Goal: Transaction & Acquisition: Purchase product/service

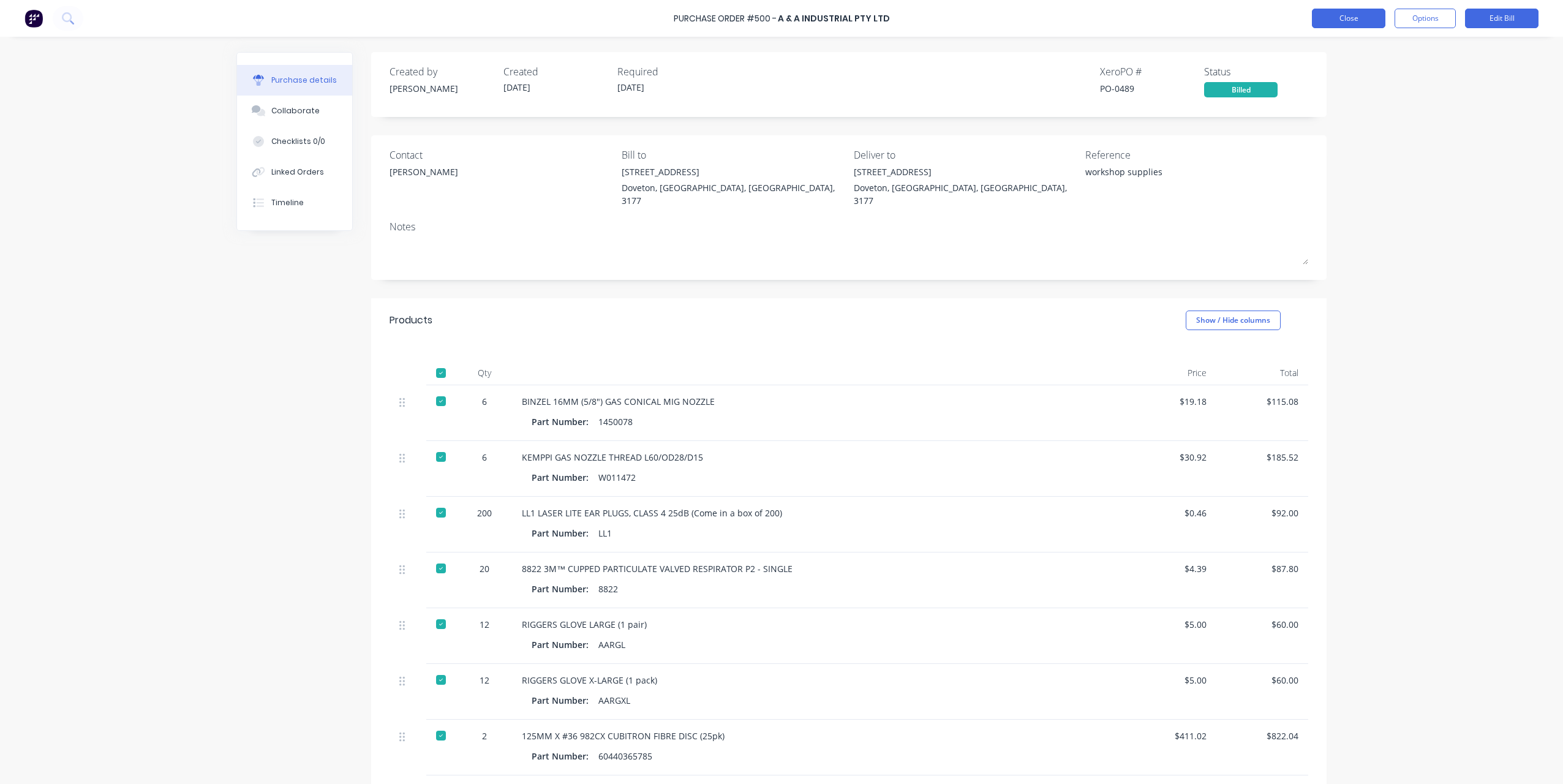
click at [1371, 14] on button "Close" at bounding box center [1349, 18] width 73 height 20
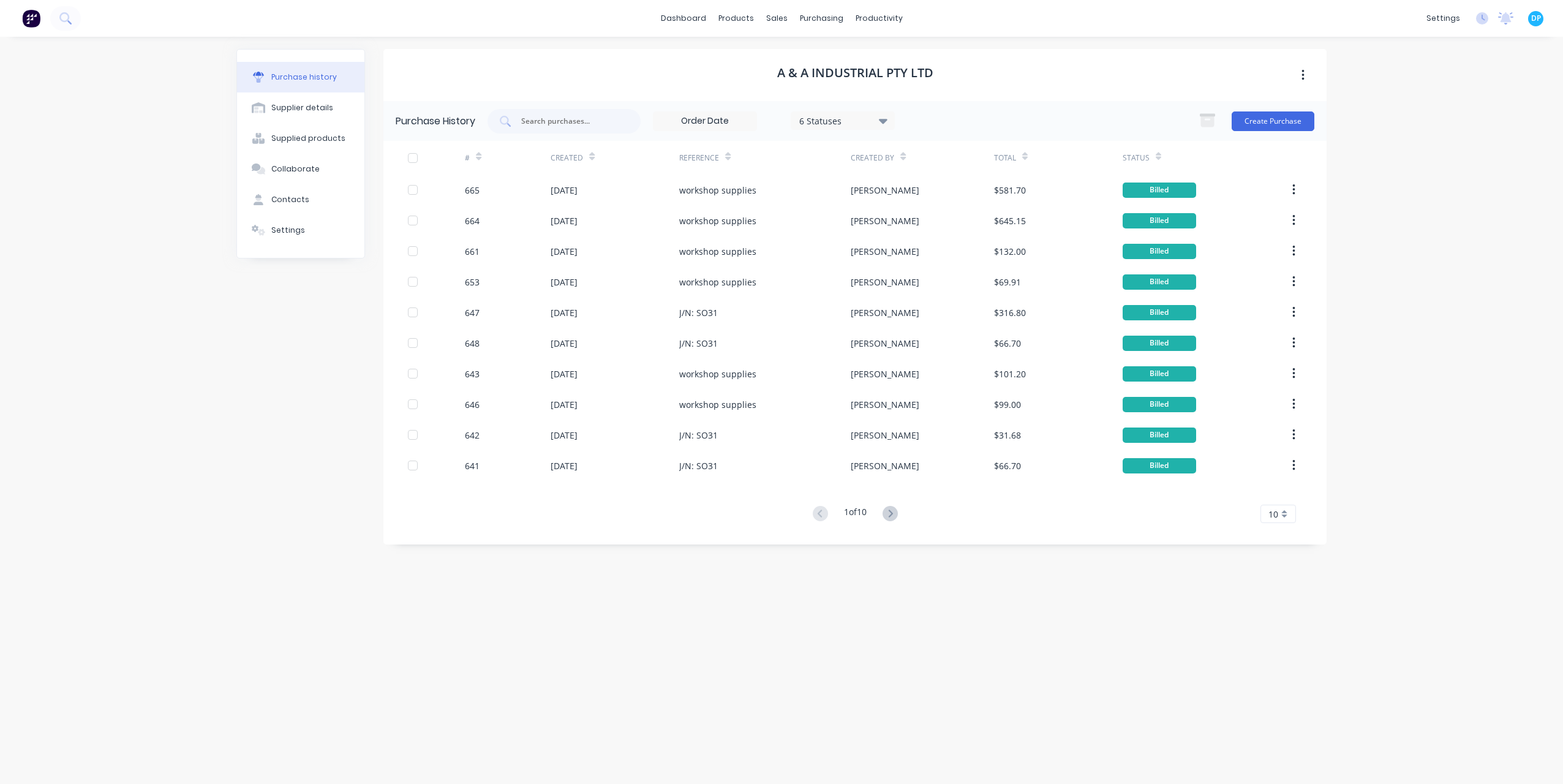
drag, startPoint x: 1413, startPoint y: 181, endPoint x: 1346, endPoint y: 155, distance: 71.9
click at [1413, 181] on div "dashboard products sales purchasing productivity dashboard products Product Cat…" at bounding box center [781, 392] width 1563 height 784
click at [1283, 120] on button "Create Purchase" at bounding box center [1273, 121] width 83 height 20
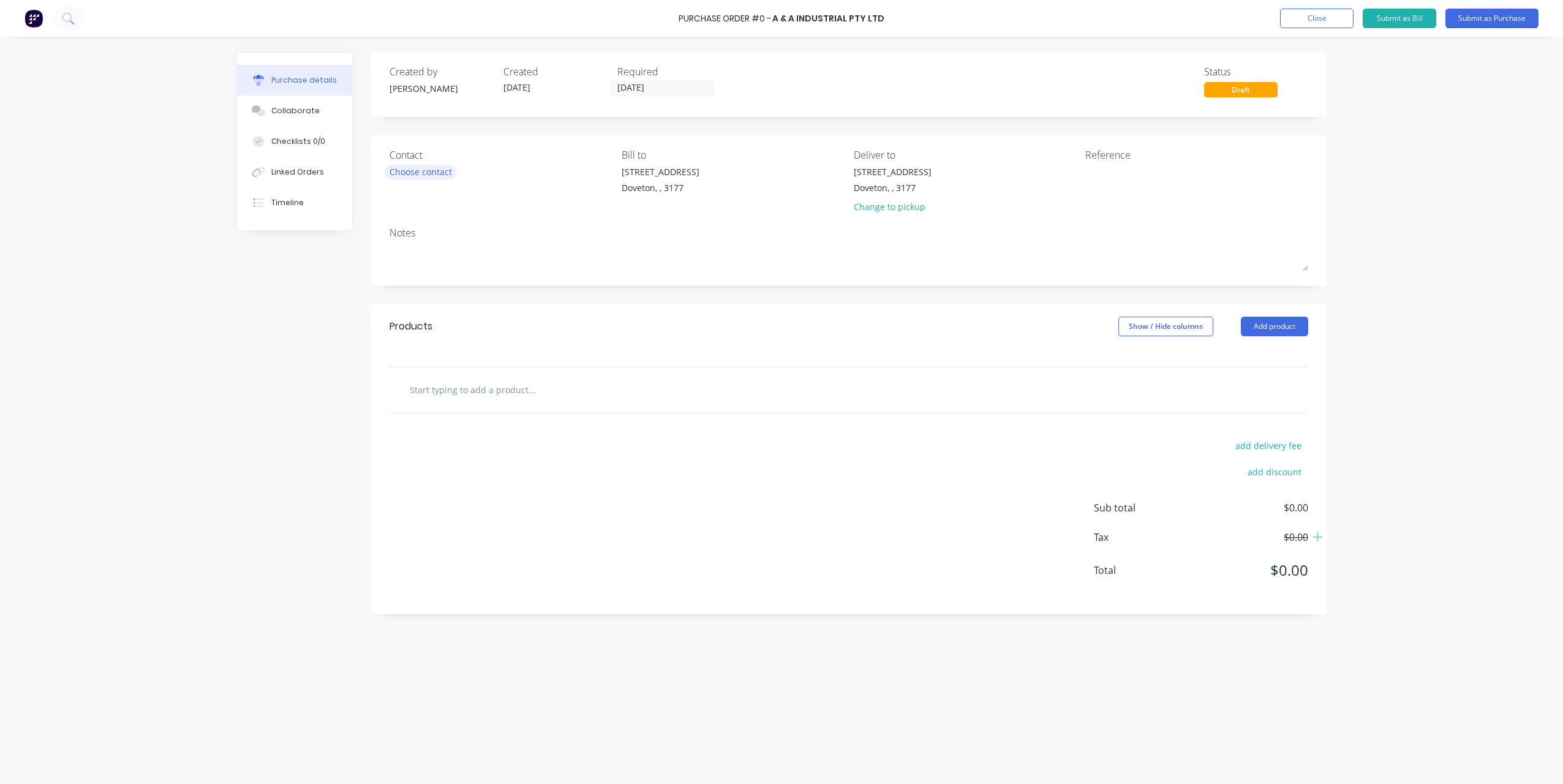
click at [447, 174] on div "Choose contact" at bounding box center [420, 171] width 62 height 13
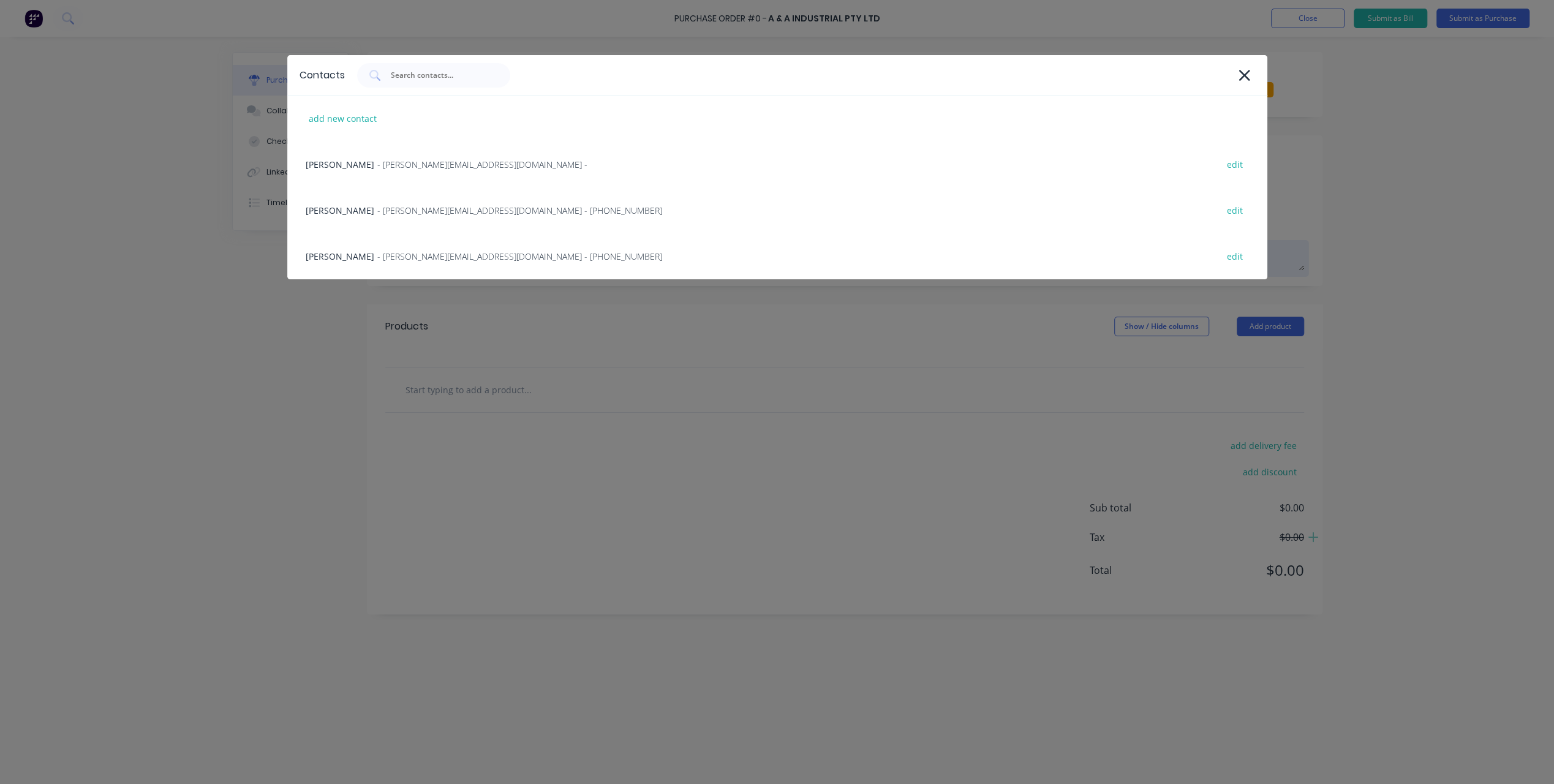
click at [427, 254] on span "- [PERSON_NAME][EMAIL_ADDRESS][DOMAIN_NAME] - [PHONE_NUMBER]" at bounding box center [520, 256] width 285 height 13
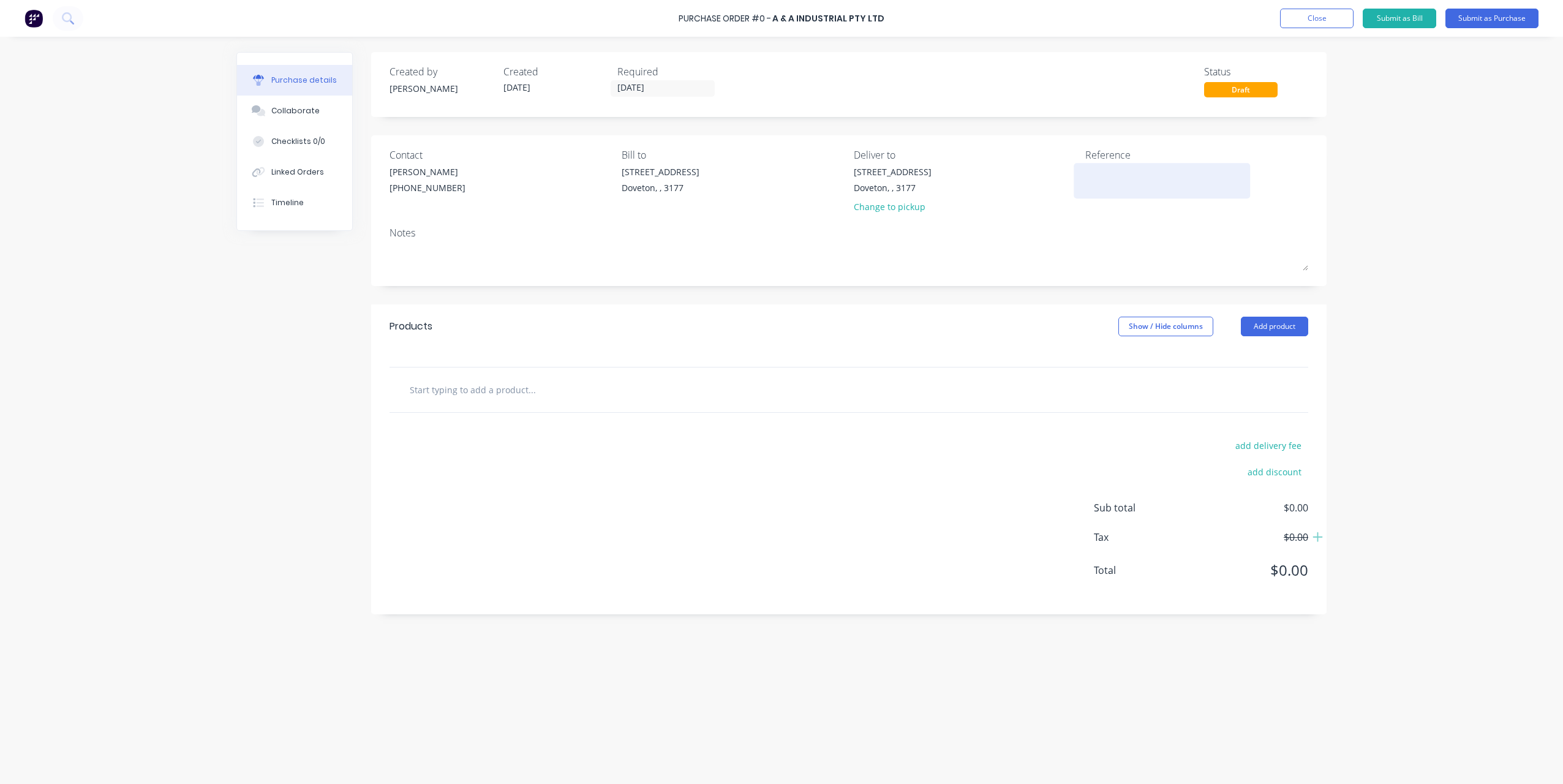
click at [1104, 180] on textarea at bounding box center [1162, 179] width 153 height 27
type textarea "x"
type textarea "w"
type textarea "x"
type textarea "wo"
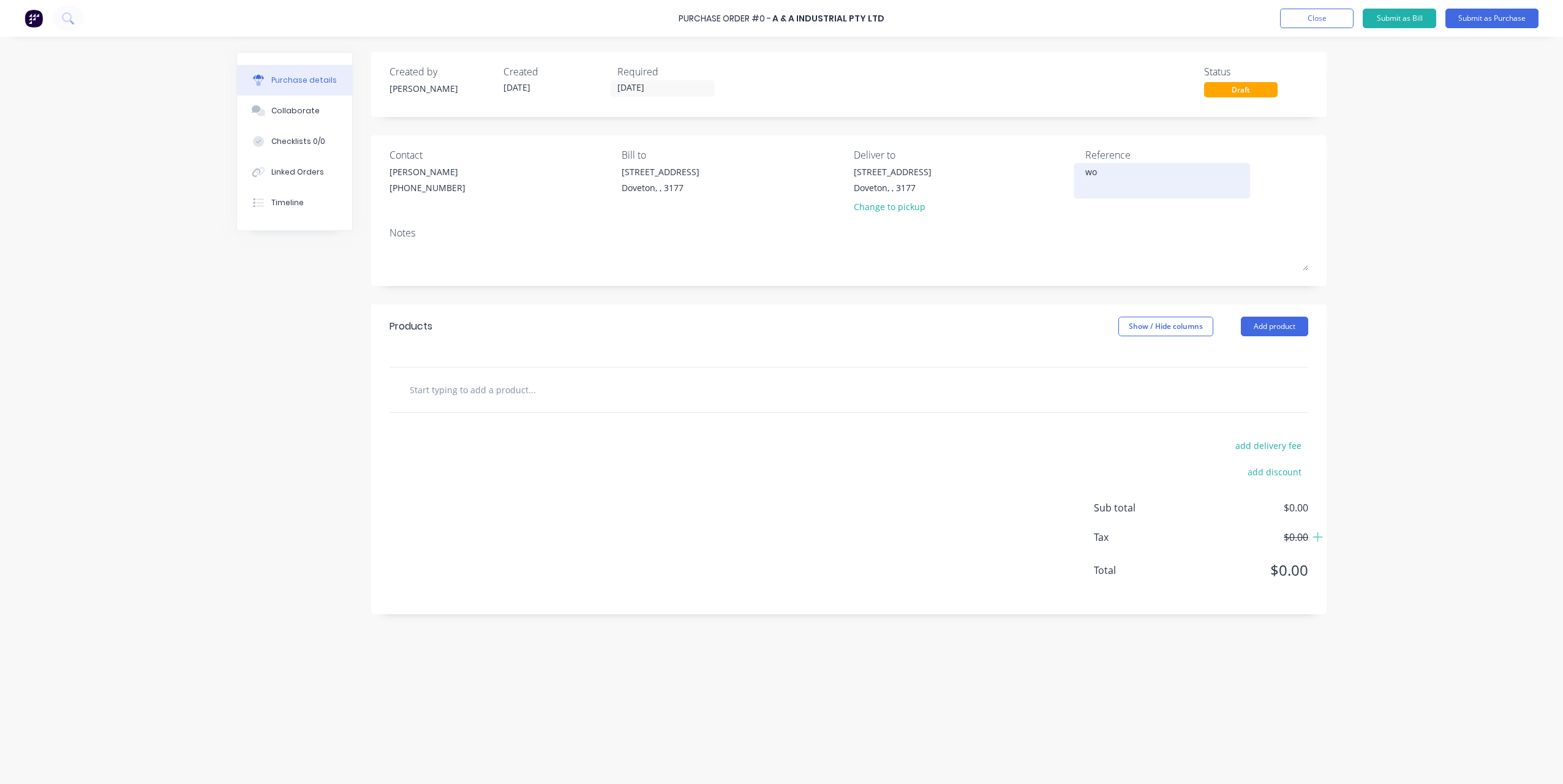
type textarea "x"
type textarea "wor"
type textarea "x"
type textarea "work"
type textarea "x"
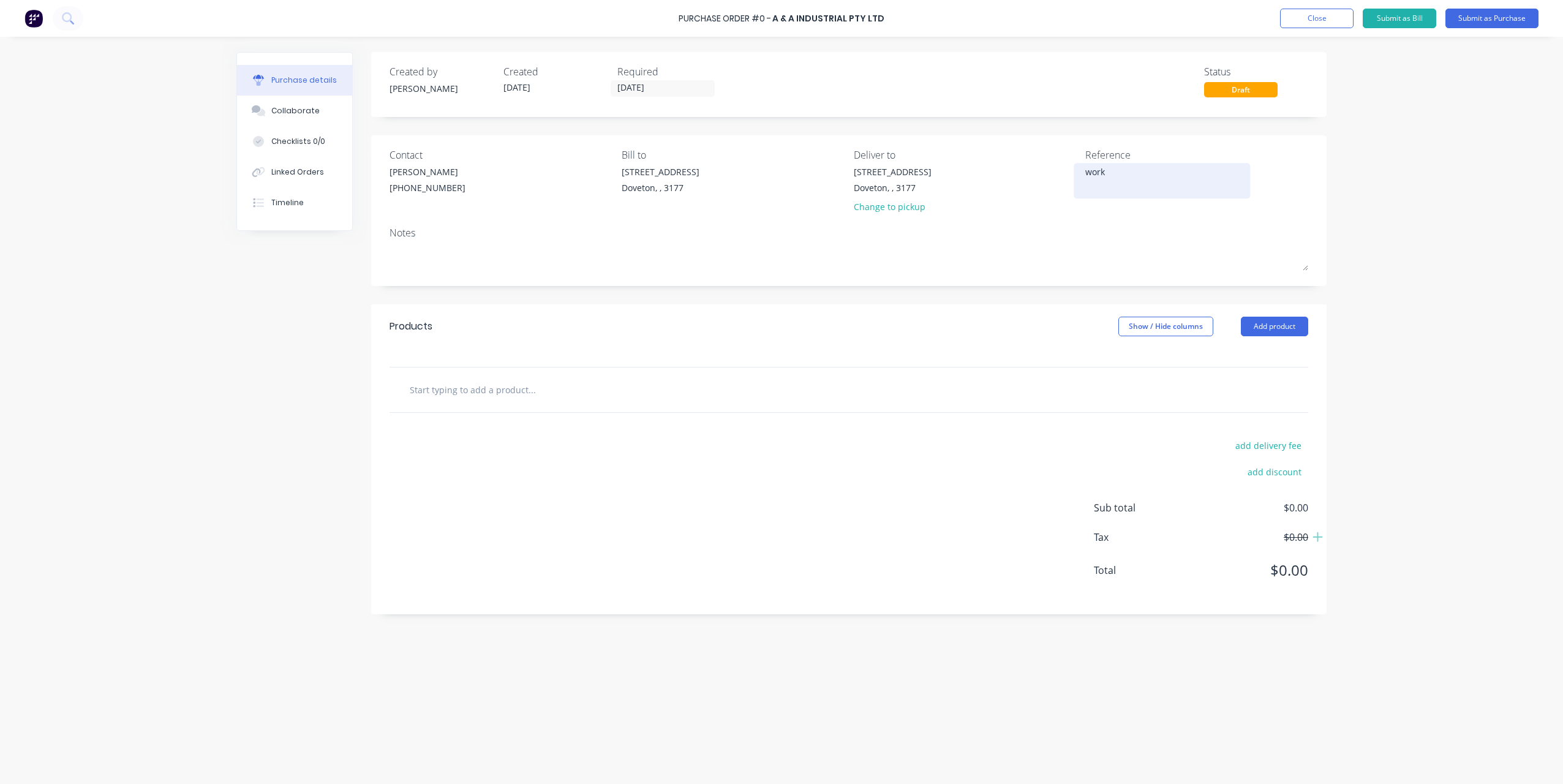
type textarea "work"
type textarea "x"
type textarea "work s"
type textarea "x"
type textarea "work"
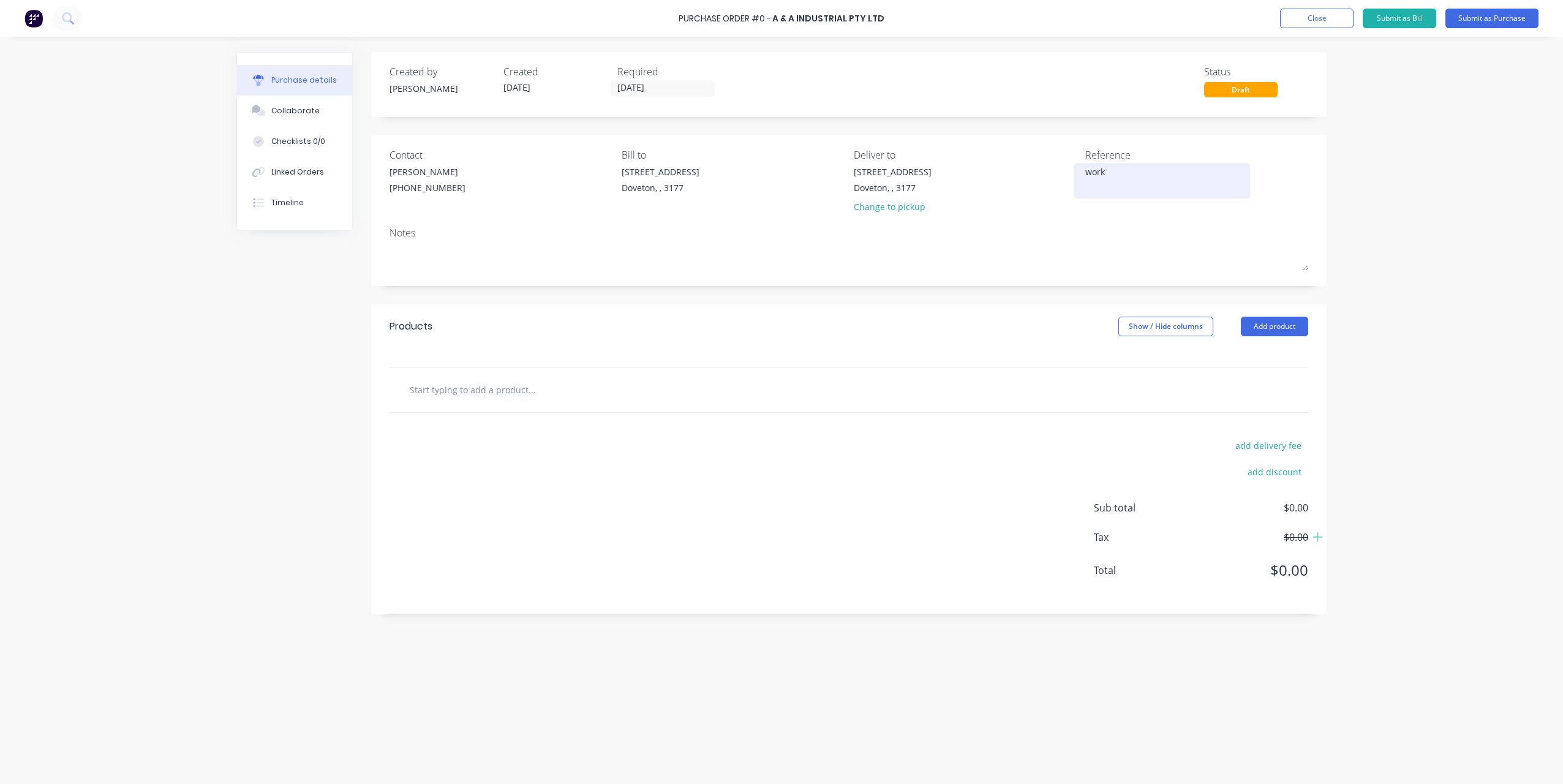
type textarea "x"
type textarea "work"
type textarea "x"
type textarea "works"
type textarea "x"
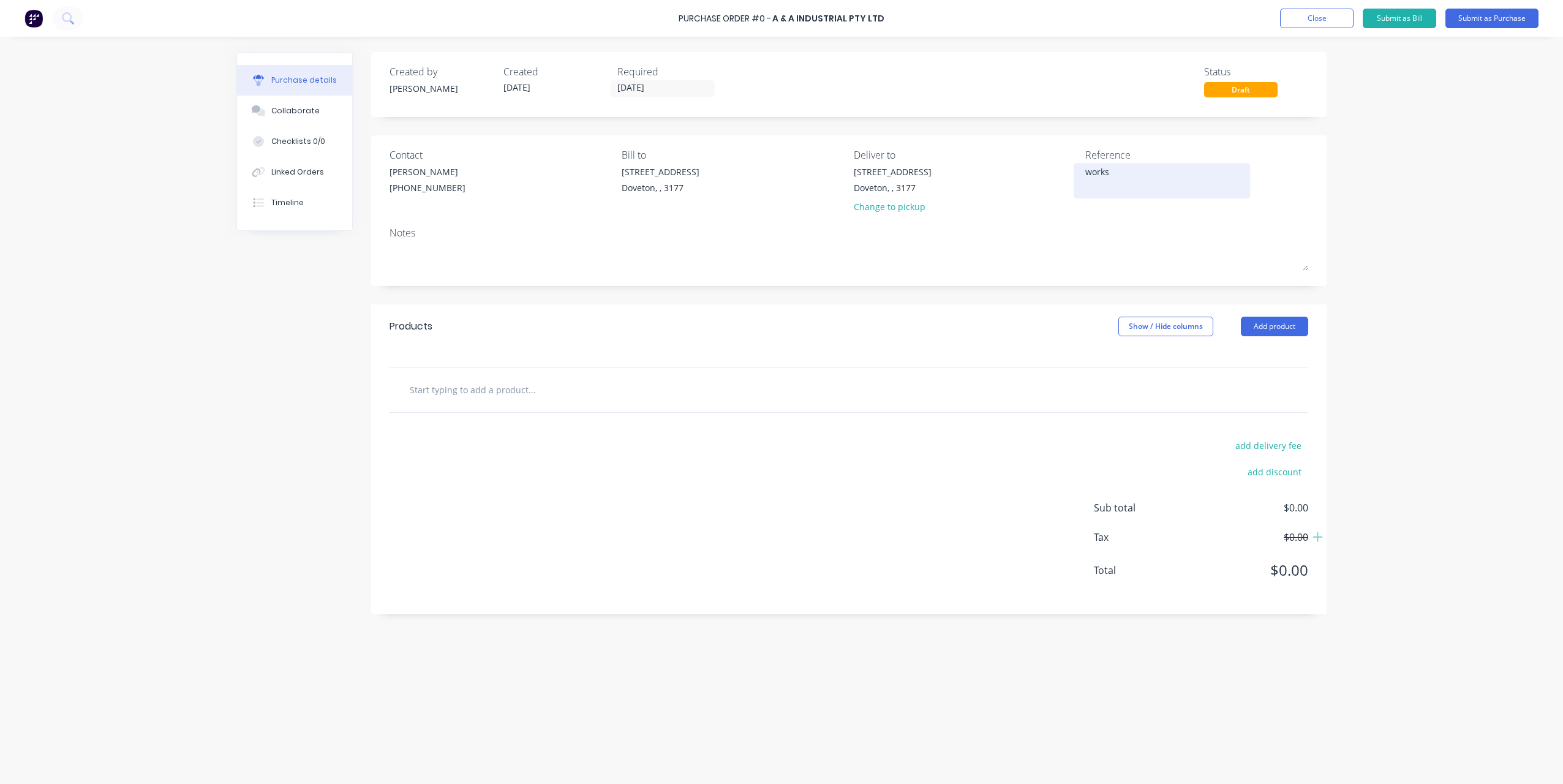
type textarea "worksh"
type textarea "x"
type textarea "worksho"
type textarea "x"
type textarea "workshop"
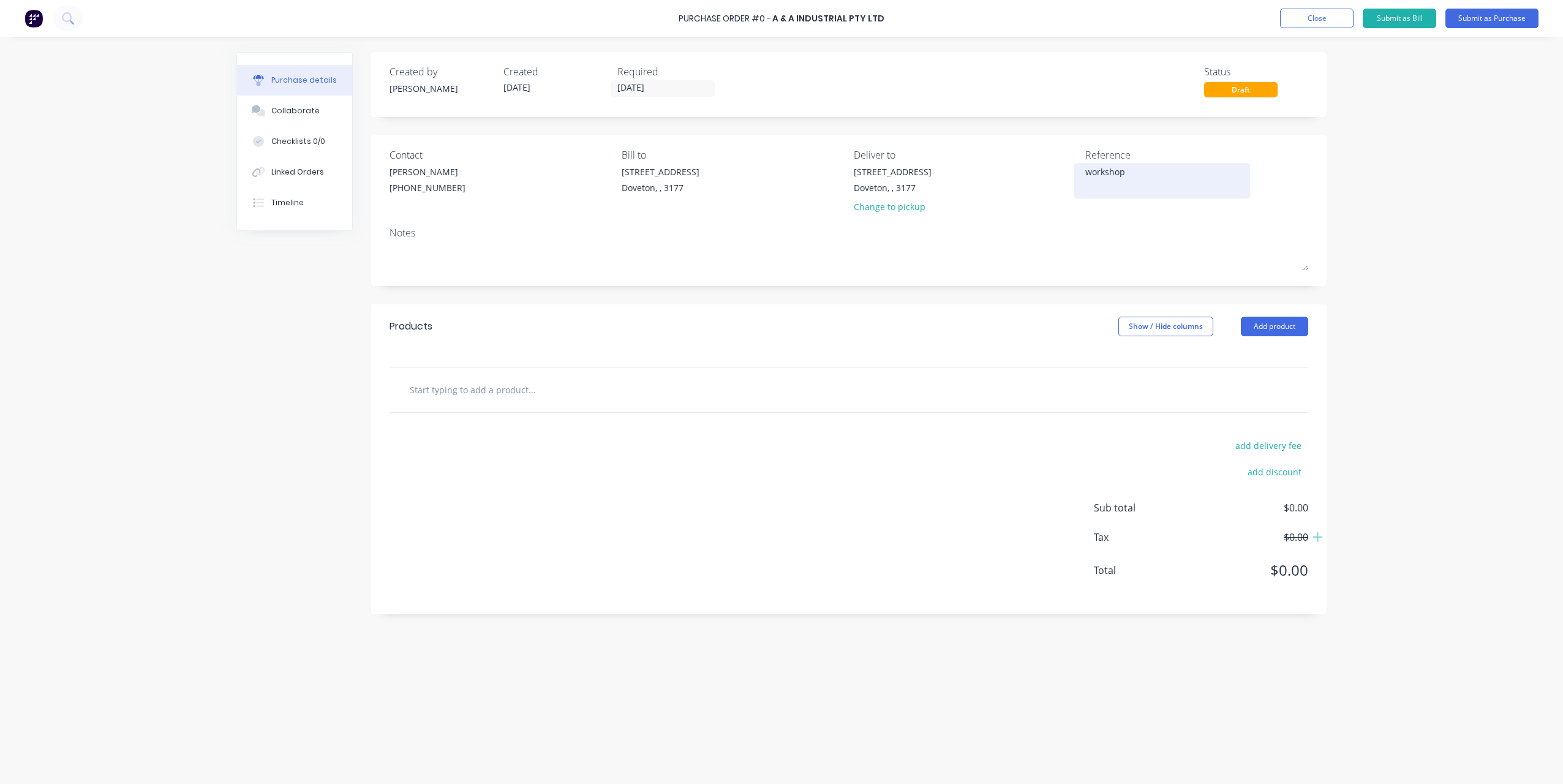
type textarea "x"
type textarea "workshop"
type textarea "x"
type textarea "workshop s"
type textarea "x"
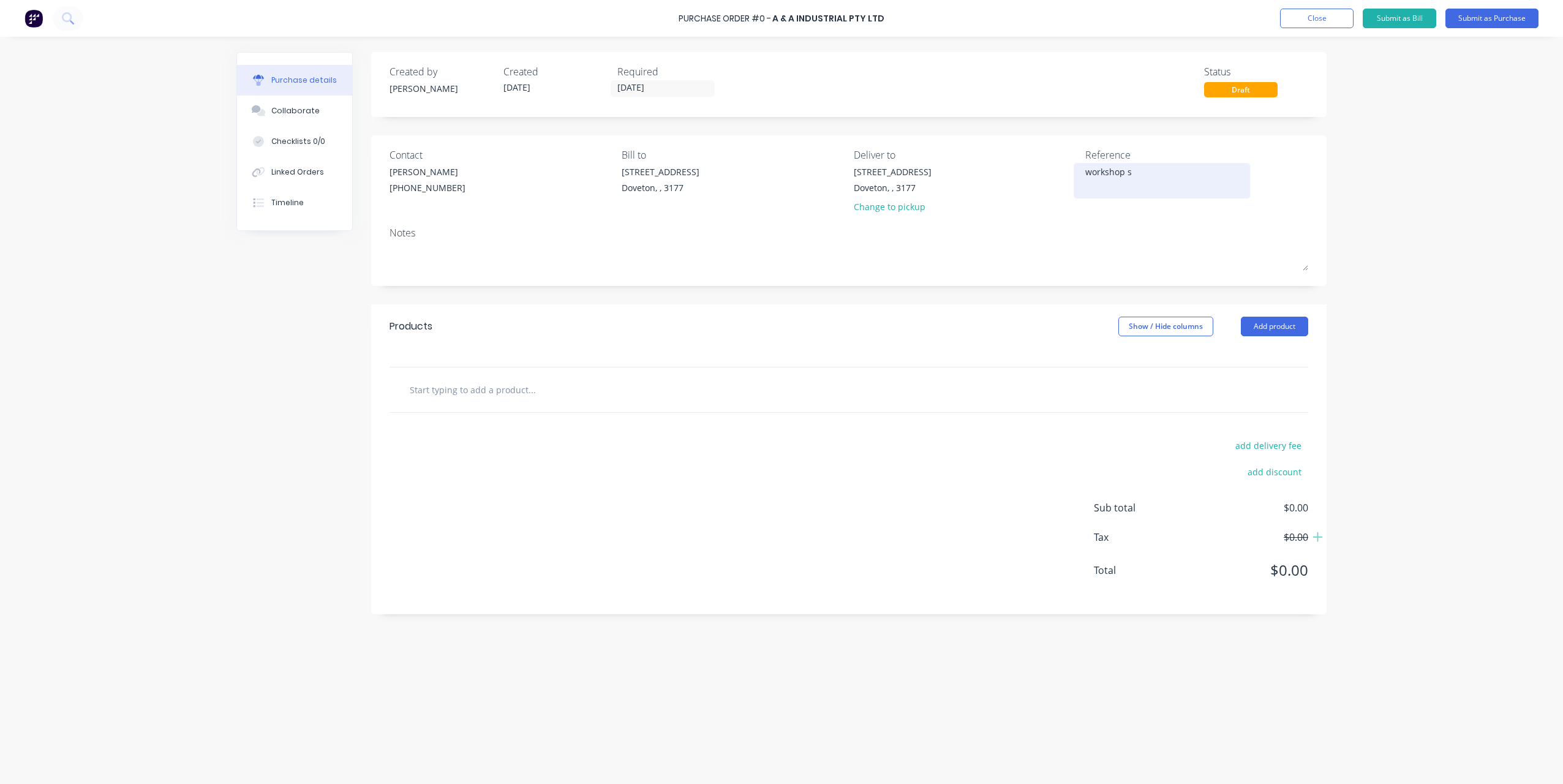
type textarea "workshop su"
type textarea "x"
type textarea "workshop sup"
type textarea "x"
type textarea "workshop supp"
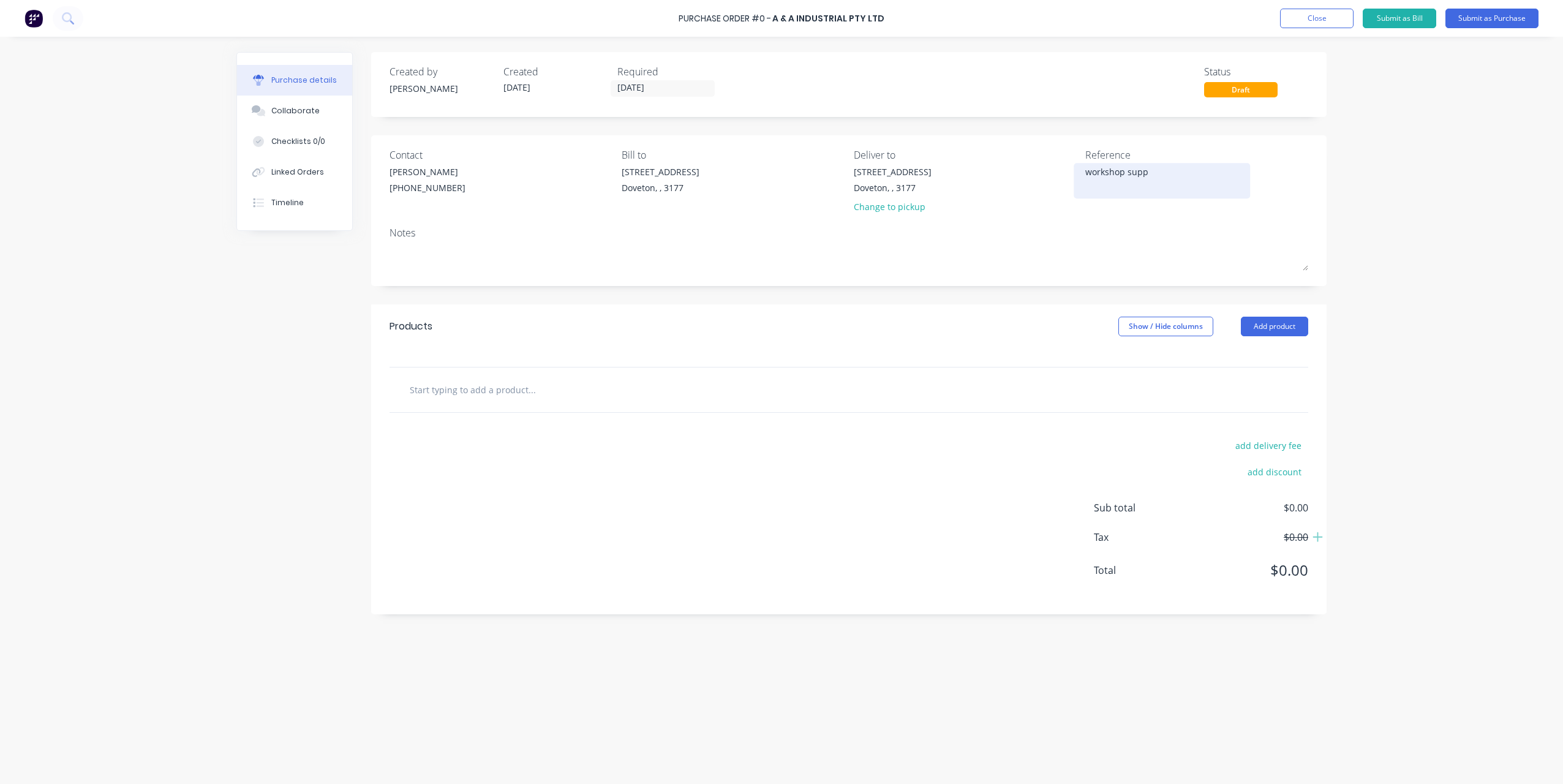
type textarea "x"
type textarea "workshop suppl"
type textarea "x"
type textarea "workshop suppli"
type textarea "x"
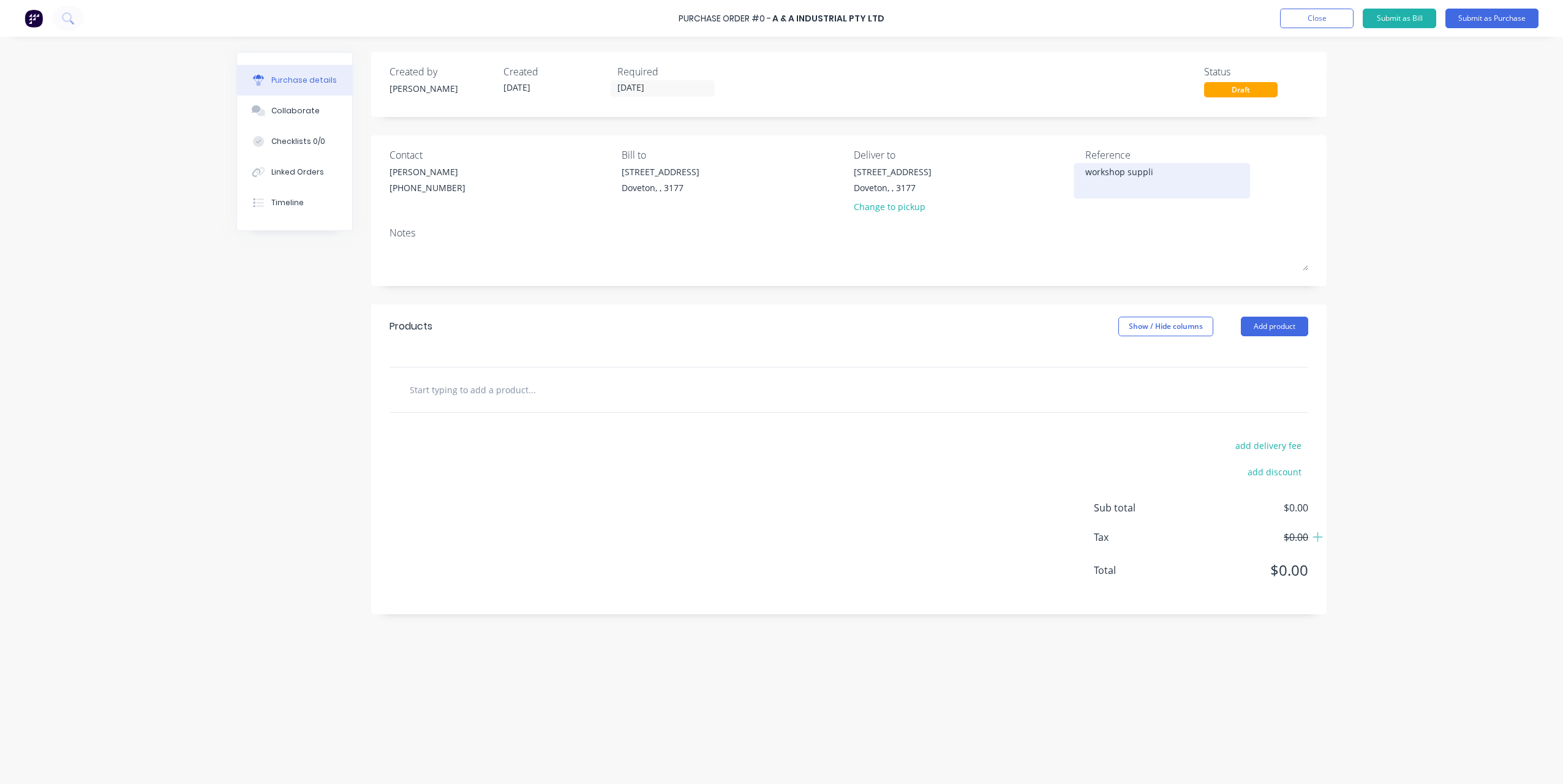
type textarea "workshop supplie"
type textarea "x"
type textarea "workshop supplies"
type textarea "x"
type textarea "workshop supplies"
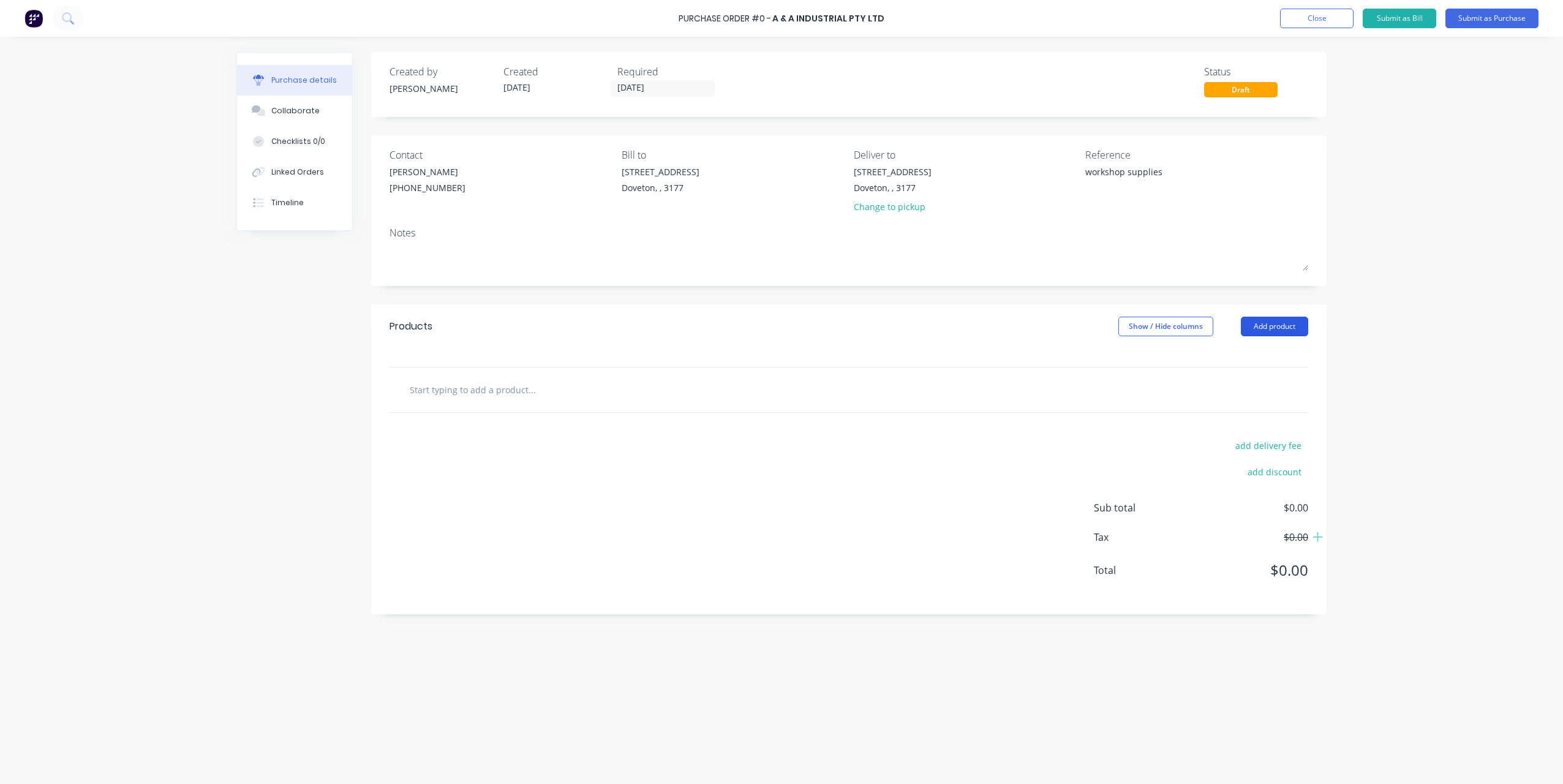
click at [1265, 335] on button "Add product" at bounding box center [1274, 326] width 67 height 20
click at [1240, 376] on div "Basic product" at bounding box center [1250, 382] width 95 height 17
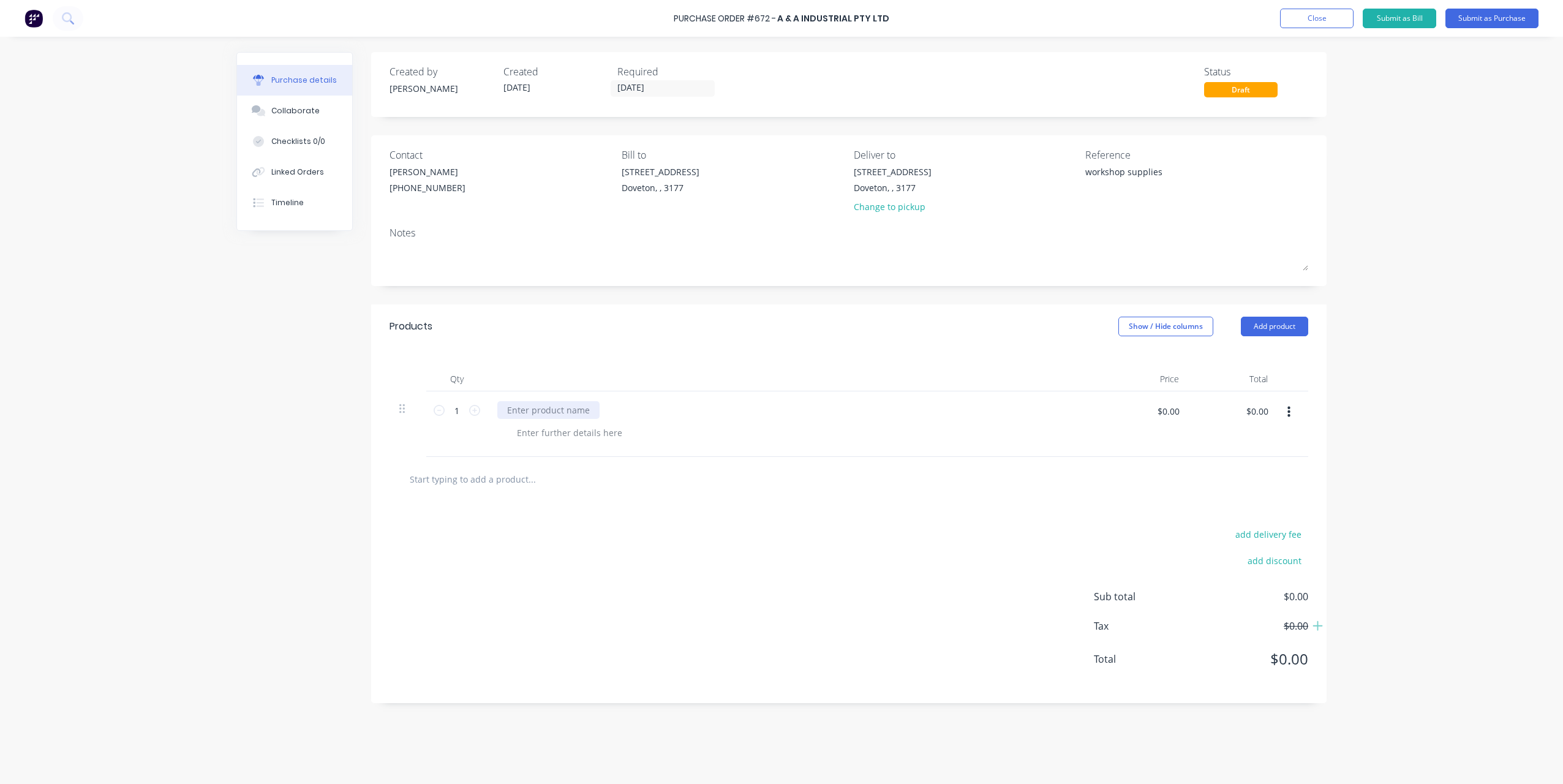
click at [562, 406] on div at bounding box center [548, 410] width 102 height 17
drag, startPoint x: 567, startPoint y: 404, endPoint x: 565, endPoint y: 412, distance: 8.2
click at [567, 404] on div at bounding box center [548, 410] width 102 height 17
type textarea "x"
paste div
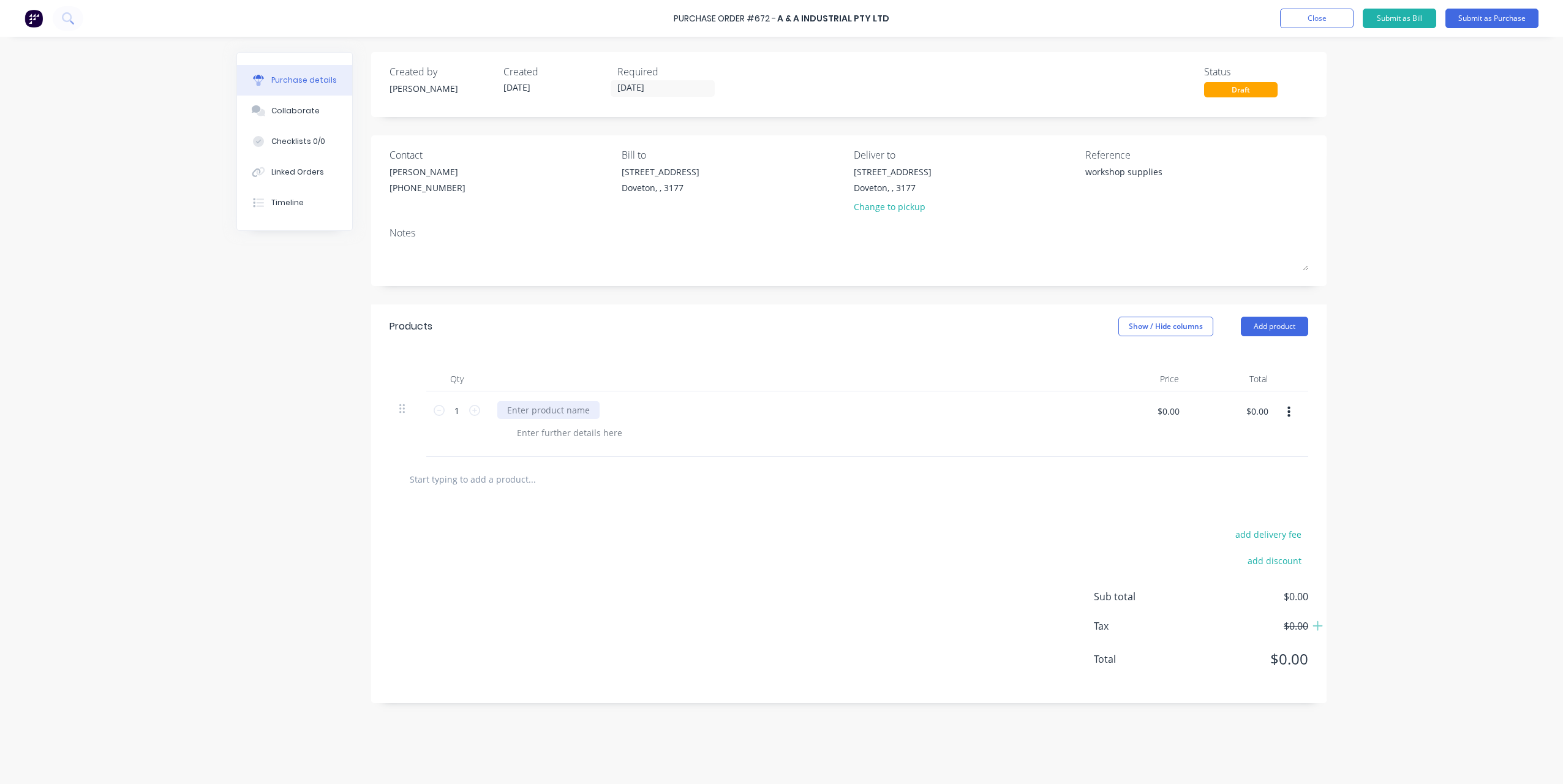
click at [561, 408] on div at bounding box center [548, 410] width 102 height 17
drag, startPoint x: 564, startPoint y: 414, endPoint x: 561, endPoint y: 404, distance: 10.4
click at [564, 414] on div at bounding box center [548, 410] width 102 height 17
click at [561, 404] on div at bounding box center [548, 410] width 102 height 17
click at [561, 408] on div at bounding box center [548, 410] width 102 height 17
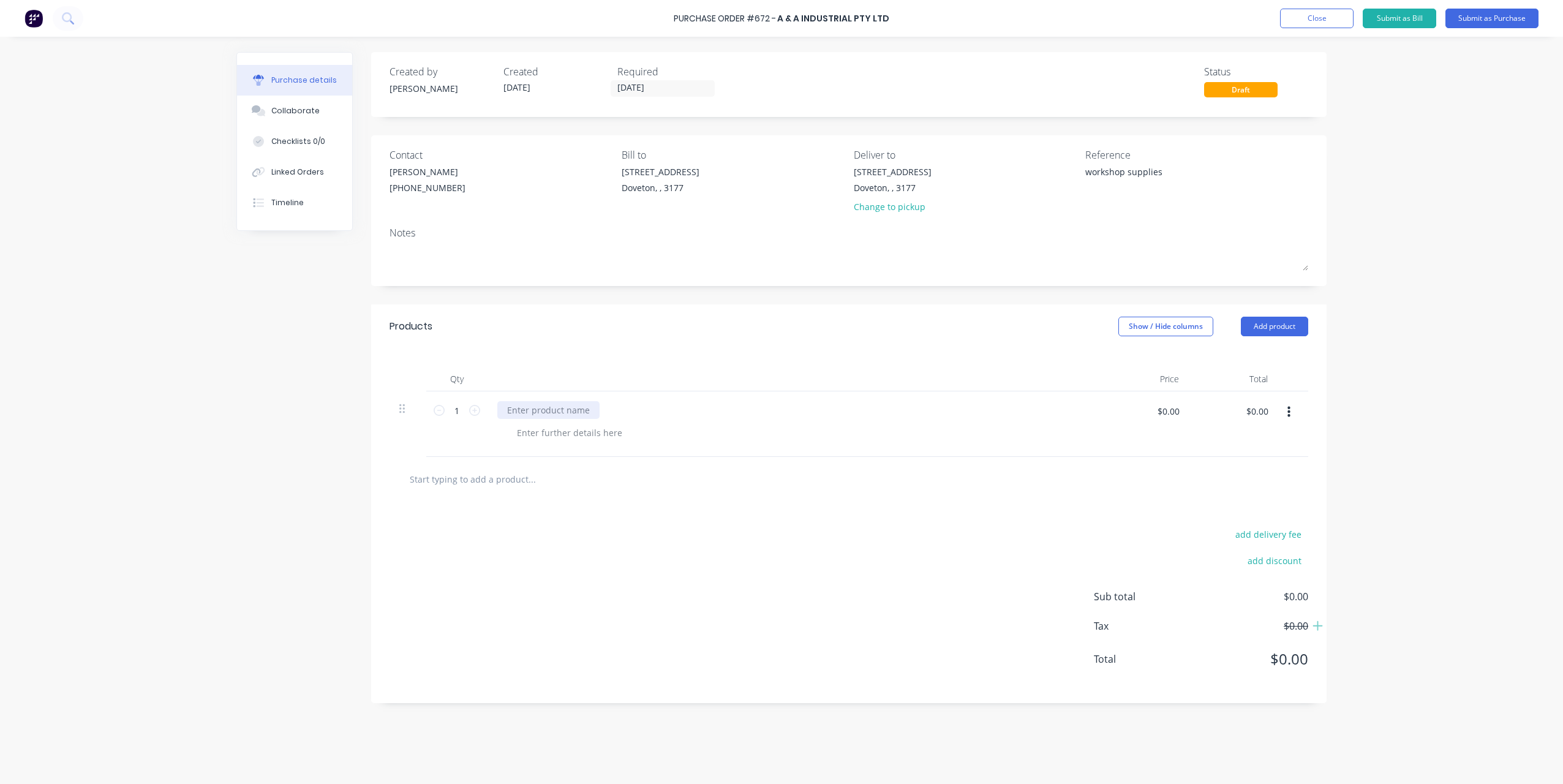
click at [561, 408] on div at bounding box center [548, 410] width 102 height 17
drag, startPoint x: 561, startPoint y: 414, endPoint x: 549, endPoint y: 407, distance: 13.9
click at [561, 414] on div at bounding box center [548, 410] width 102 height 17
click at [549, 407] on div at bounding box center [548, 410] width 102 height 17
click at [555, 414] on div at bounding box center [548, 410] width 102 height 17
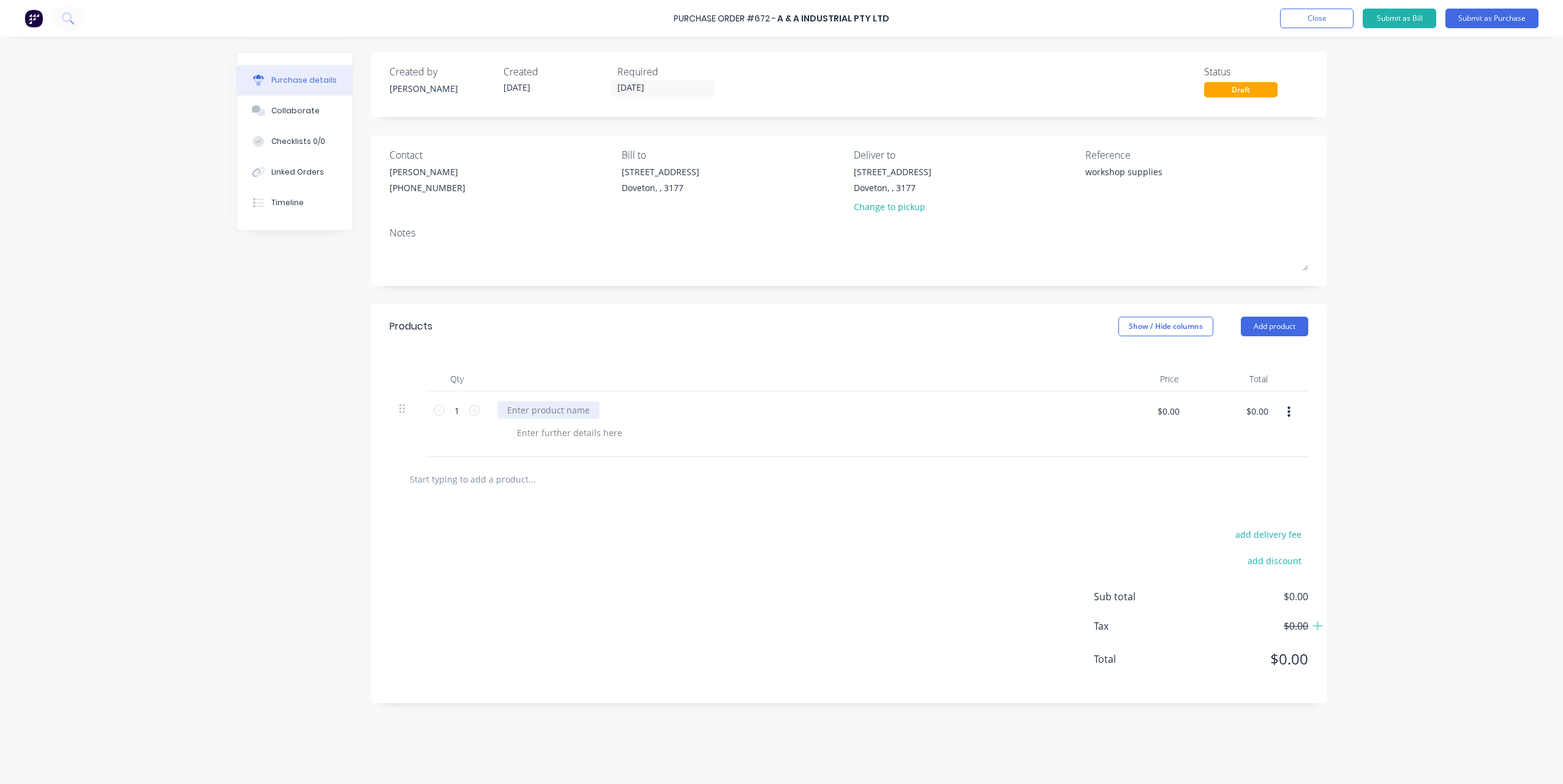
click at [554, 408] on div at bounding box center [548, 410] width 102 height 17
drag, startPoint x: 586, startPoint y: 439, endPoint x: 580, endPoint y: 436, distance: 6.7
click at [586, 439] on div at bounding box center [569, 432] width 125 height 17
type textarea "x"
paste div
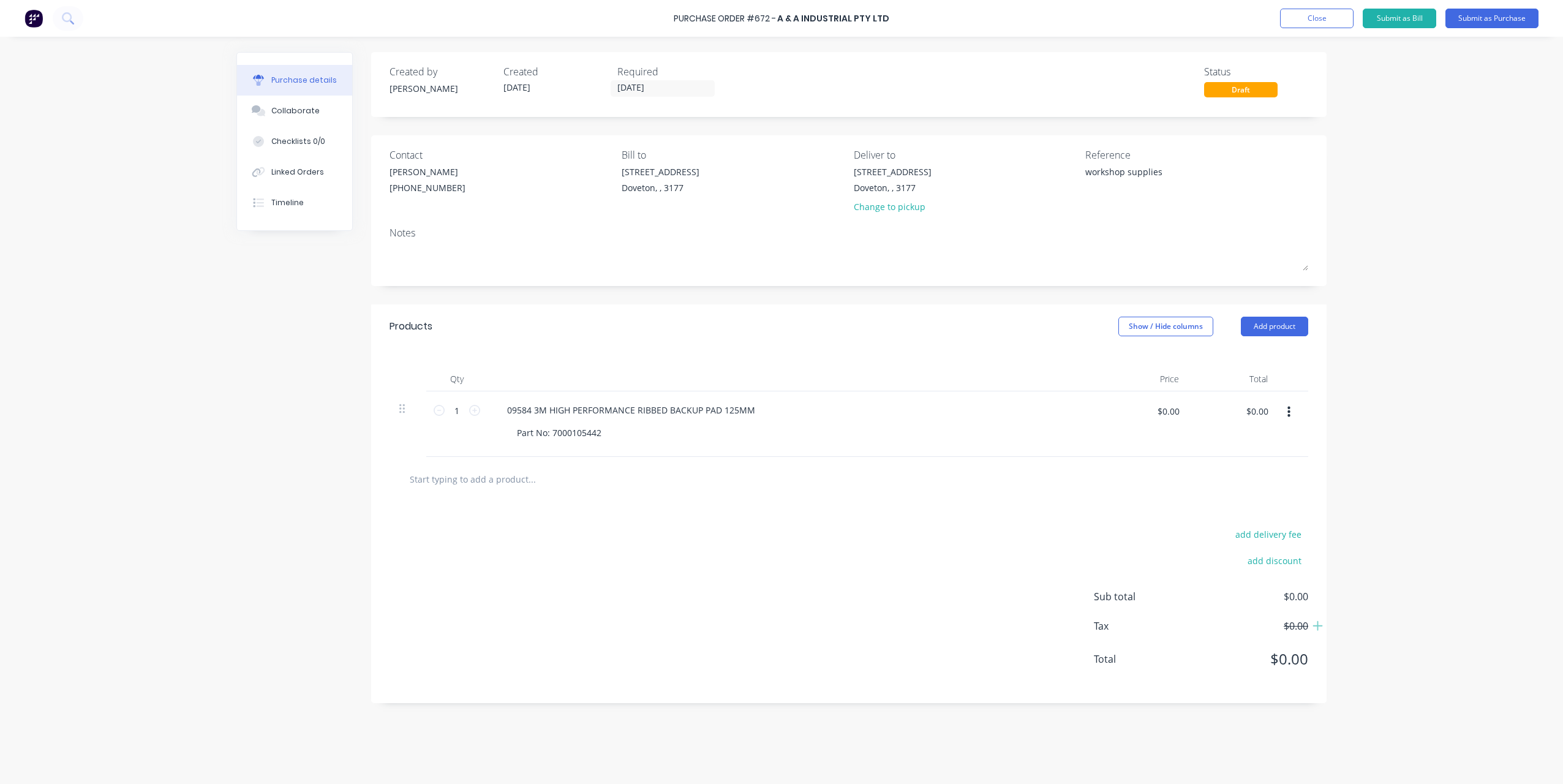
click at [477, 432] on div "1 1" at bounding box center [457, 424] width 61 height 66
click at [477, 413] on icon at bounding box center [474, 410] width 11 height 11
type textarea "x"
type input "2"
click at [477, 413] on icon at bounding box center [474, 410] width 11 height 11
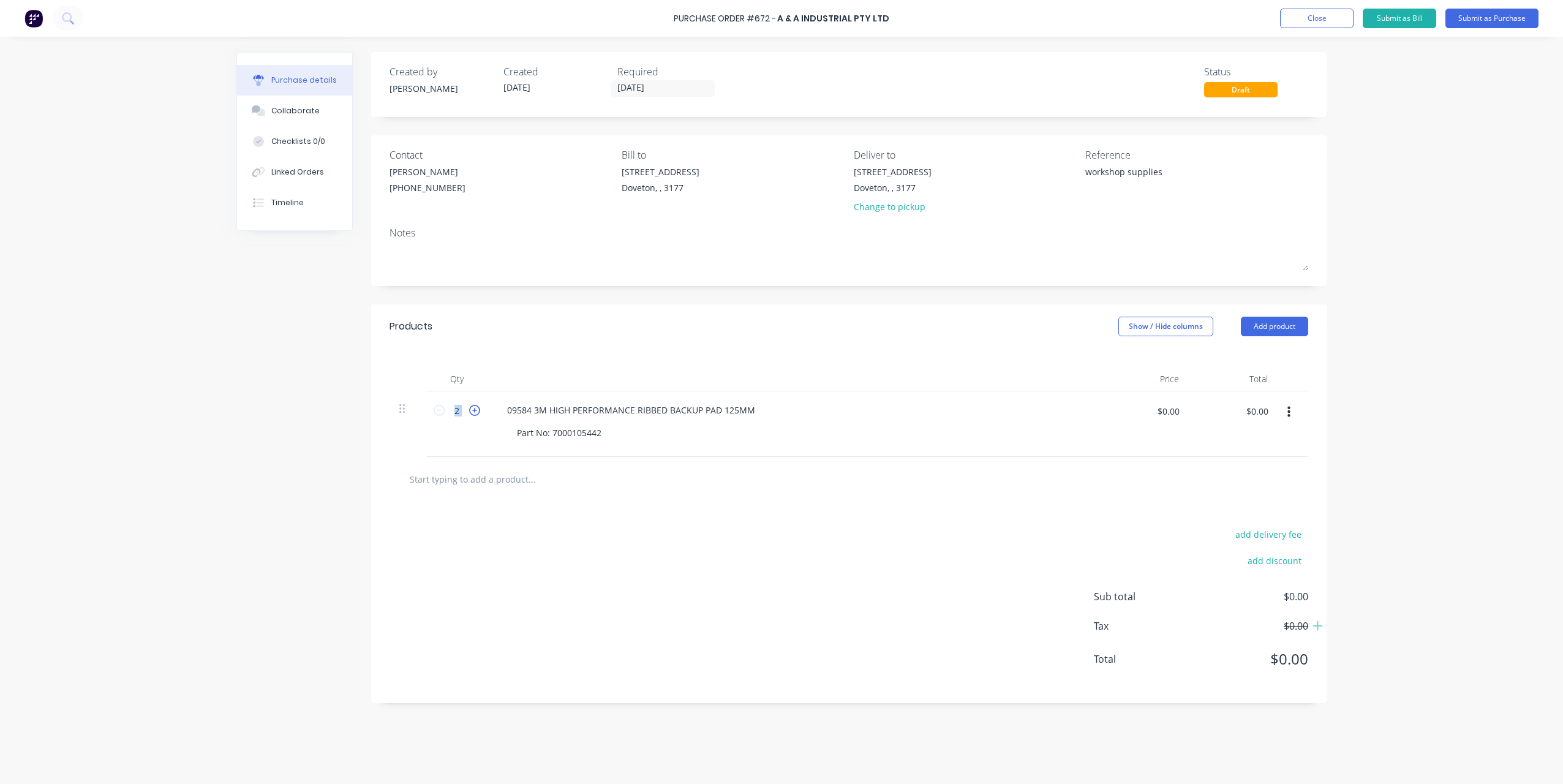
type textarea "x"
type input "3"
click at [477, 413] on icon at bounding box center [474, 410] width 11 height 11
type textarea "x"
type input "4"
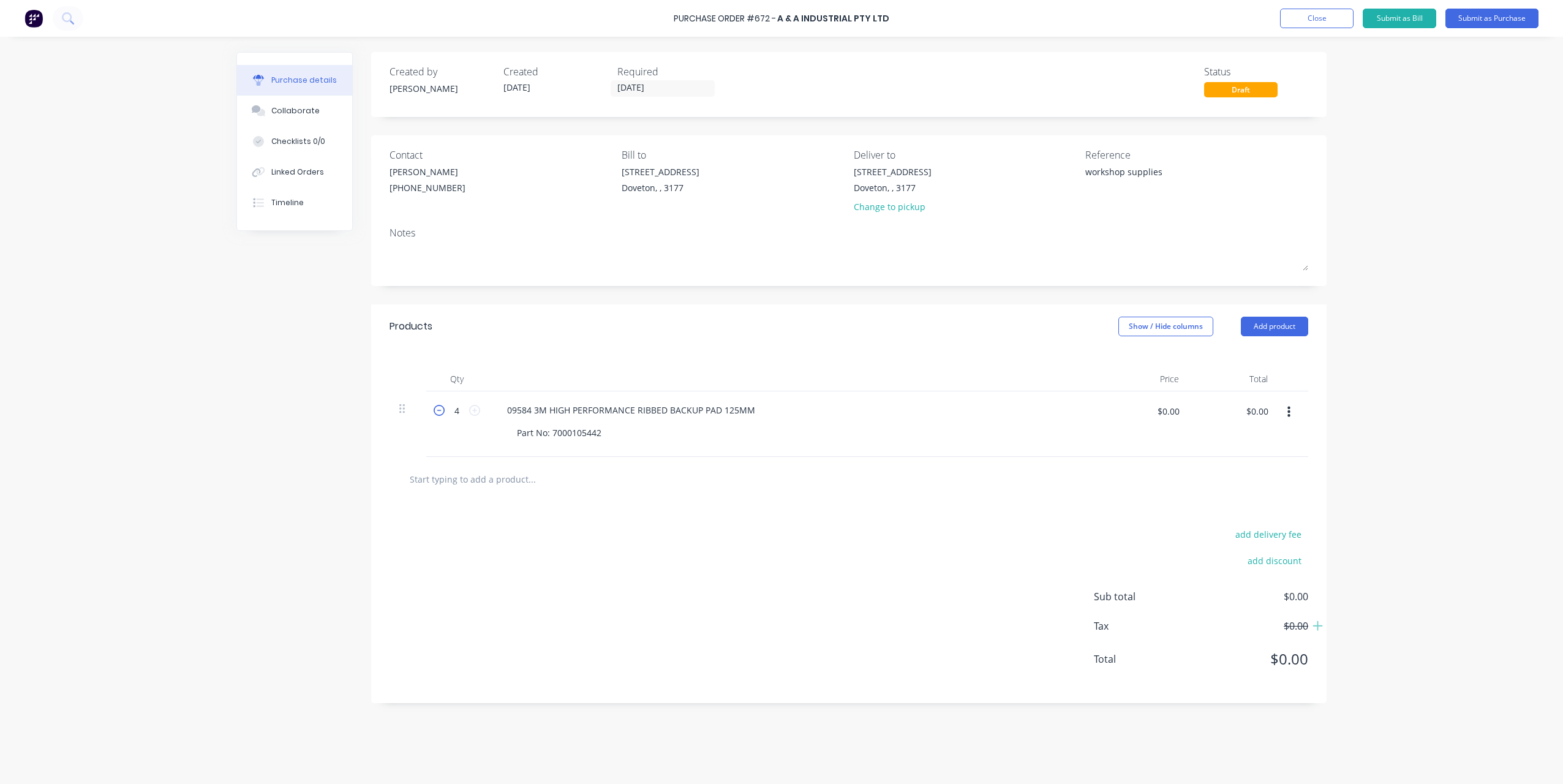
click at [441, 414] on icon at bounding box center [439, 410] width 11 height 11
type textarea "x"
type input "3"
drag, startPoint x: 927, startPoint y: 429, endPoint x: 1010, endPoint y: 429, distance: 83.0
click at [927, 429] on div "Part No: 7000105442" at bounding box center [799, 432] width 583 height 17
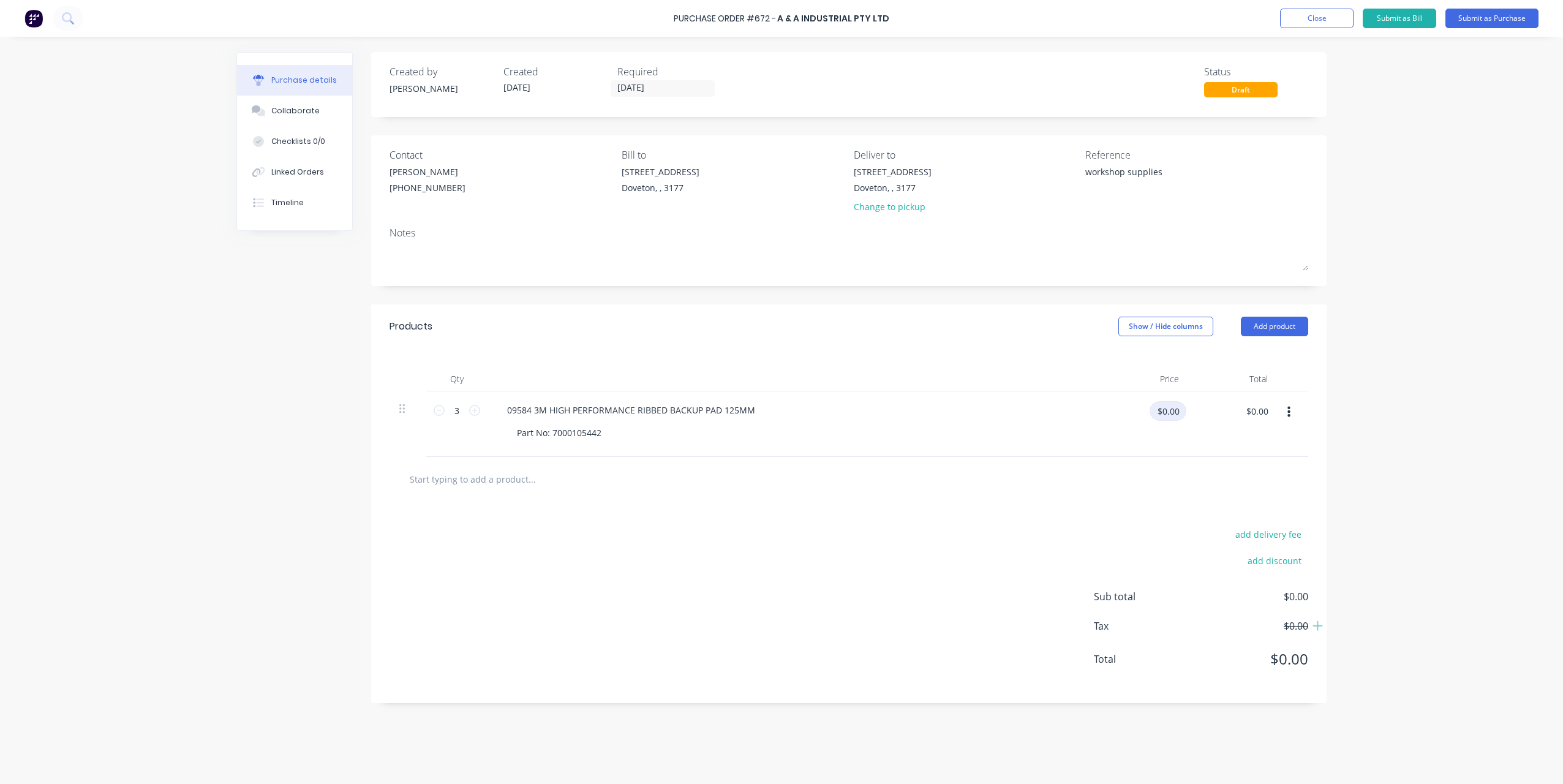
type textarea "x"
drag, startPoint x: 1158, startPoint y: 411, endPoint x: 1242, endPoint y: 416, distance: 84.1
click at [1242, 416] on div "3 3 09584 3M HIGH PERFORMANCE RIBBED BACKUP PAD 125MM Part No: 7000105442 $0.00…" at bounding box center [849, 424] width 919 height 66
type input "26.24"
type textarea "x"
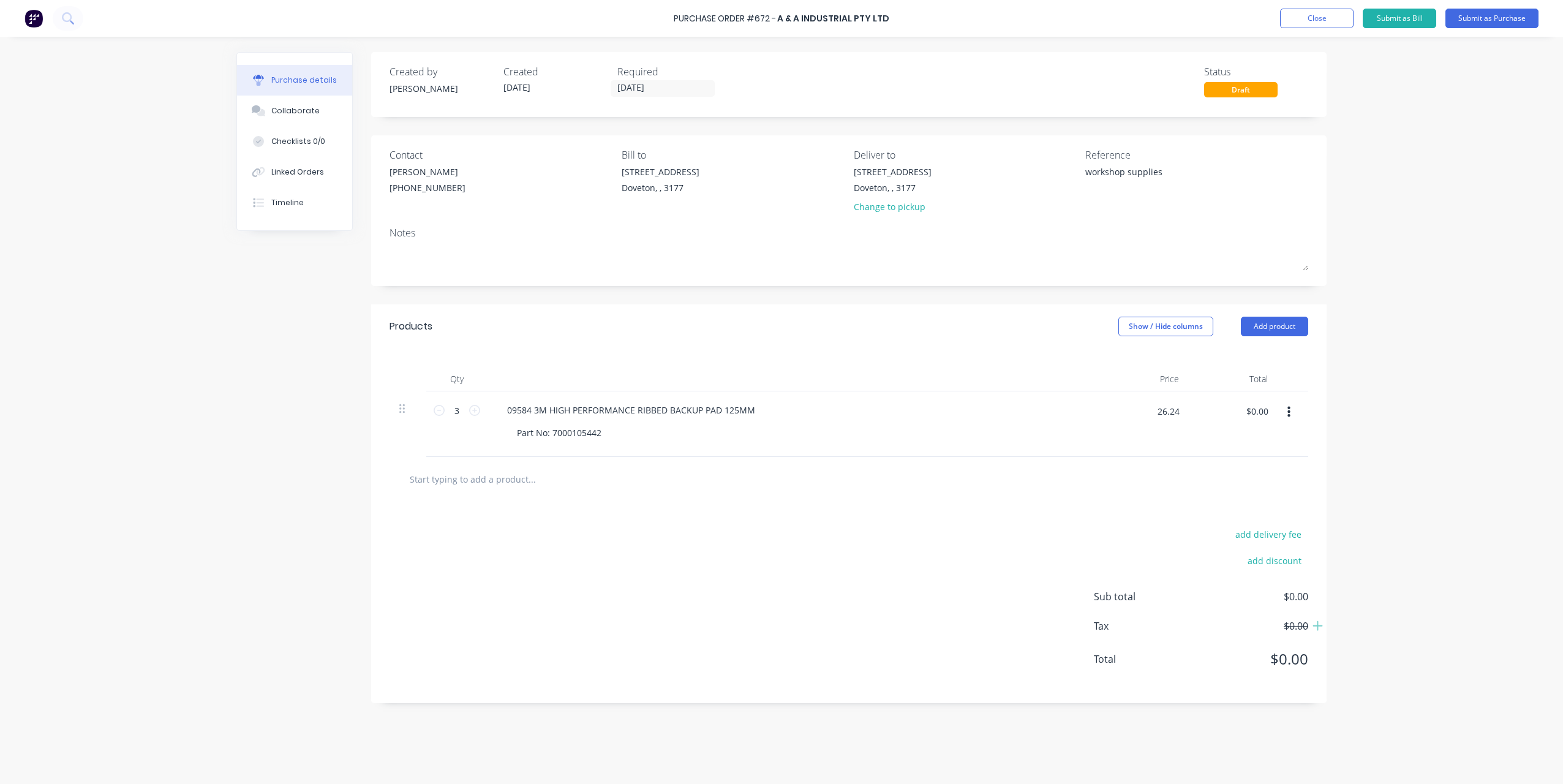
type input "$26.24"
type input "$78.72"
click at [1277, 331] on button "Add product" at bounding box center [1274, 326] width 67 height 20
drag, startPoint x: 1251, startPoint y: 378, endPoint x: 1197, endPoint y: 395, distance: 56.6
click at [1251, 378] on div "Basic product" at bounding box center [1250, 382] width 95 height 17
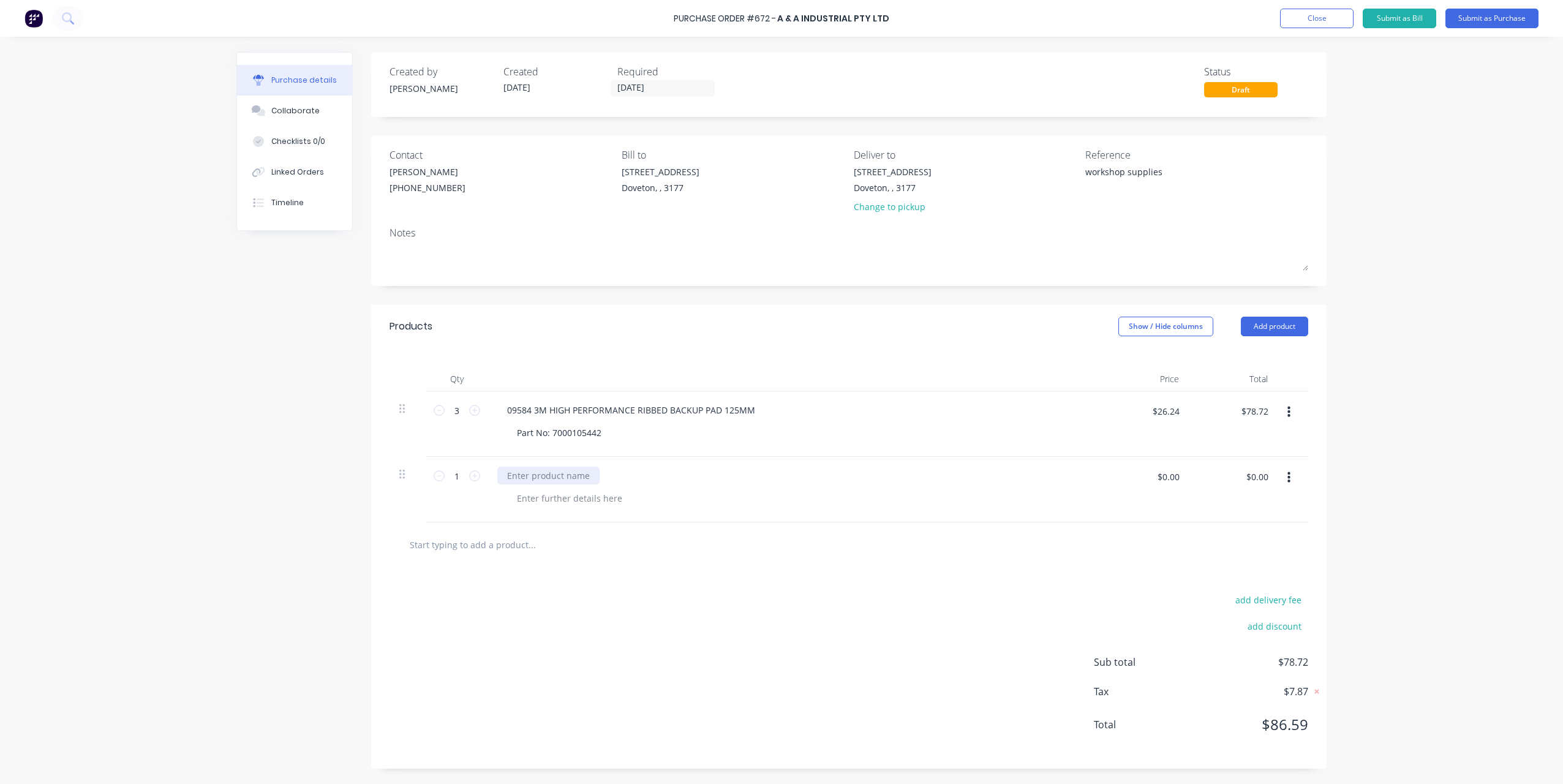
type textarea "x"
click at [553, 473] on div at bounding box center [548, 475] width 102 height 17
paste div
click at [536, 502] on div at bounding box center [569, 498] width 125 height 17
type textarea "x"
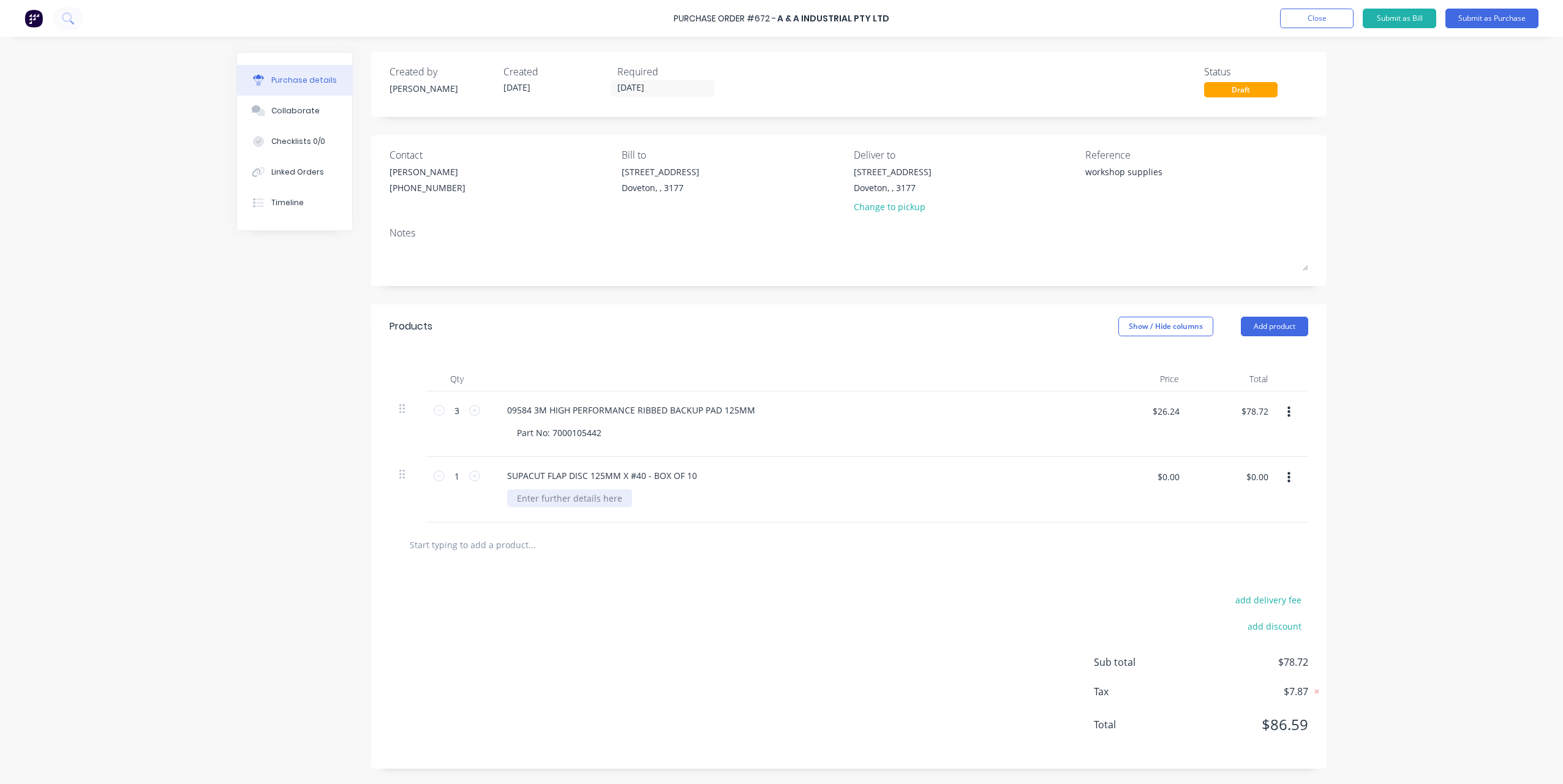
click at [534, 498] on div at bounding box center [569, 498] width 125 height 17
paste div
type textarea "x"
drag, startPoint x: 1158, startPoint y: 476, endPoint x: 1214, endPoint y: 481, distance: 56.2
click at [1214, 481] on div "1 1 SUPACUT FLAP DISC 125MM X #40 - BOX OF 10 Part Number: XSHFD125X40 $0.00 $0…" at bounding box center [849, 489] width 919 height 66
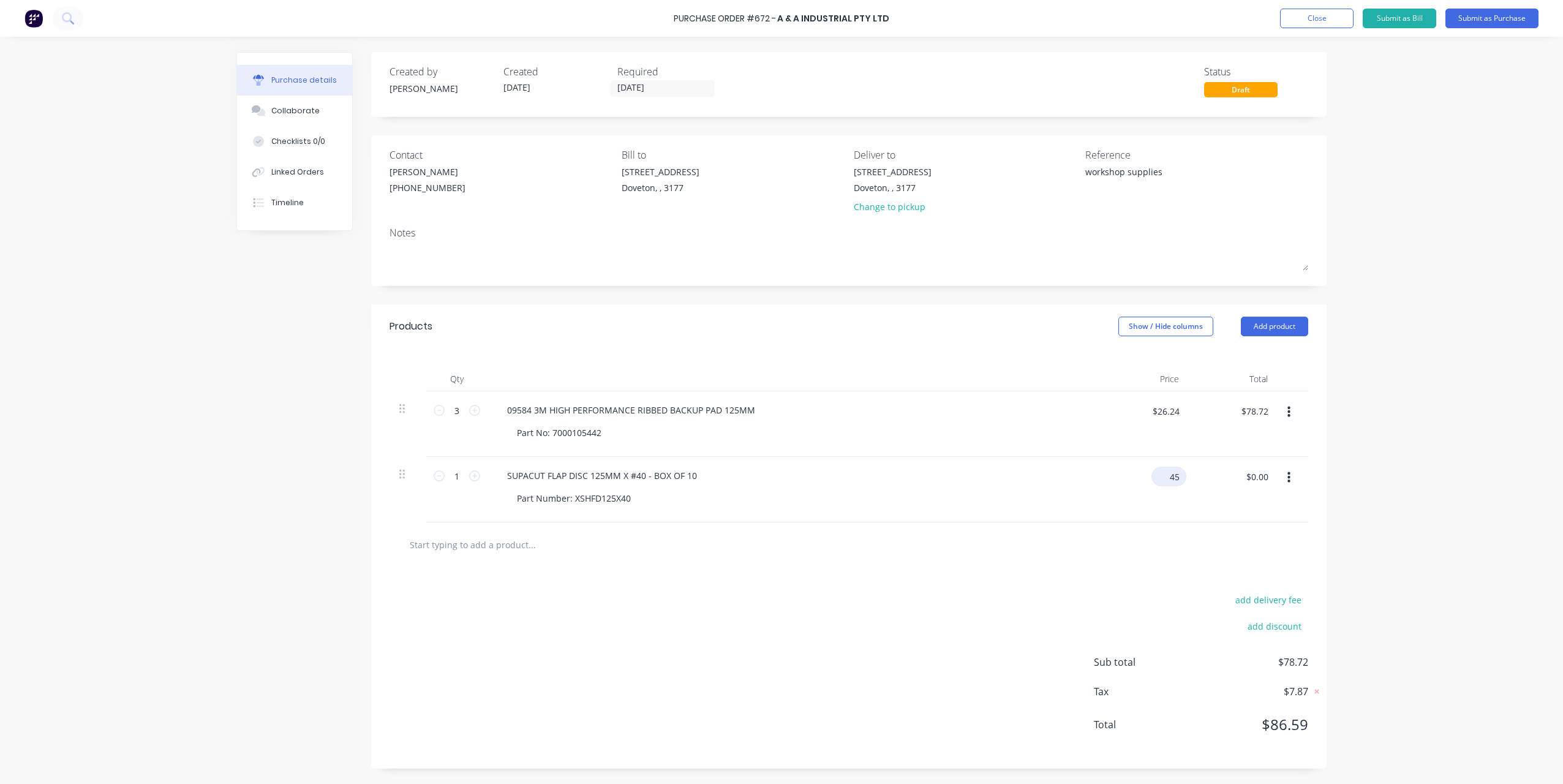
type input "45"
type textarea "x"
type input "$45.00"
click at [1084, 580] on div "add delivery fee add discount Sub total $78.72 Tax $7.87 Total $86.59" at bounding box center [849, 668] width 955 height 201
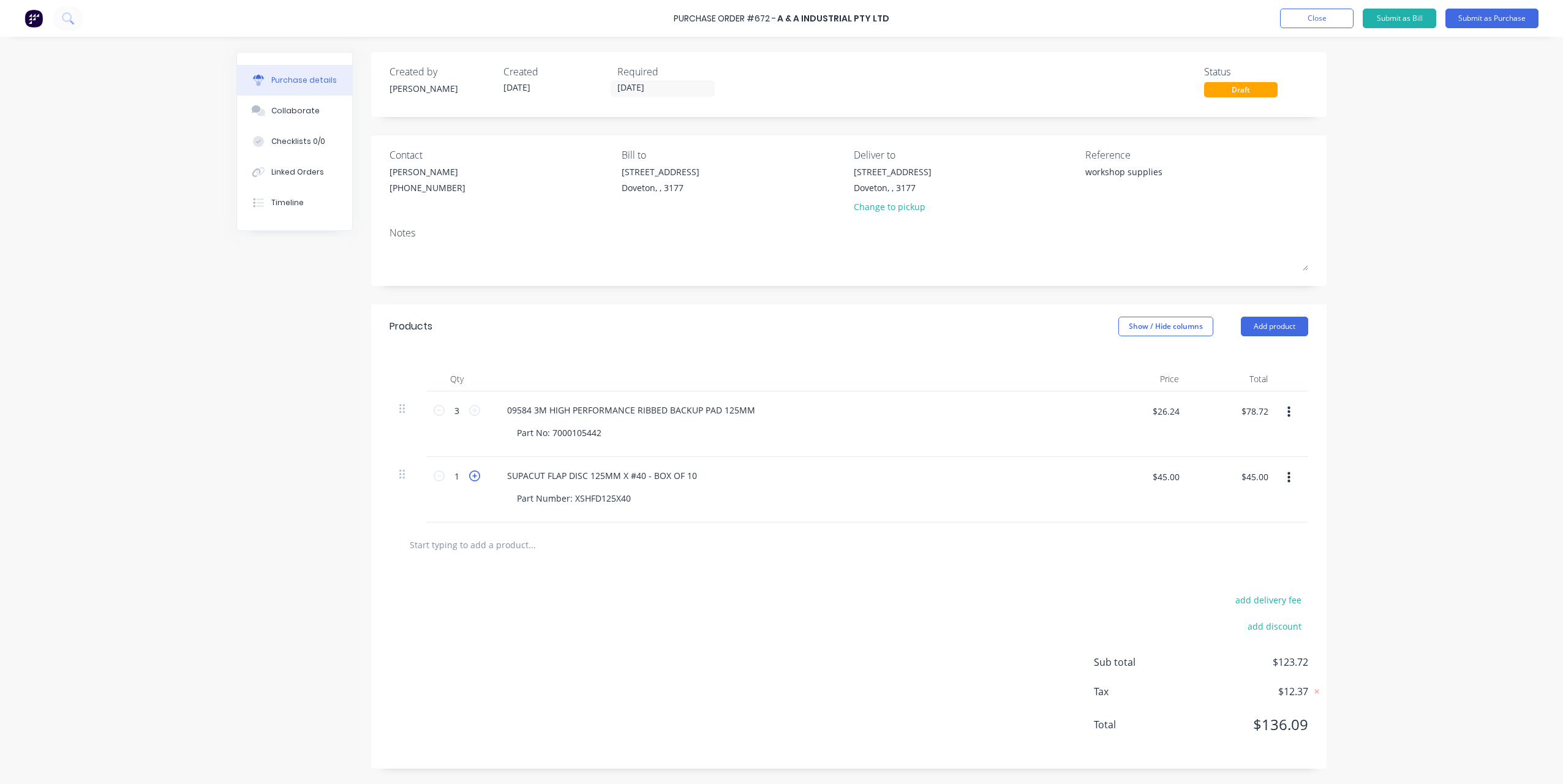
click at [477, 481] on icon at bounding box center [474, 476] width 11 height 11
type textarea "x"
type input "2"
type input "$90.00"
click at [477, 481] on icon at bounding box center [474, 476] width 11 height 11
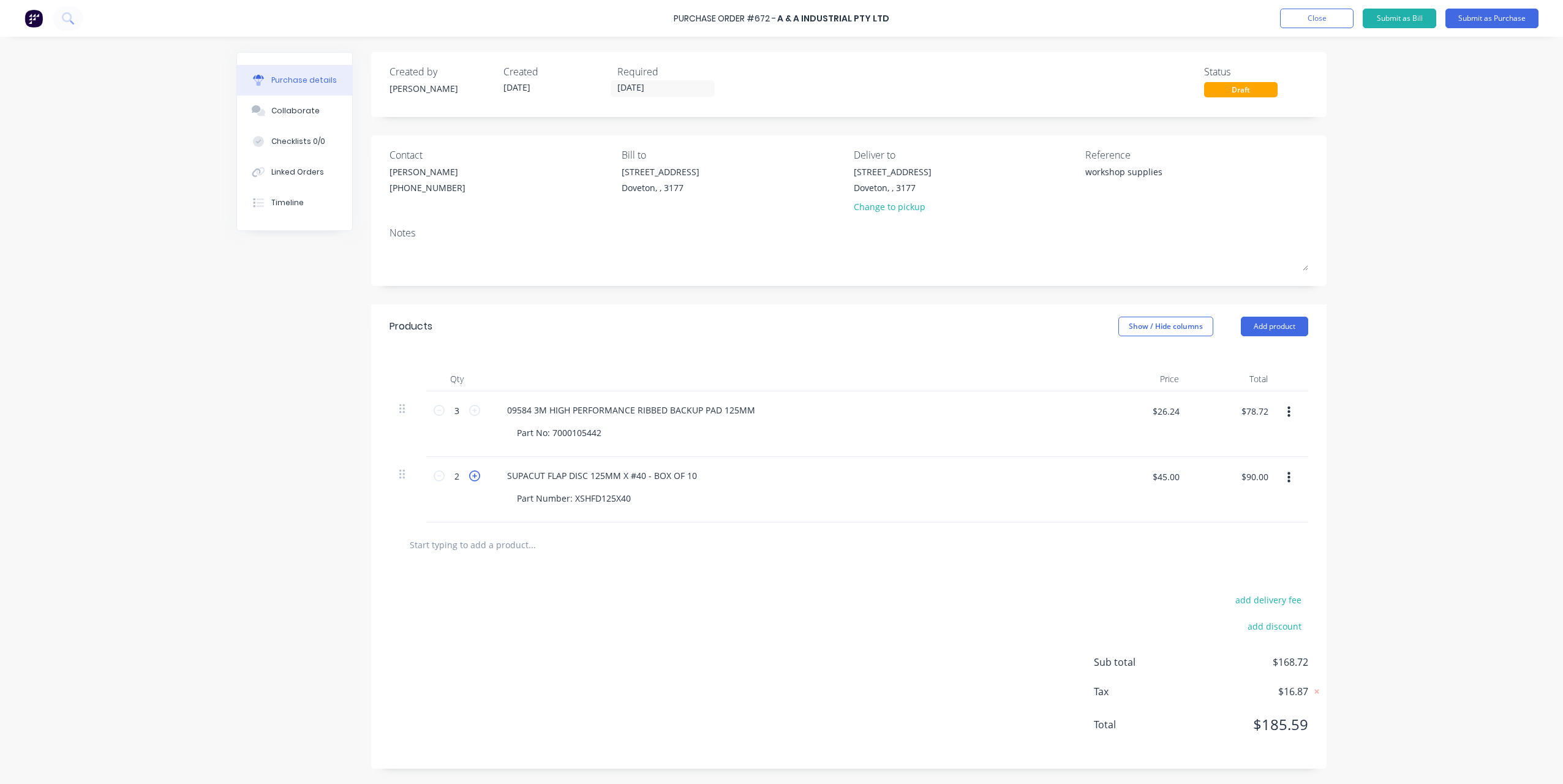
type textarea "x"
type input "3"
type input "$135.00"
click at [477, 481] on icon at bounding box center [474, 476] width 11 height 11
type textarea "x"
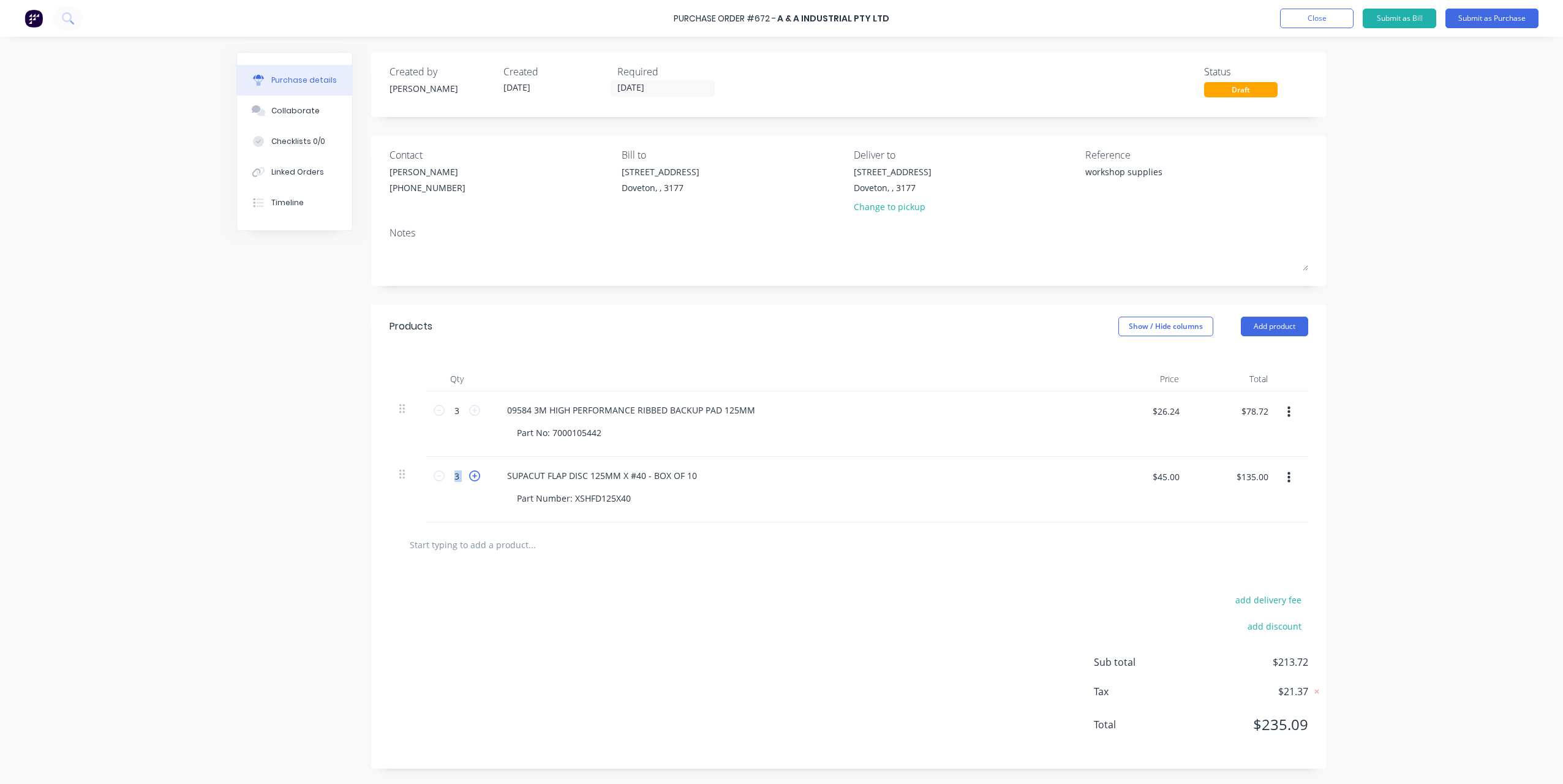
type input "4"
type input "$180.00"
drag, startPoint x: 437, startPoint y: 472, endPoint x: 624, endPoint y: 574, distance: 213.0
click at [437, 472] on icon at bounding box center [439, 476] width 11 height 11
type textarea "x"
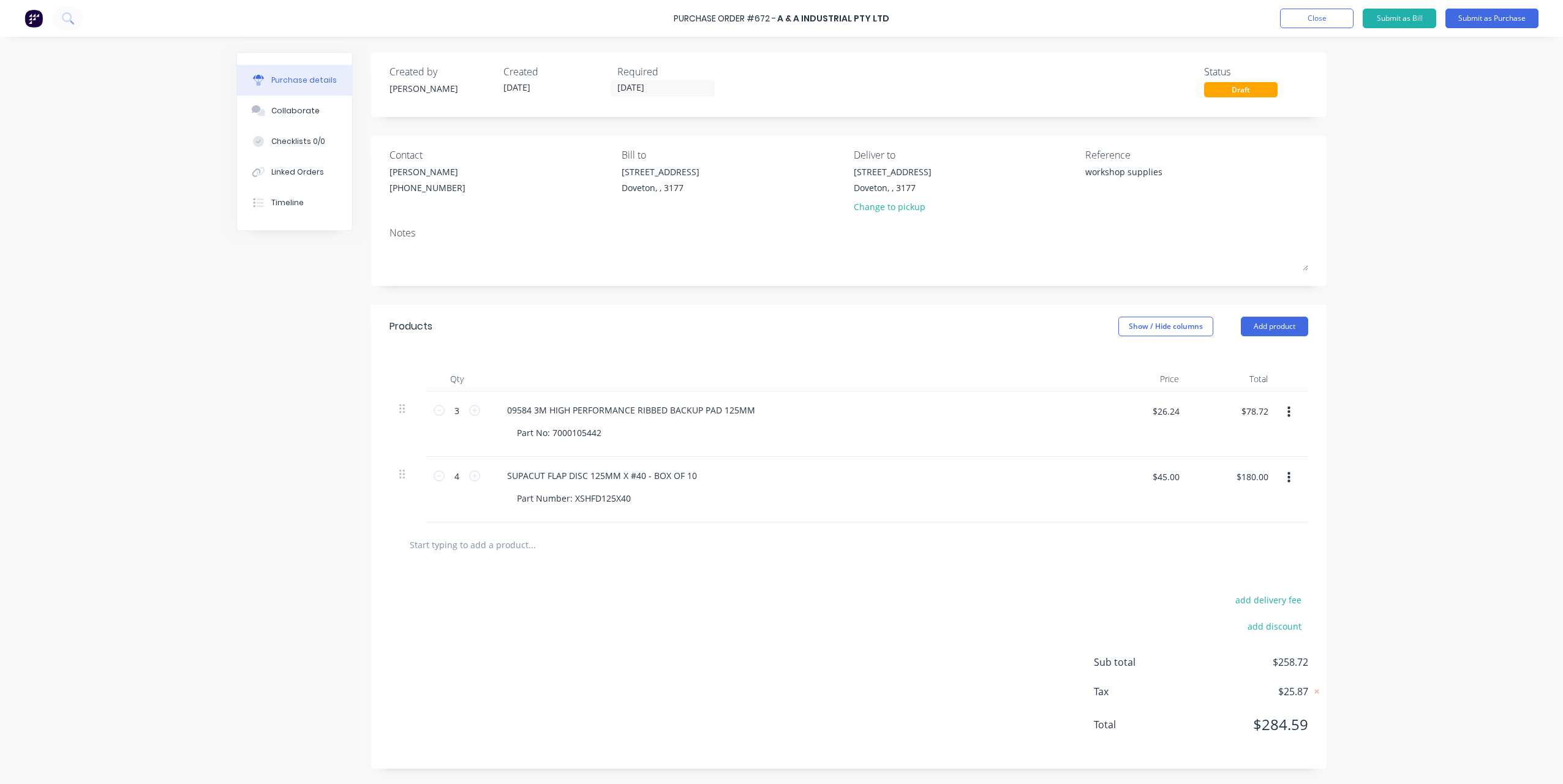
type input "3"
type input "$135.00"
click at [826, 579] on div "add delivery fee add discount Sub total $213.72 Tax $21.37 Total $235.09" at bounding box center [849, 668] width 955 height 201
click at [1271, 321] on button "Add product" at bounding box center [1274, 326] width 67 height 20
click at [1213, 387] on div "Basic product" at bounding box center [1250, 382] width 95 height 17
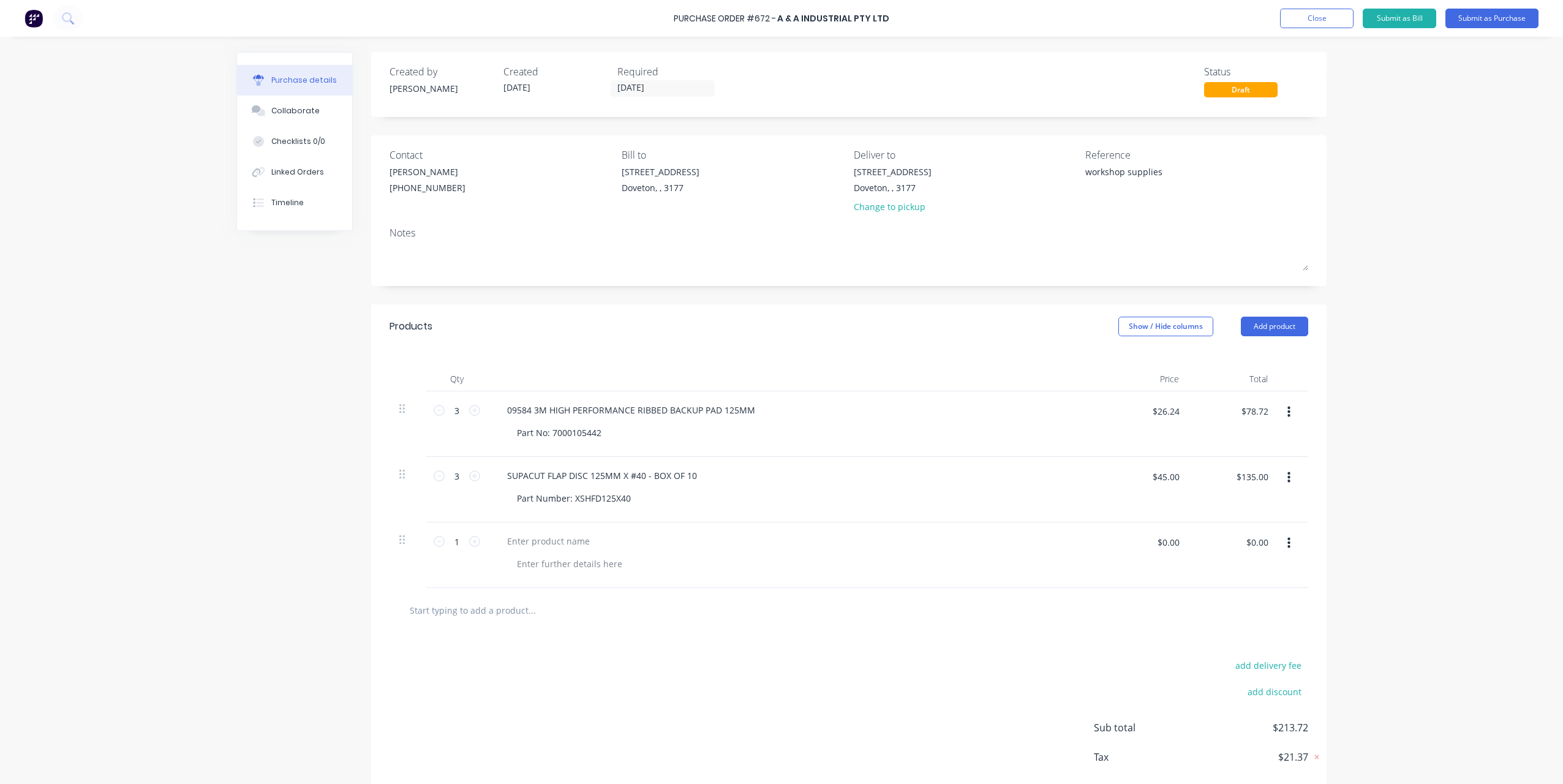
click at [544, 531] on div at bounding box center [794, 555] width 612 height 66
type textarea "x"
click at [548, 542] on div at bounding box center [548, 541] width 102 height 17
paste div
click at [471, 542] on icon at bounding box center [474, 541] width 11 height 11
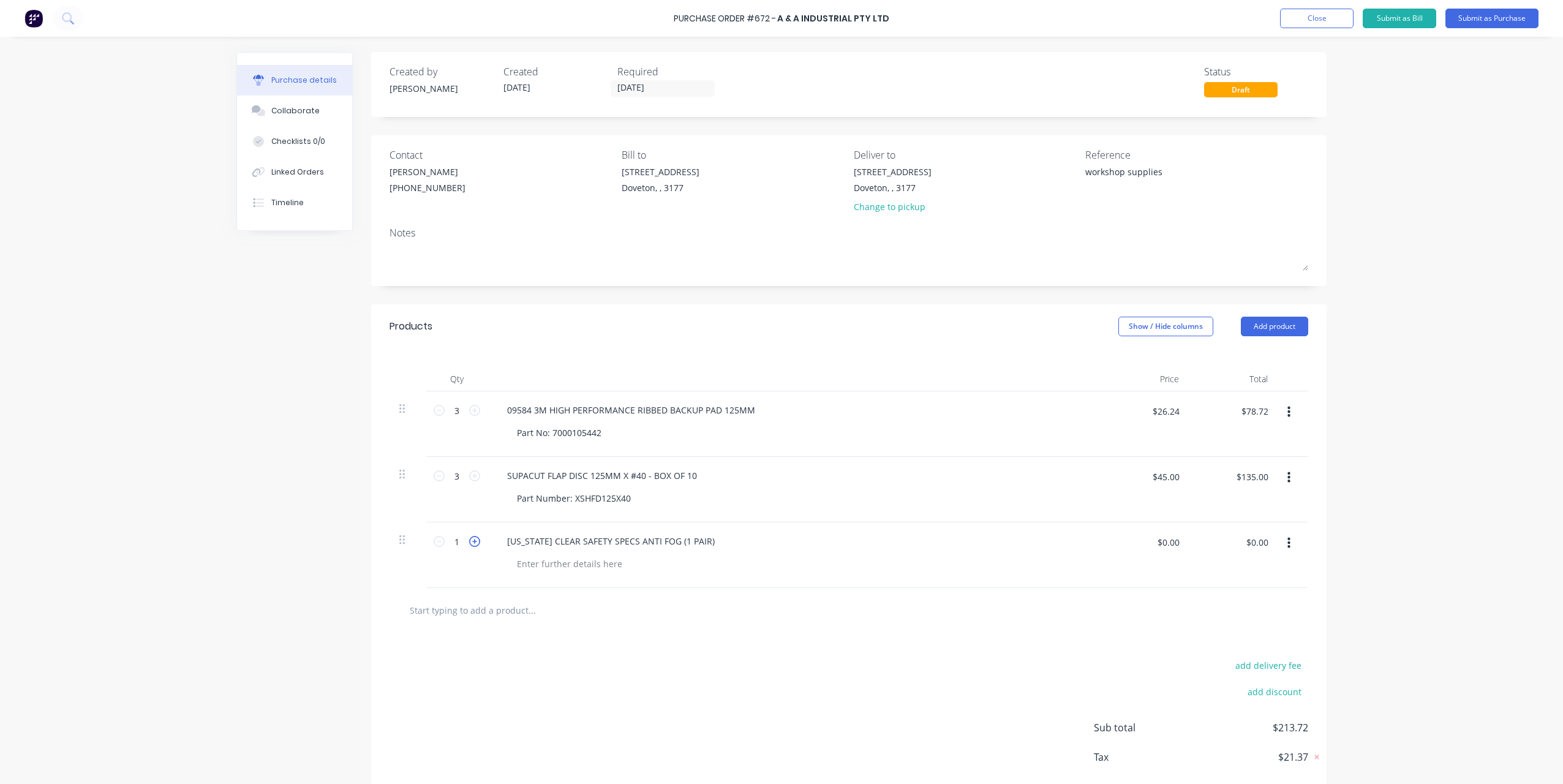
type textarea "x"
type input "2"
click at [471, 542] on icon at bounding box center [474, 541] width 11 height 11
type textarea "x"
type input "3"
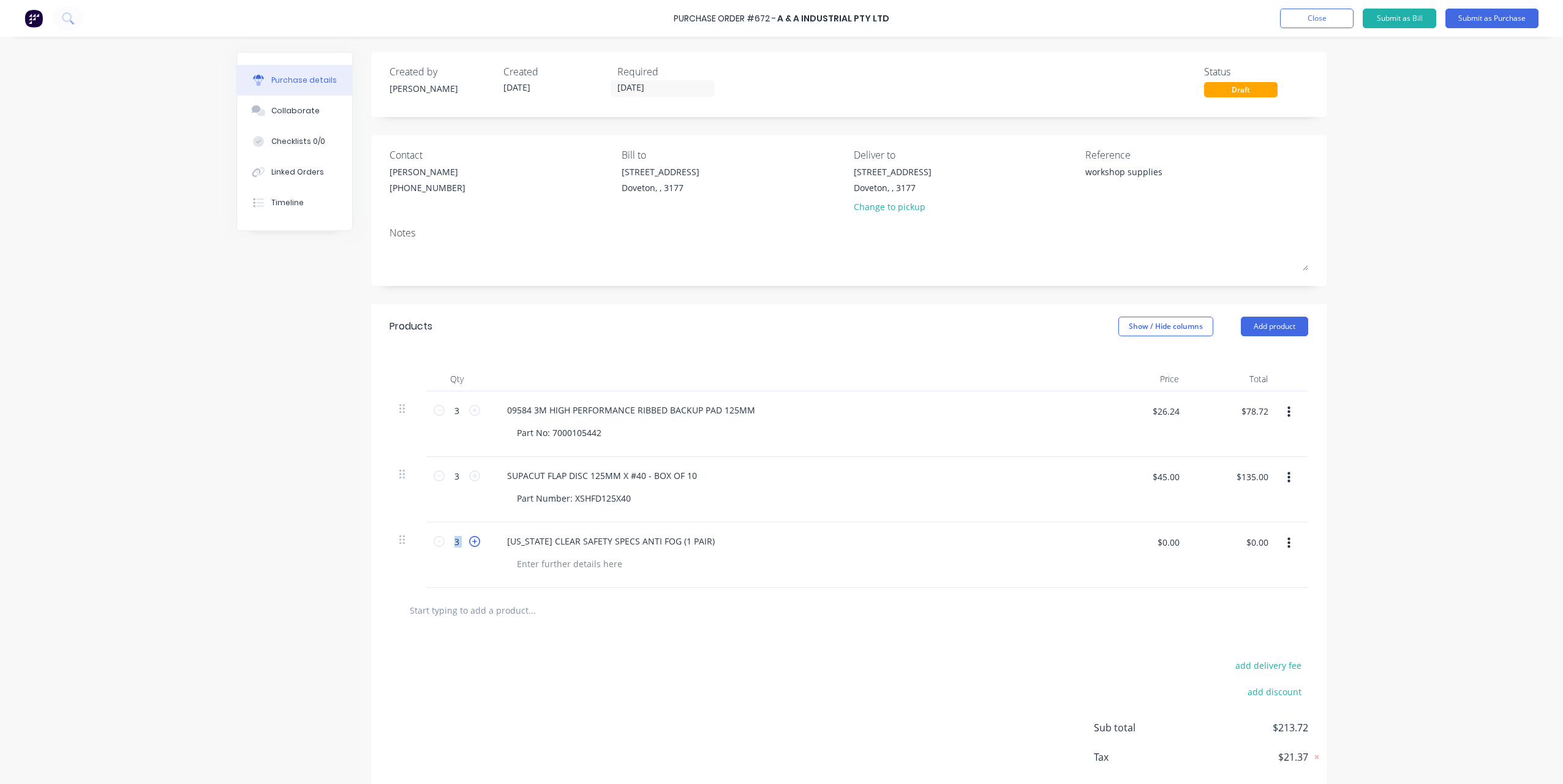
click at [471, 542] on icon at bounding box center [474, 541] width 11 height 11
type textarea "x"
type input "4"
click at [471, 542] on icon at bounding box center [474, 541] width 11 height 11
type textarea "x"
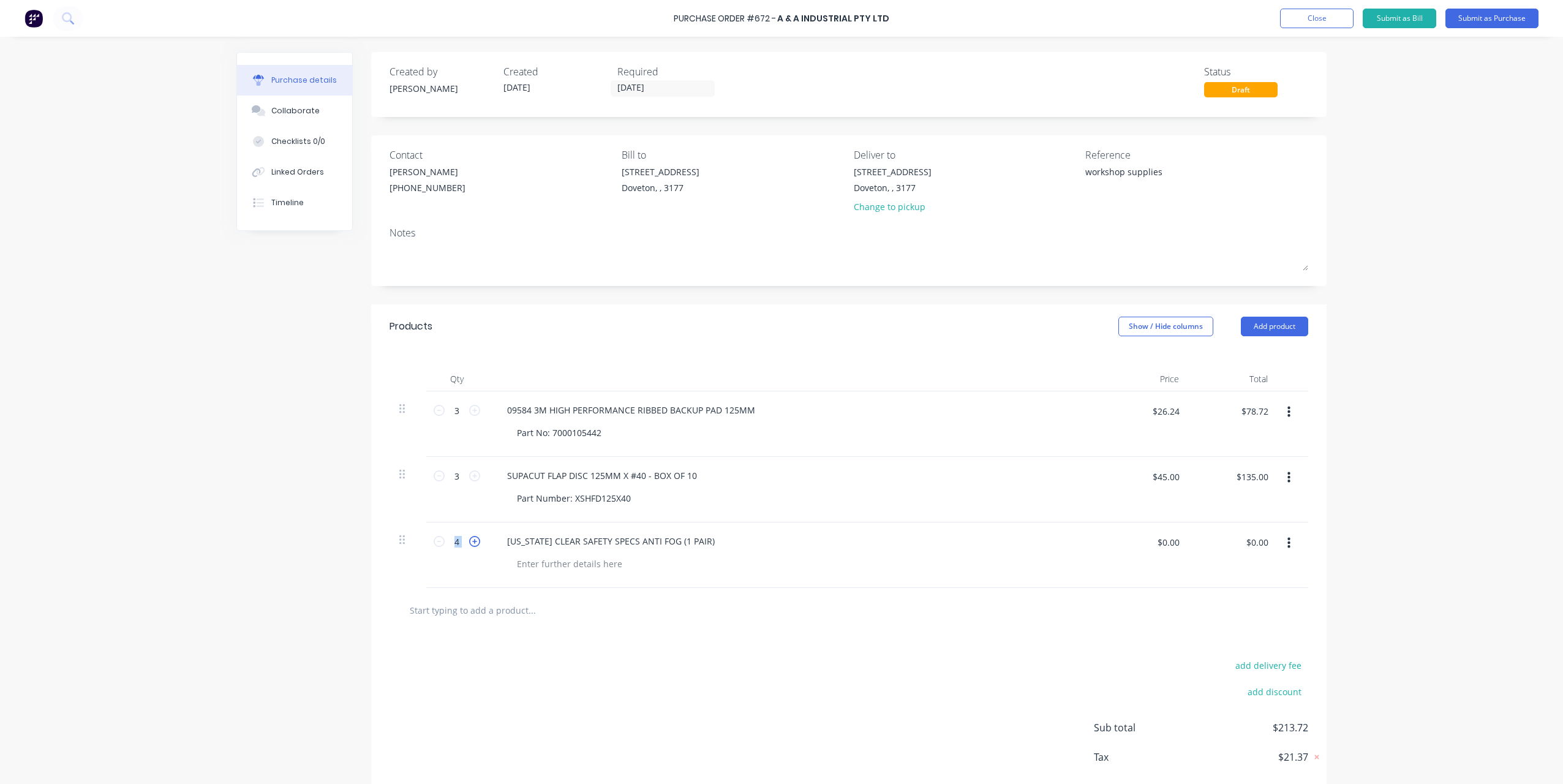
type input "5"
click at [471, 542] on icon at bounding box center [474, 541] width 11 height 11
type textarea "x"
type input "6"
type textarea "x"
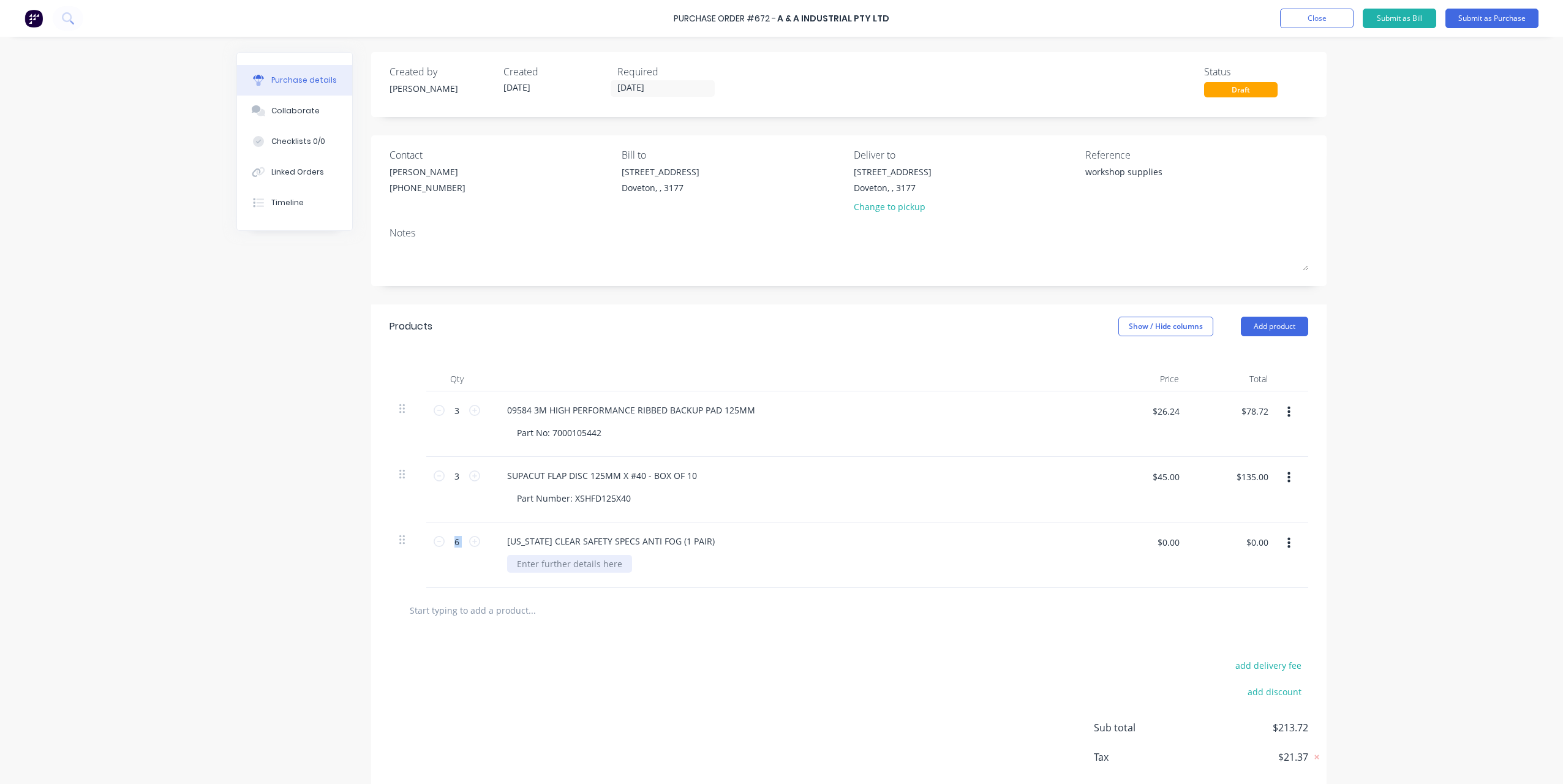
click at [555, 570] on div at bounding box center [569, 563] width 125 height 17
paste div
click at [742, 595] on div at bounding box center [849, 610] width 919 height 45
type textarea "x"
drag, startPoint x: 1149, startPoint y: 539, endPoint x: 1220, endPoint y: 548, distance: 71.6
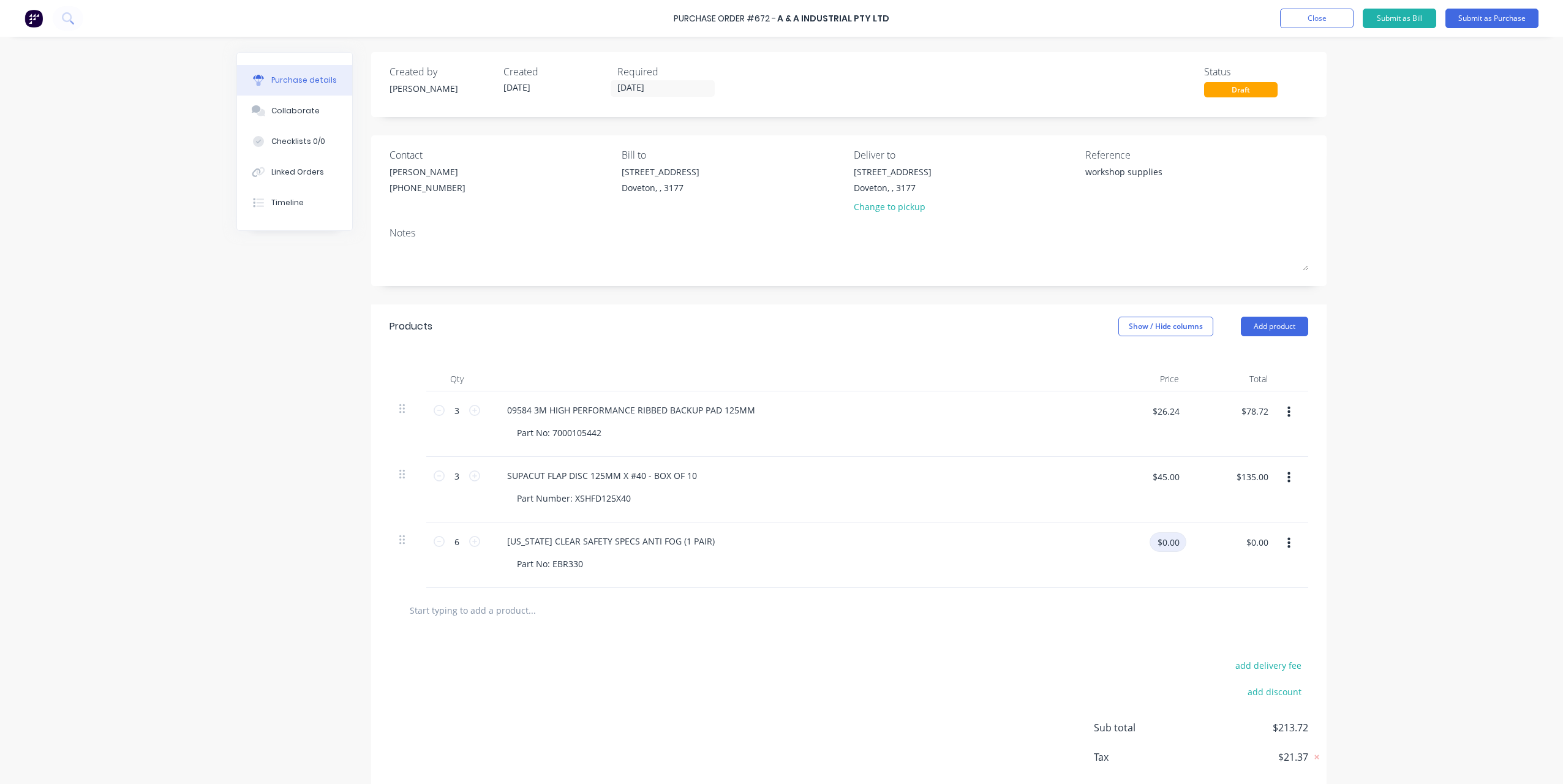
click at [1220, 548] on div "6 6 [US_STATE] CLEAR SAFETY SPECS ANTI FOG (1 PAIR) Part No: EBR330 $0.00 $0.00…" at bounding box center [849, 555] width 919 height 66
type input "3.53"
type textarea "x"
type input "$3.53"
type input "$21.18"
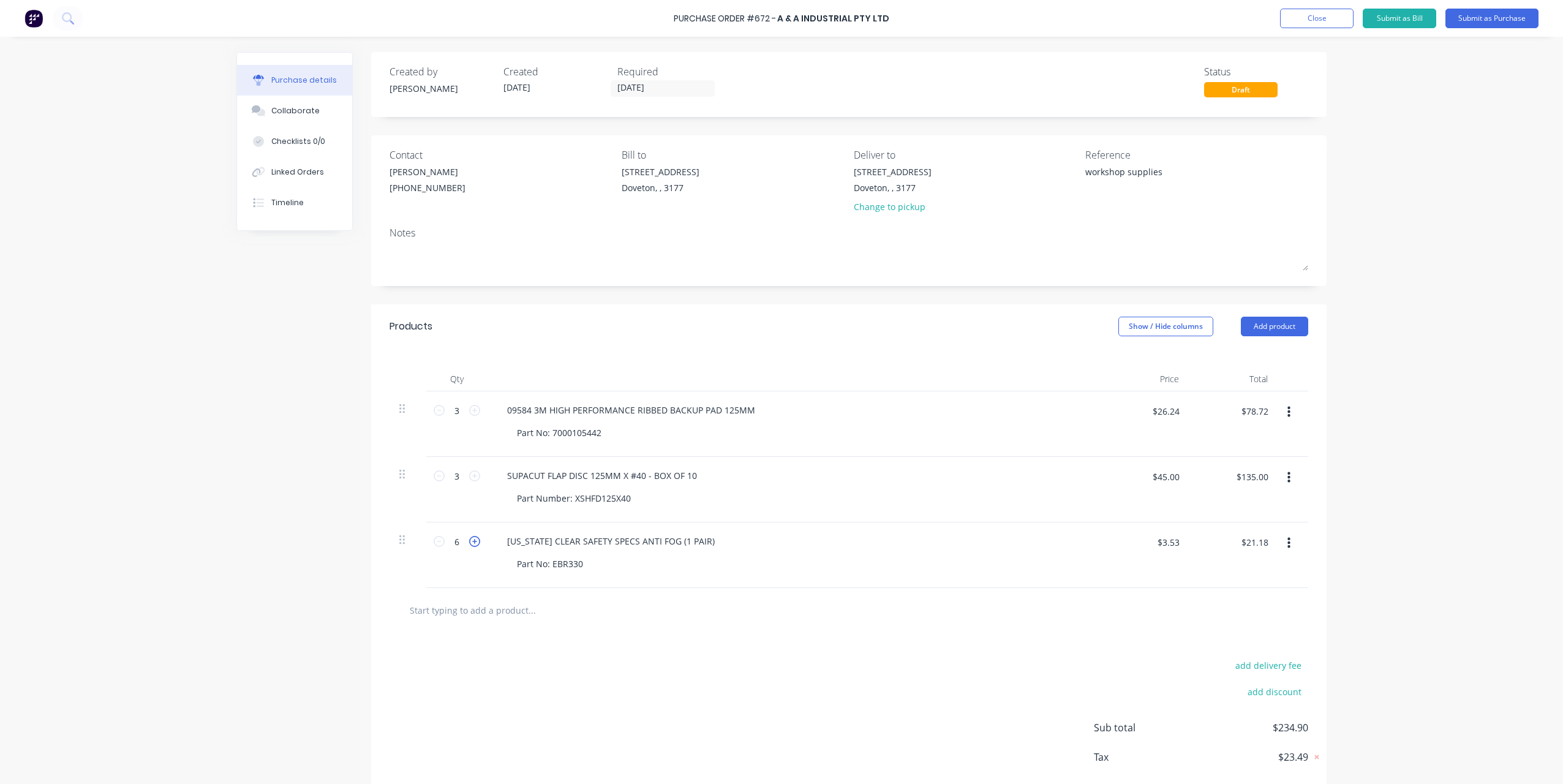
click at [471, 544] on icon at bounding box center [474, 541] width 11 height 11
type textarea "x"
type input "7"
type input "$24.71"
click at [471, 544] on icon at bounding box center [474, 541] width 11 height 11
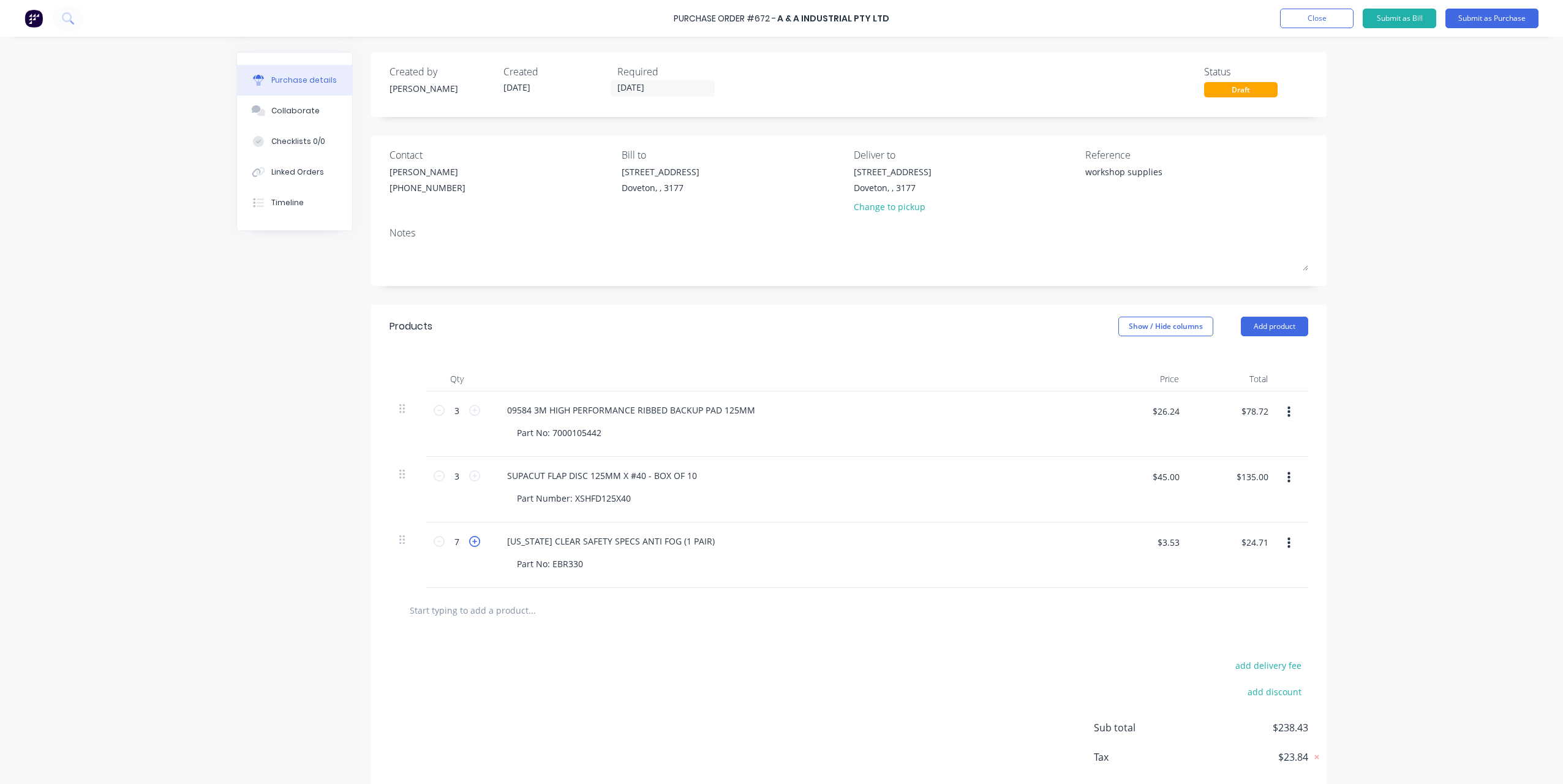
type textarea "x"
type input "8"
type input "$28.24"
click at [472, 542] on icon at bounding box center [474, 541] width 11 height 11
type textarea "x"
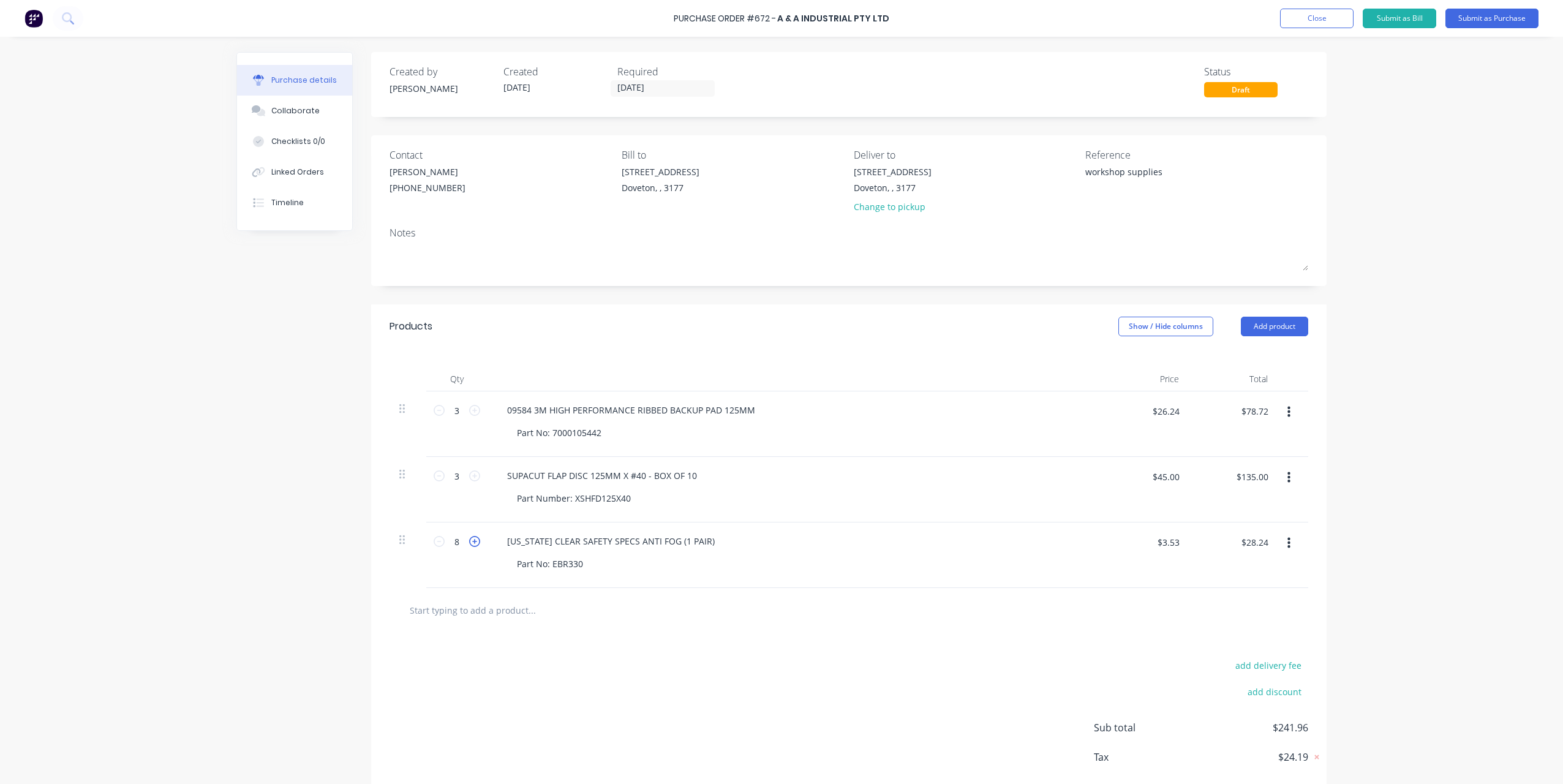
type input "9"
type input "$31.77"
drag, startPoint x: 472, startPoint y: 542, endPoint x: 493, endPoint y: 544, distance: 21.1
click at [472, 542] on icon at bounding box center [474, 541] width 11 height 11
type textarea "x"
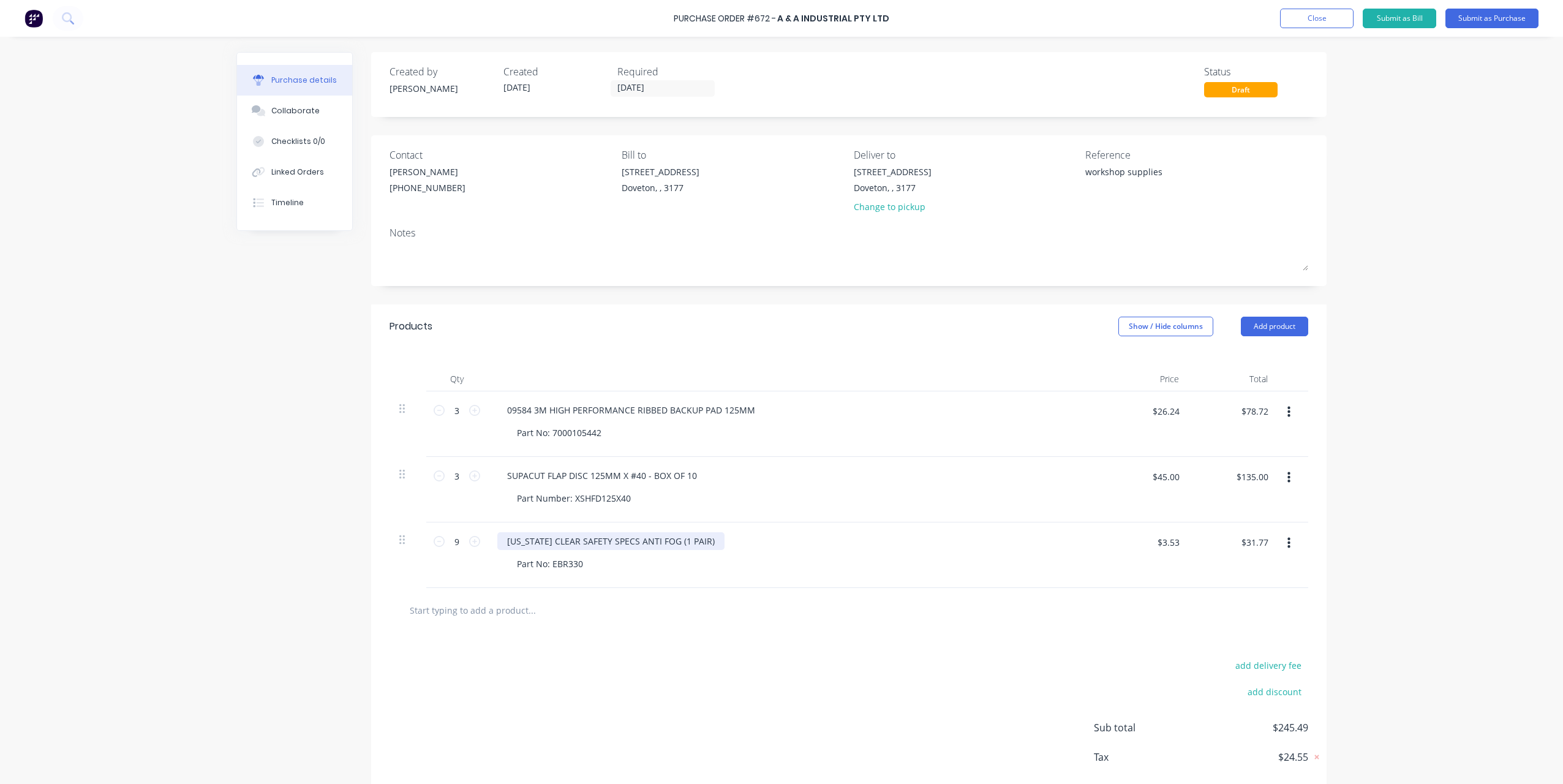
type input "10"
type input "$35.30"
click at [1118, 555] on div "$3.53 $3.53" at bounding box center [1148, 547] width 77 height 29
click at [1256, 328] on button "Add product" at bounding box center [1274, 326] width 67 height 20
click at [1236, 383] on div "Basic product" at bounding box center [1250, 382] width 95 height 17
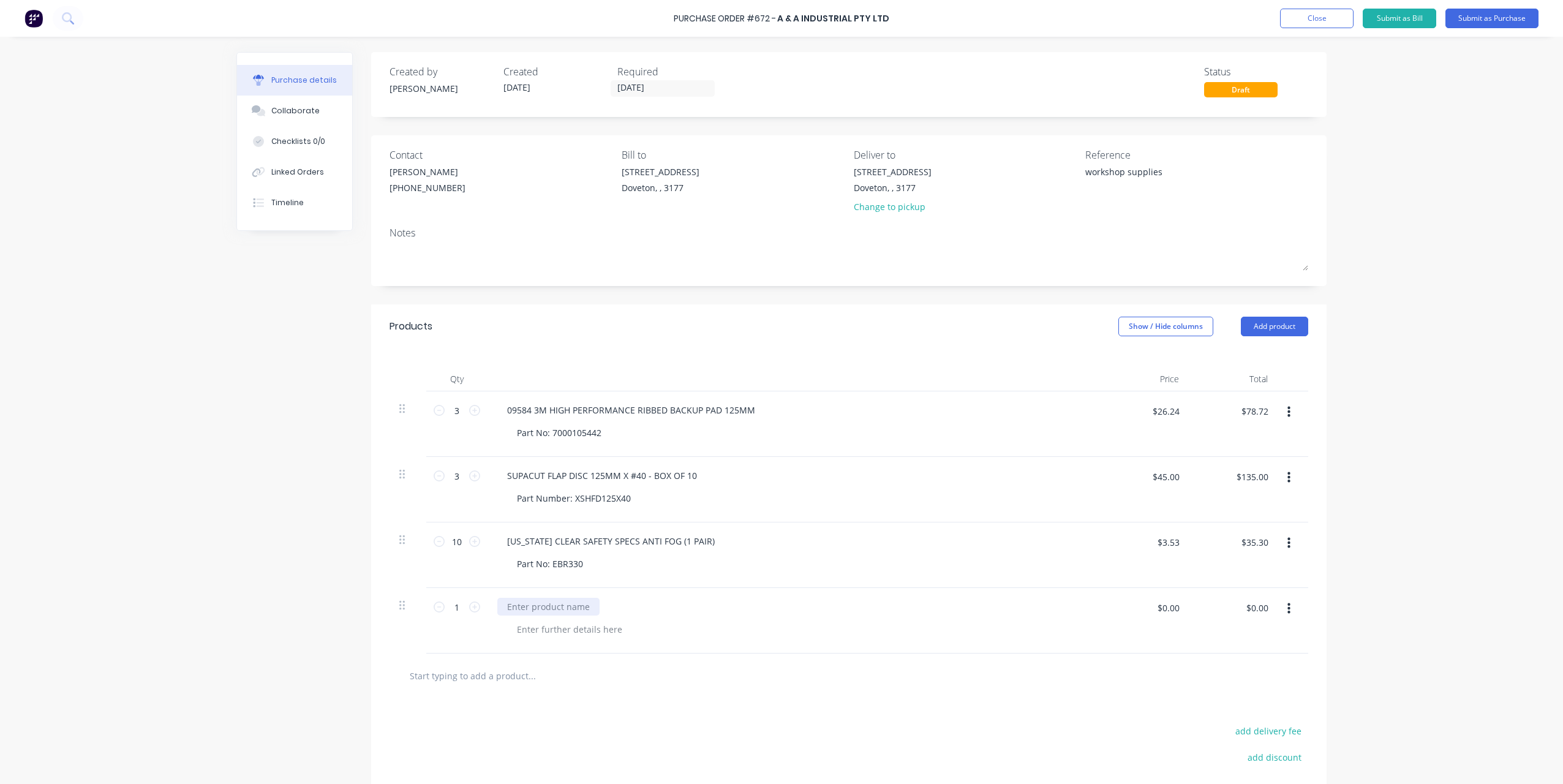
type textarea "x"
click at [532, 604] on div at bounding box center [548, 606] width 102 height 17
paste div
type textarea "x"
click at [545, 631] on div at bounding box center [569, 629] width 125 height 17
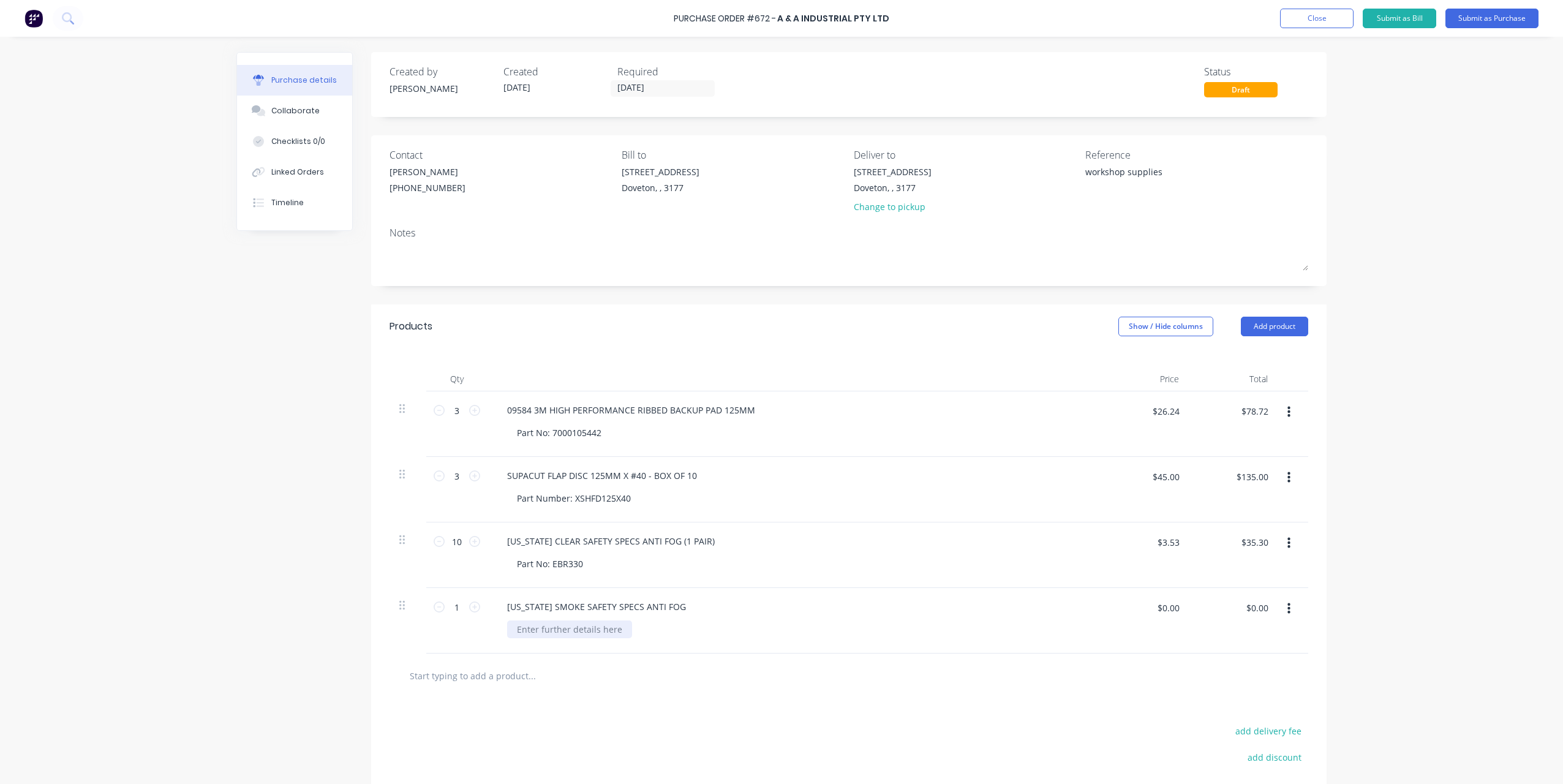
paste div
click at [469, 609] on icon at bounding box center [474, 607] width 11 height 11
type textarea "x"
type input "2"
click at [469, 609] on icon at bounding box center [474, 607] width 11 height 11
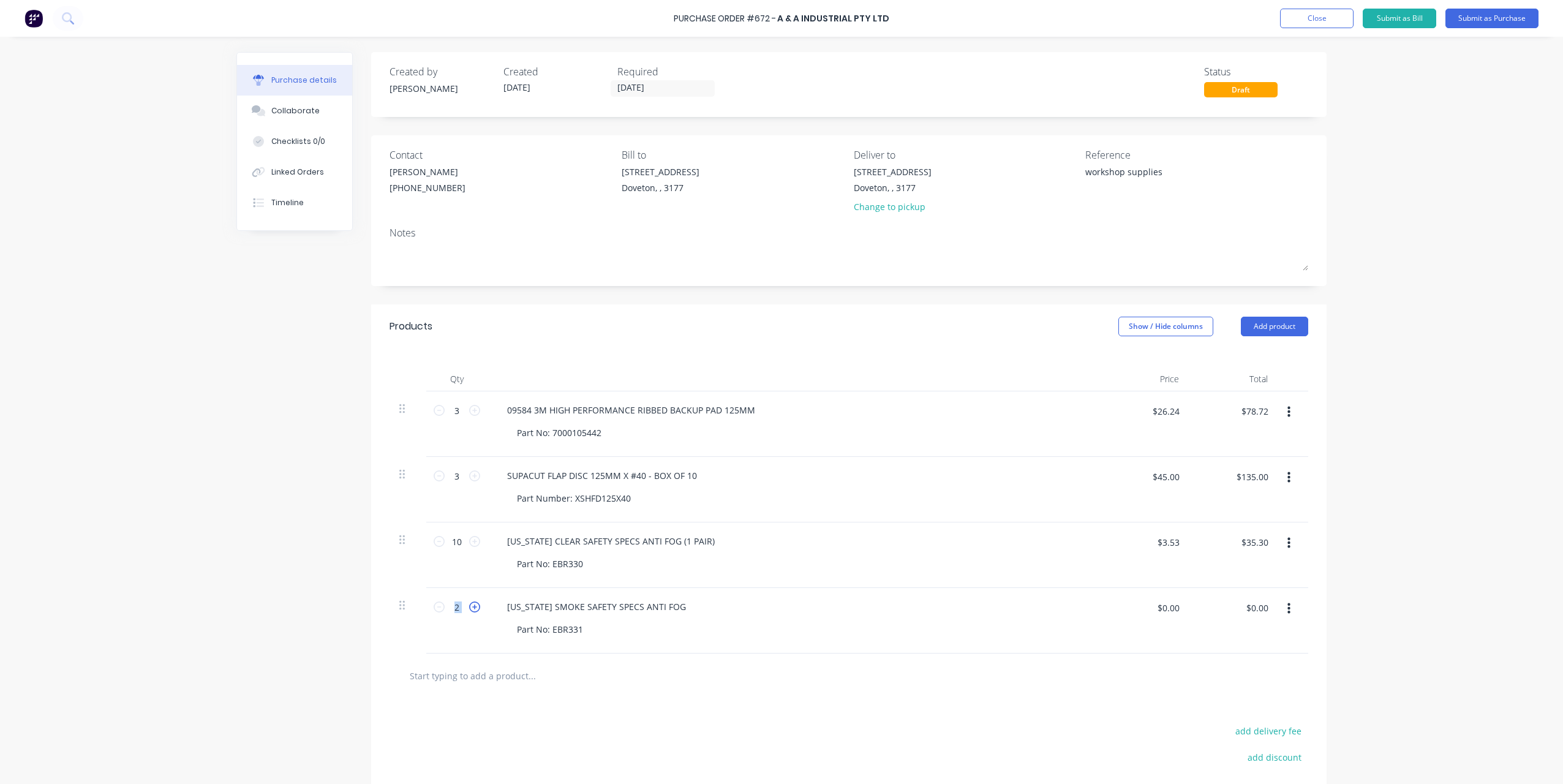
type textarea "x"
type input "3"
click at [469, 609] on icon at bounding box center [474, 607] width 11 height 11
type textarea "x"
type input "4"
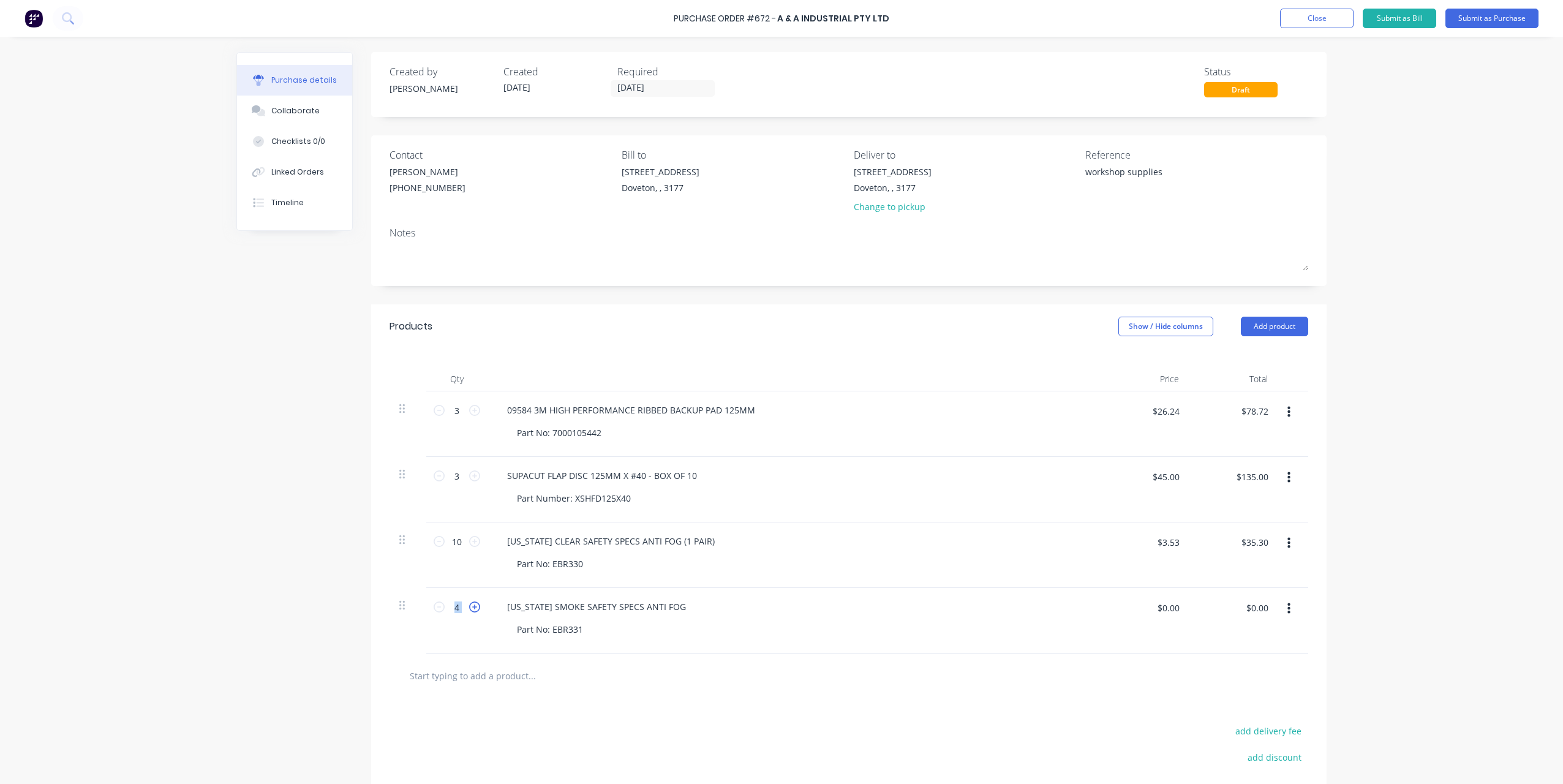
click at [469, 609] on icon at bounding box center [474, 607] width 11 height 11
type textarea "x"
type input "5"
click at [469, 609] on icon at bounding box center [474, 607] width 11 height 11
type textarea "x"
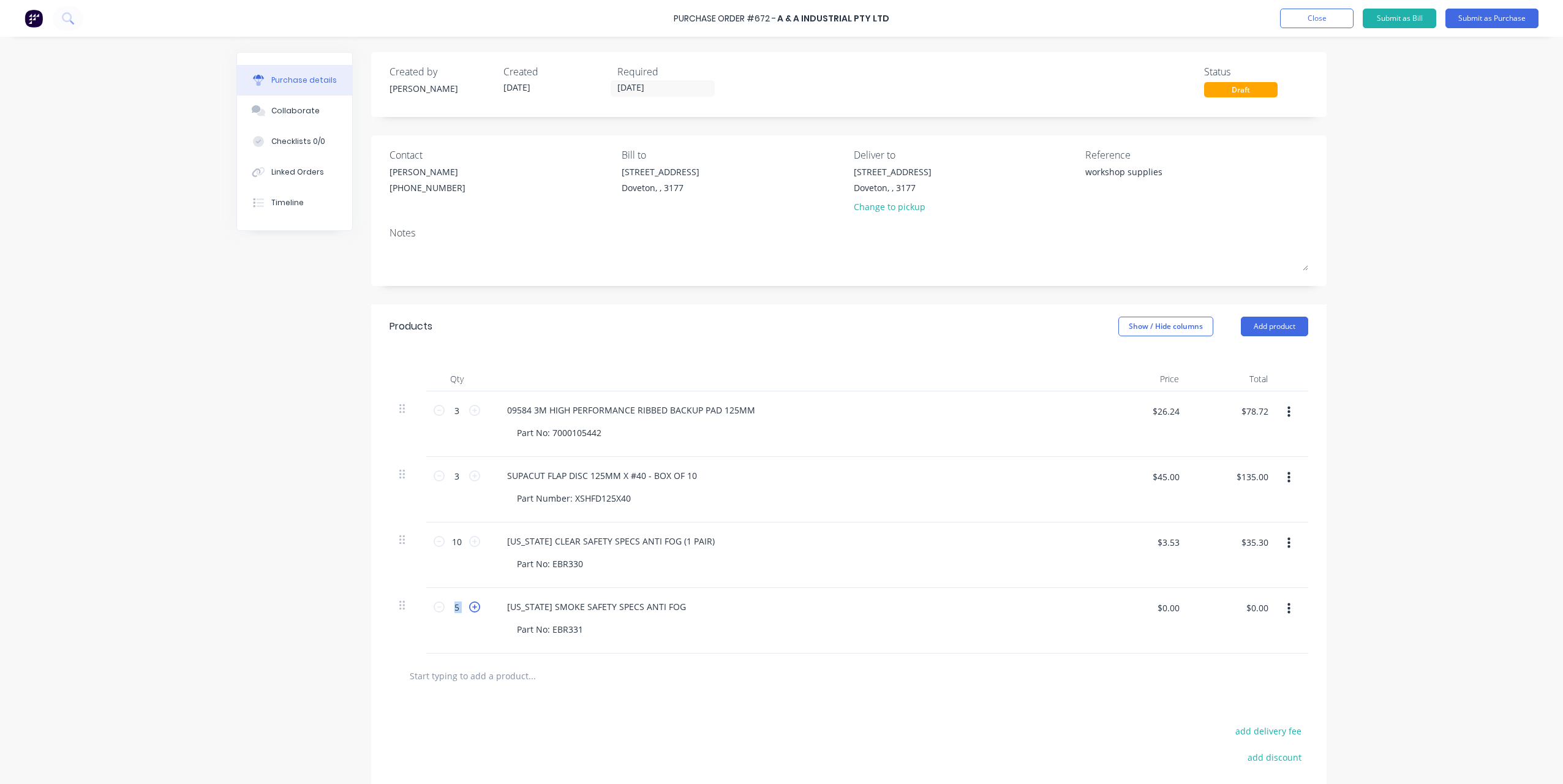
type input "6"
type textarea "x"
drag, startPoint x: 1155, startPoint y: 610, endPoint x: 1235, endPoint y: 612, distance: 80.0
click at [1235, 612] on div "6 6 [US_STATE] SMOKE SAFETY SPECS ANTI FOG Part No: EBR331 $0.00 $0.00 $0.00 $0…" at bounding box center [849, 620] width 919 height 66
type input "4.2"
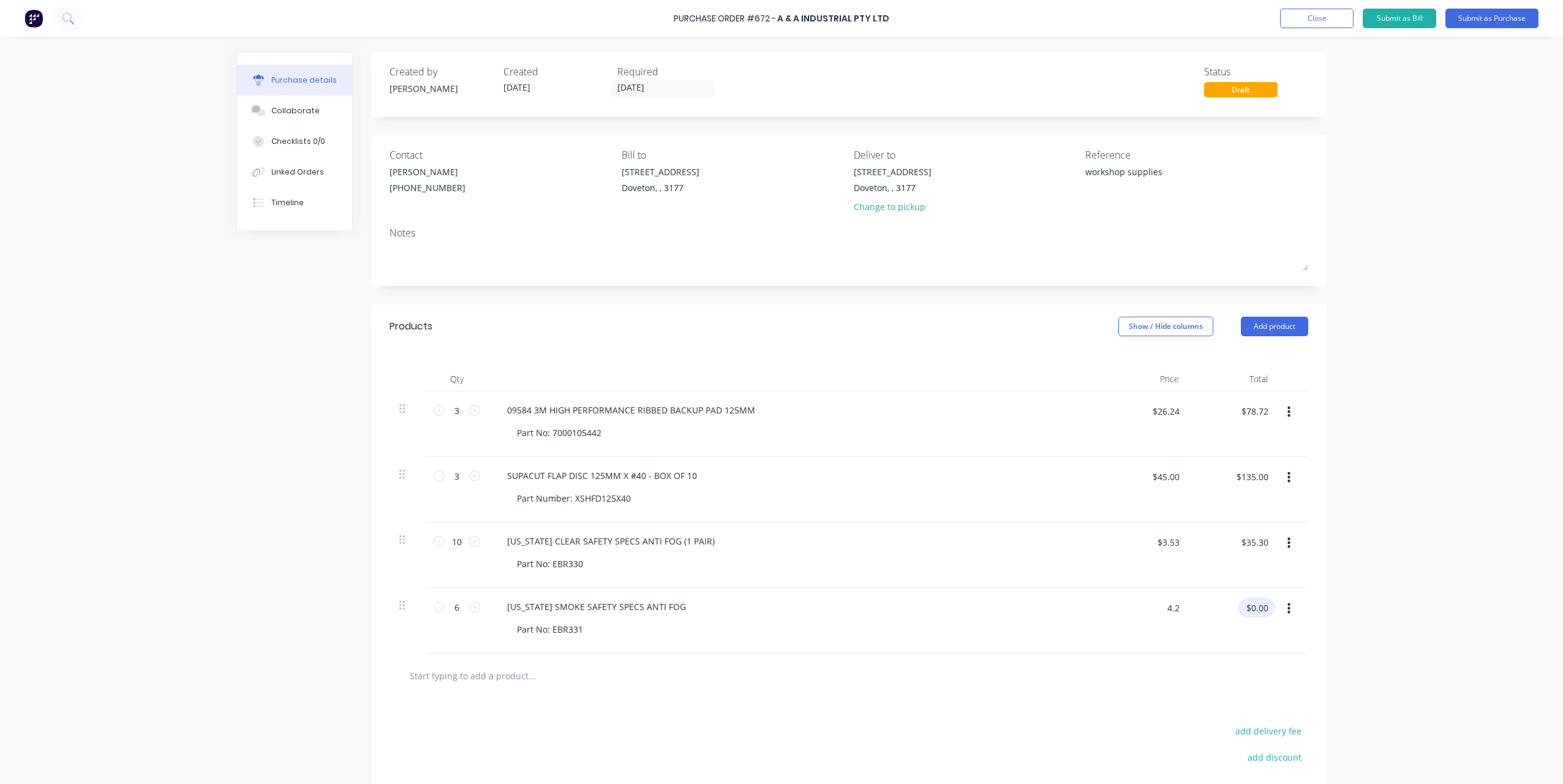
type textarea "x"
type input "$4.20"
type input "$25.20"
click at [985, 647] on div "[US_STATE] SMOKE SAFETY SPECS ANTI FOG Part No: EBR331" at bounding box center [794, 620] width 612 height 66
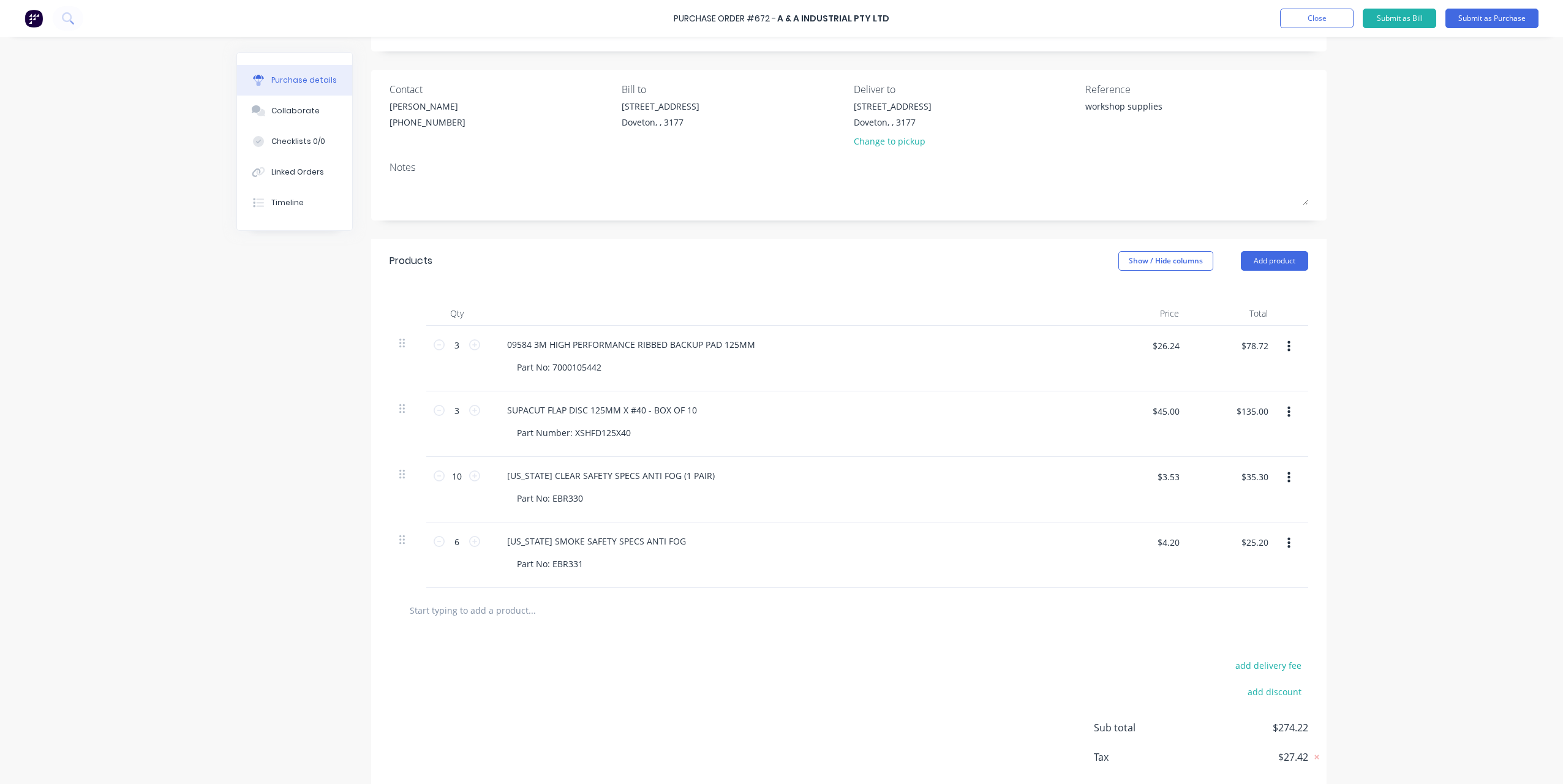
scroll to position [127, 0]
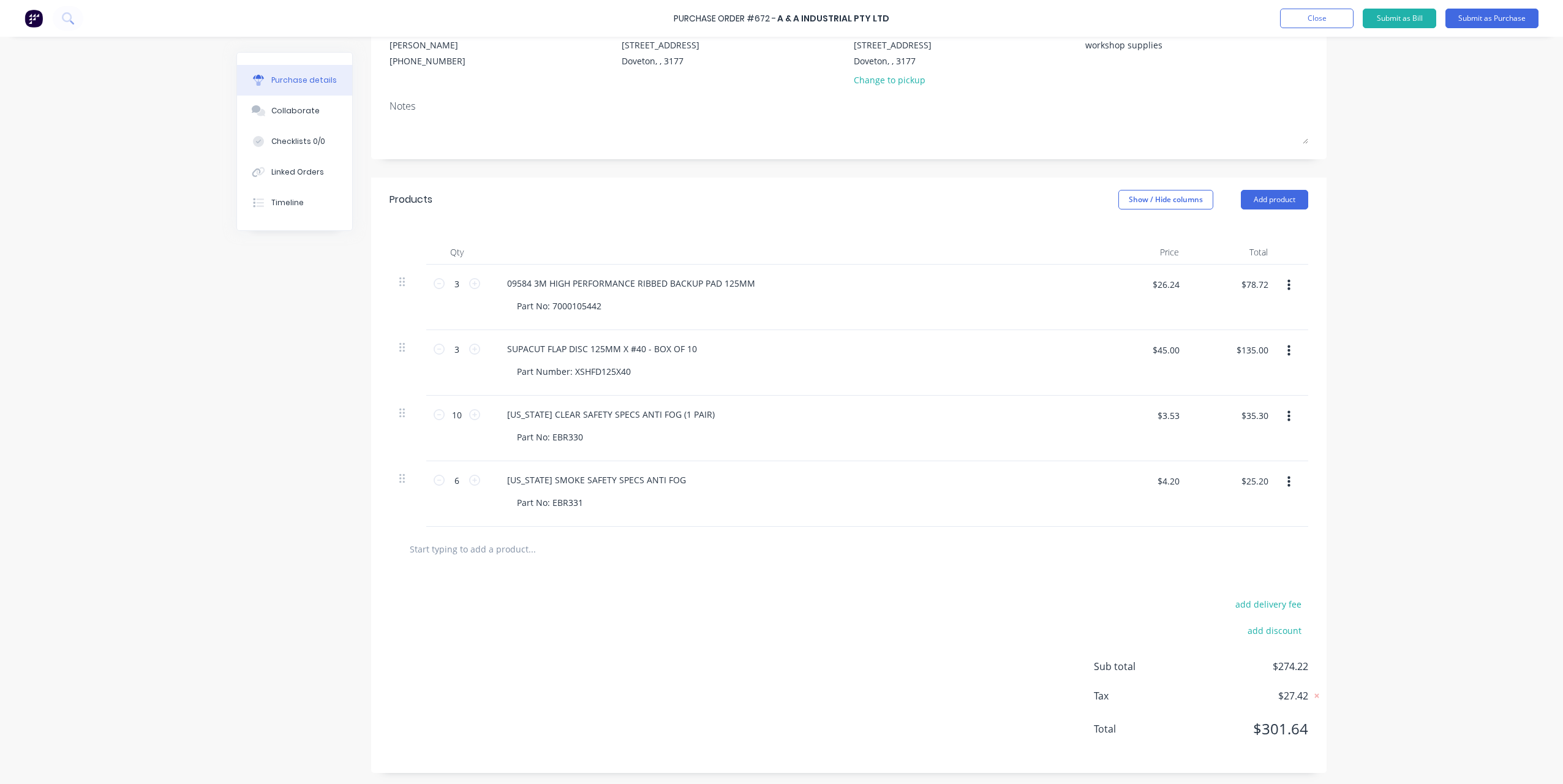
click at [469, 286] on icon at bounding box center [474, 283] width 11 height 11
type textarea "x"
type input "4"
type input "$104.96"
click at [470, 348] on icon at bounding box center [474, 349] width 11 height 11
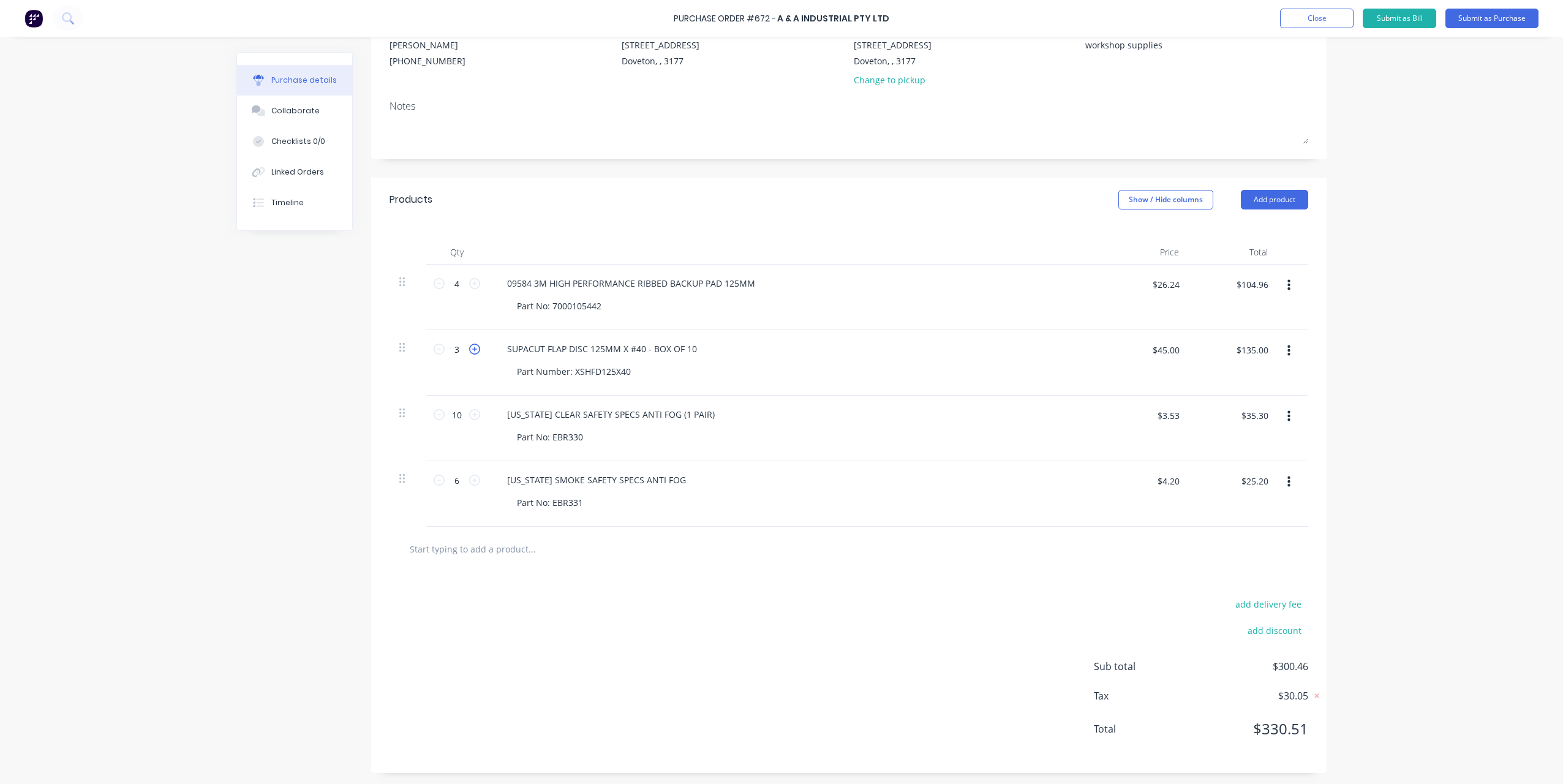
type textarea "x"
type input "4"
type input "$180.00"
click at [470, 345] on icon at bounding box center [474, 349] width 11 height 11
type textarea "x"
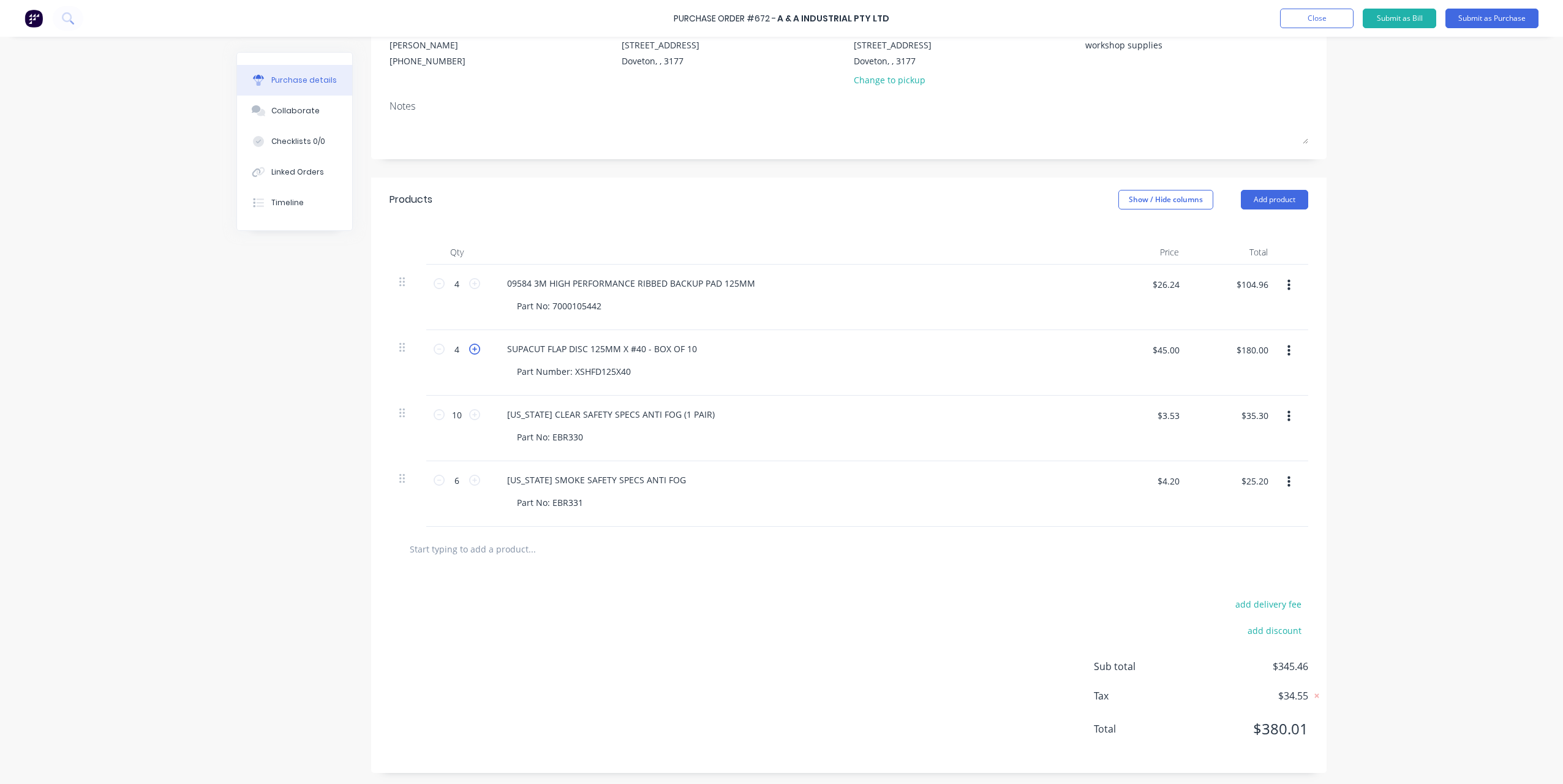
type input "5"
type input "$225.00"
click at [878, 413] on div "[US_STATE] CLEAR SAFETY SPECS ANTI FOG (1 PAIR)" at bounding box center [793, 414] width 593 height 17
click at [471, 283] on icon at bounding box center [474, 283] width 11 height 11
type textarea "x"
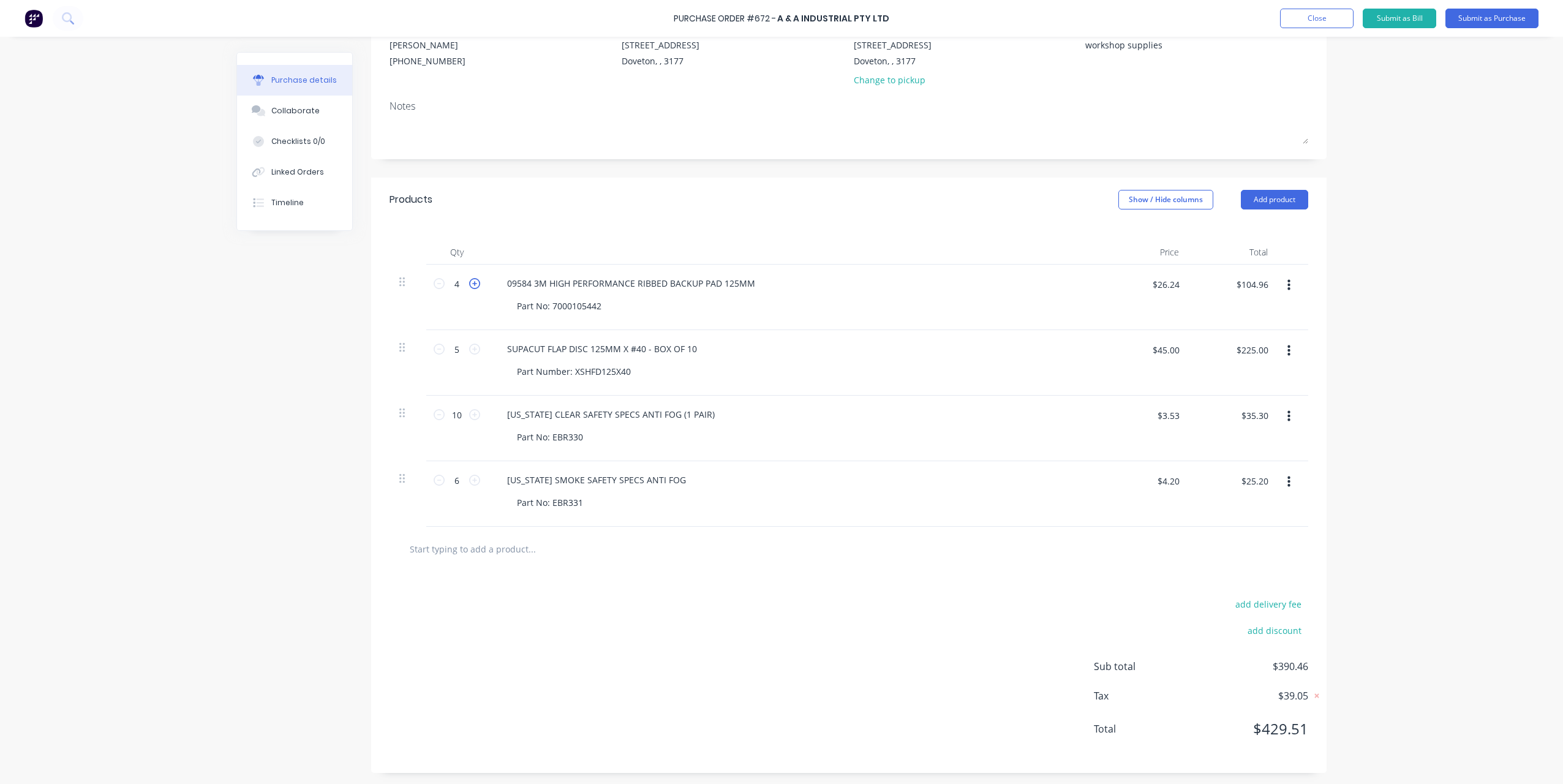
type input "5"
type input "$131.20"
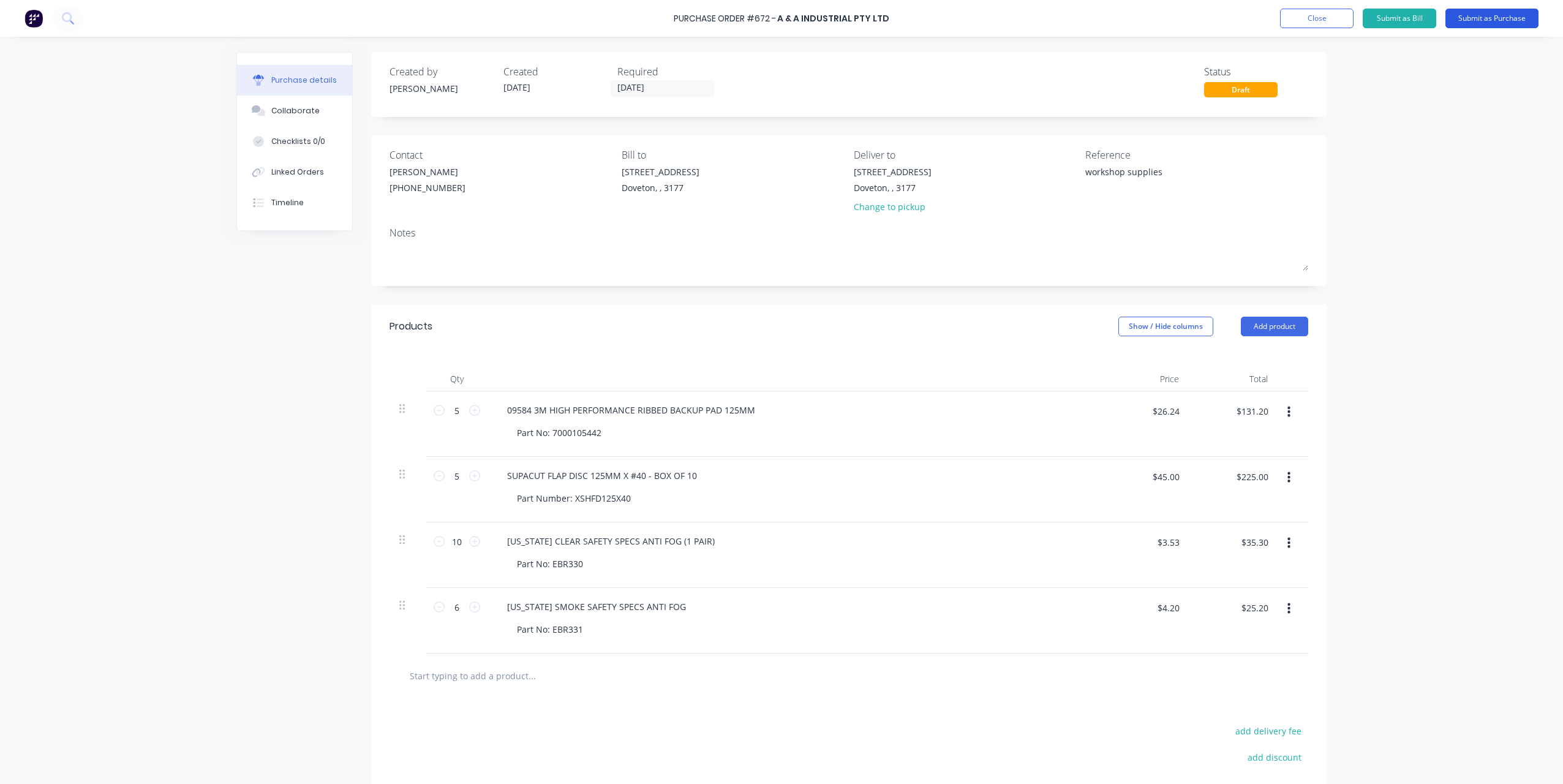
click at [1476, 22] on button "Submit as Purchase" at bounding box center [1492, 18] width 93 height 20
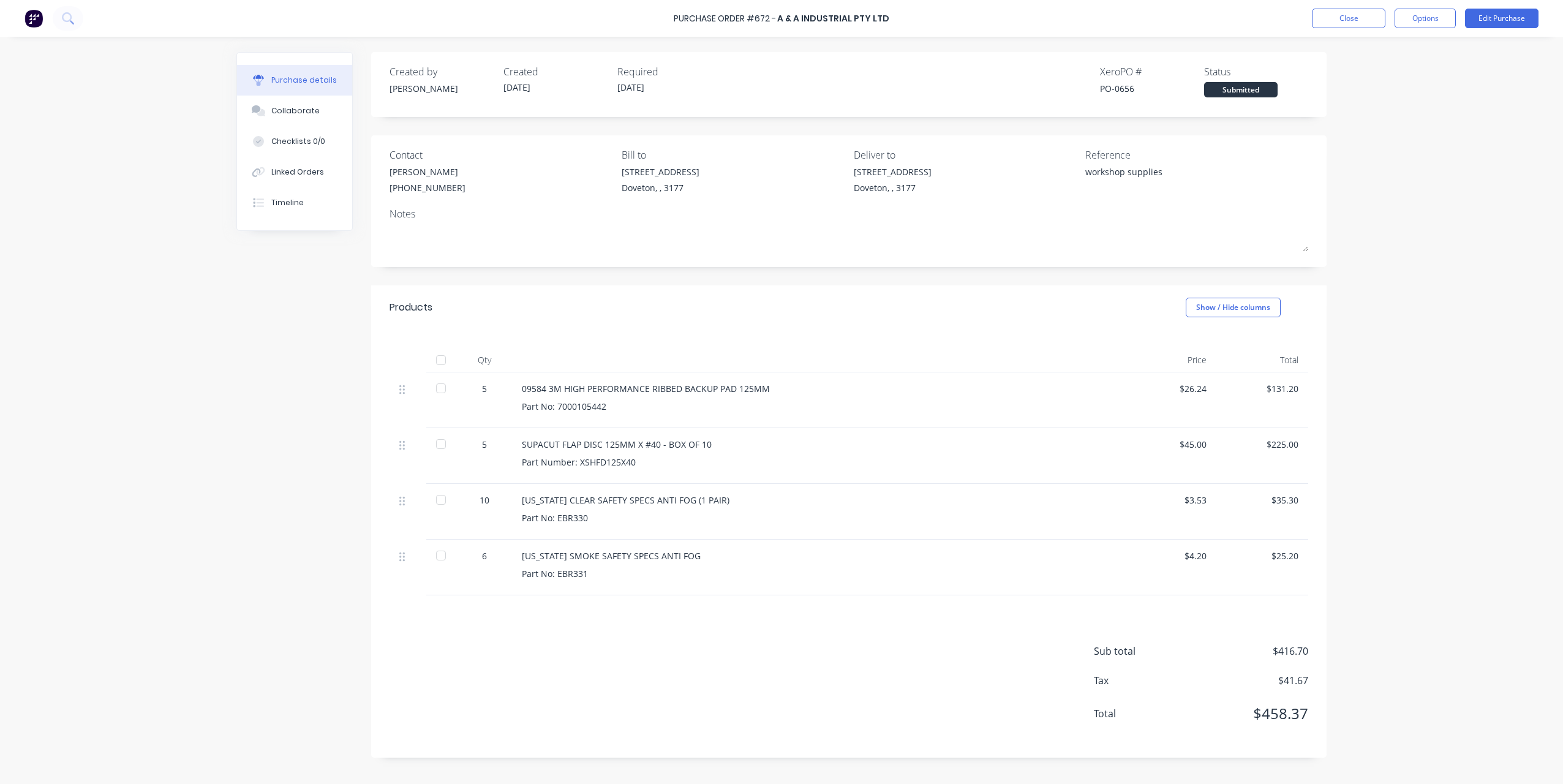
drag, startPoint x: 1468, startPoint y: 93, endPoint x: 1473, endPoint y: 43, distance: 50.2
click at [1468, 93] on div "Purchase Order #672 - A & A Industrial Pty Ltd Close Options Edit Purchase Purc…" at bounding box center [781, 392] width 1563 height 784
click at [1418, 17] on button "Options" at bounding box center [1425, 18] width 61 height 20
click at [1408, 49] on div "Print / Email" at bounding box center [1398, 49] width 95 height 17
click at [1374, 83] on button "With pricing" at bounding box center [1398, 74] width 117 height 24
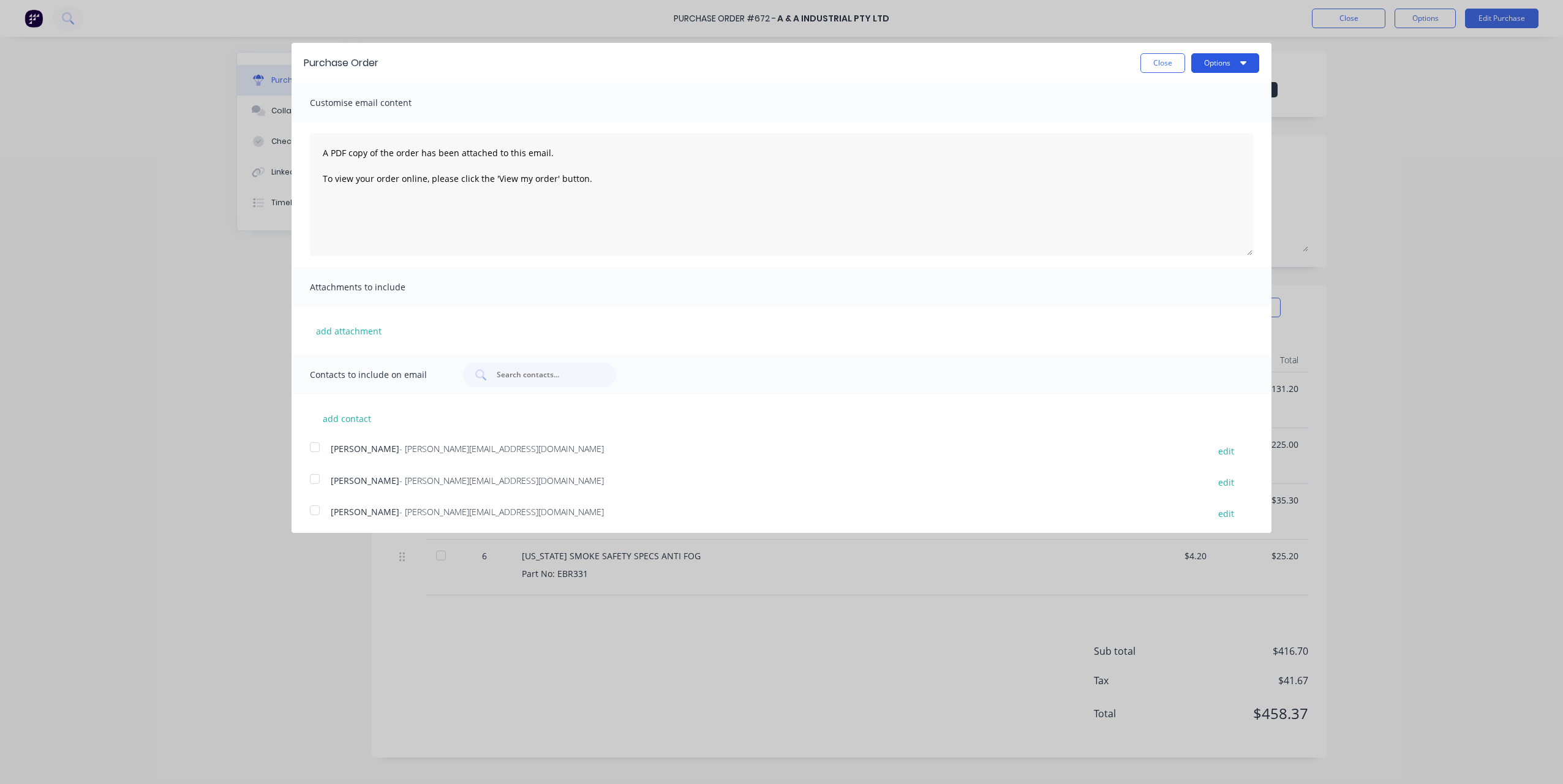
click at [1206, 54] on button "Options" at bounding box center [1225, 63] width 68 height 20
click at [1194, 87] on div "Print" at bounding box center [1201, 93] width 95 height 17
drag, startPoint x: 1157, startPoint y: 59, endPoint x: 1305, endPoint y: 48, distance: 148.4
click at [1157, 59] on button "Close" at bounding box center [1162, 63] width 45 height 20
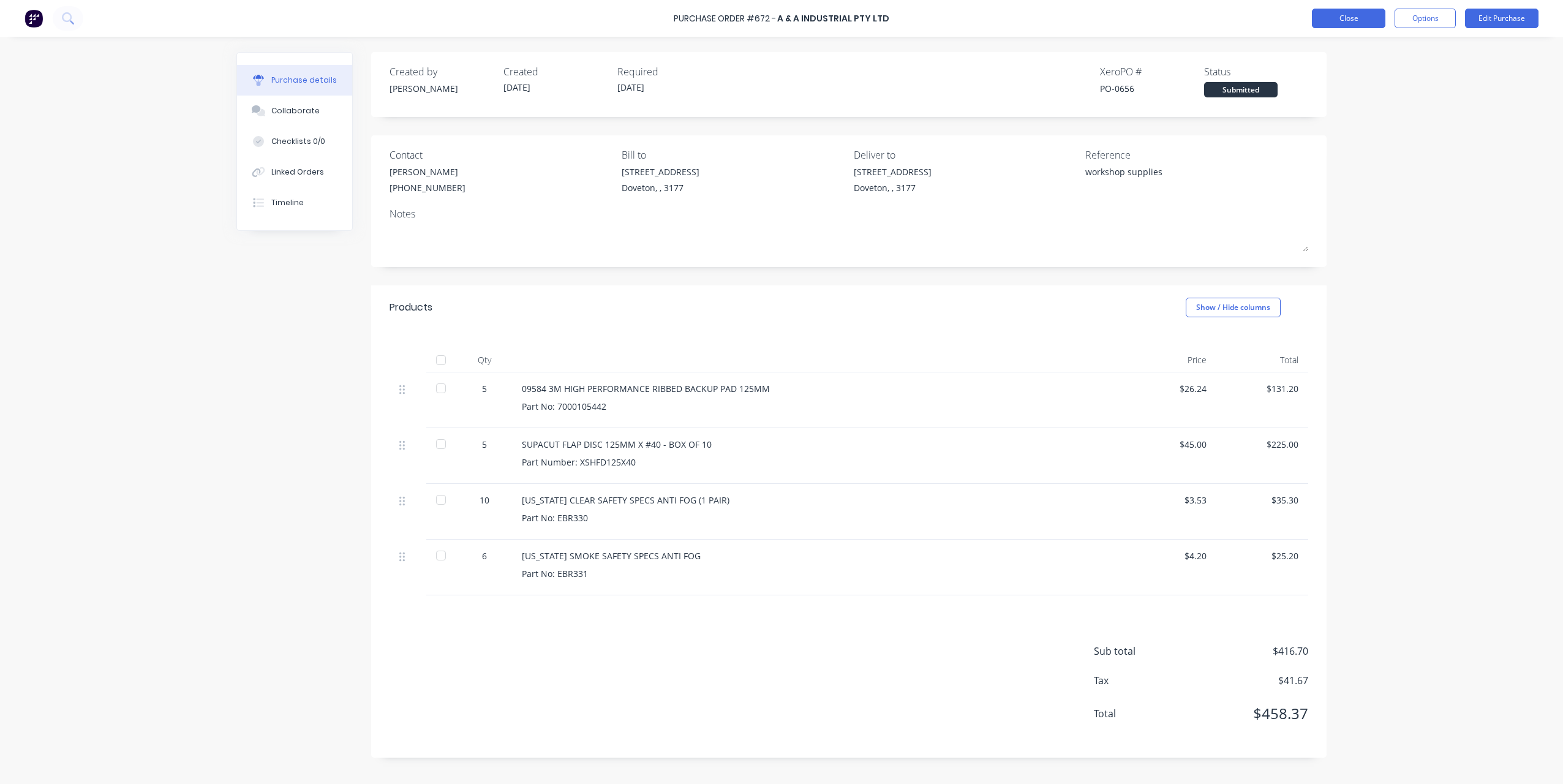
click at [1343, 20] on button "Close" at bounding box center [1349, 18] width 73 height 20
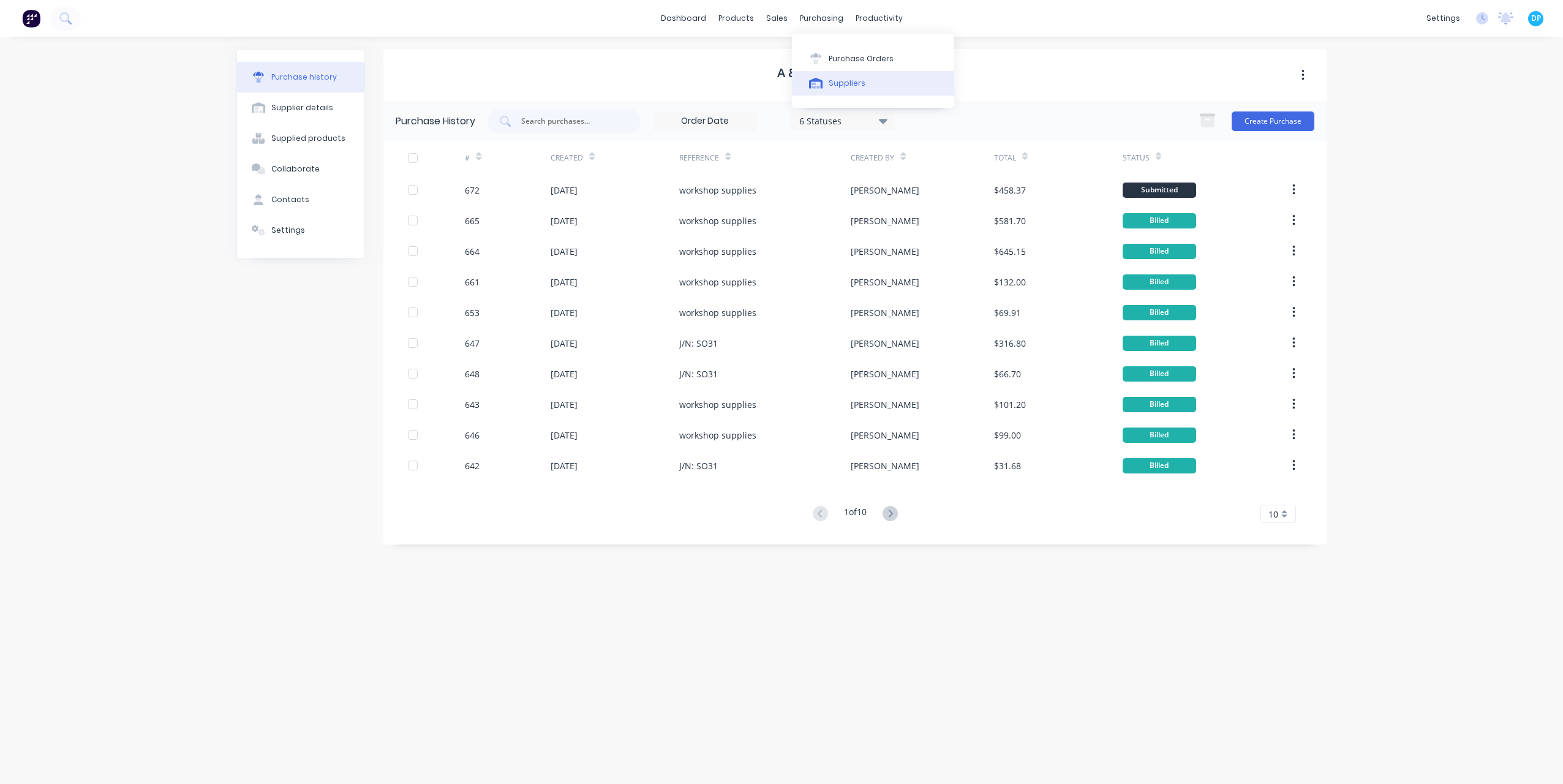
click at [832, 83] on div "Suppliers" at bounding box center [847, 83] width 37 height 11
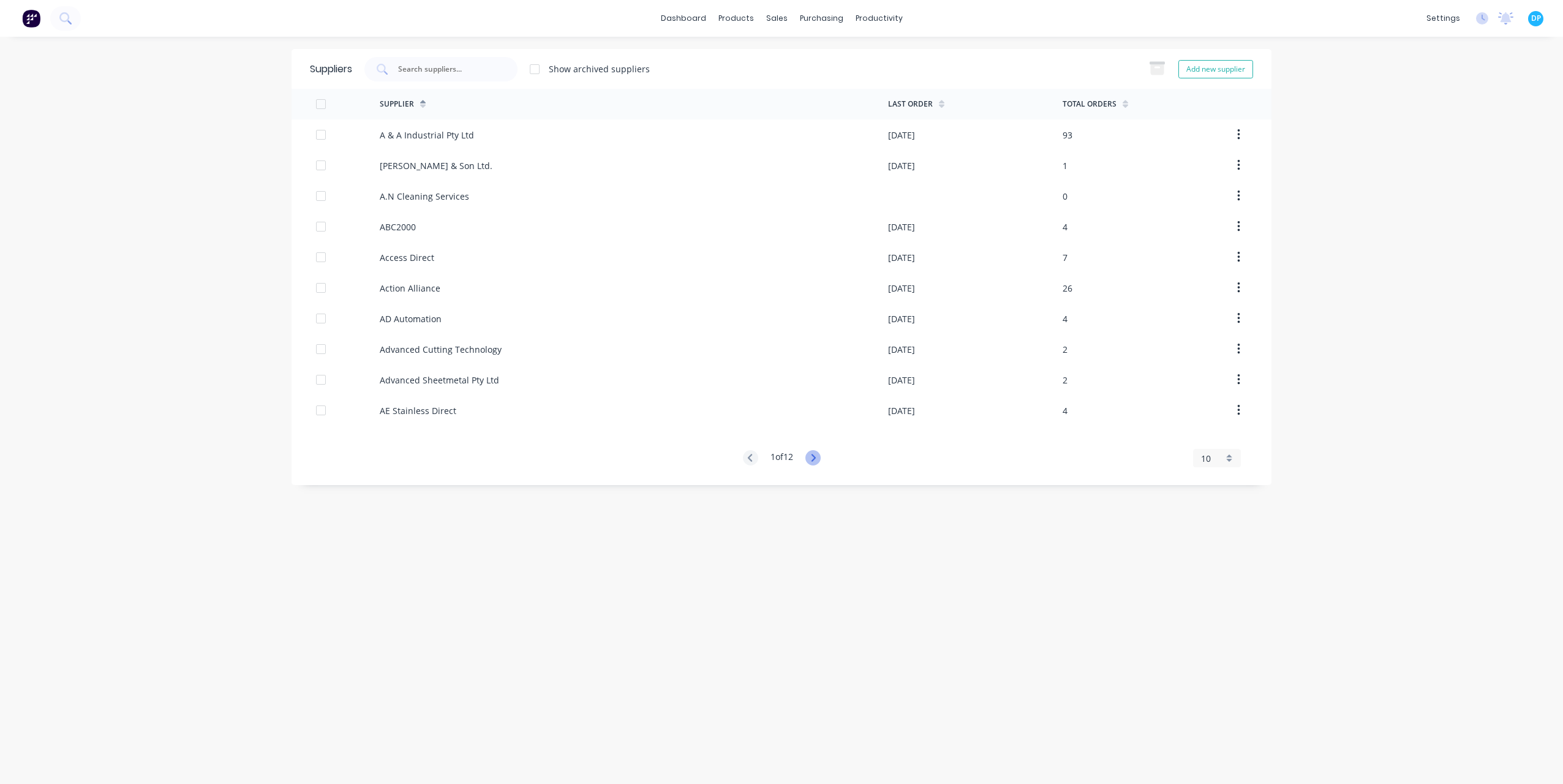
click at [817, 460] on icon at bounding box center [813, 458] width 15 height 15
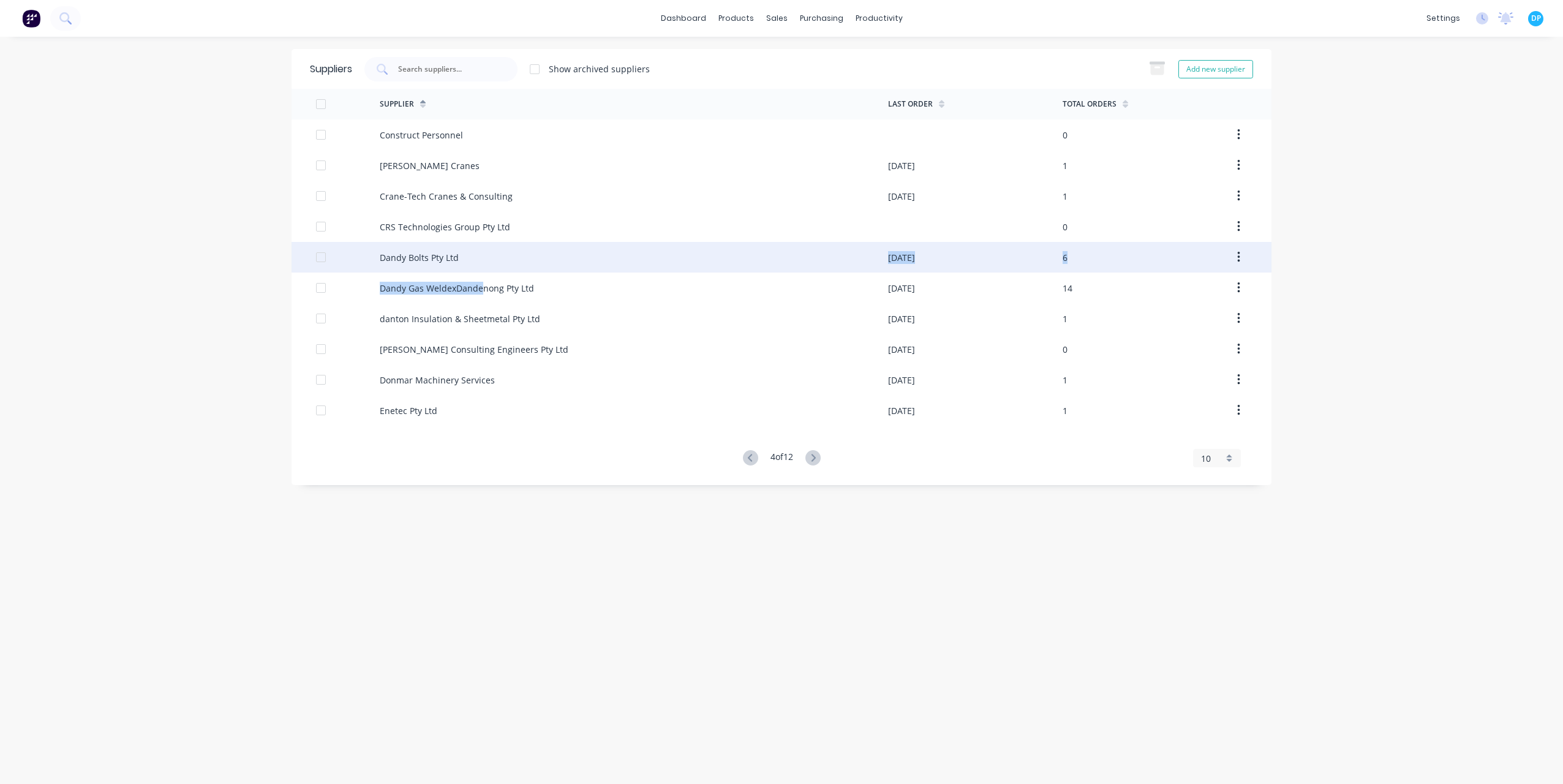
drag, startPoint x: 479, startPoint y: 295, endPoint x: 467, endPoint y: 258, distance: 38.9
click at [467, 258] on div "Construct Personnel 0 [PERSON_NAME] Cranes [DATE] 1 Crane-Tech Cranes & Consult…" at bounding box center [782, 273] width 980 height 306
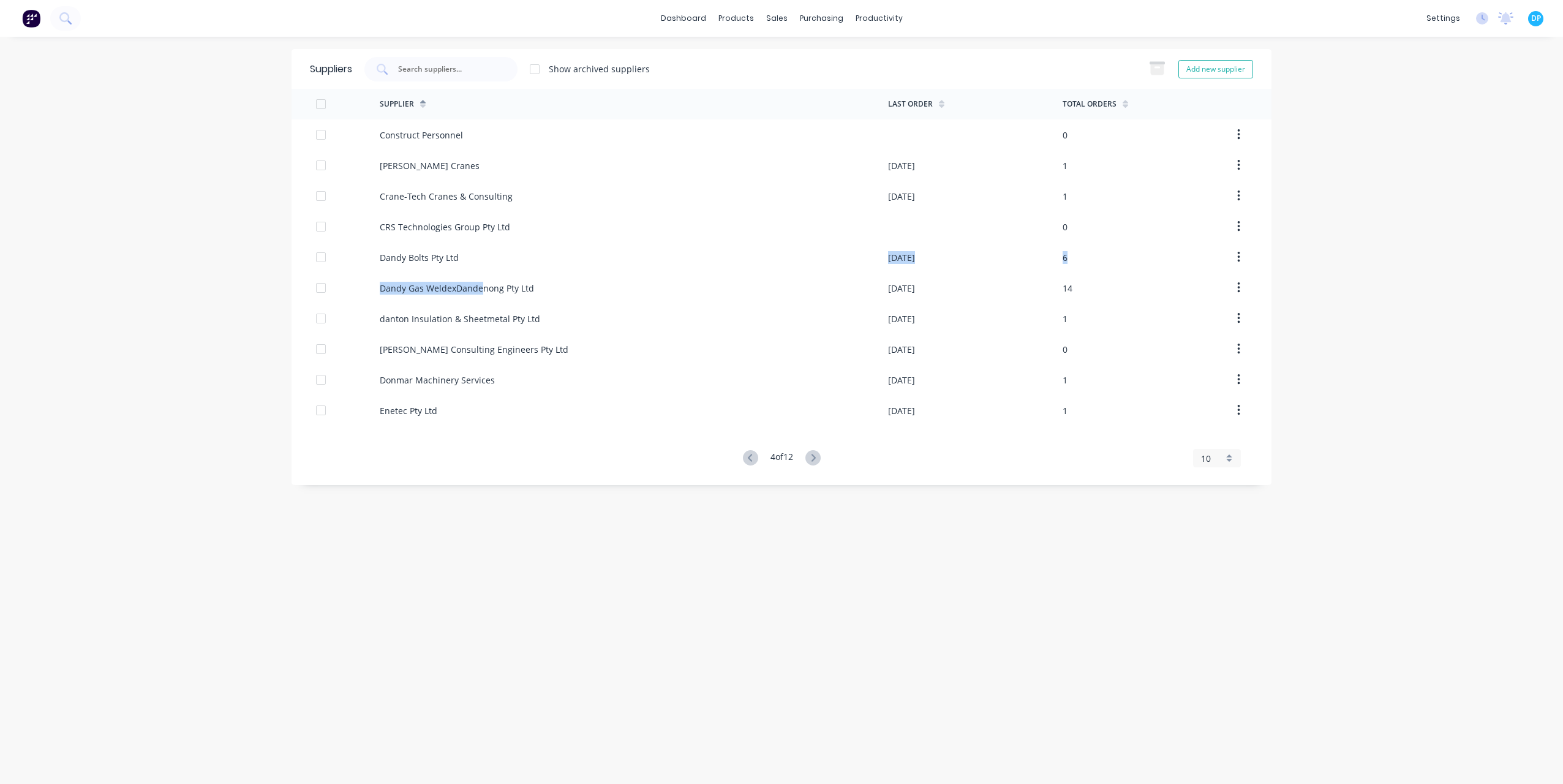
click at [179, 289] on div "dashboard products sales purchasing productivity dashboard products Product Cat…" at bounding box center [781, 392] width 1563 height 784
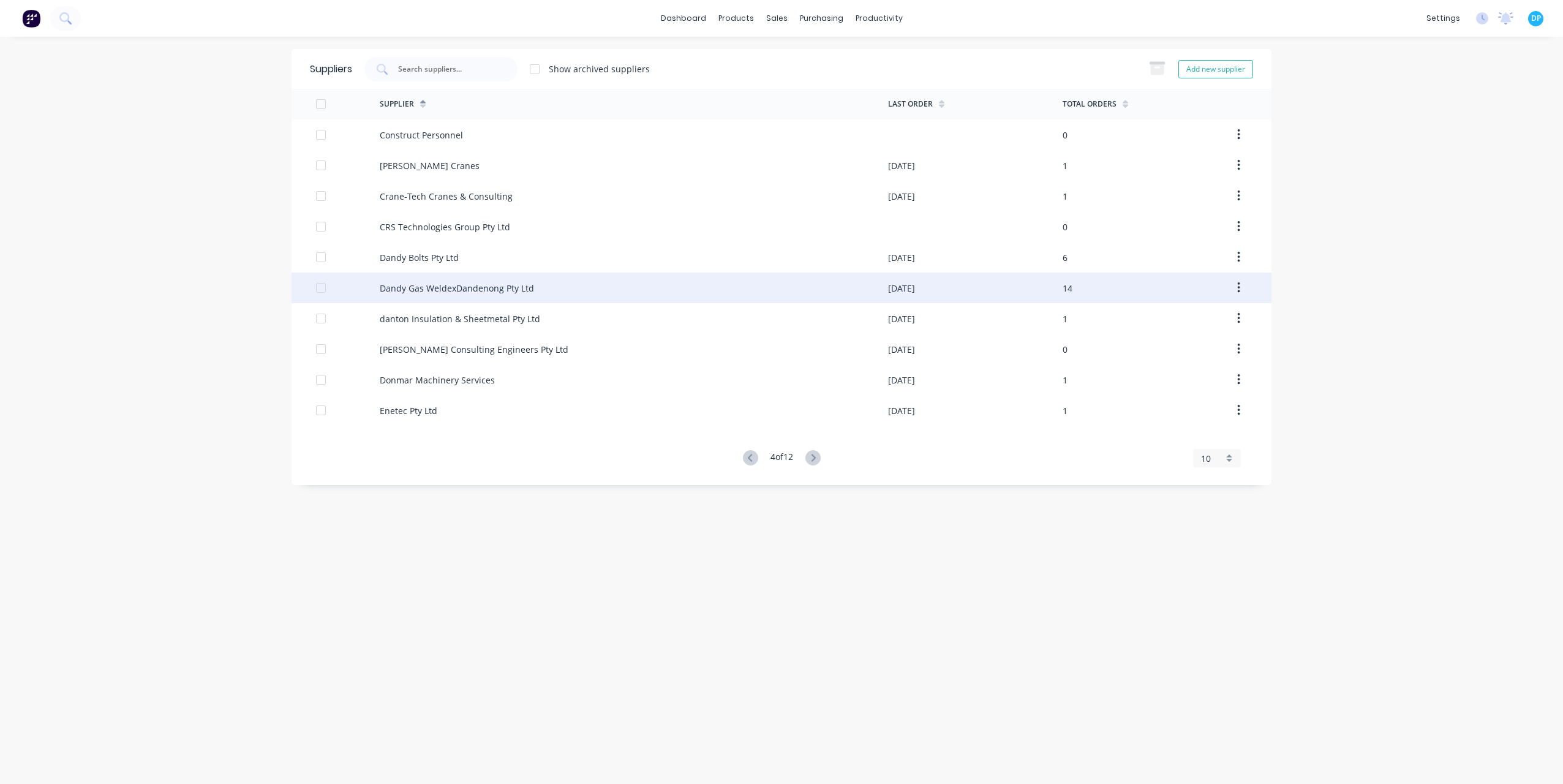
click at [420, 292] on div "Dandy Gas WeldexDandenong Pty Ltd" at bounding box center [457, 288] width 155 height 13
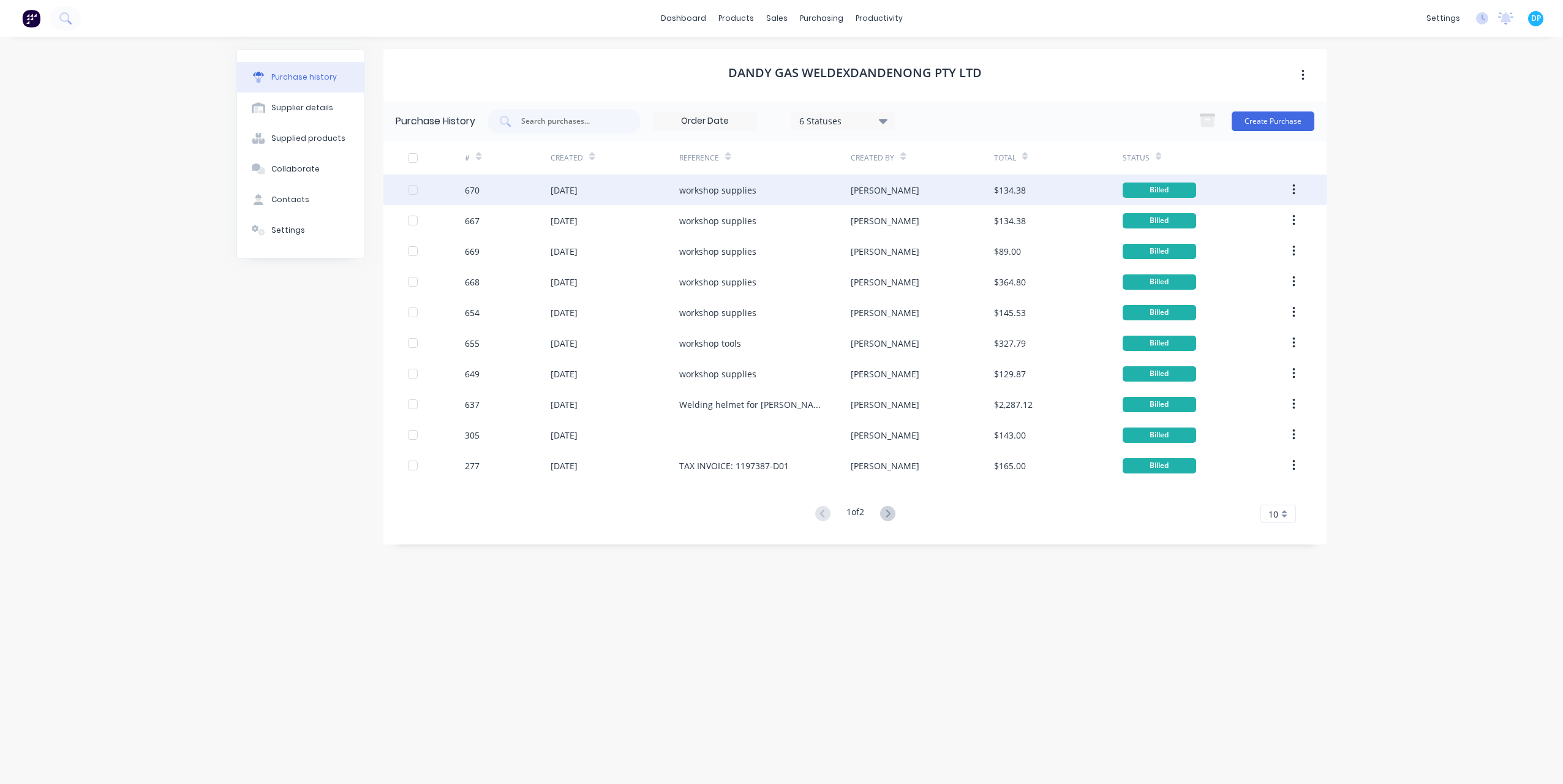
click at [668, 196] on div "[DATE]" at bounding box center [615, 189] width 129 height 30
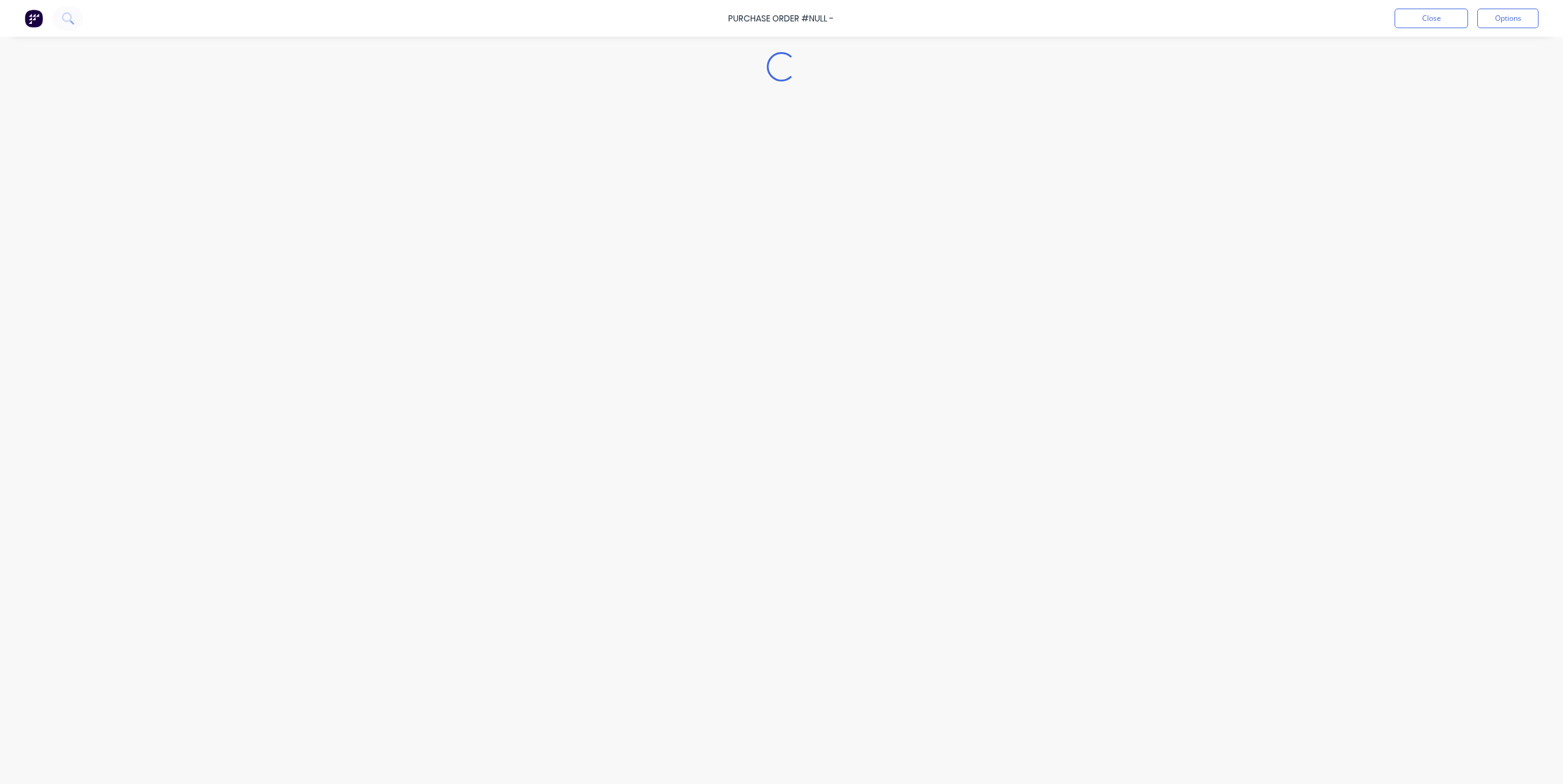
type textarea "x"
click at [820, 456] on icon at bounding box center [813, 458] width 15 height 15
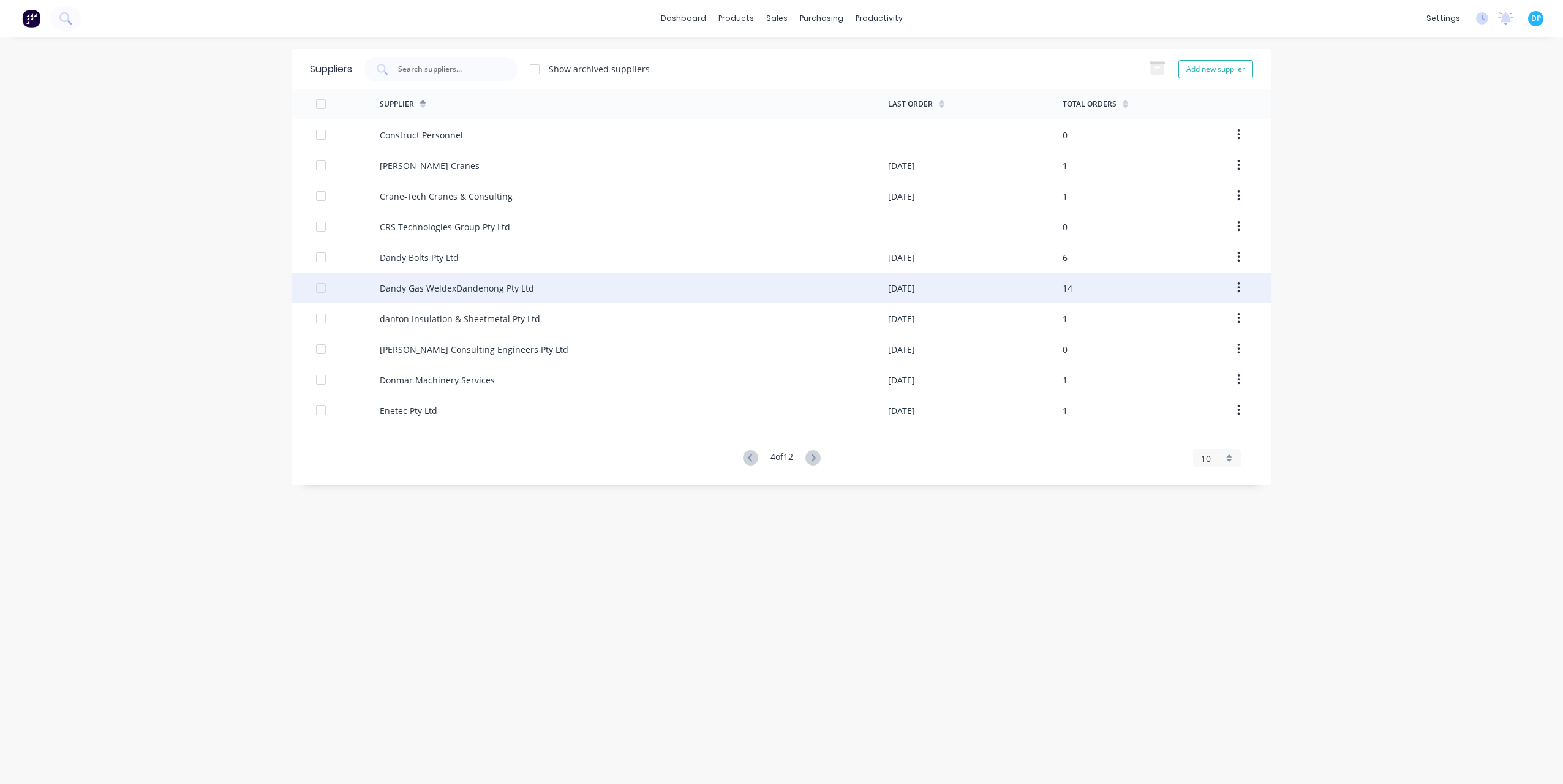
click at [1239, 289] on icon "button" at bounding box center [1239, 288] width 3 height 14
click at [470, 282] on div "Dandy Gas WeldexDandenong Pty Ltd" at bounding box center [457, 288] width 155 height 13
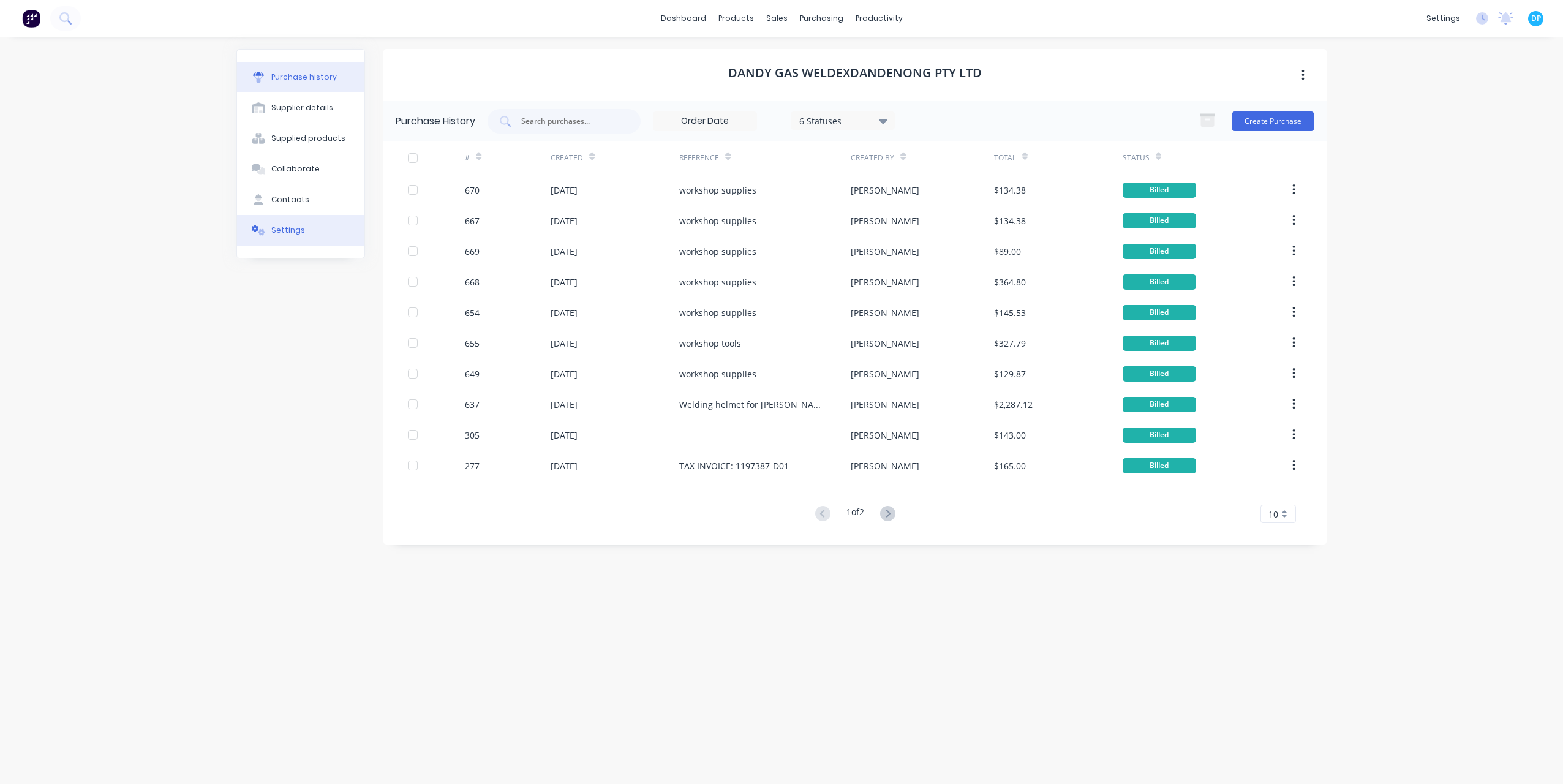
click at [302, 224] on button "Settings" at bounding box center [301, 230] width 127 height 30
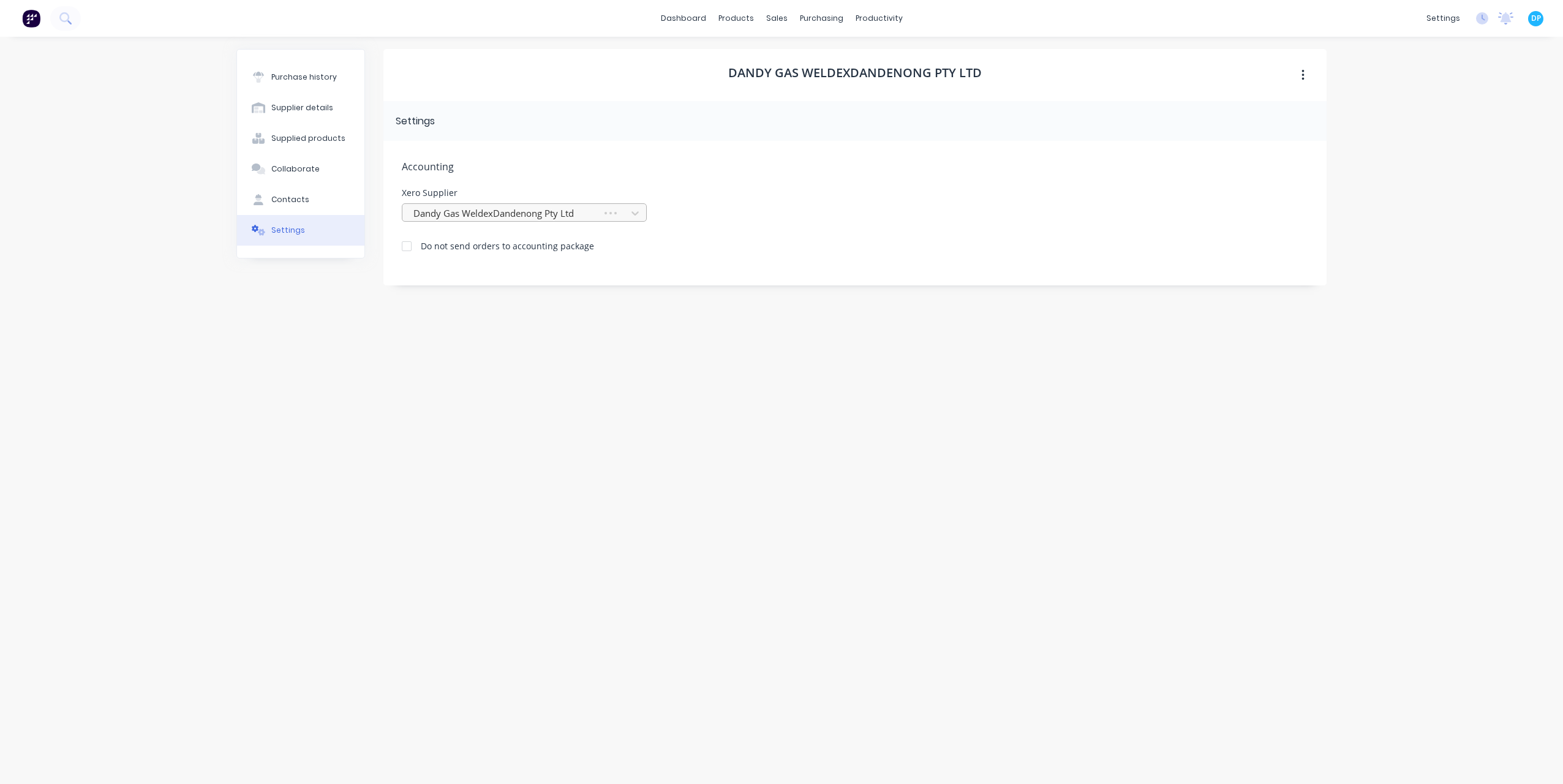
click at [511, 210] on div at bounding box center [504, 214] width 184 height 15
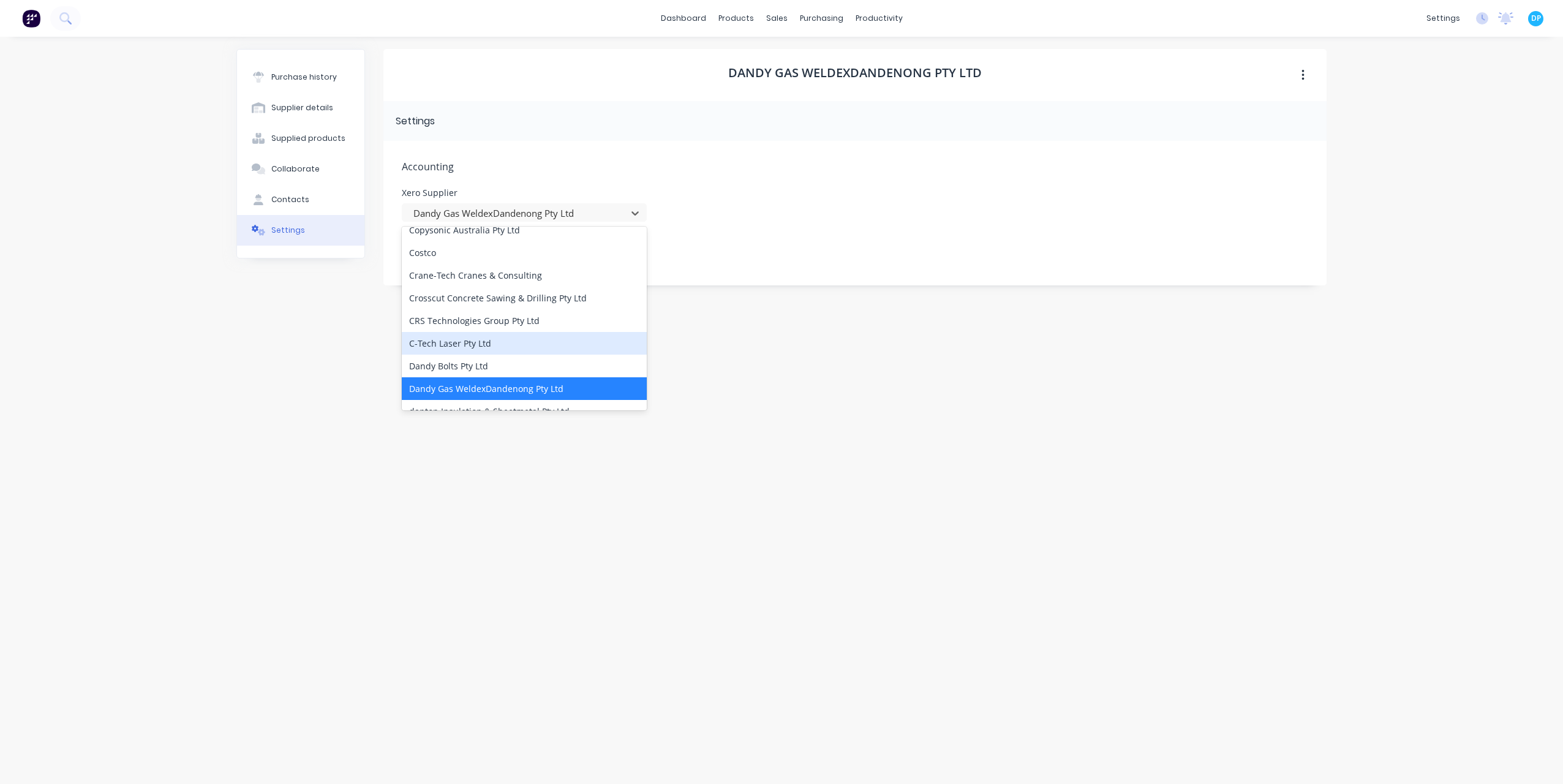
scroll to position [1408, 0]
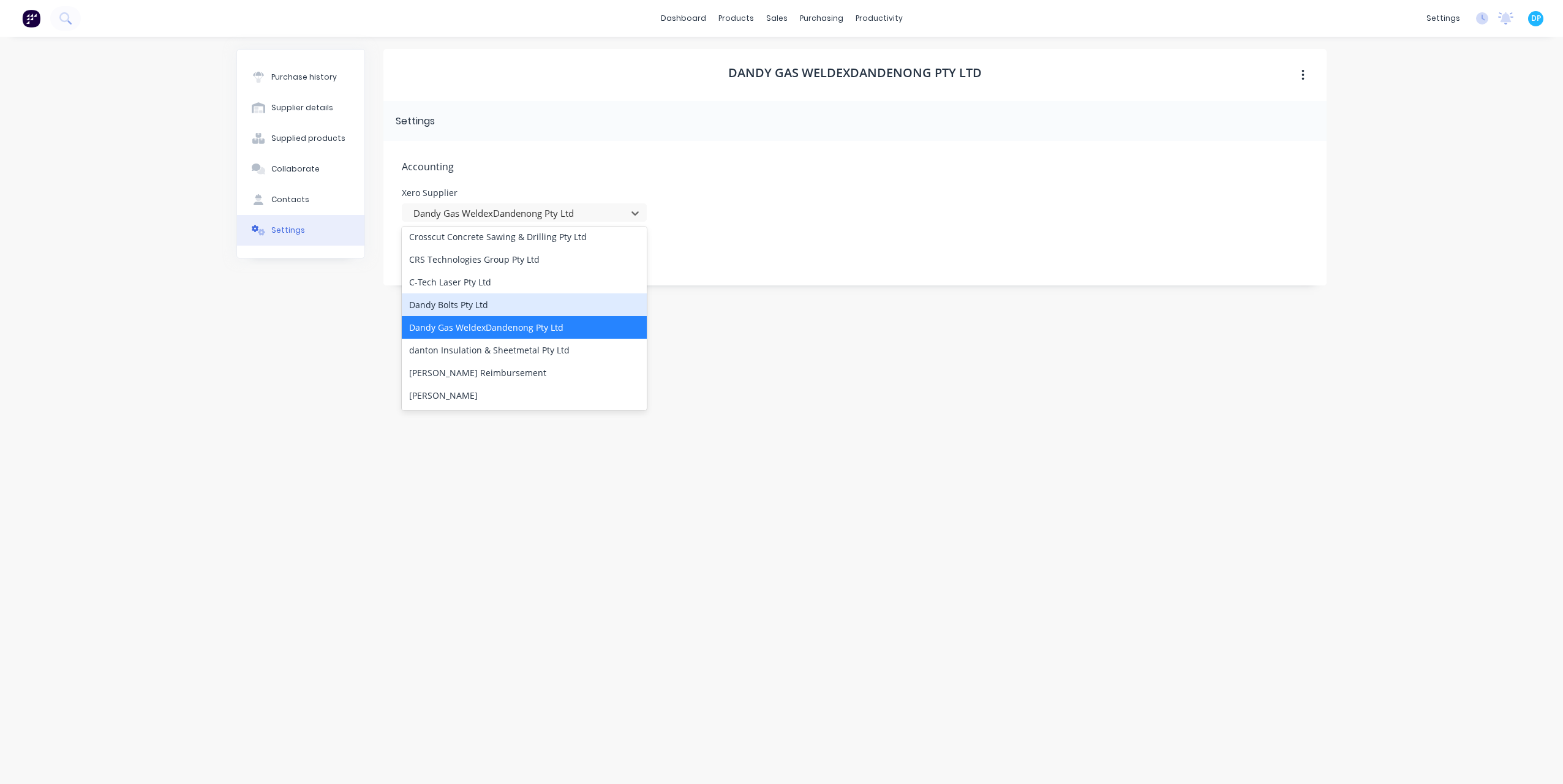
click at [782, 347] on div "Dandy Gas WeldexDandenong Pty Ltd Settings Accounting Xero Supplier 215 results…" at bounding box center [855, 404] width 943 height 711
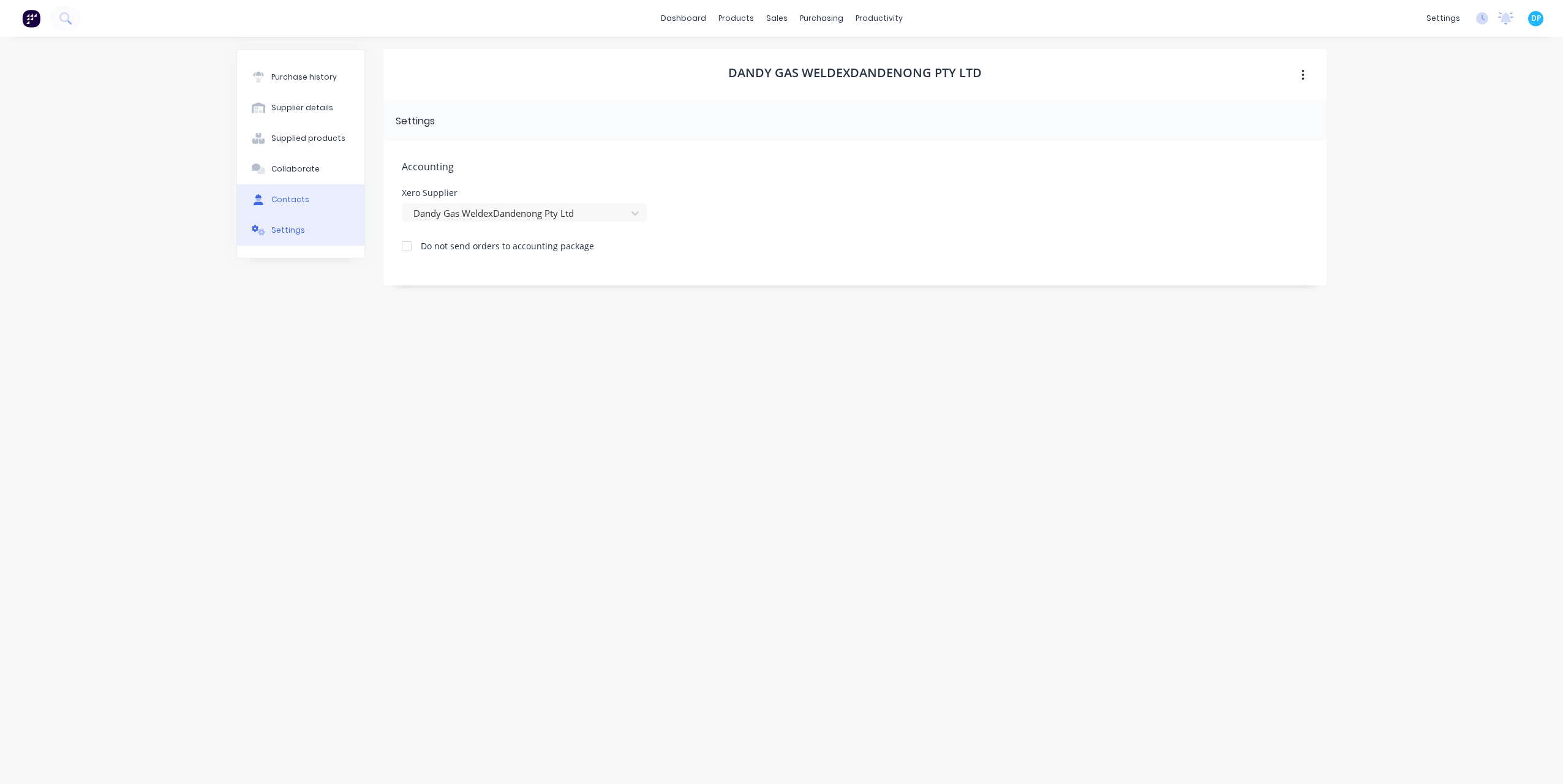
click at [295, 203] on div "Contacts" at bounding box center [290, 199] width 38 height 11
click at [289, 170] on div "Collaborate" at bounding box center [295, 169] width 48 height 11
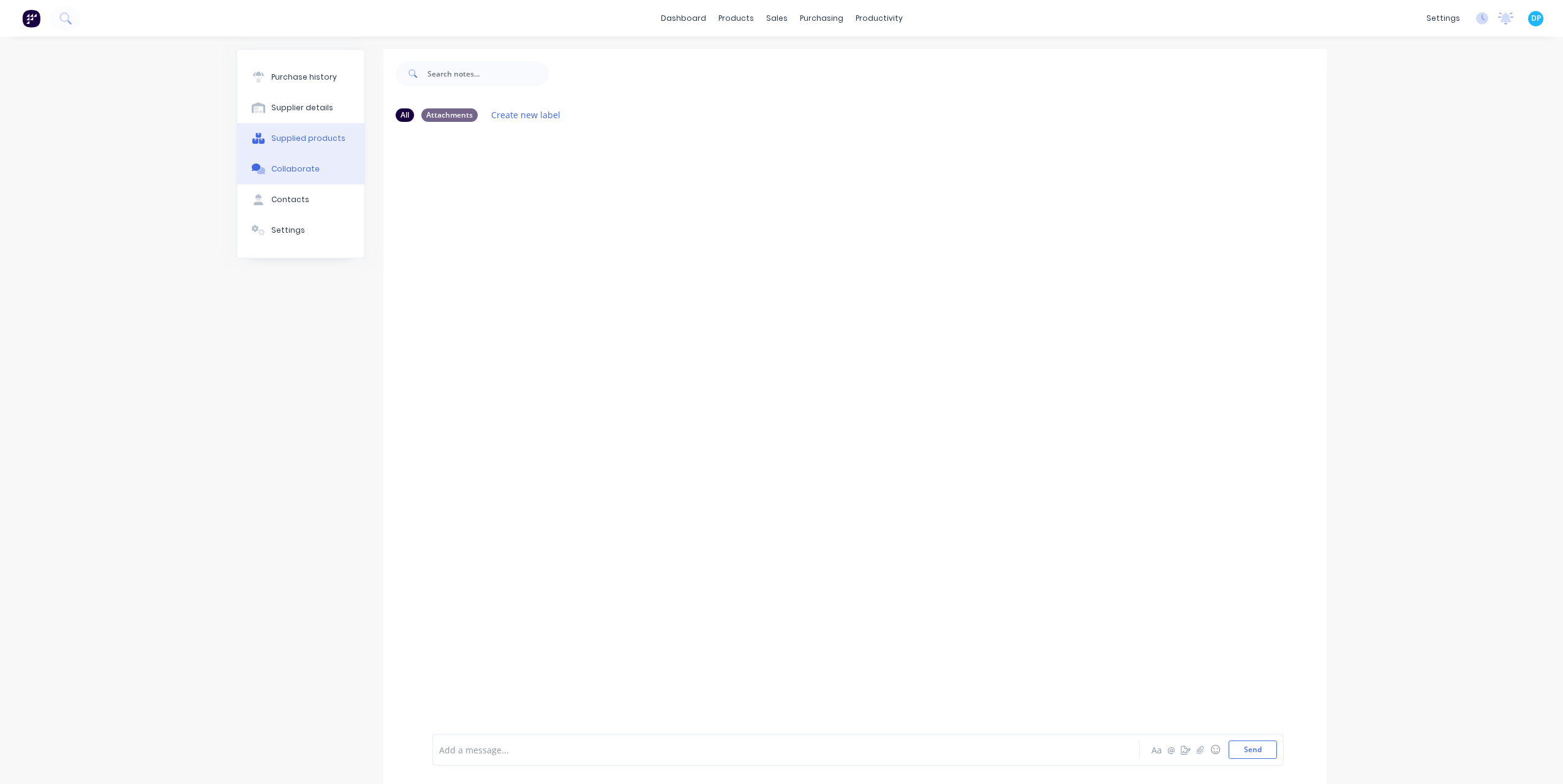
click at [289, 133] on div "Supplied products" at bounding box center [308, 138] width 74 height 11
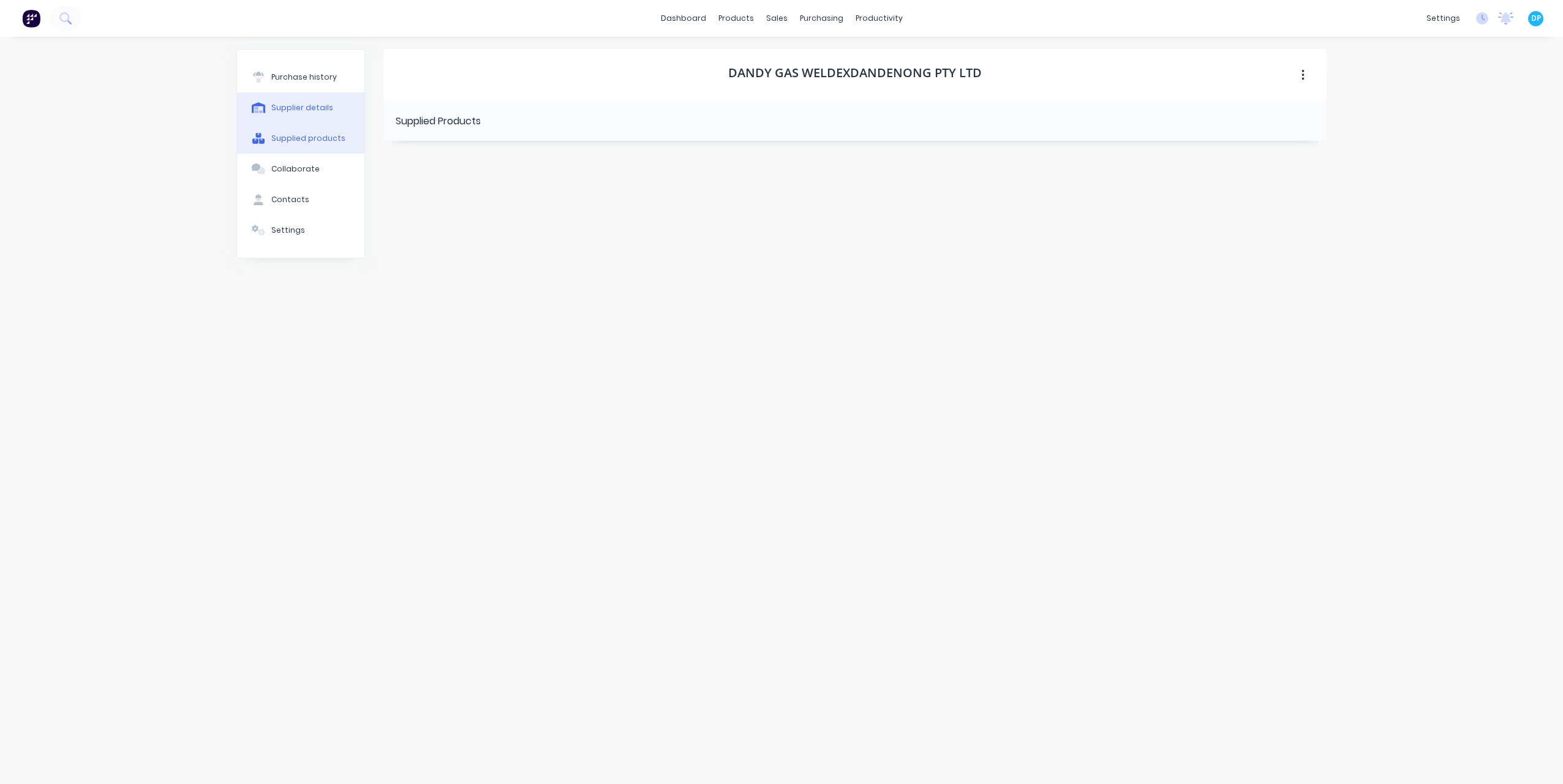
click at [288, 104] on div "Supplier details" at bounding box center [302, 108] width 62 height 11
select select "AU"
click at [499, 183] on input "Dandy Gas WeldexDandenong Pty Ltd" at bounding box center [502, 183] width 200 height 18
drag, startPoint x: 452, startPoint y: 179, endPoint x: 664, endPoint y: 186, distance: 212.1
click at [664, 186] on div "Company Name Dandy Gas WeldexDandenong Pty Ltd" at bounding box center [855, 183] width 907 height 48
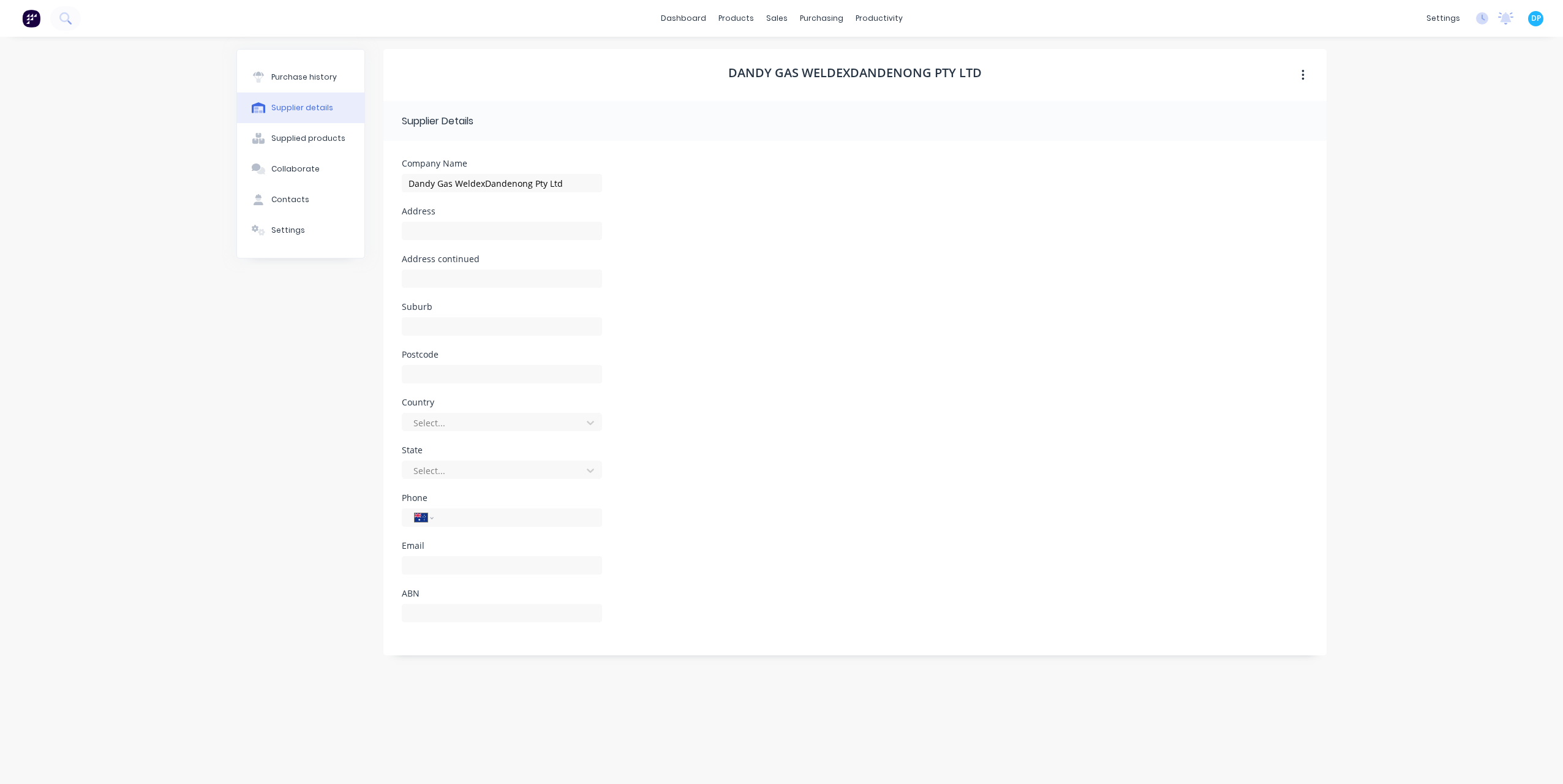
click at [896, 244] on div "Address" at bounding box center [855, 230] width 907 height 48
type input "Dandy Gas Weldex Dandenong Pty Ltd"
click at [446, 234] on input at bounding box center [502, 231] width 200 height 18
type input "[STREET_ADDRESS][PERSON_NAME]"
type input "Dandenong"
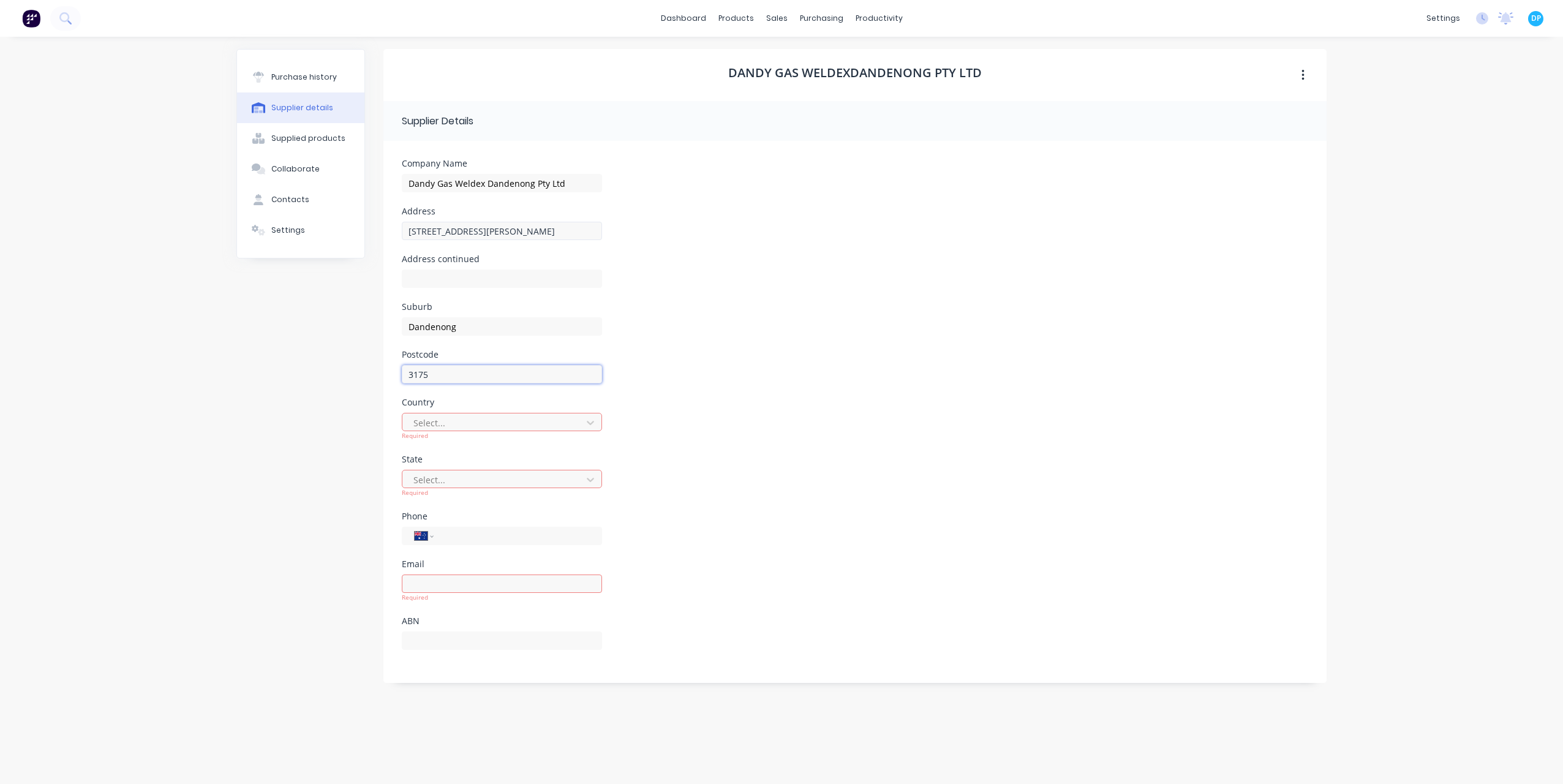
type input "3175"
type input "aus"
click at [449, 445] on div "[GEOGRAPHIC_DATA]" at bounding box center [502, 450] width 200 height 23
click at [450, 476] on div at bounding box center [494, 470] width 164 height 15
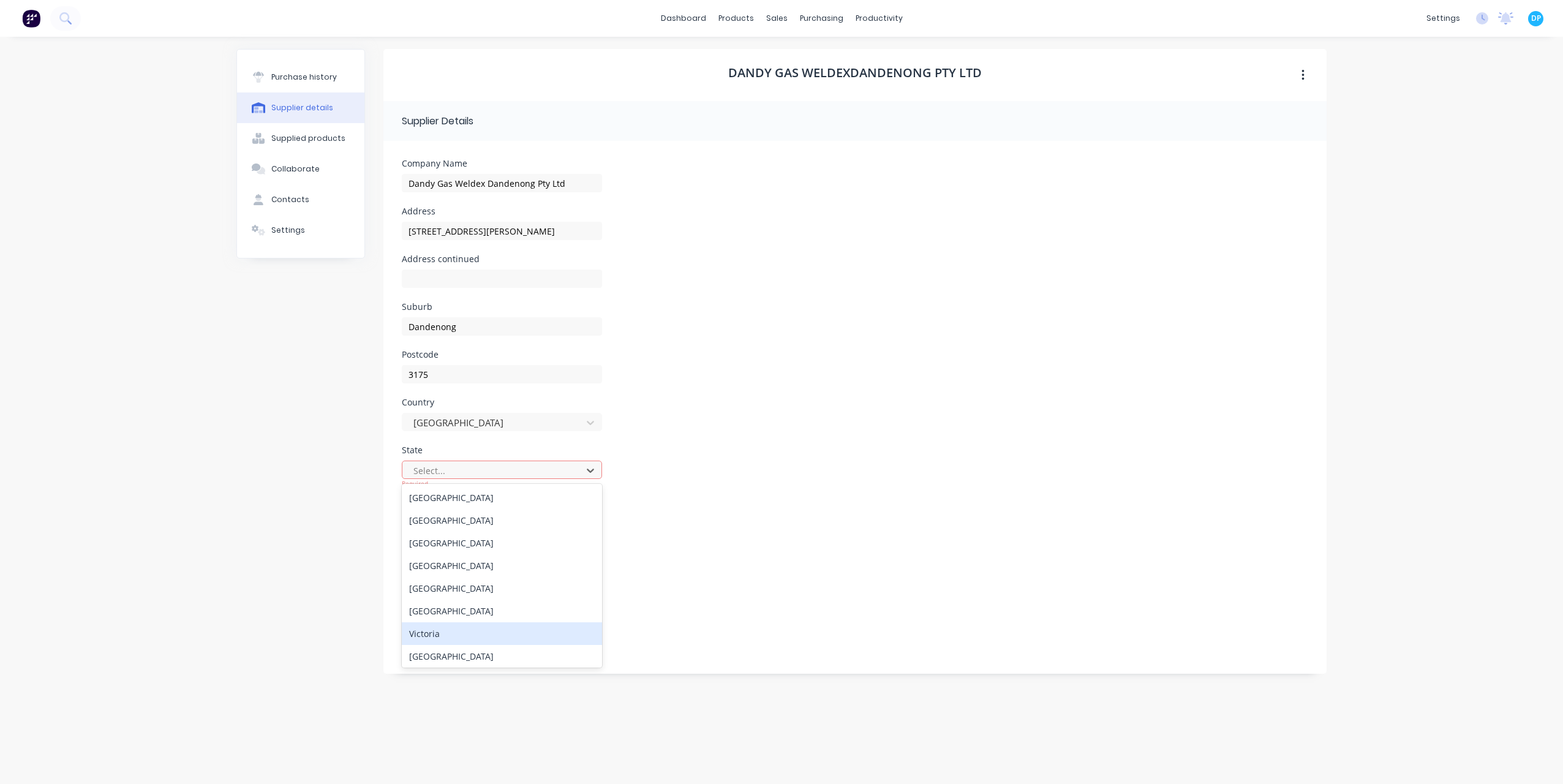
click at [445, 625] on div "Victoria" at bounding box center [502, 633] width 200 height 23
click at [446, 529] on div "International [GEOGRAPHIC_DATA] [GEOGRAPHIC_DATA] [GEOGRAPHIC_DATA] [GEOGRAPHIC…" at bounding box center [502, 523] width 200 height 36
click at [454, 517] on input "tel" at bounding box center [516, 517] width 147 height 14
type input "[PHONE_NUMBER]"
type input "[EMAIL_ADDRESS][DOMAIN_NAME]"
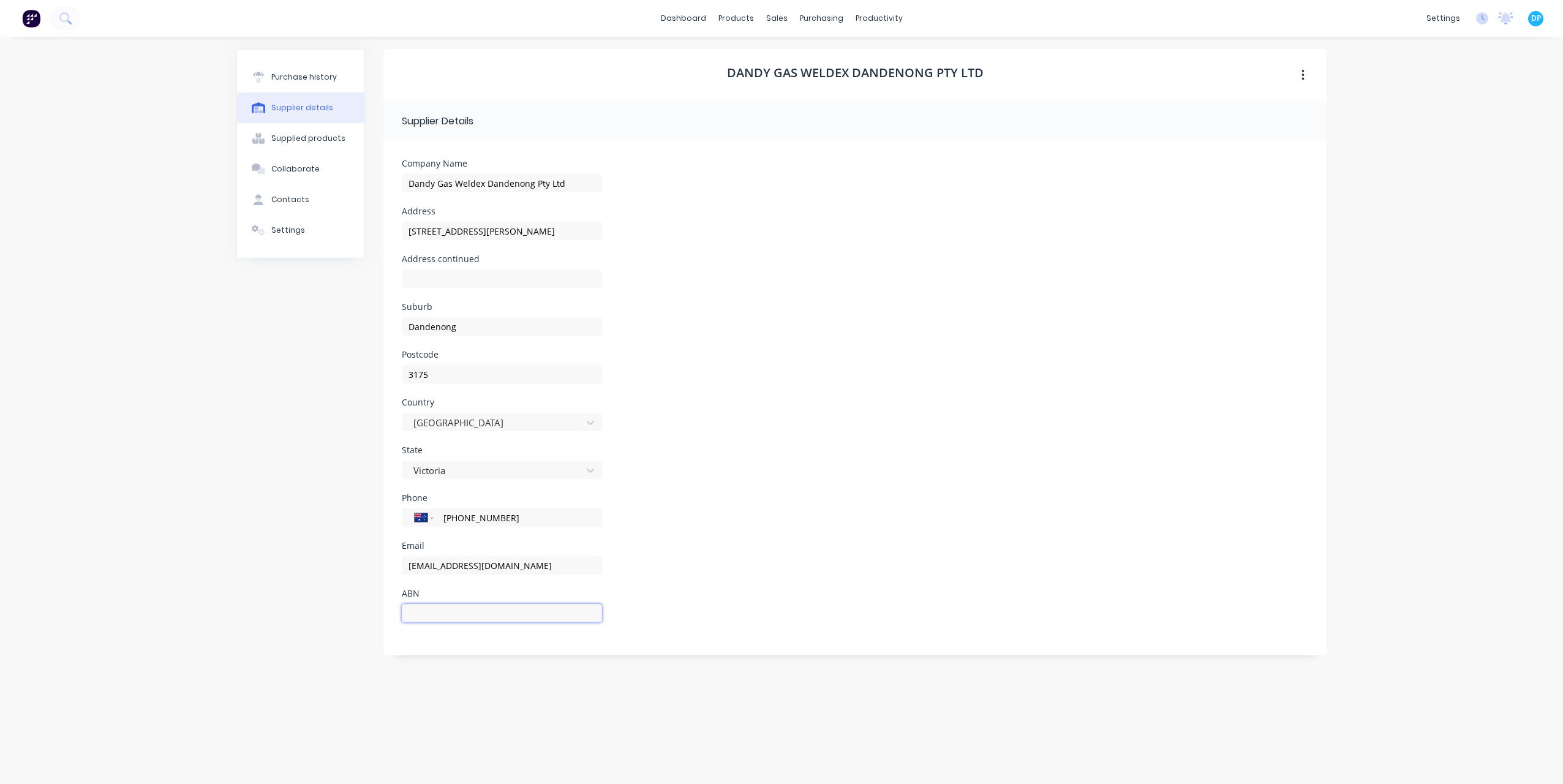
click at [474, 607] on input at bounding box center [502, 613] width 200 height 18
paste input "64 683 031 754"
type input "64 683 031 754"
click at [637, 583] on div "Email [EMAIL_ADDRESS][DOMAIN_NAME]" at bounding box center [855, 565] width 907 height 48
drag, startPoint x: 452, startPoint y: 183, endPoint x: 520, endPoint y: 199, distance: 69.9
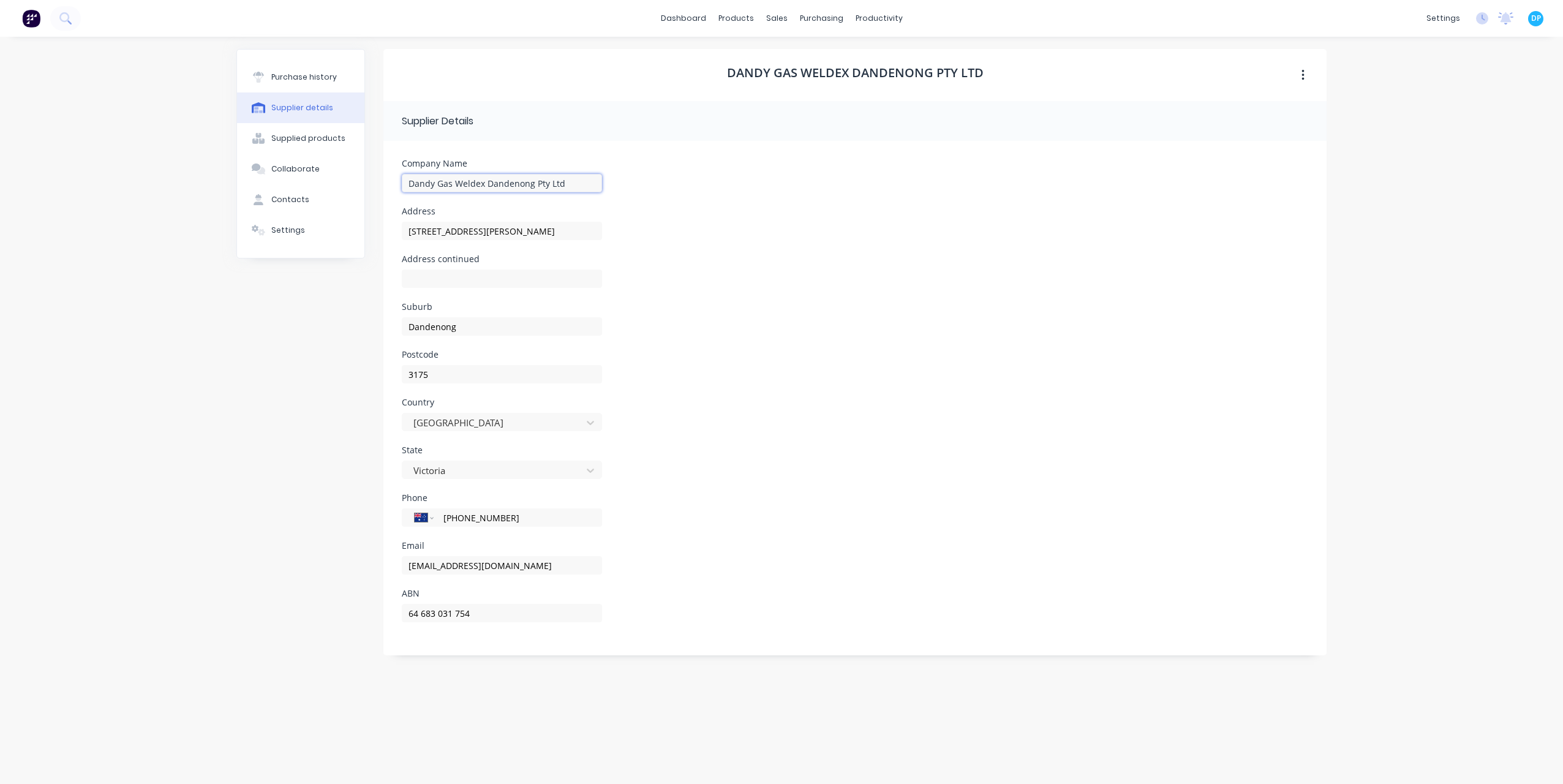
click at [452, 183] on input "Dandy Gas Weldex Dandenong Pty Ltd" at bounding box center [502, 183] width 200 height 18
drag, startPoint x: 475, startPoint y: 184, endPoint x: 600, endPoint y: 177, distance: 125.2
click at [600, 177] on input "Dandy Gas Weldex Dandenong Pty Ltd" at bounding box center [502, 183] width 200 height 18
type input "Dandy Gas"
click at [1305, 72] on icon "button" at bounding box center [1303, 76] width 3 height 14
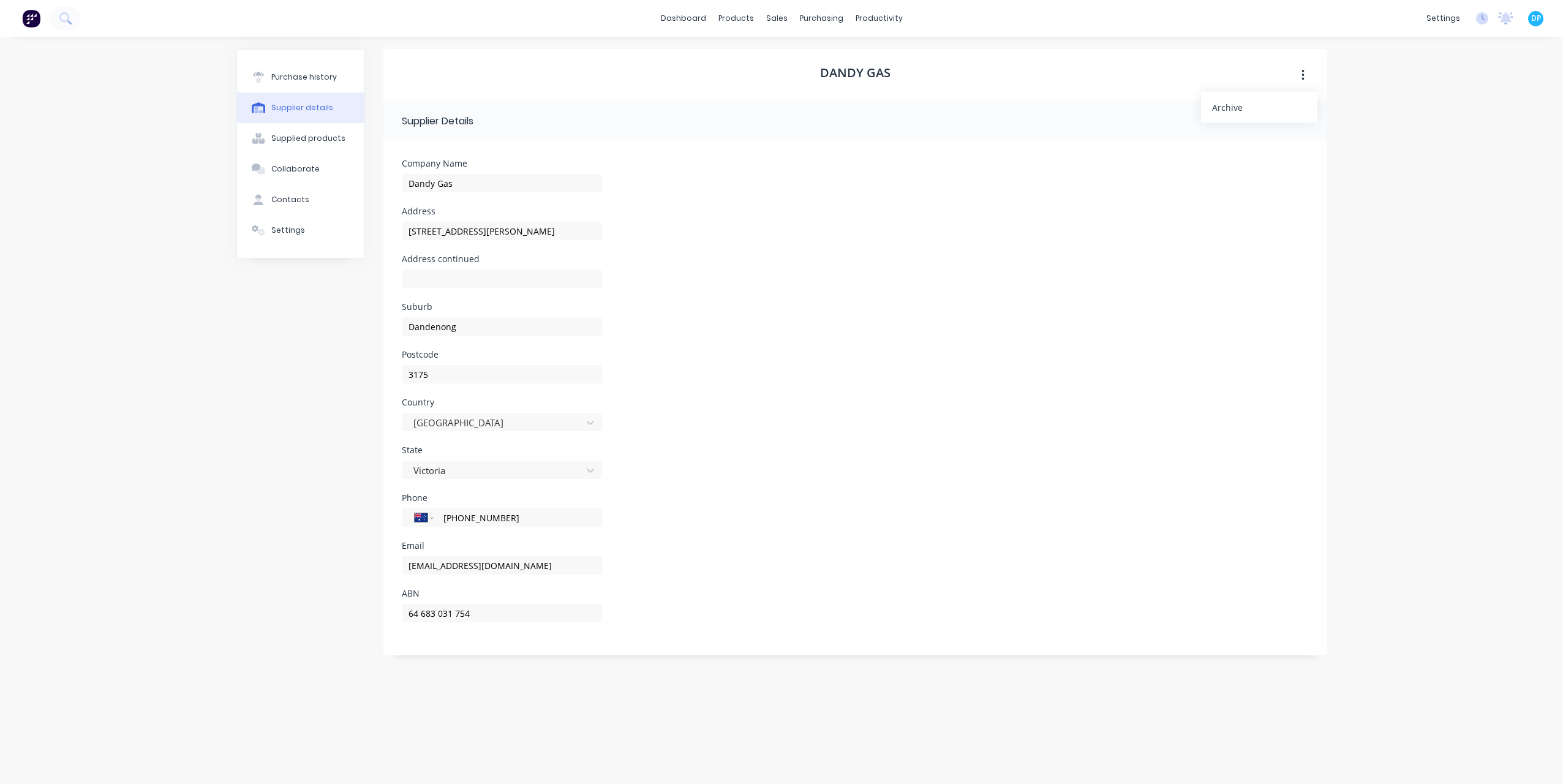
click at [1305, 72] on icon "button" at bounding box center [1303, 76] width 3 height 14
drag, startPoint x: 286, startPoint y: 222, endPoint x: 348, endPoint y: 225, distance: 62.1
click at [286, 222] on button "Settings" at bounding box center [301, 230] width 127 height 30
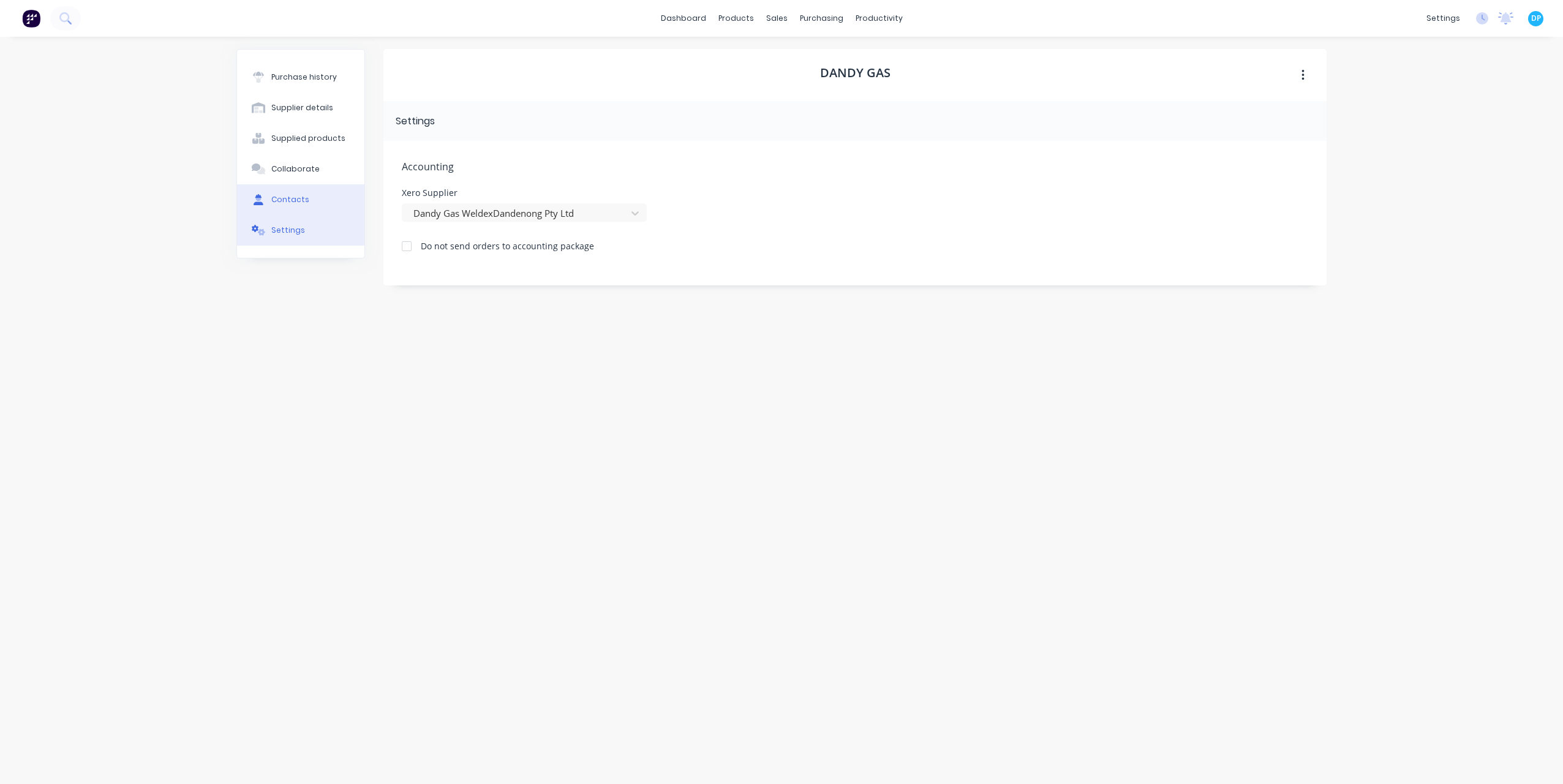
click at [283, 203] on div "Contacts" at bounding box center [290, 199] width 38 height 11
click at [1304, 160] on button "button" at bounding box center [1302, 160] width 29 height 22
click at [387, 162] on header "[PERSON_NAME]" at bounding box center [855, 161] width 943 height 39
click at [389, 162] on header "[PERSON_NAME]" at bounding box center [855, 161] width 943 height 39
click at [397, 162] on icon "button" at bounding box center [397, 160] width 8 height 8
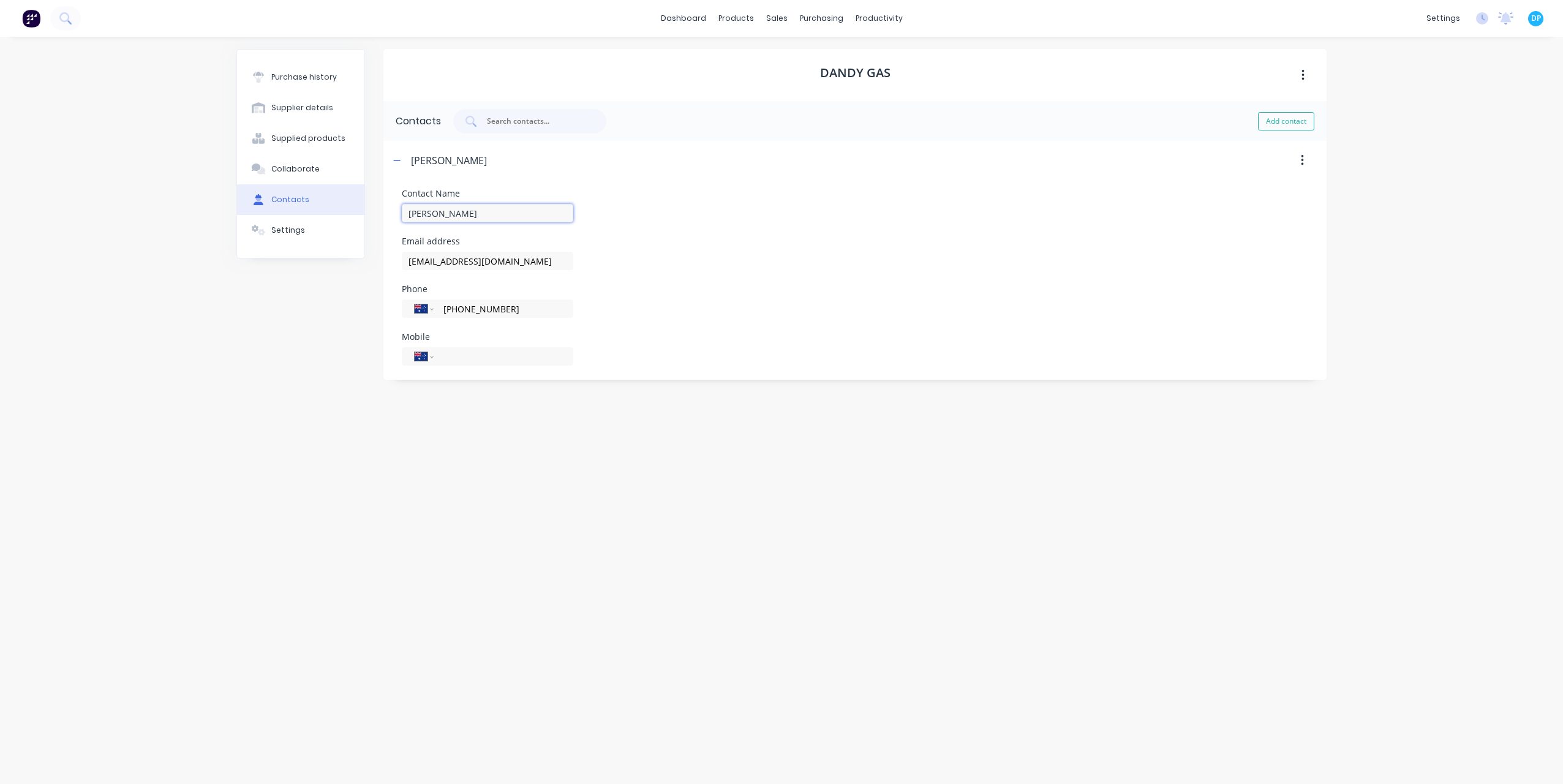
drag, startPoint x: 439, startPoint y: 207, endPoint x: 415, endPoint y: 211, distance: 24.3
click at [439, 208] on input "[PERSON_NAME]" at bounding box center [487, 213] width 171 height 18
click at [413, 211] on input "[PERSON_NAME]" at bounding box center [487, 213] width 171 height 18
type input "[PERSON_NAME]"
drag, startPoint x: 524, startPoint y: 262, endPoint x: 512, endPoint y: 263, distance: 12.0
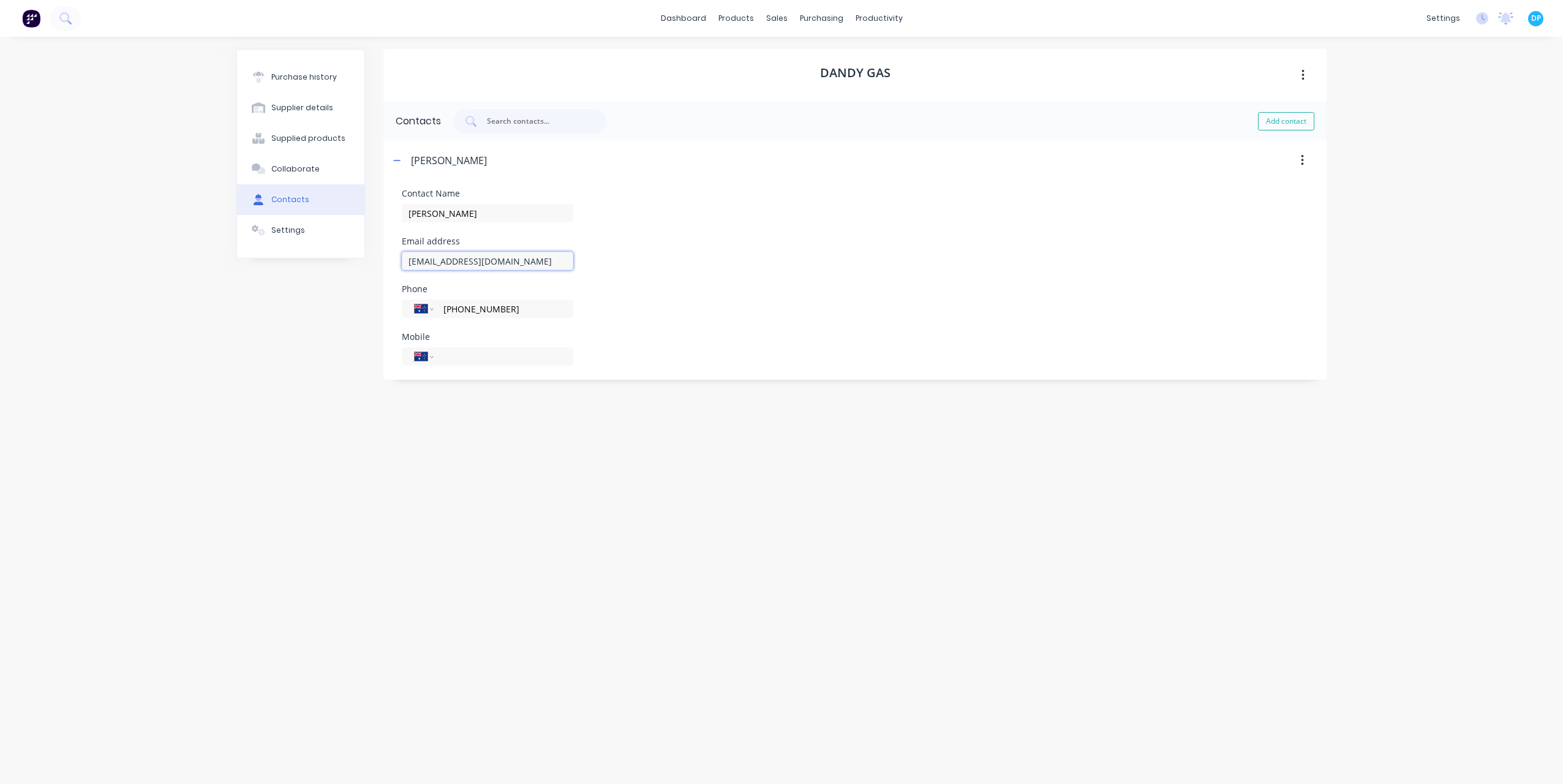
click at [524, 262] on input "[EMAIL_ADDRESS][DOMAIN_NAME]" at bounding box center [487, 261] width 171 height 18
paste input "[PERSON_NAME].[PERSON_NAME]"
type input "[EMAIL_ADDRESS][DOMAIN_NAME]"
click at [524, 308] on input "[PHONE_NUMBER]" at bounding box center [502, 309] width 118 height 14
click at [495, 347] on div "International [GEOGRAPHIC_DATA] [GEOGRAPHIC_DATA] [GEOGRAPHIC_DATA] [GEOGRAPHIC…" at bounding box center [487, 355] width 171 height 21
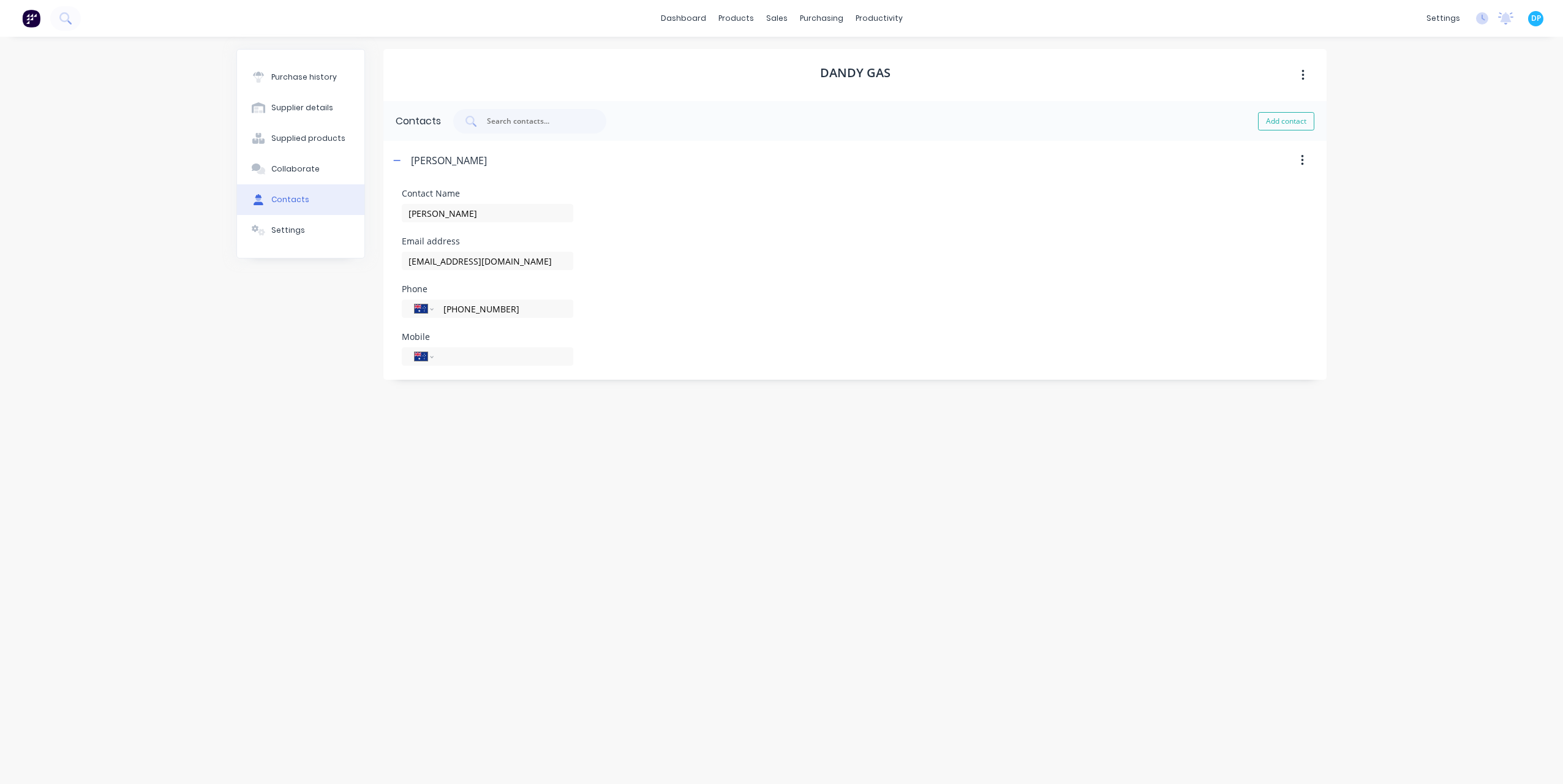
click at [602, 183] on form "Contact Name [PERSON_NAME] Email address [EMAIL_ADDRESS][DOMAIN_NAME] Phone Int…" at bounding box center [855, 277] width 943 height 195
click at [287, 226] on div "Settings" at bounding box center [288, 230] width 33 height 11
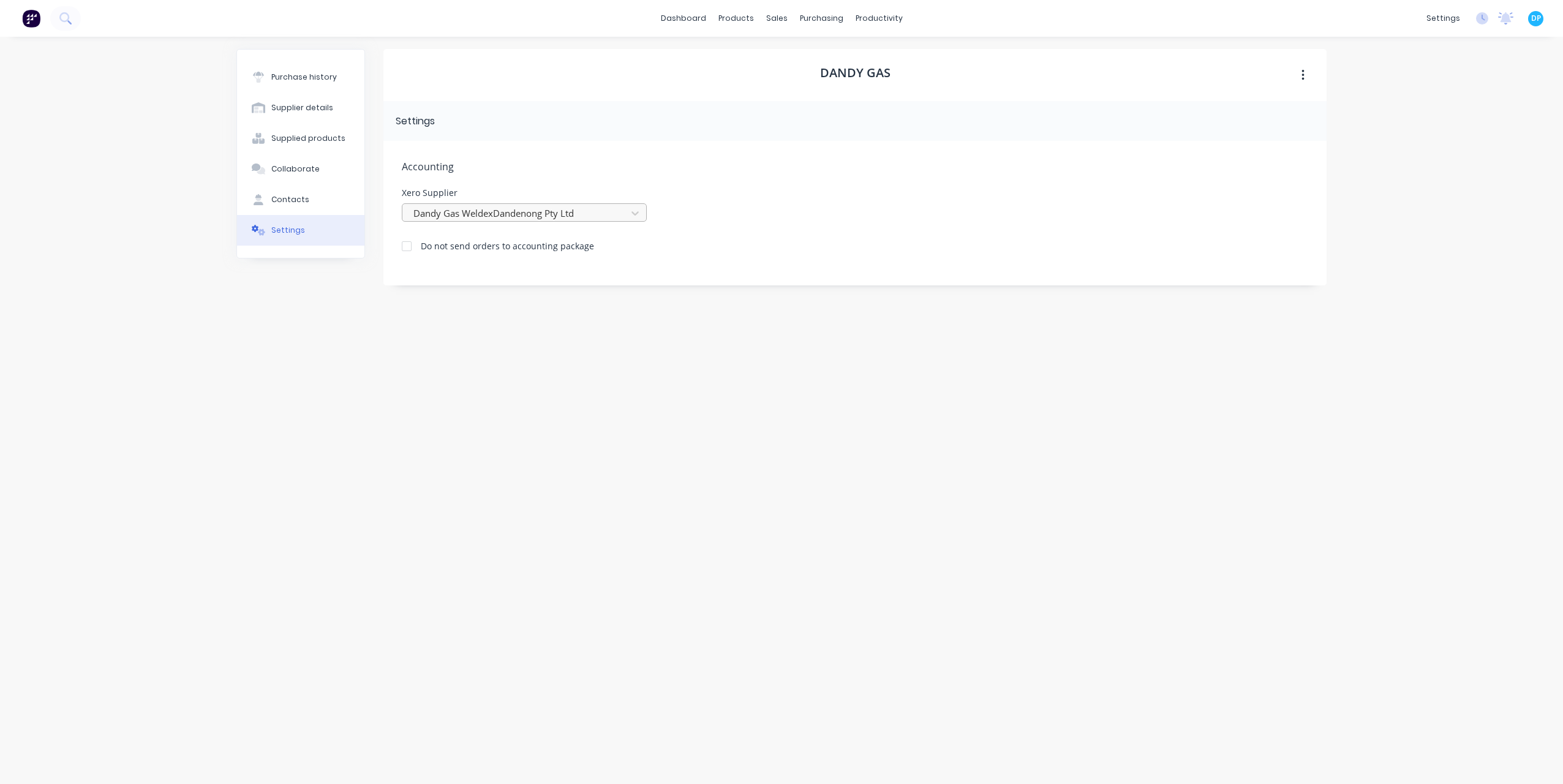
click at [572, 216] on div at bounding box center [516, 214] width 208 height 15
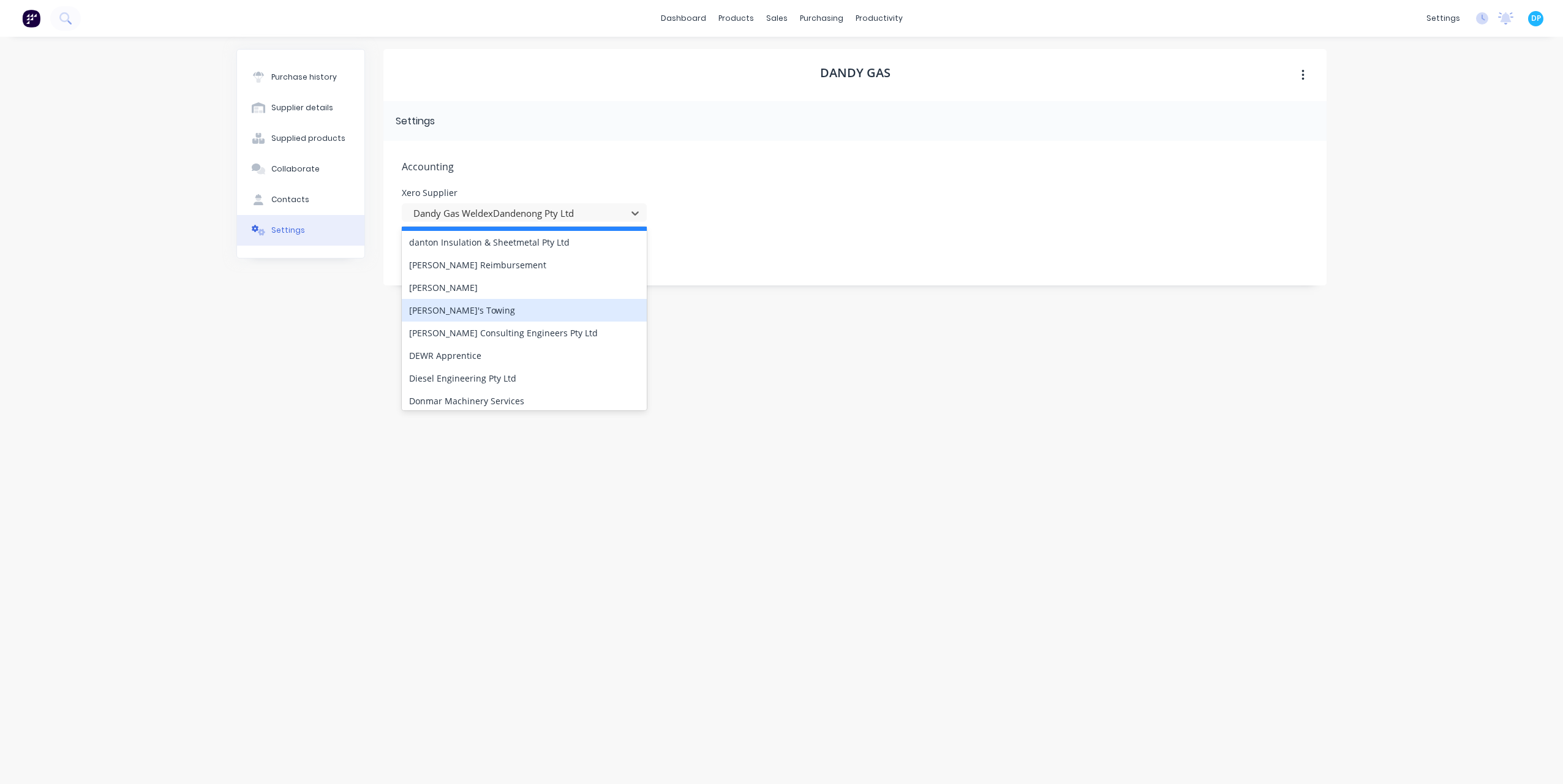
scroll to position [1531, 0]
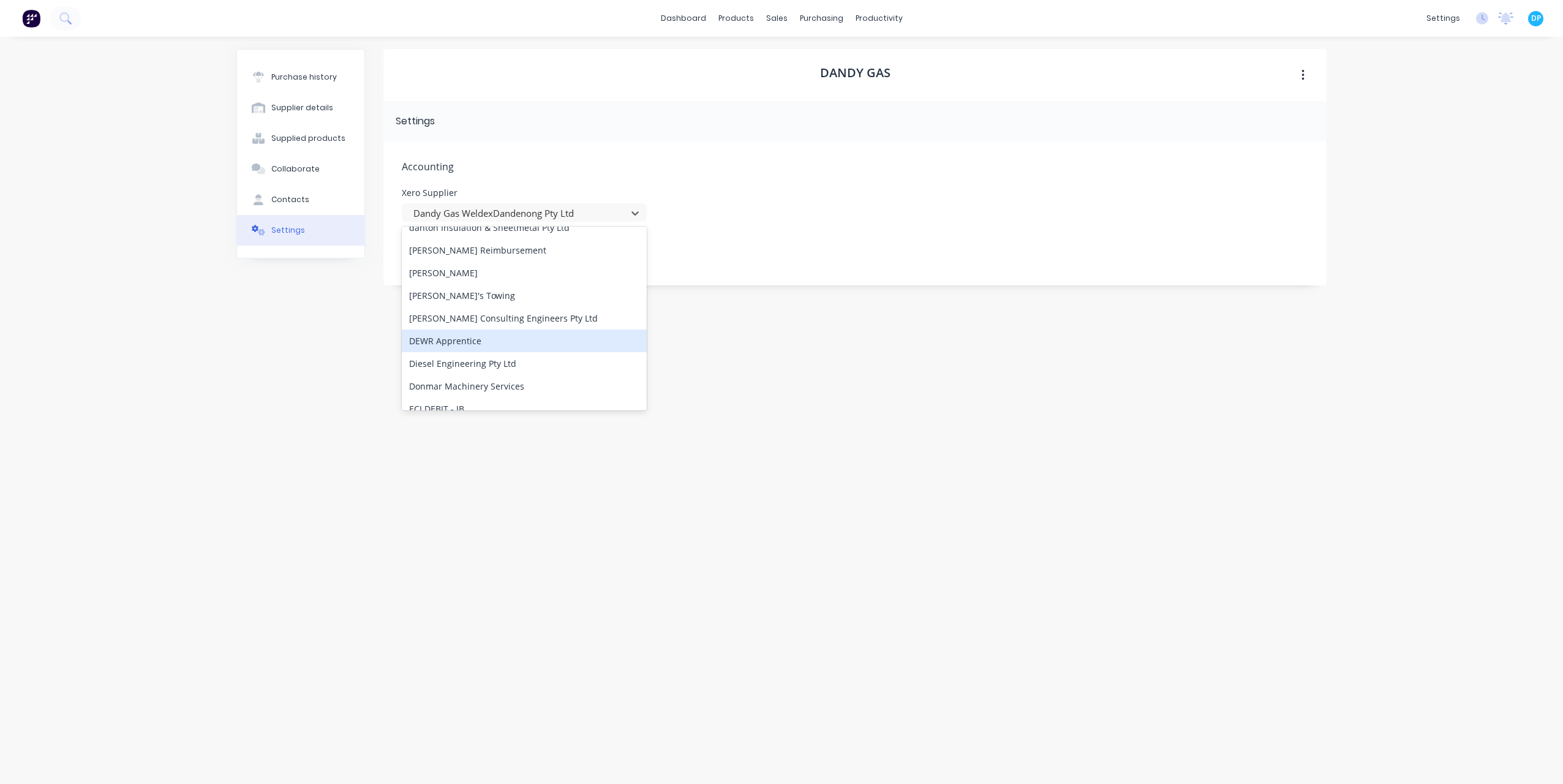
click at [343, 344] on div "Purchase history Supplier details Supplied products Collaborate Contacts Settin…" at bounding box center [301, 404] width 129 height 711
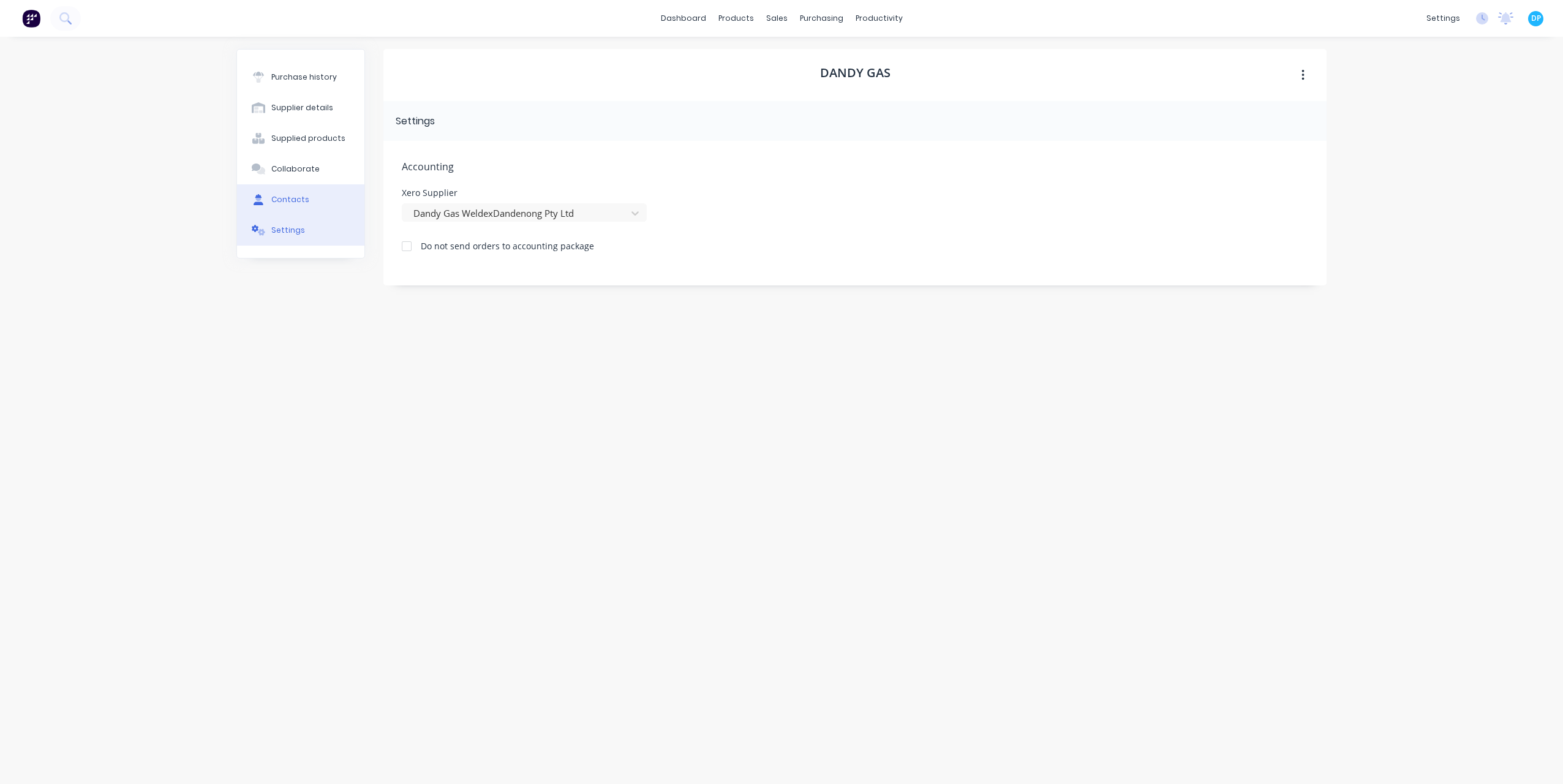
click at [293, 203] on div "Contacts" at bounding box center [290, 199] width 38 height 11
click at [286, 168] on div "Collaborate" at bounding box center [295, 169] width 48 height 11
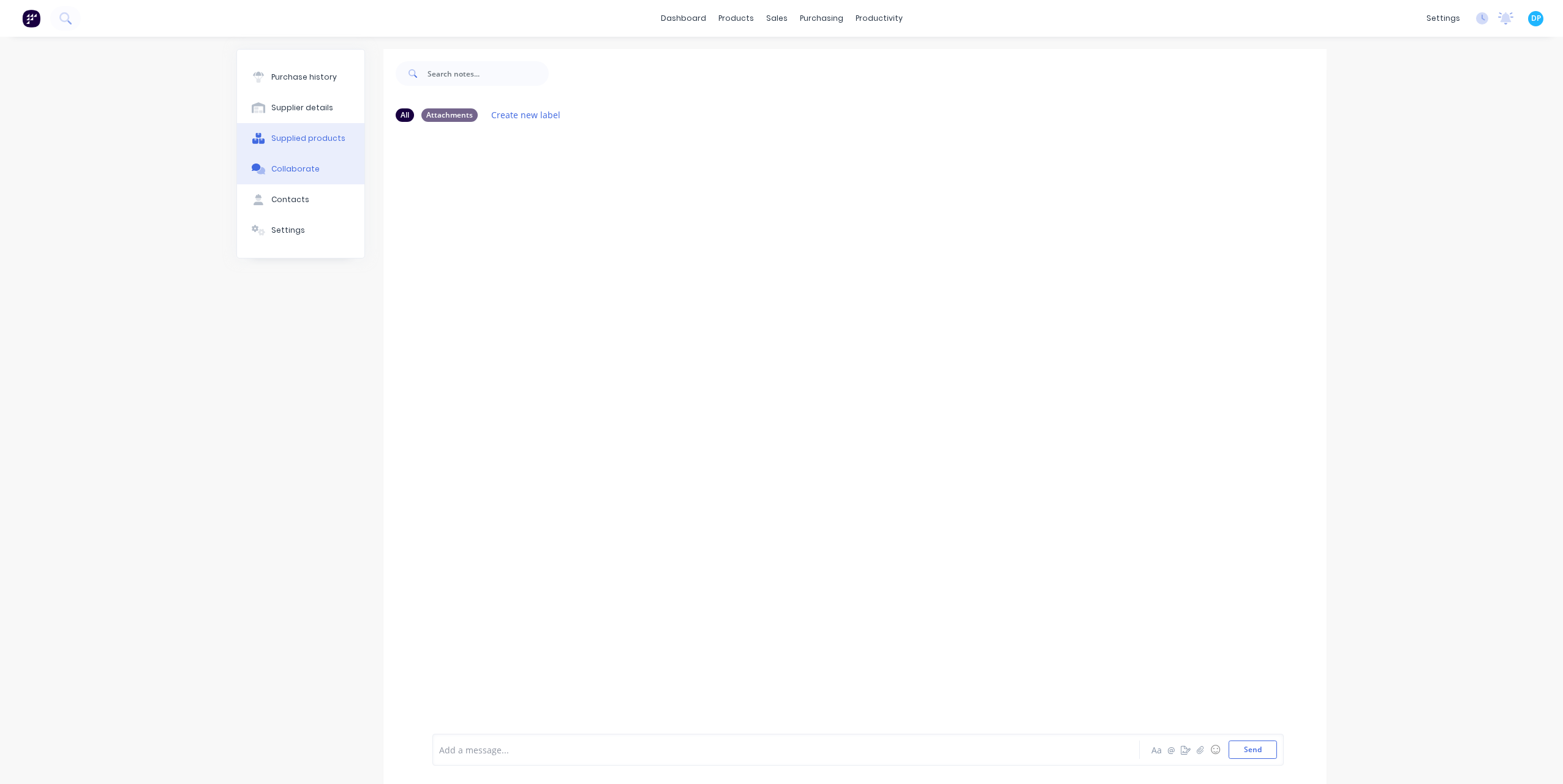
click at [293, 136] on div "Supplied products" at bounding box center [308, 138] width 74 height 11
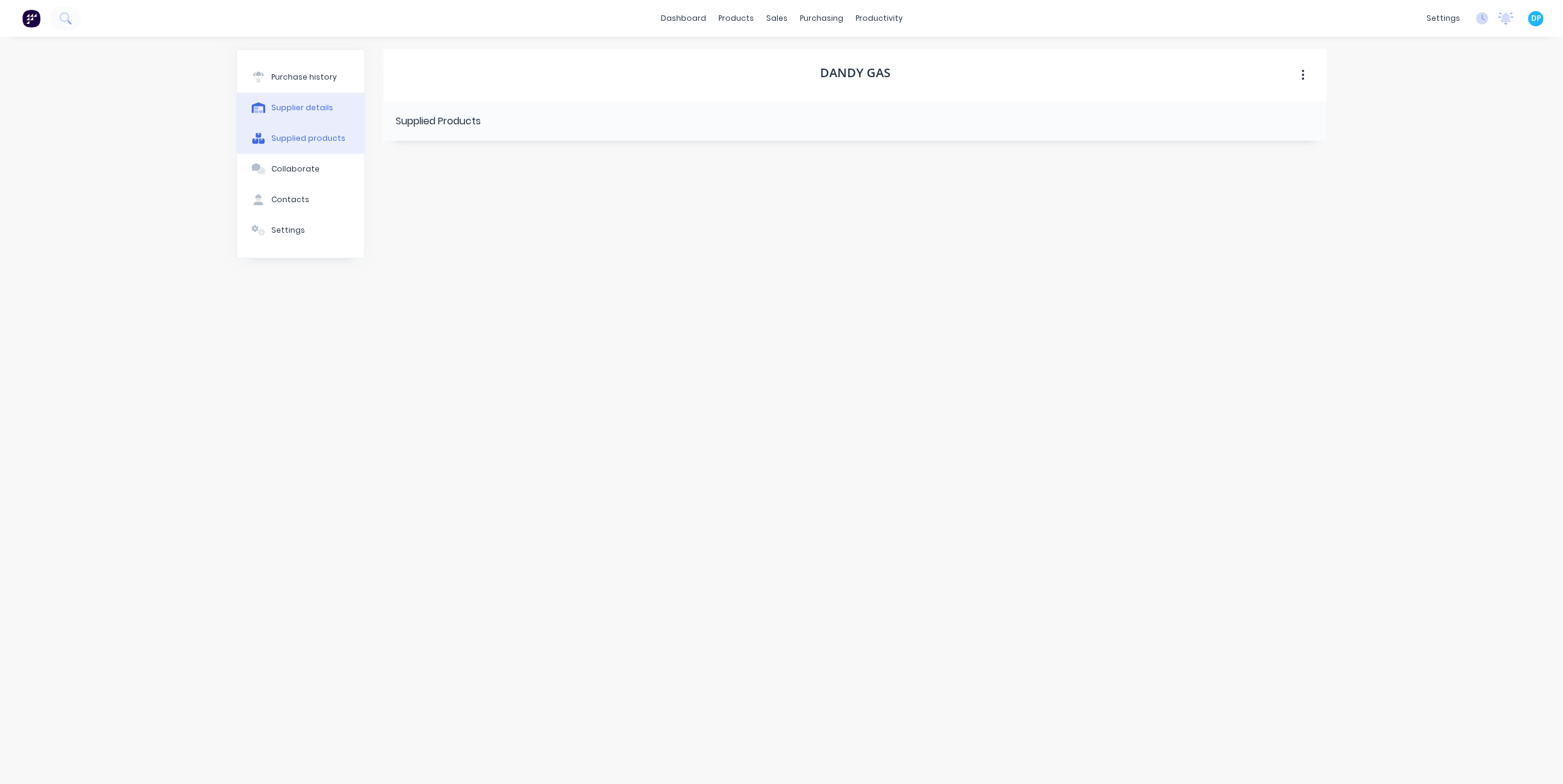
click at [290, 108] on div "Supplier details" at bounding box center [302, 108] width 62 height 11
select select "AU"
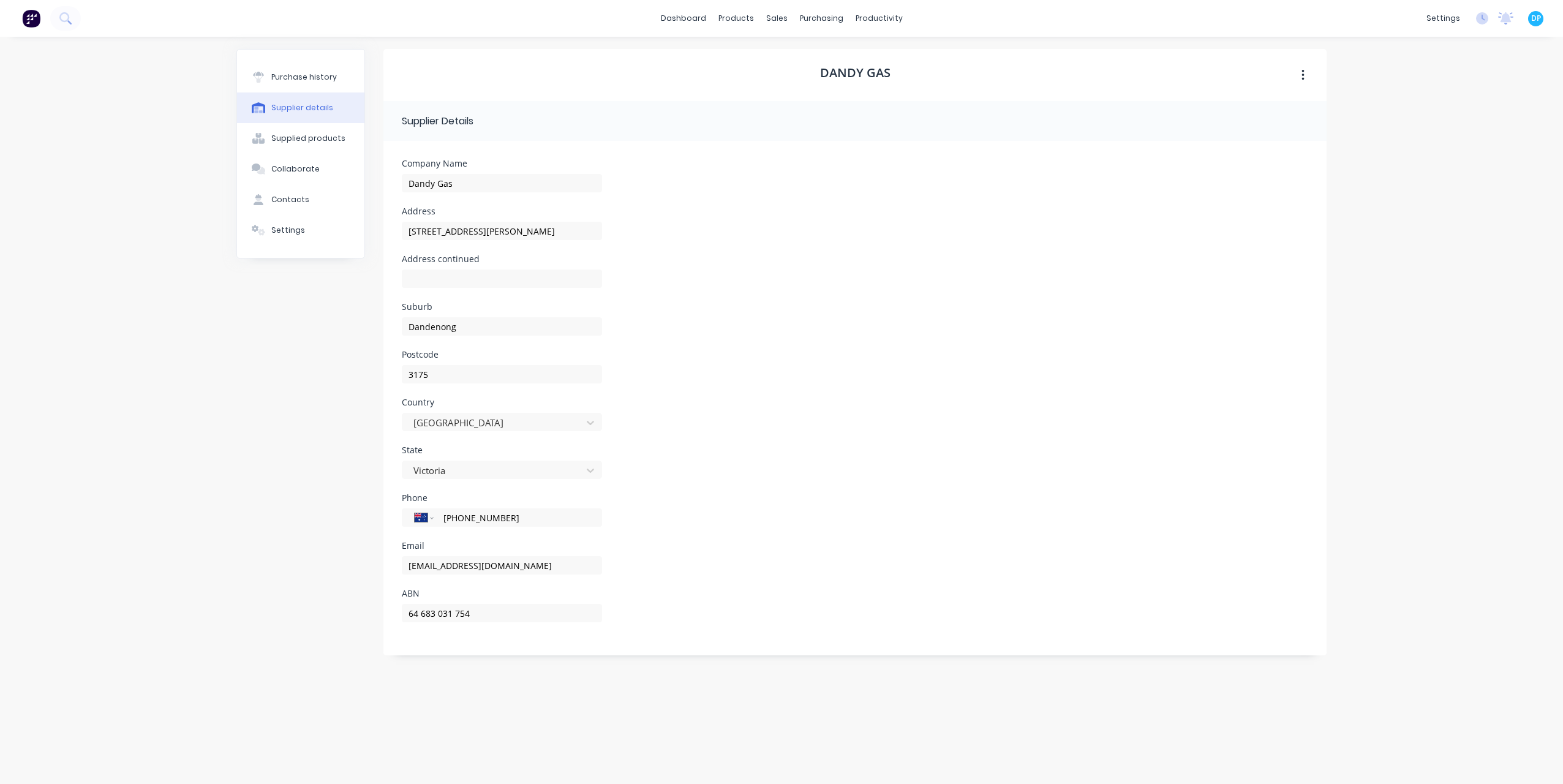
click at [303, 58] on div "Purchase history Supplier details Supplied products Collaborate Contacts Settin…" at bounding box center [301, 153] width 127 height 208
click at [303, 72] on div "Purchase history" at bounding box center [304, 77] width 66 height 11
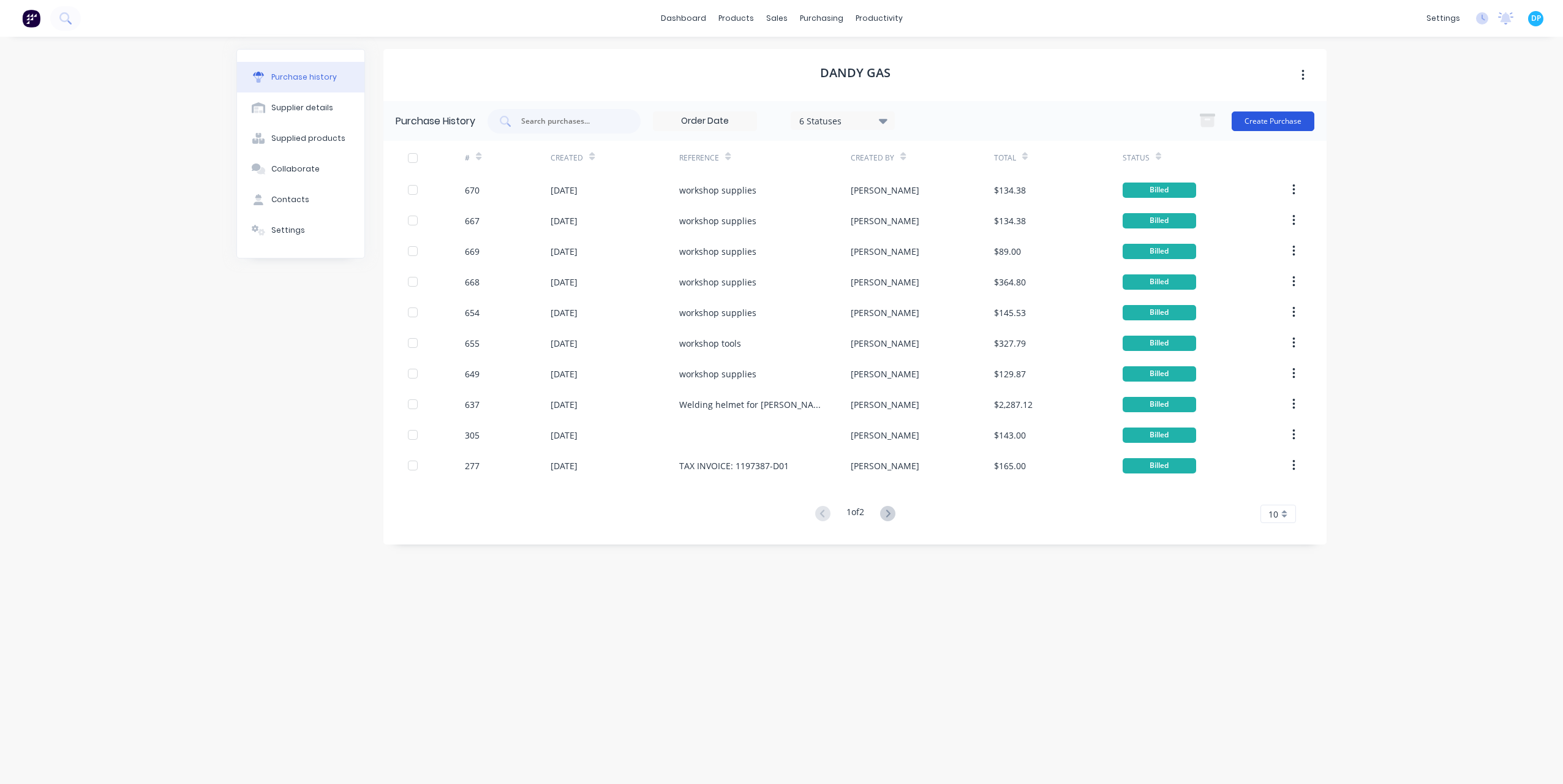
click at [1284, 127] on button "Create Purchase" at bounding box center [1273, 121] width 83 height 20
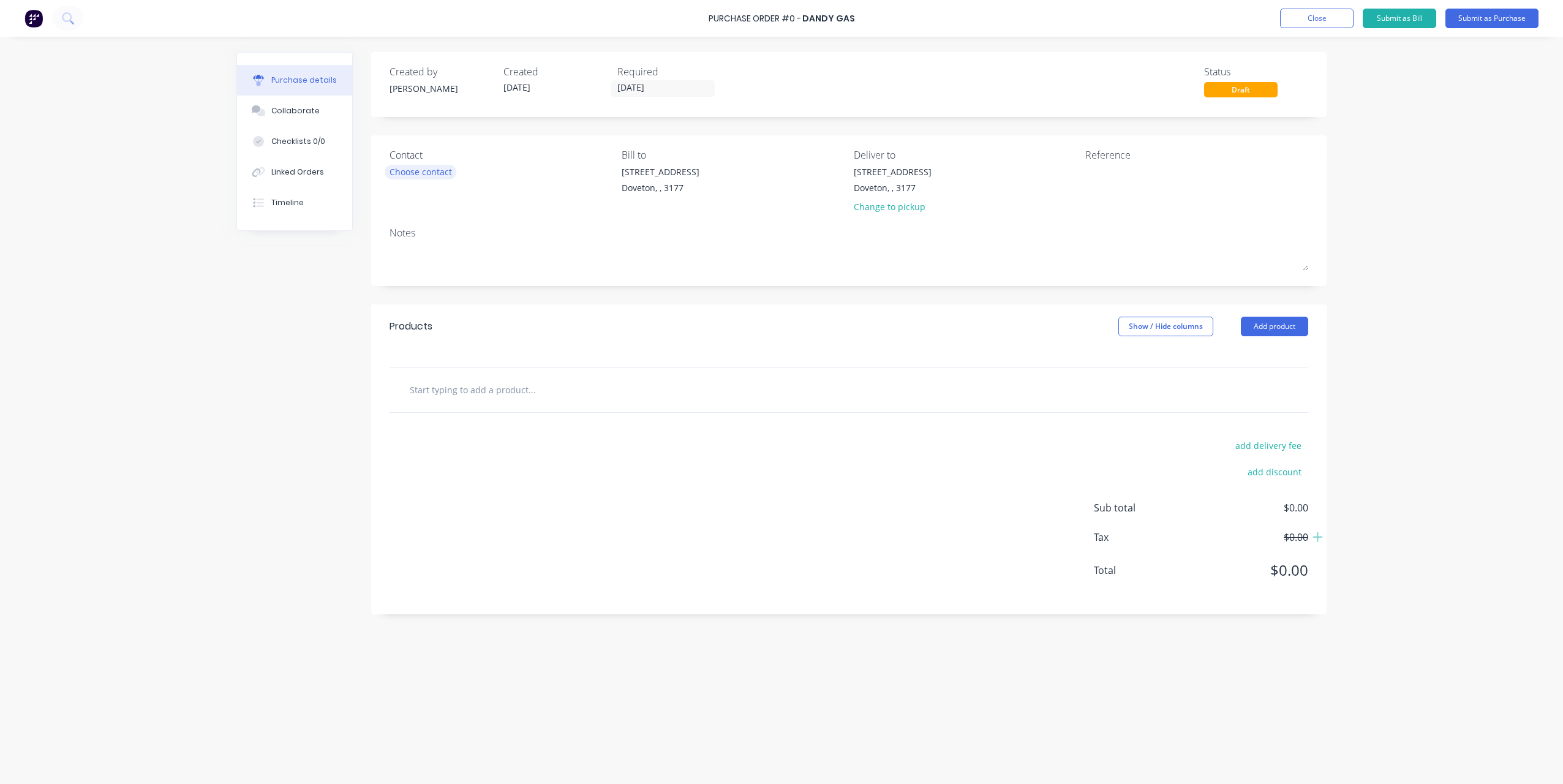
click at [420, 173] on div "Choose contact" at bounding box center [420, 171] width 62 height 13
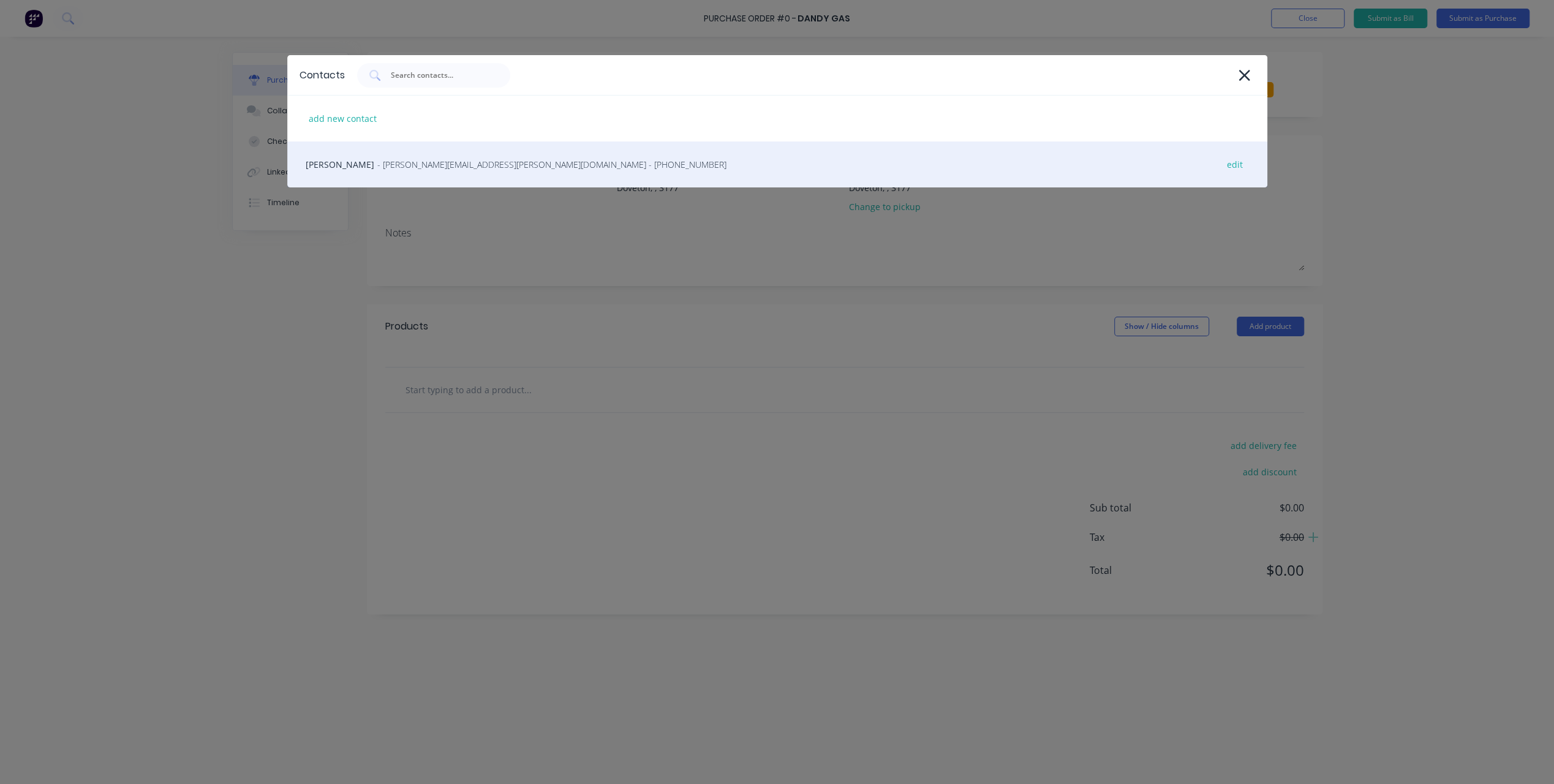
click at [402, 173] on div "[PERSON_NAME] - [PERSON_NAME][EMAIL_ADDRESS][PERSON_NAME][DOMAIN_NAME] - [PHONE…" at bounding box center [777, 164] width 980 height 46
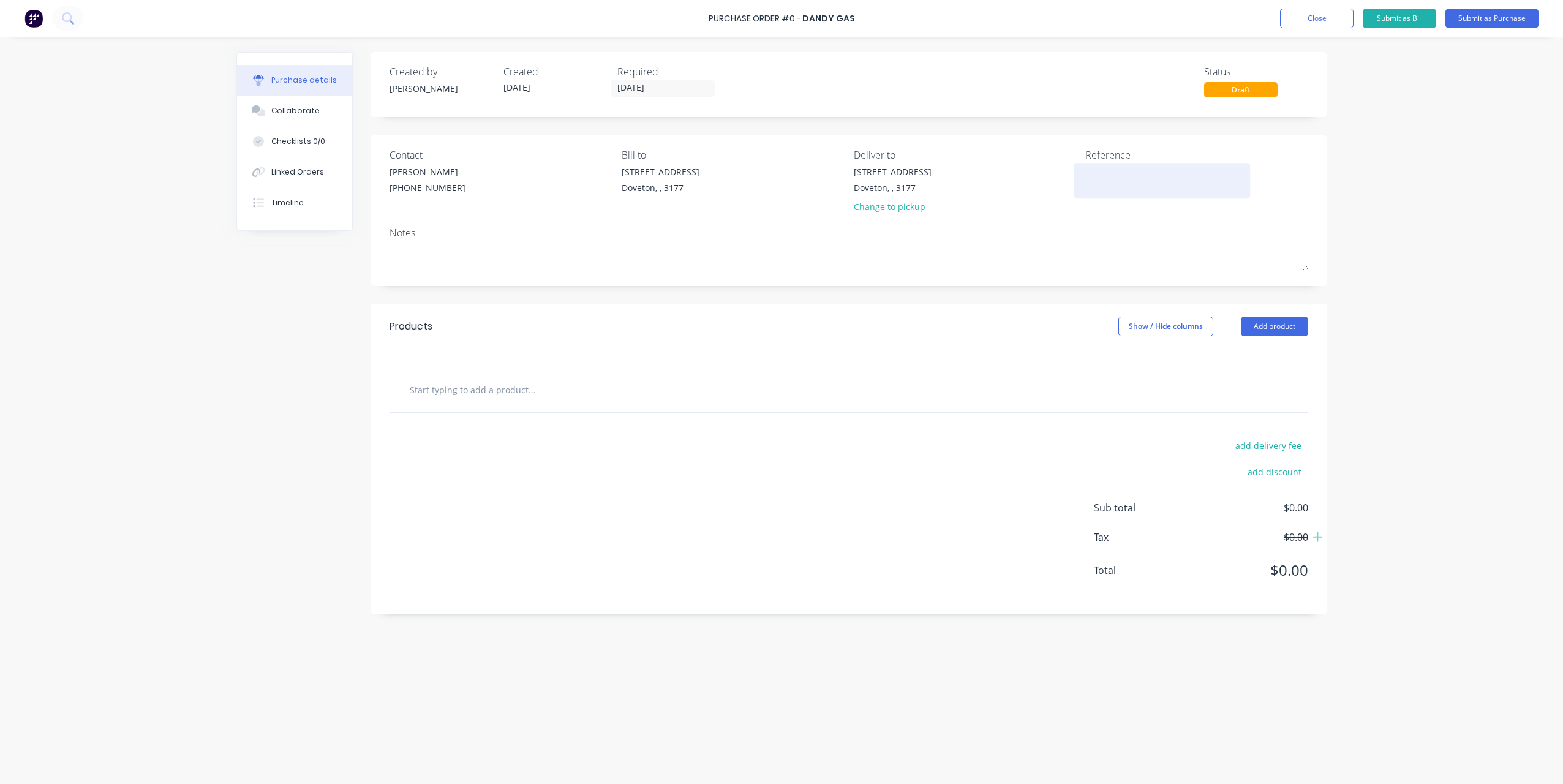
click at [1092, 170] on textarea at bounding box center [1162, 179] width 153 height 27
type textarea "workshop suppies"
type textarea "x"
type textarea "workshop supplies"
type textarea "x"
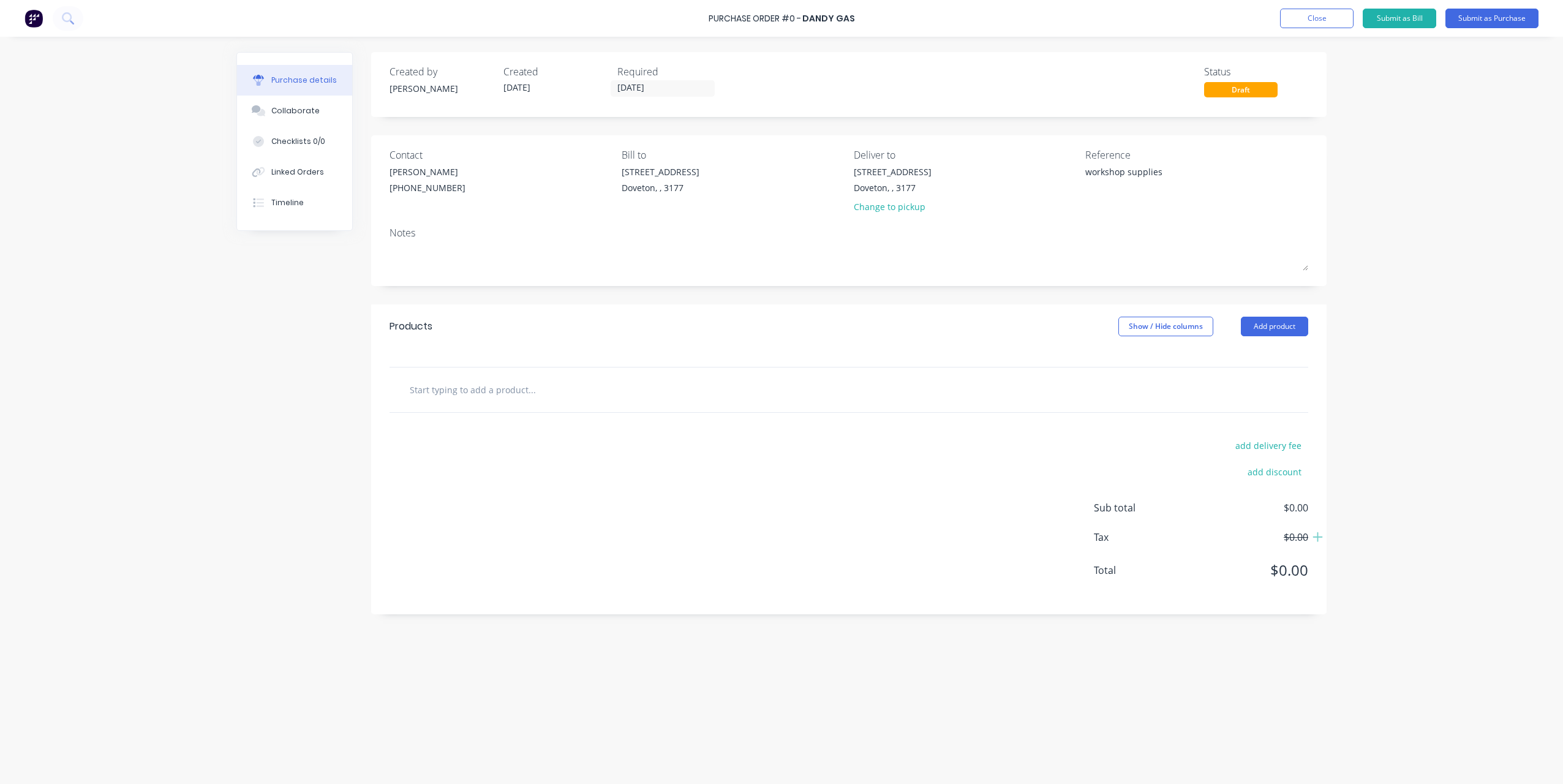
type textarea "workshop supplies"
click at [1396, 218] on div "Purchase Order #0 - Dandy Gas Add product Close Submit as Bill Submit as Purcha…" at bounding box center [781, 392] width 1563 height 784
click at [1296, 327] on button "Add product" at bounding box center [1274, 326] width 67 height 20
click at [1271, 366] on div "Product catalogue" at bounding box center [1250, 358] width 95 height 17
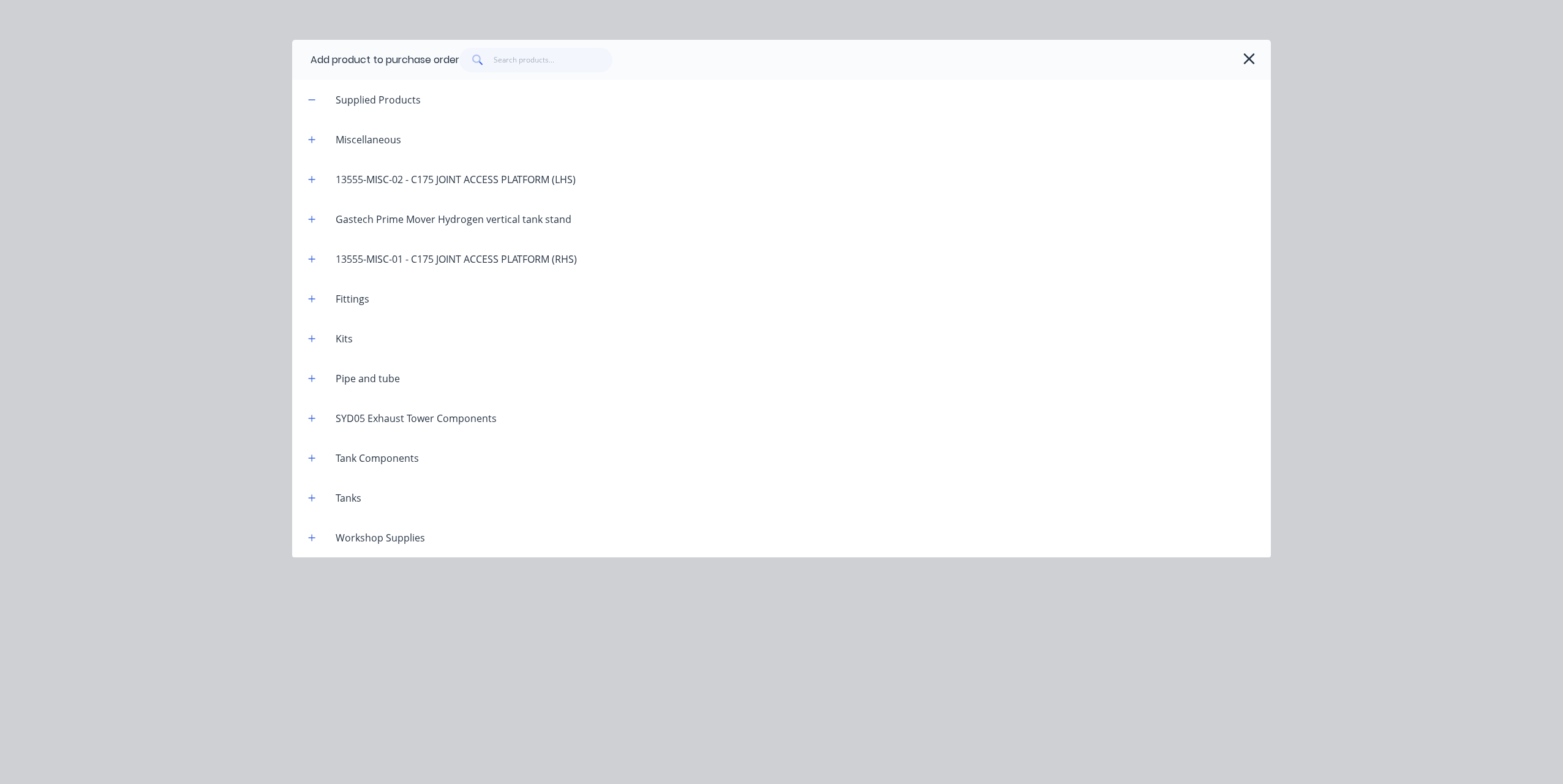
drag, startPoint x: 1247, startPoint y: 63, endPoint x: 761, endPoint y: 311, distance: 545.6
click at [1247, 63] on icon "button" at bounding box center [1249, 58] width 13 height 17
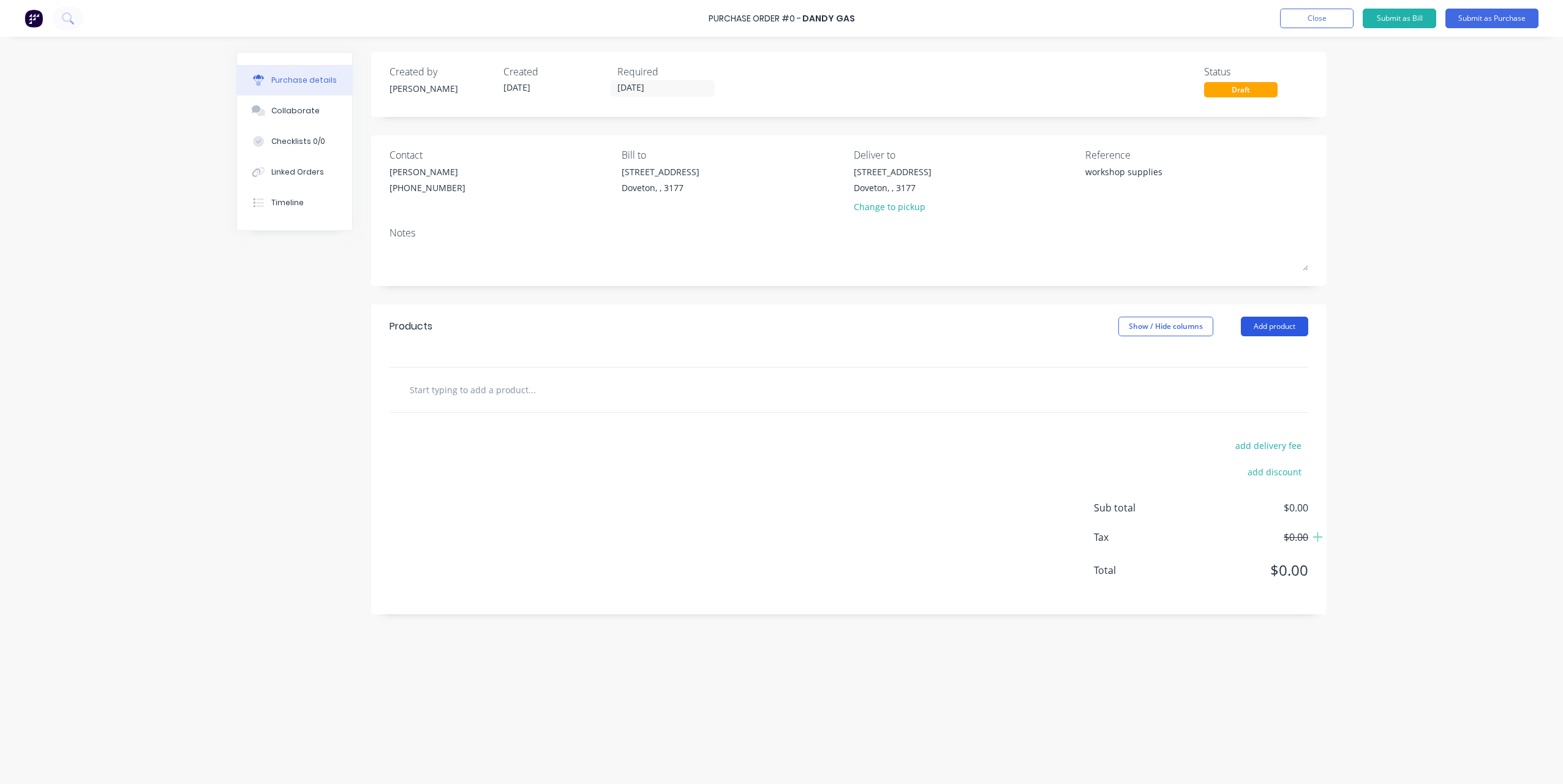
click at [1299, 331] on button "Add product" at bounding box center [1274, 326] width 67 height 20
click at [1261, 379] on div "Basic product" at bounding box center [1250, 382] width 95 height 17
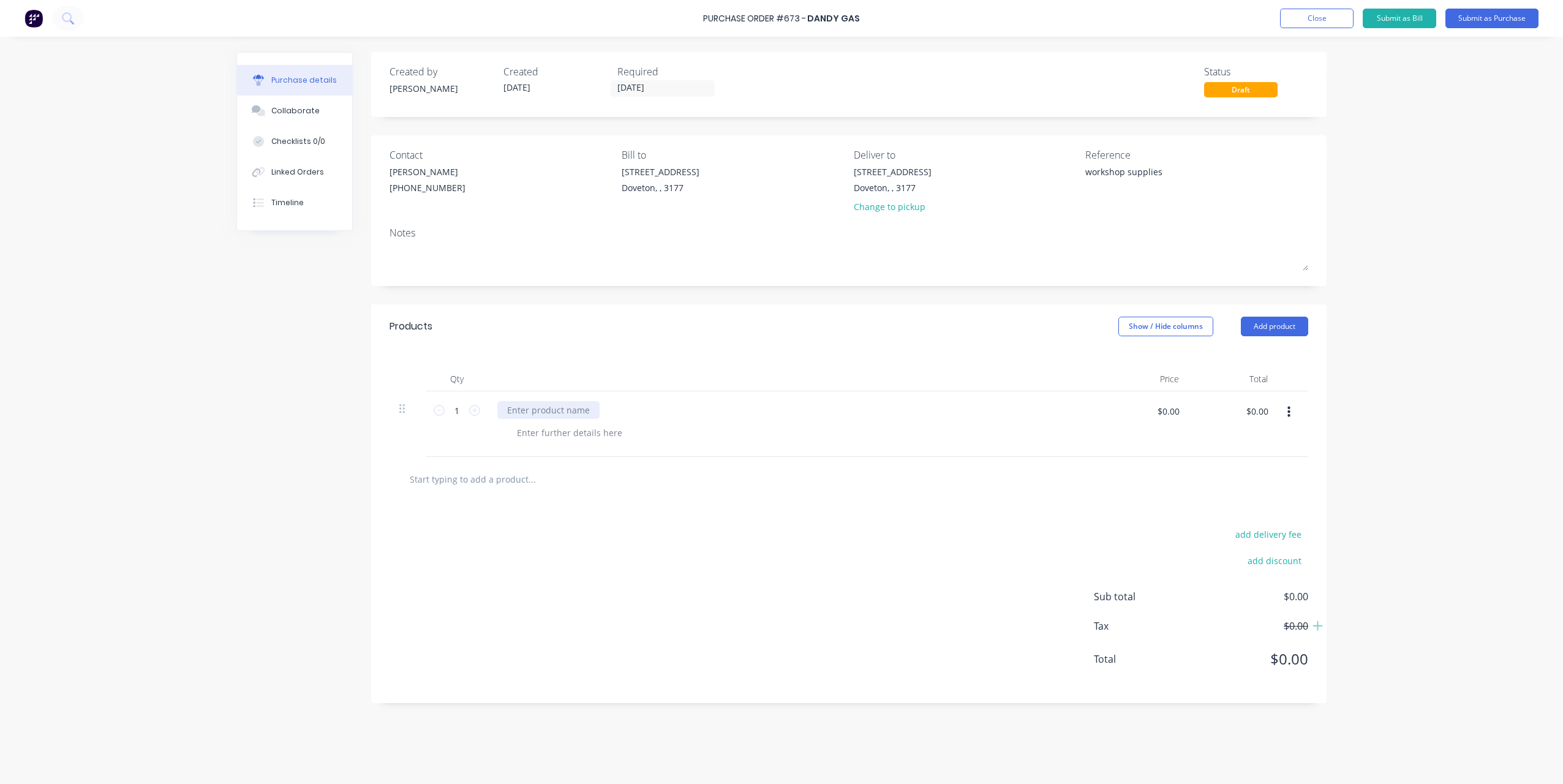
type textarea "x"
click at [555, 408] on div at bounding box center [548, 410] width 102 height 17
paste div
type textarea "x"
click at [533, 436] on div at bounding box center [569, 432] width 125 height 17
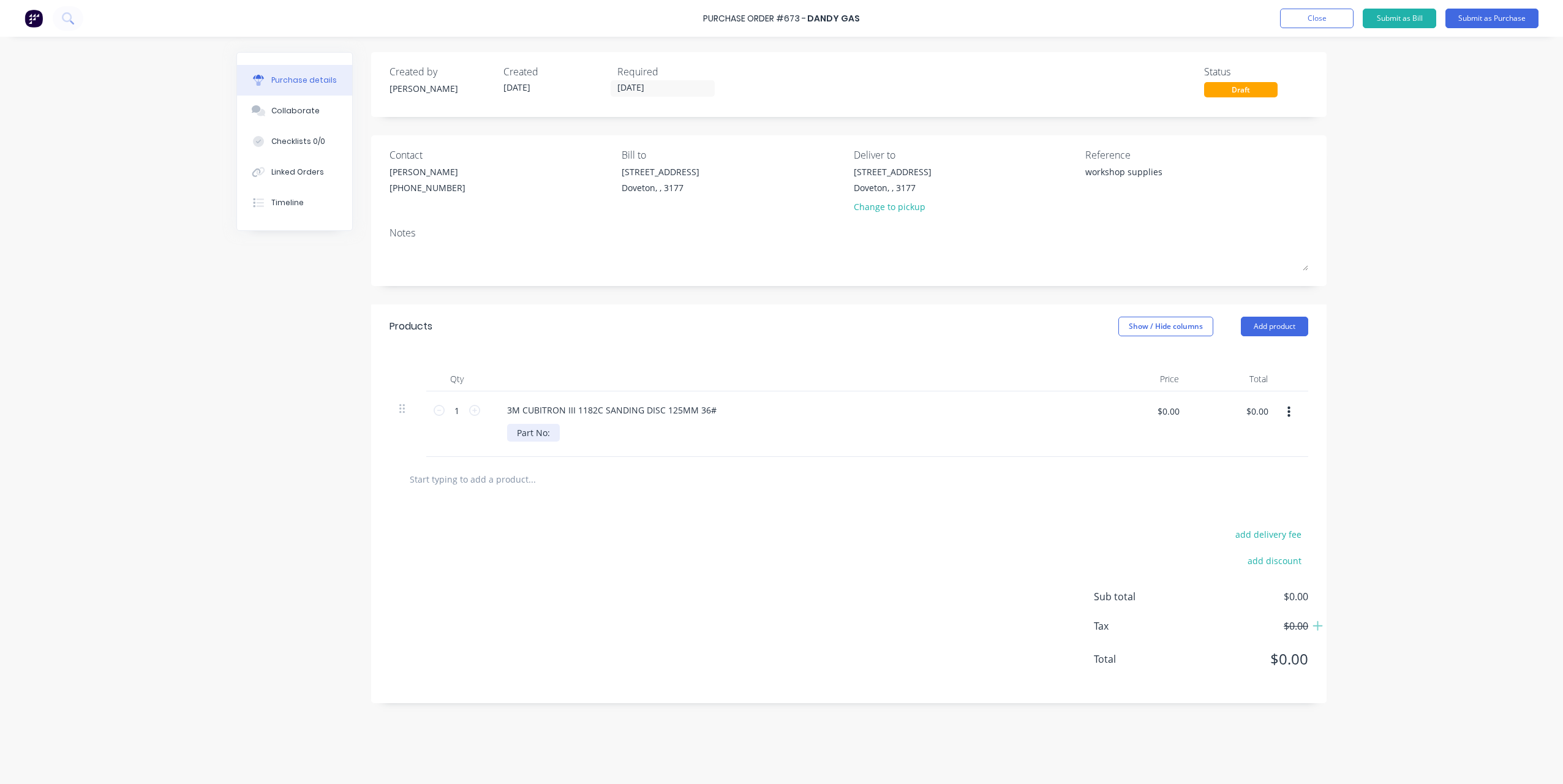
click at [548, 435] on div "Part No:" at bounding box center [533, 432] width 53 height 17
click at [550, 435] on div "Part No:" at bounding box center [533, 432] width 53 height 17
click at [489, 456] on div "3M CUBITRON III 1182C SANDING DISC 125MM 36# Part No: A3MSD7100308531" at bounding box center [794, 424] width 612 height 66
type textarea "x"
drag, startPoint x: 1153, startPoint y: 410, endPoint x: 1350, endPoint y: 417, distance: 197.1
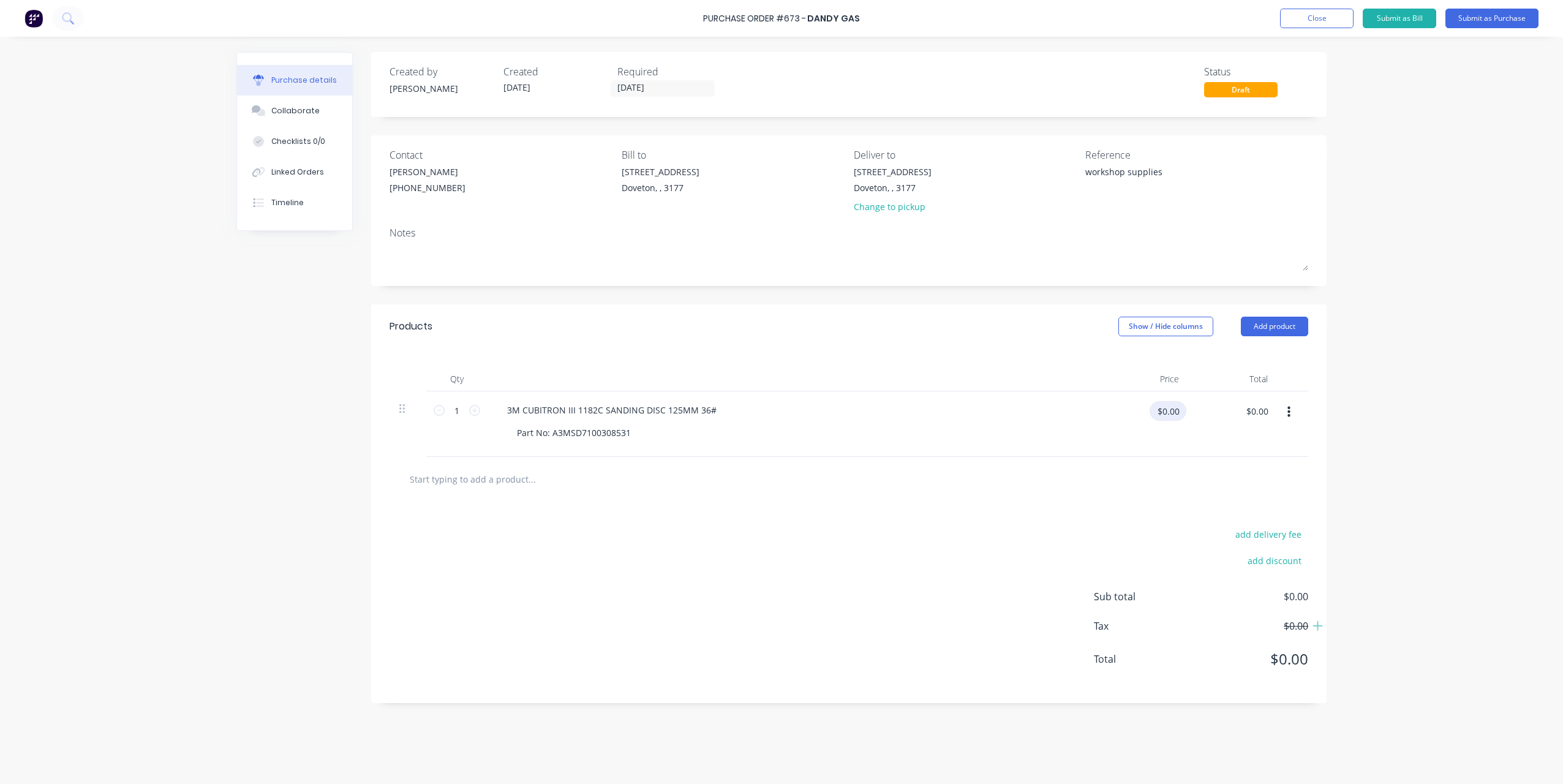
click at [1350, 417] on div "Purchase Order #673 - Dandy Gas Add product Close Submit as Bill Submit as Purc…" at bounding box center [781, 392] width 1563 height 784
type input "5.54"
type textarea "x"
type input "$5.54"
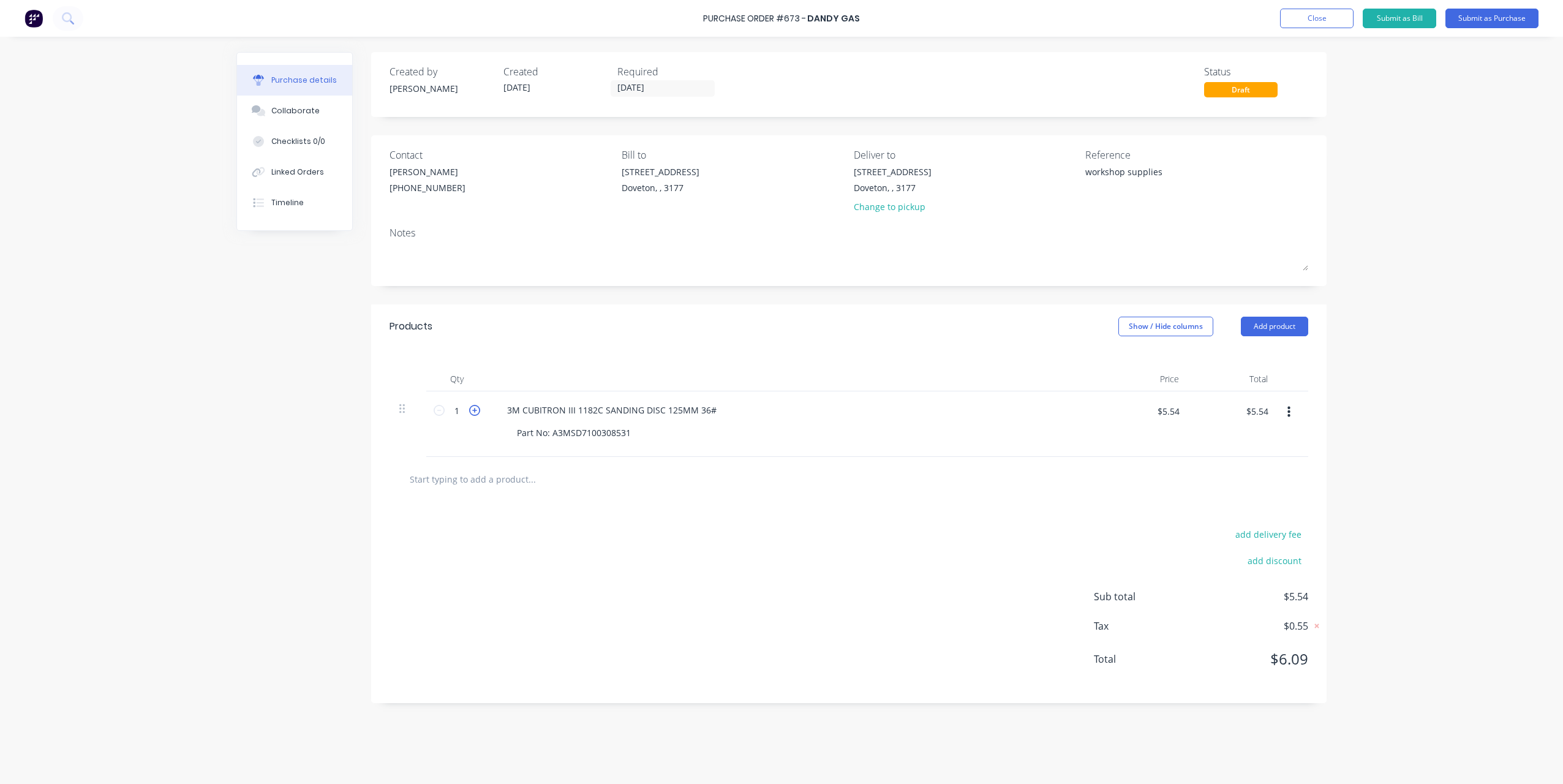
click at [470, 412] on icon at bounding box center [474, 410] width 11 height 11
type textarea "x"
type input "2"
type input "$11.08"
click at [470, 412] on icon at bounding box center [474, 410] width 11 height 11
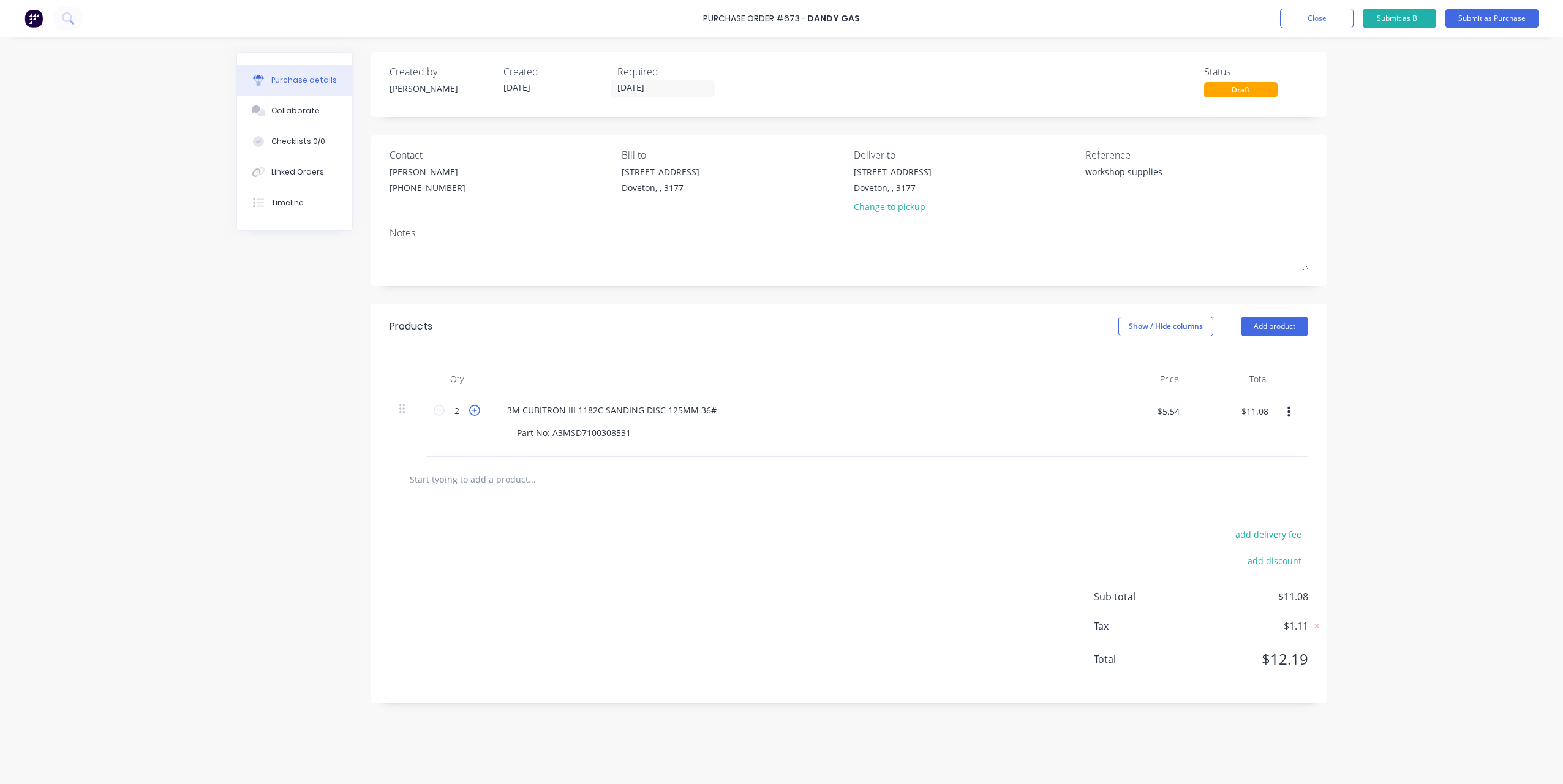
type textarea "x"
type input "3"
type input "$16.62"
click at [470, 412] on icon at bounding box center [474, 410] width 11 height 11
type textarea "x"
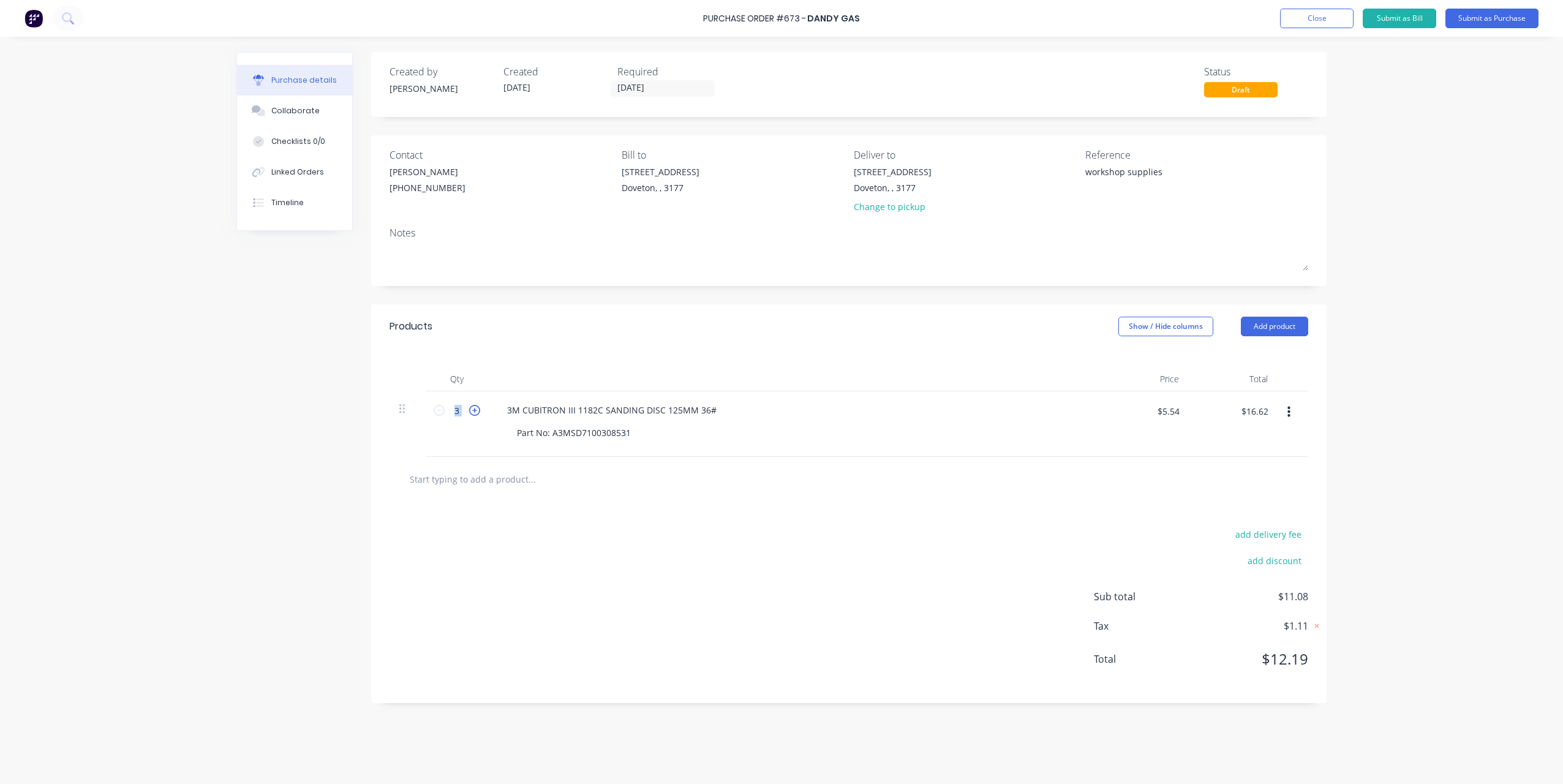
type input "4"
type input "$22.16"
click at [470, 412] on icon at bounding box center [474, 410] width 11 height 11
type textarea "x"
type input "5"
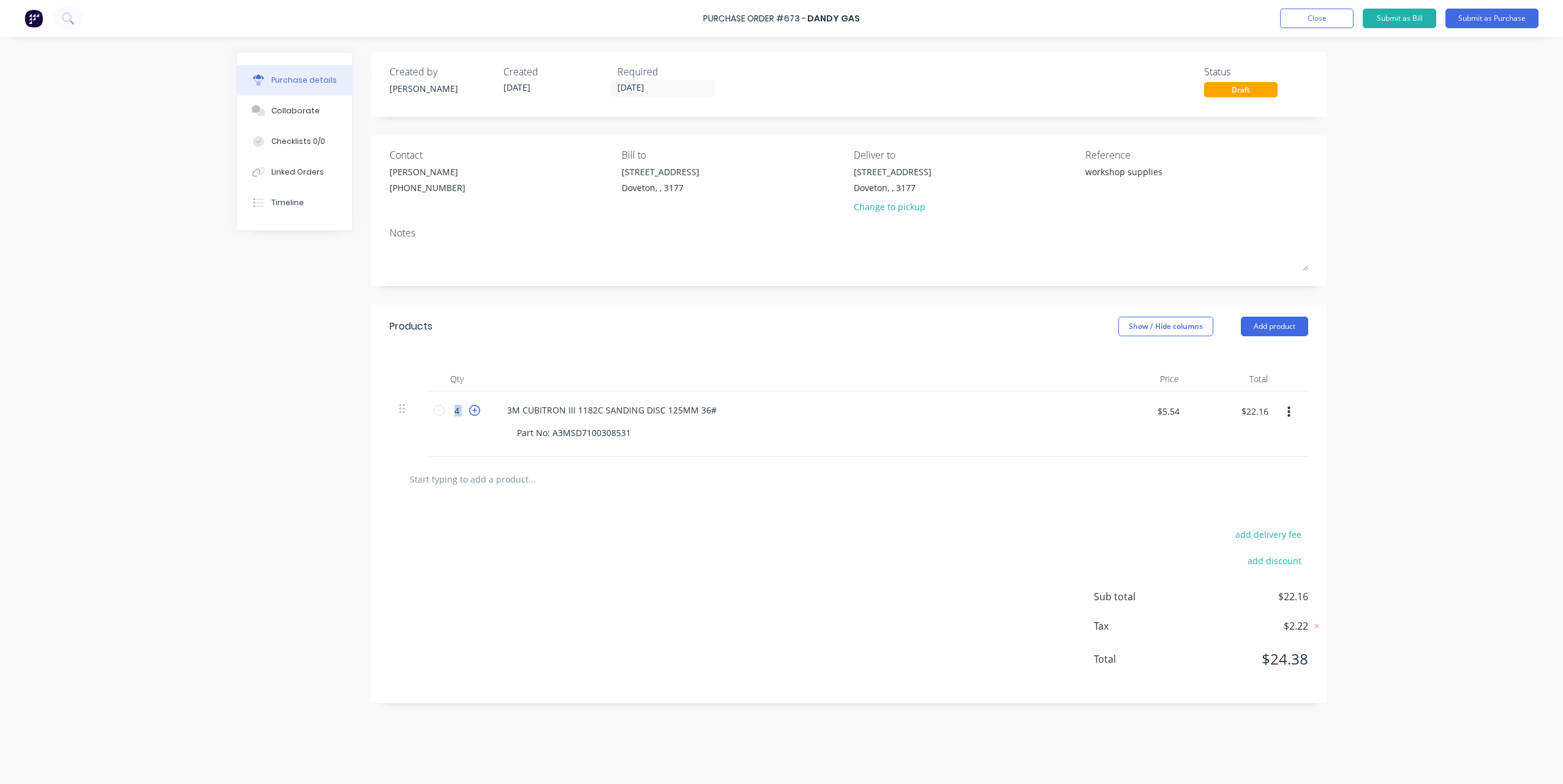
type input "$27.70"
click at [470, 412] on icon at bounding box center [474, 410] width 11 height 11
type textarea "x"
type input "6"
type input "$33.24"
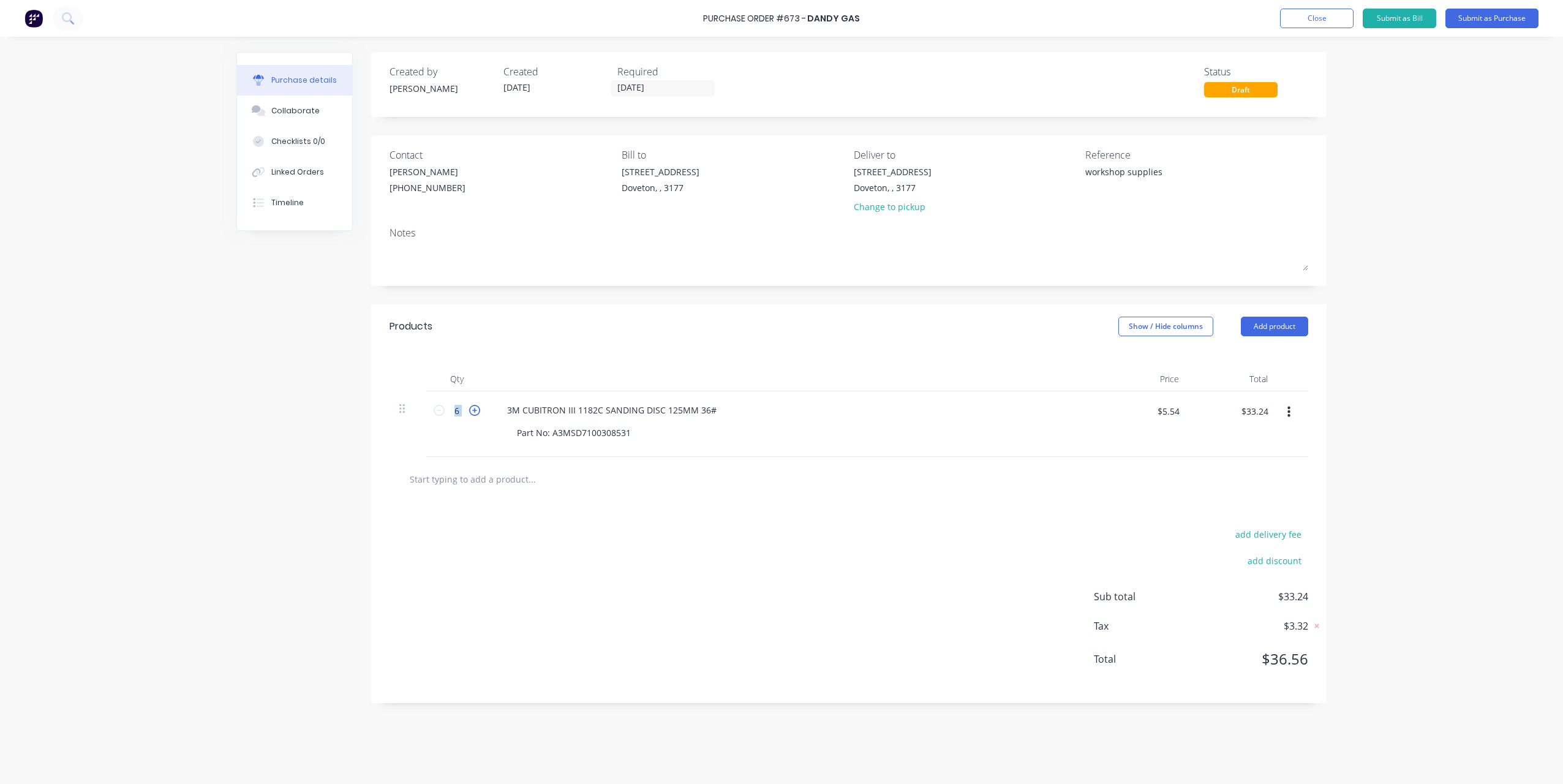
click at [470, 412] on icon at bounding box center [474, 410] width 11 height 11
type textarea "x"
type input "7"
type input "$38.78"
click at [470, 412] on icon at bounding box center [474, 410] width 11 height 11
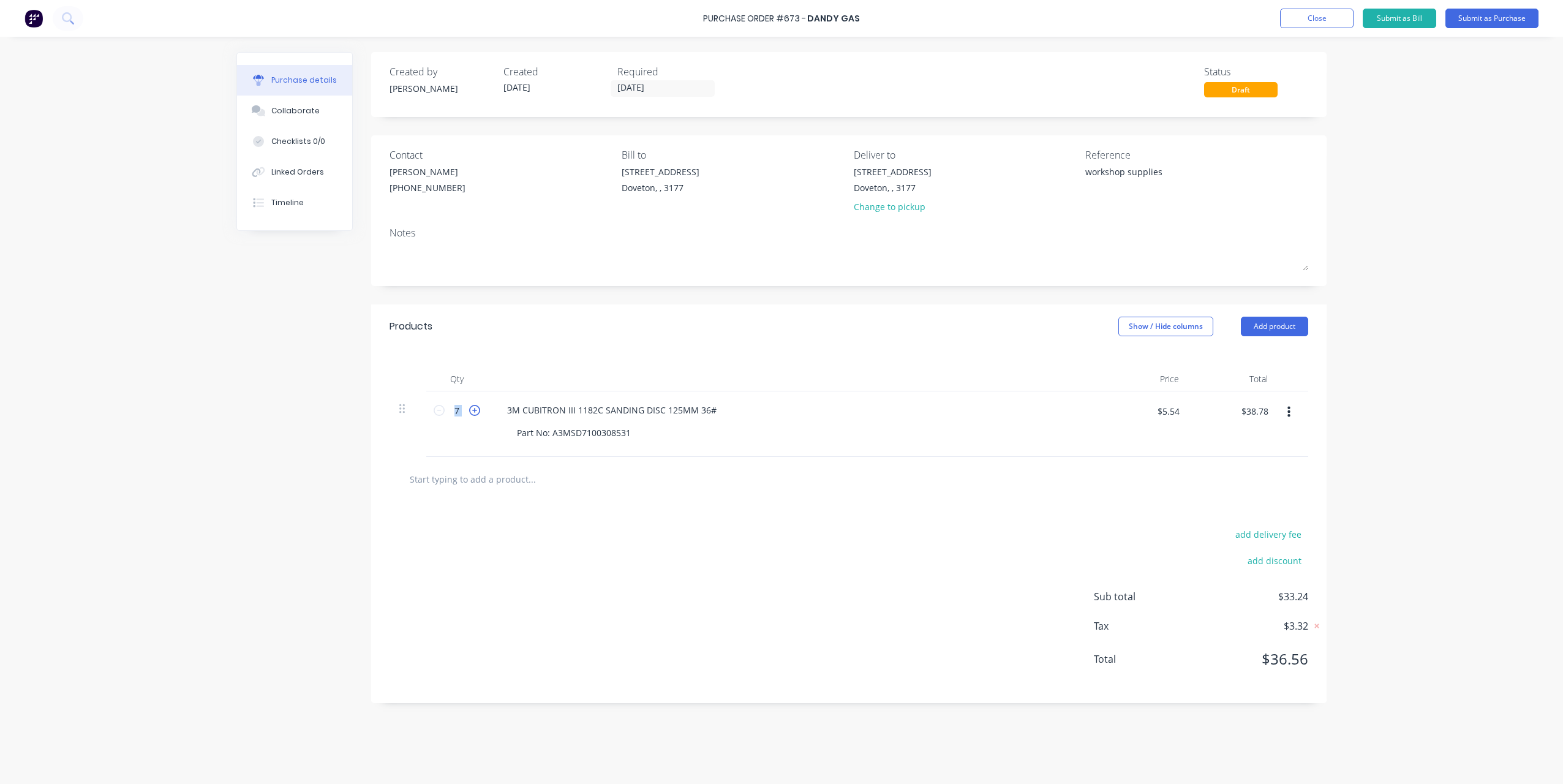
type textarea "x"
type input "8"
type input "$44.32"
click at [470, 412] on icon at bounding box center [474, 410] width 11 height 11
type textarea "x"
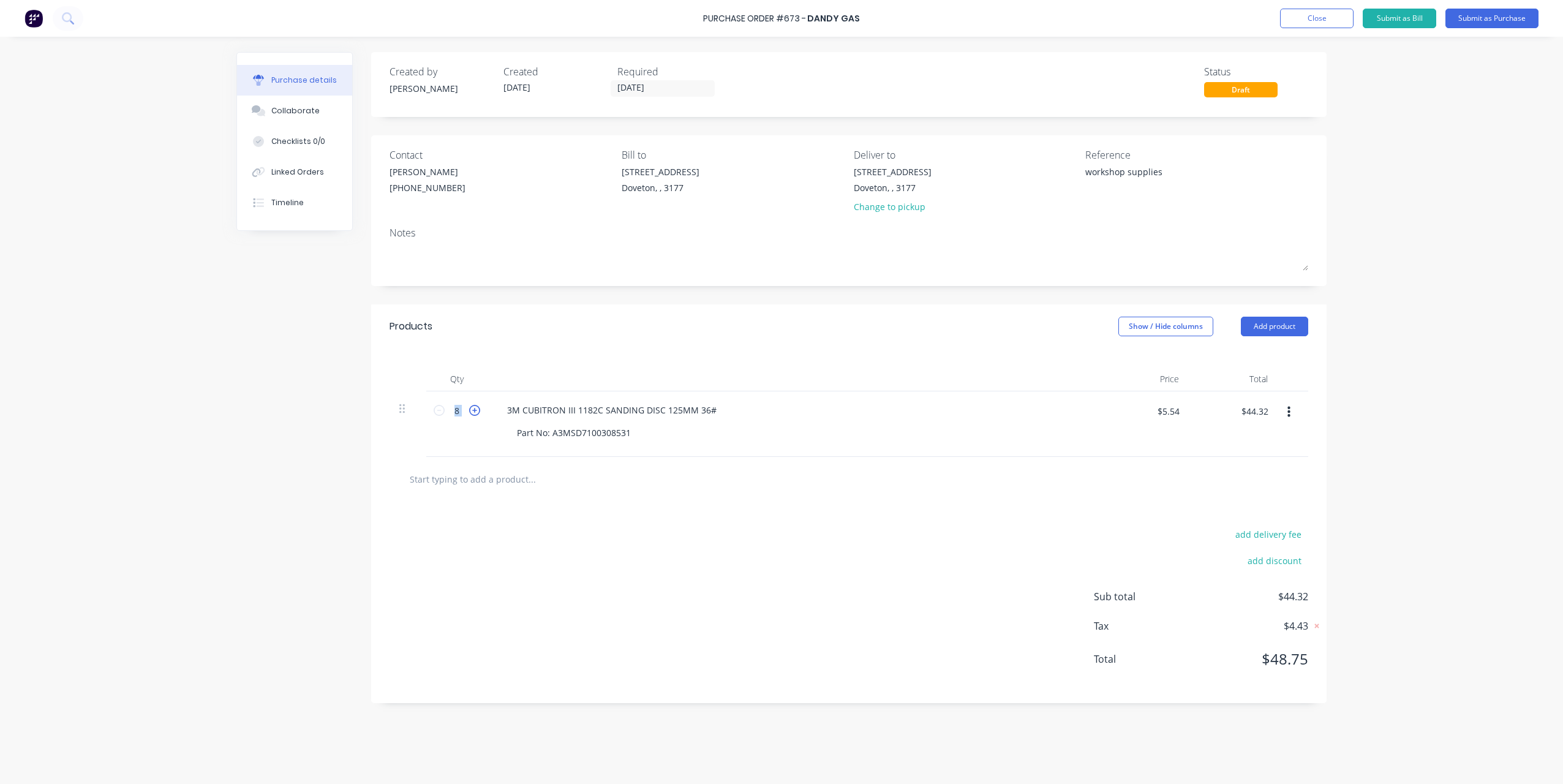
type input "9"
type input "$49.86"
click at [470, 412] on icon at bounding box center [474, 410] width 11 height 11
type textarea "x"
type input "10"
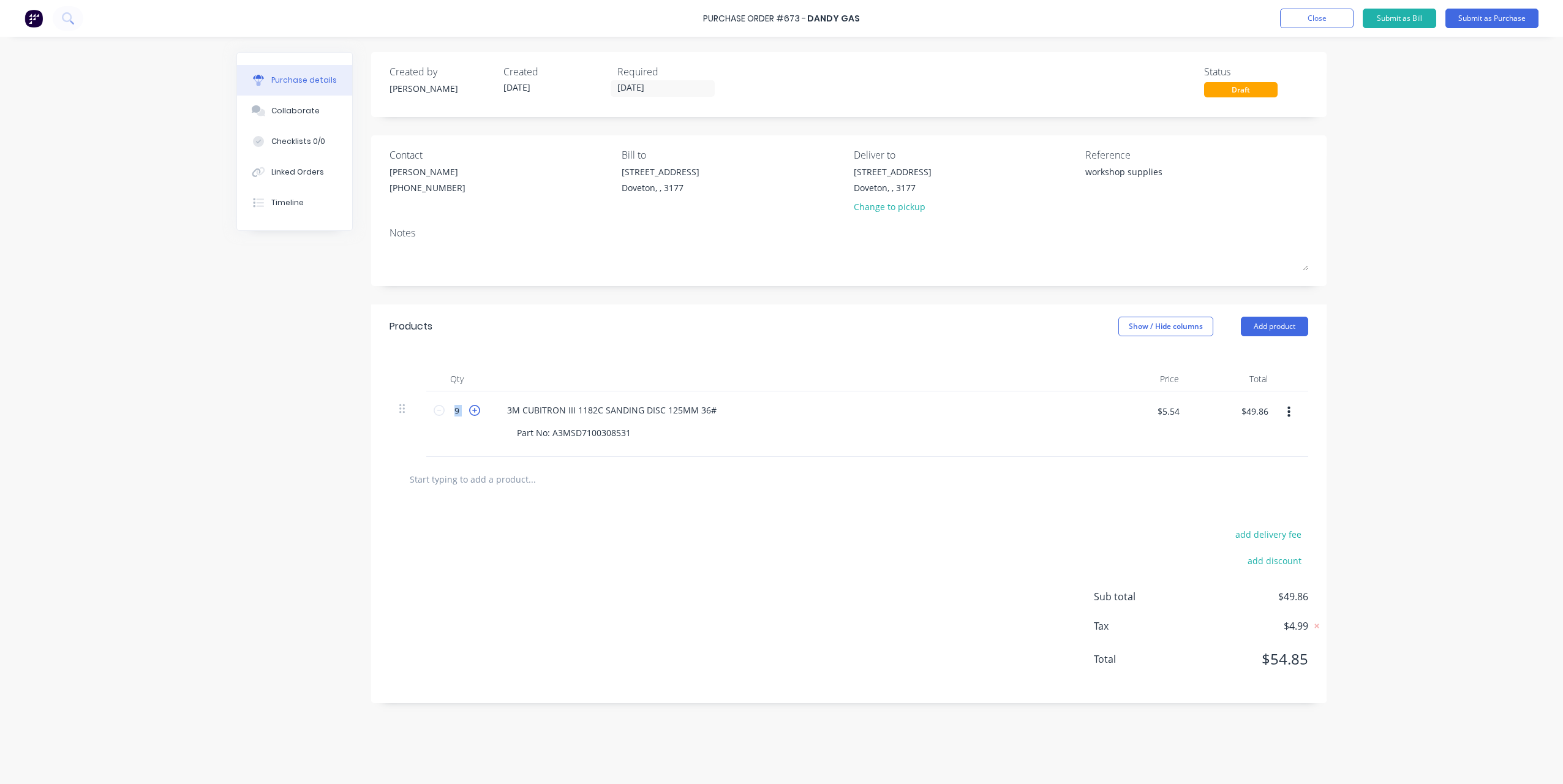
type input "$55.40"
click at [470, 412] on icon at bounding box center [474, 410] width 11 height 11
type textarea "x"
click at [470, 412] on icon at bounding box center [474, 410] width 11 height 11
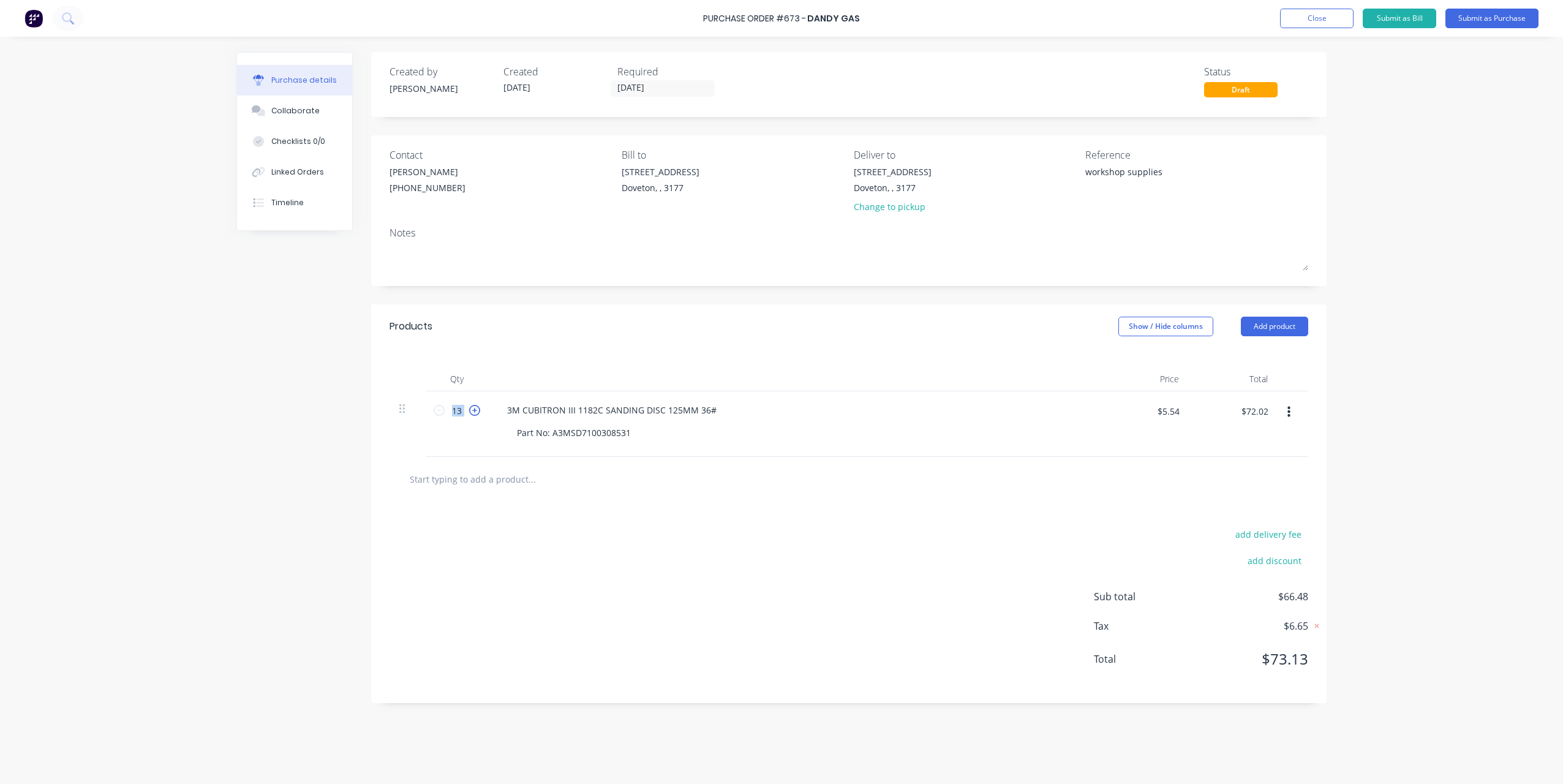
click at [470, 412] on icon at bounding box center [474, 410] width 11 height 11
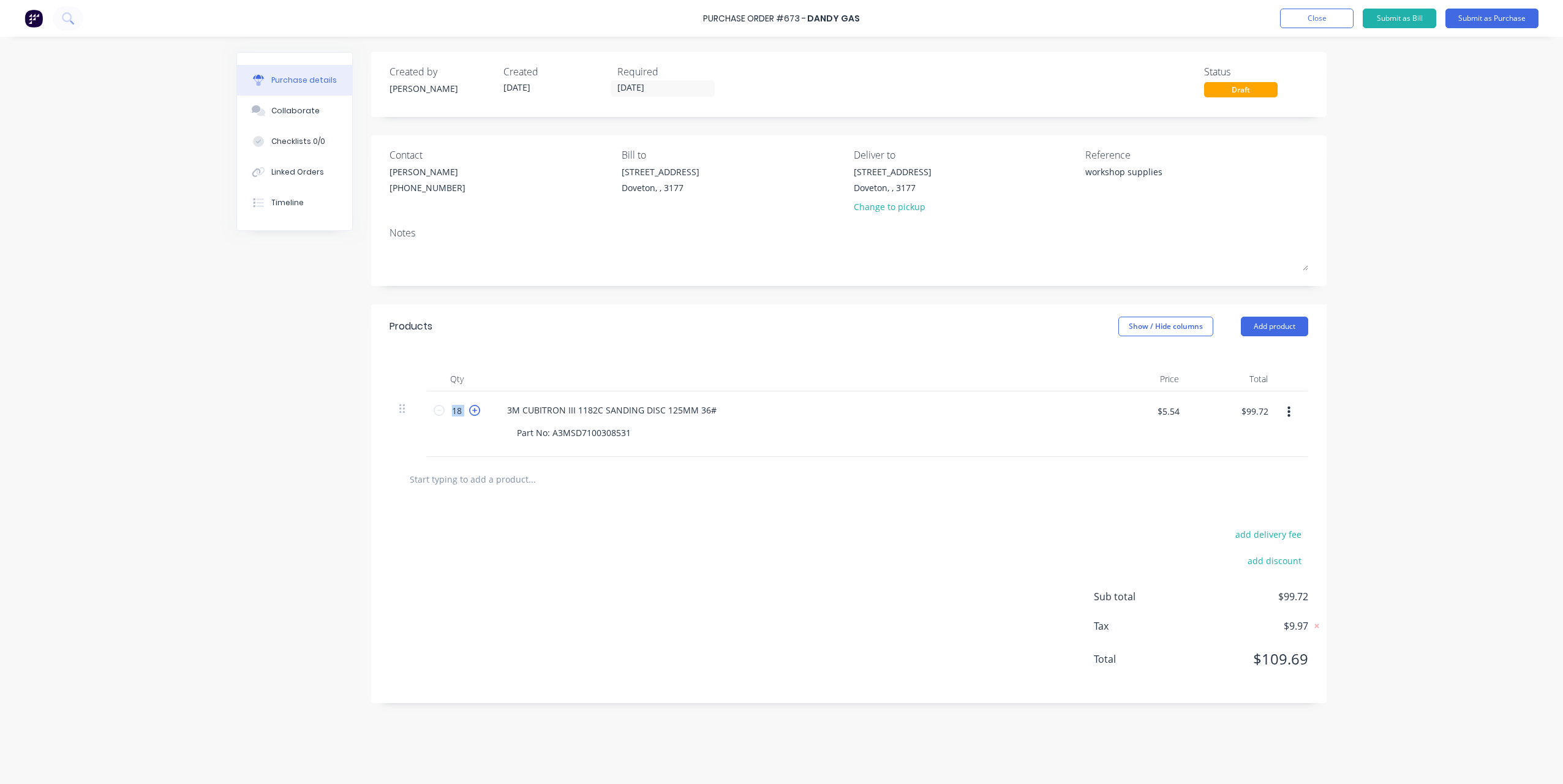
click at [470, 412] on icon at bounding box center [474, 410] width 11 height 11
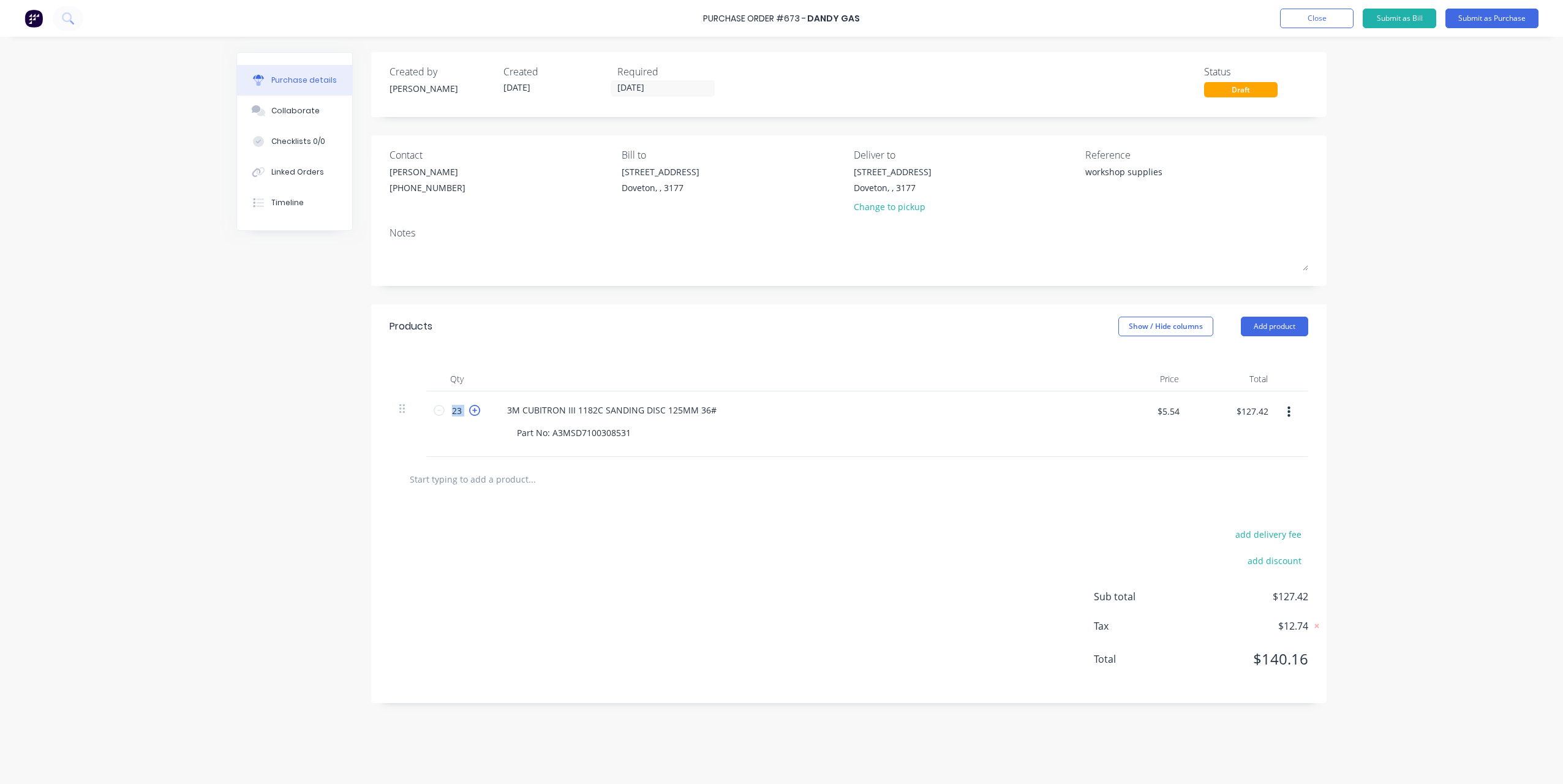
click at [470, 412] on icon at bounding box center [474, 410] width 11 height 11
drag, startPoint x: 439, startPoint y: 411, endPoint x: 446, endPoint y: 414, distance: 7.6
click at [439, 411] on icon at bounding box center [439, 410] width 11 height 11
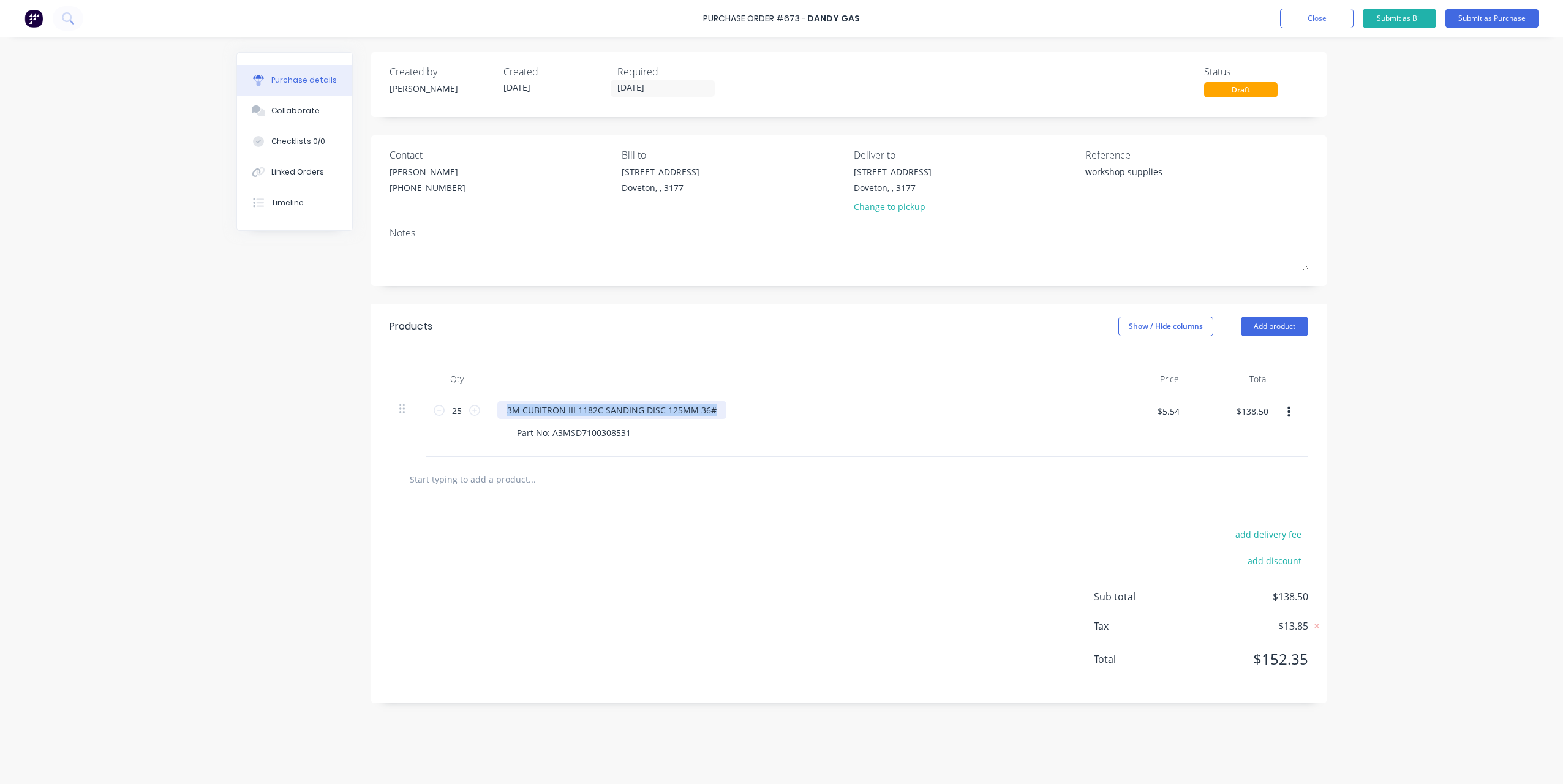
drag, startPoint x: 505, startPoint y: 409, endPoint x: 821, endPoint y: 421, distance: 316.2
click at [821, 421] on div "3M CUBITRON III 1182C SANDING DISC 125MM 36# Part No: A3MSD7100308531" at bounding box center [794, 424] width 612 height 66
click at [1415, 383] on div "Purchase Order #673 - Dandy Gas Add product Close Submit as Bill Submit as Purc…" at bounding box center [781, 392] width 1563 height 784
click at [1481, 20] on button "Submit as Purchase" at bounding box center [1492, 18] width 93 height 20
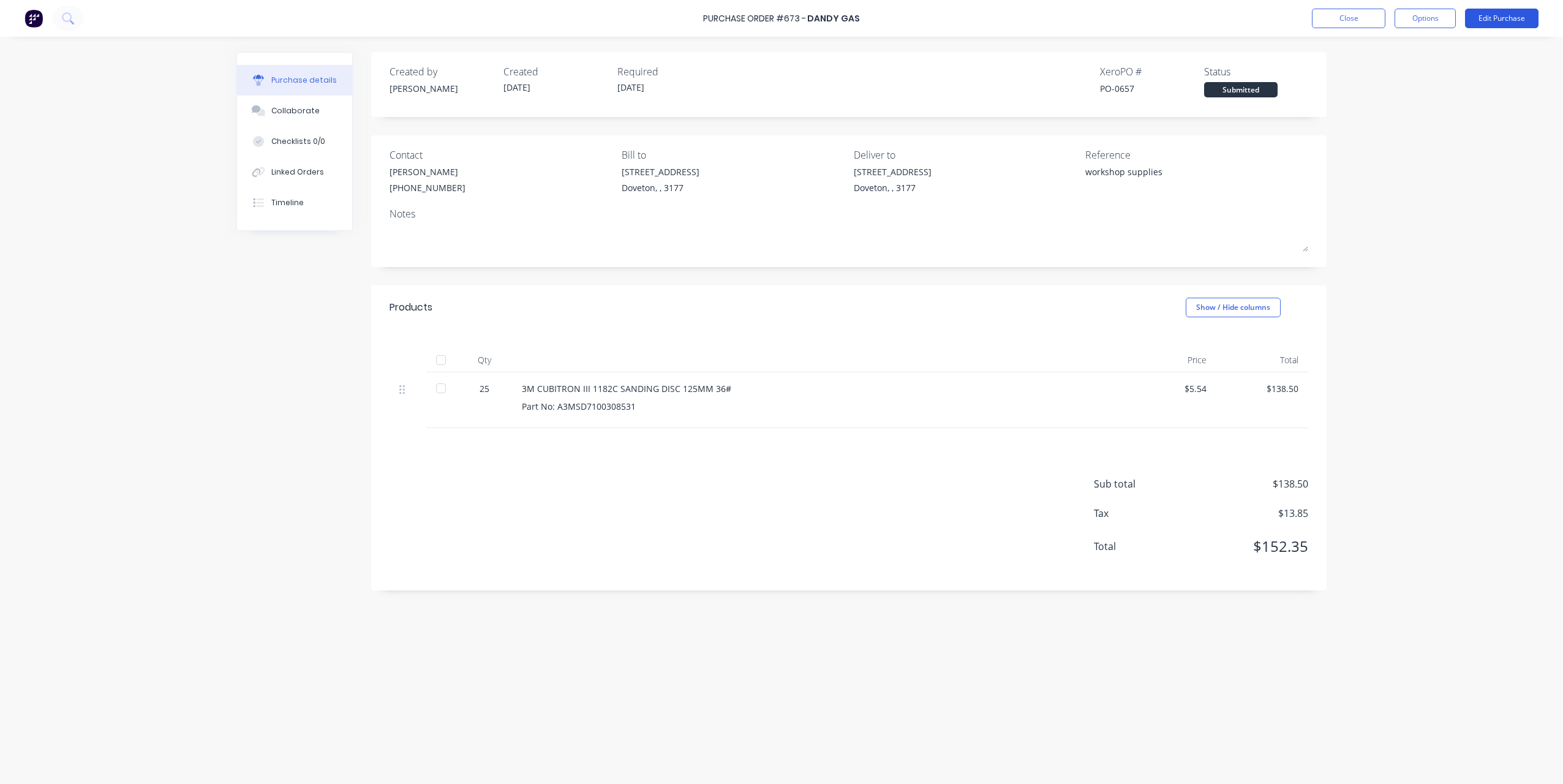
click at [1498, 20] on button "Edit Purchase" at bounding box center [1502, 18] width 73 height 20
click at [1498, 20] on div "Edit Order? Purchase order's status will be changed to `Draft` until resubmitte…" at bounding box center [777, 392] width 1554 height 784
click at [1436, 24] on button "Options" at bounding box center [1425, 18] width 61 height 20
click at [1403, 47] on div "Print / Email" at bounding box center [1398, 49] width 95 height 17
click at [1379, 73] on div "With pricing" at bounding box center [1398, 74] width 95 height 17
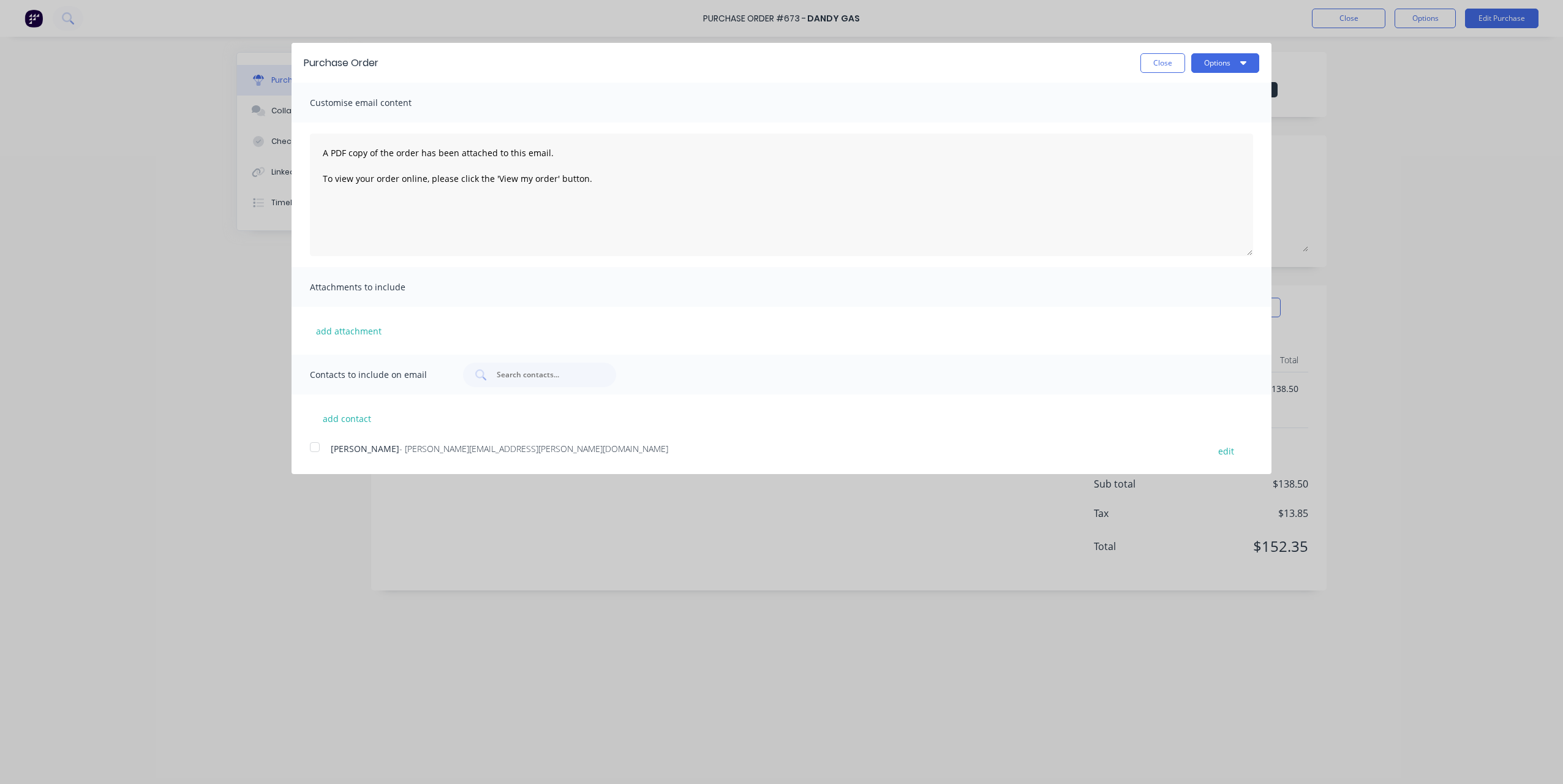
click at [1239, 83] on div "Customise email content" at bounding box center [782, 102] width 980 height 40
click at [1226, 66] on button "Options" at bounding box center [1225, 63] width 68 height 20
drag, startPoint x: 1221, startPoint y: 91, endPoint x: 1216, endPoint y: 98, distance: 8.6
click at [1221, 91] on div "Print" at bounding box center [1201, 93] width 95 height 17
drag, startPoint x: 1156, startPoint y: 64, endPoint x: 1236, endPoint y: 52, distance: 80.9
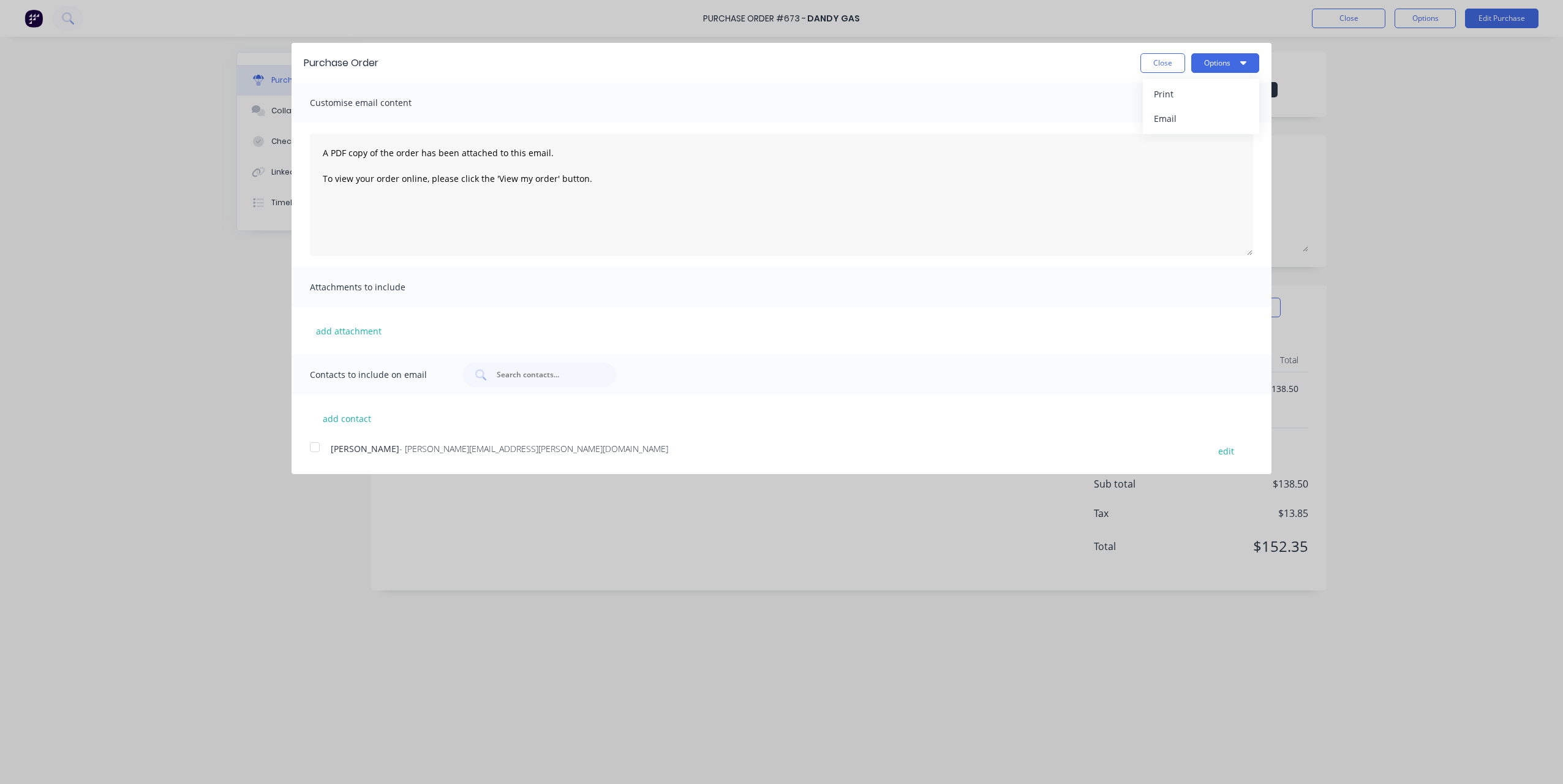
click at [1157, 64] on button "Close" at bounding box center [1162, 63] width 45 height 20
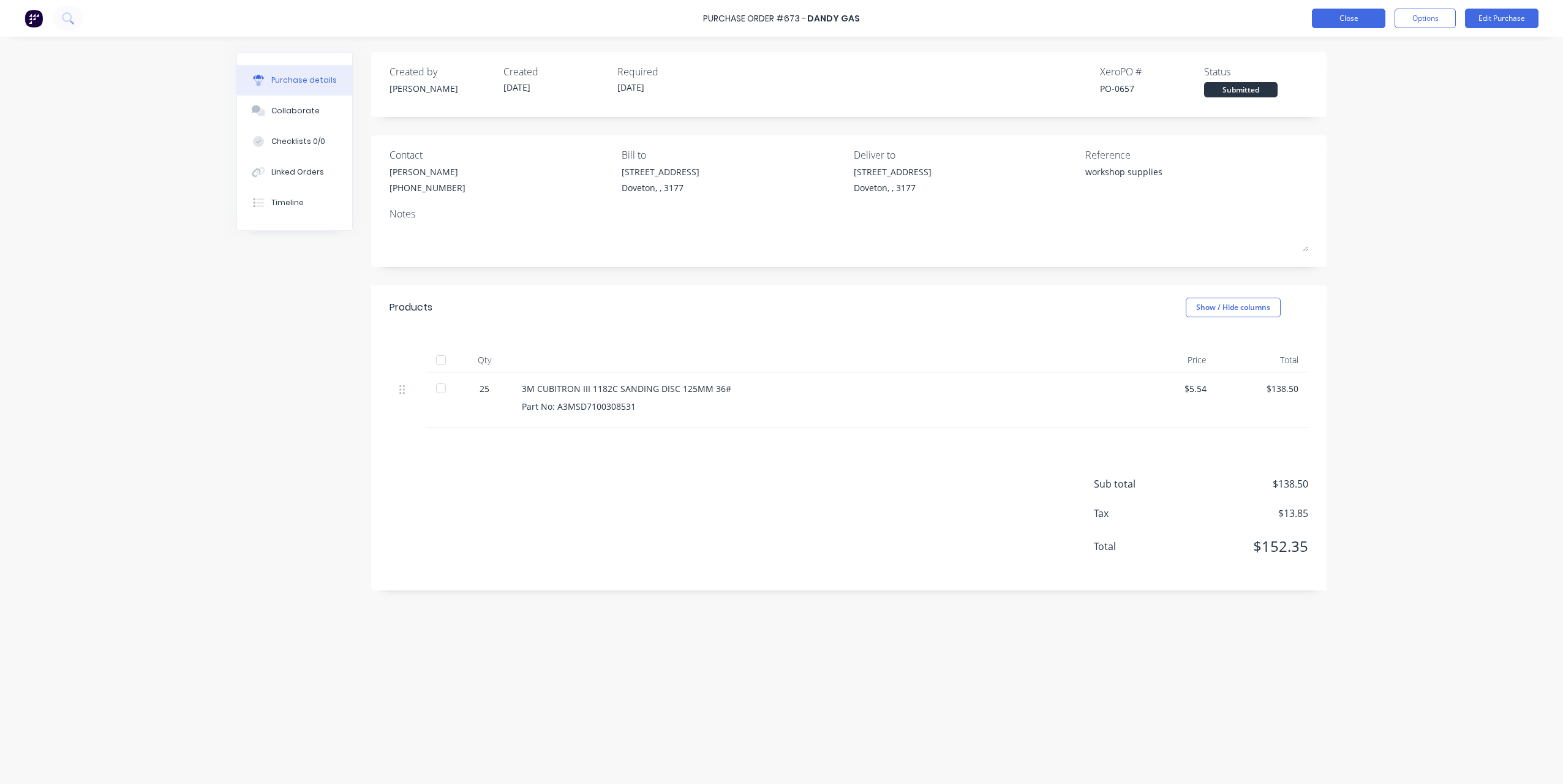
click at [1376, 17] on button "Close" at bounding box center [1349, 18] width 73 height 20
